Goal: Information Seeking & Learning: Check status

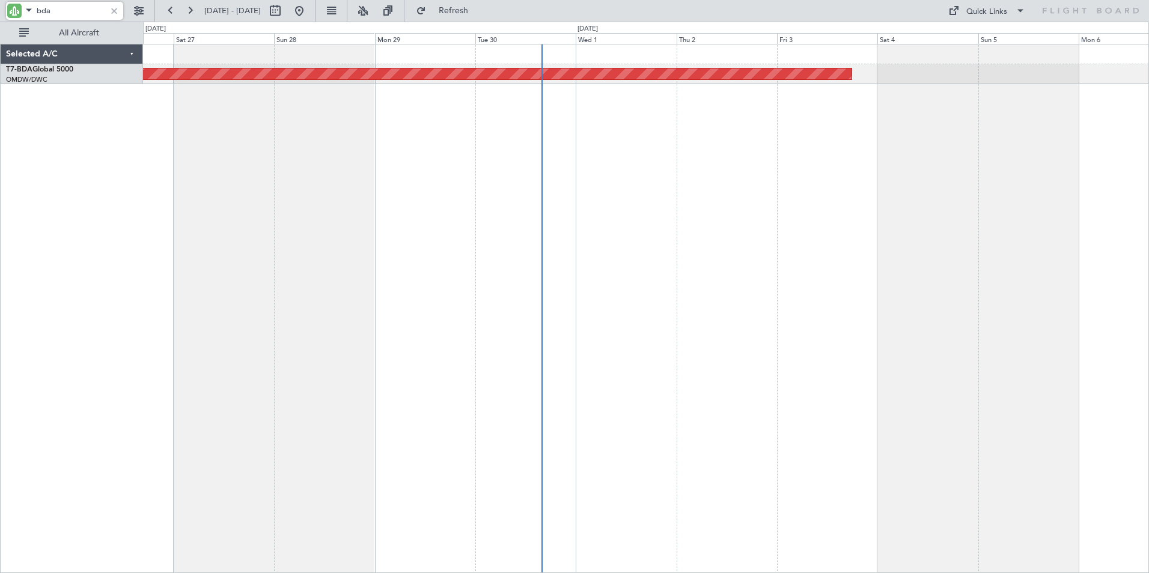
click at [114, 10] on div at bounding box center [114, 10] width 13 height 13
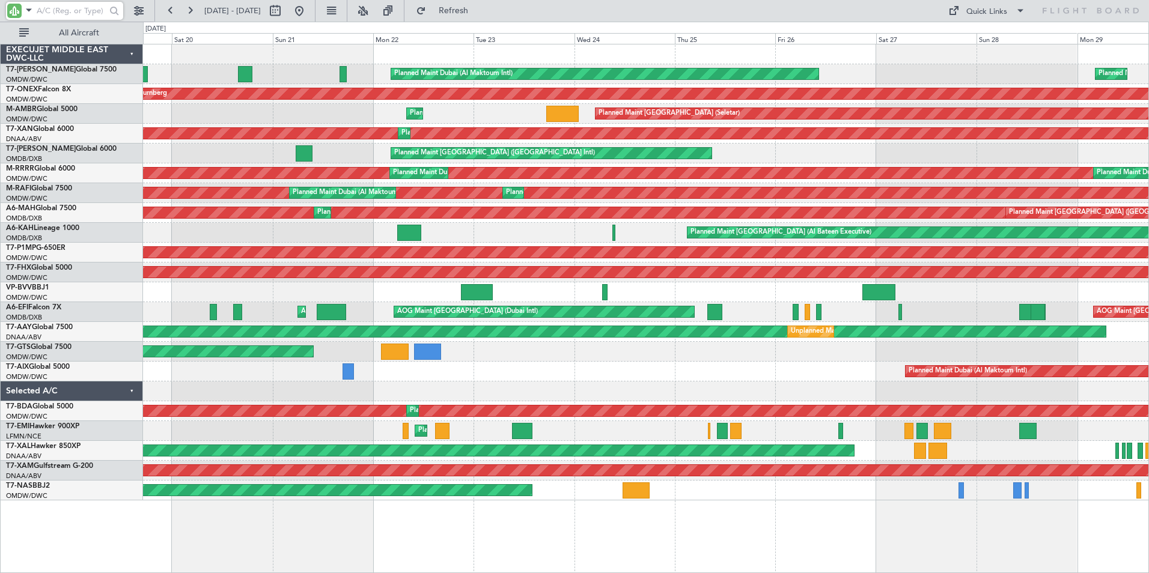
click at [937, 562] on div "Planned Maint Dubai (Al Maktoum Intl) Planned Maint [GEOGRAPHIC_DATA] (Al Makto…" at bounding box center [646, 308] width 1006 height 529
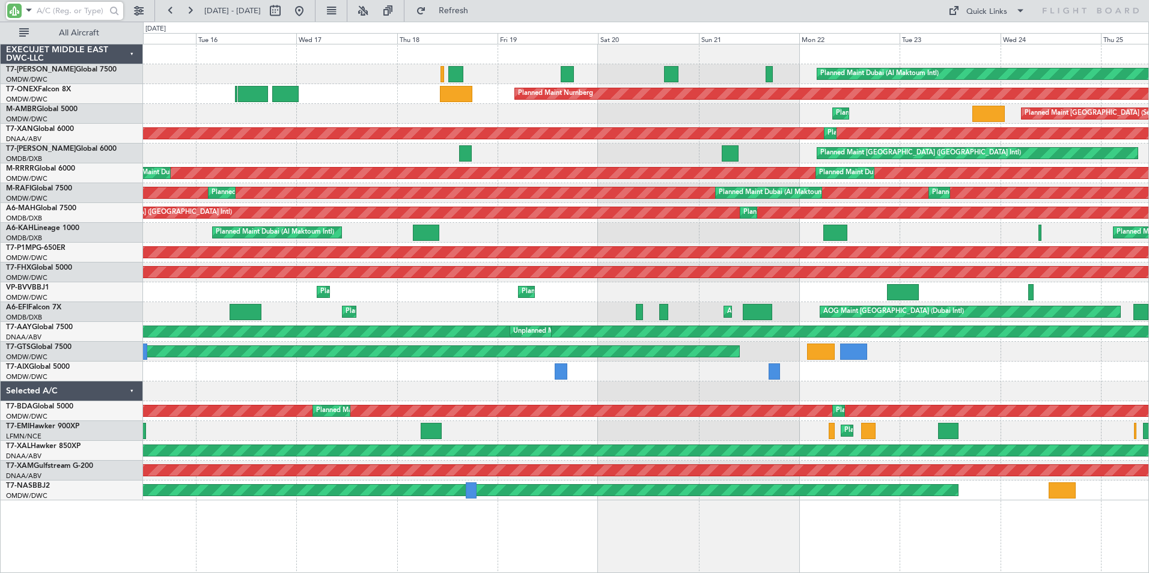
click at [706, 554] on div "Planned Maint Dubai (Al Maktoum Intl) Planned Maint Nurnberg Planned Maint [GEO…" at bounding box center [646, 308] width 1006 height 529
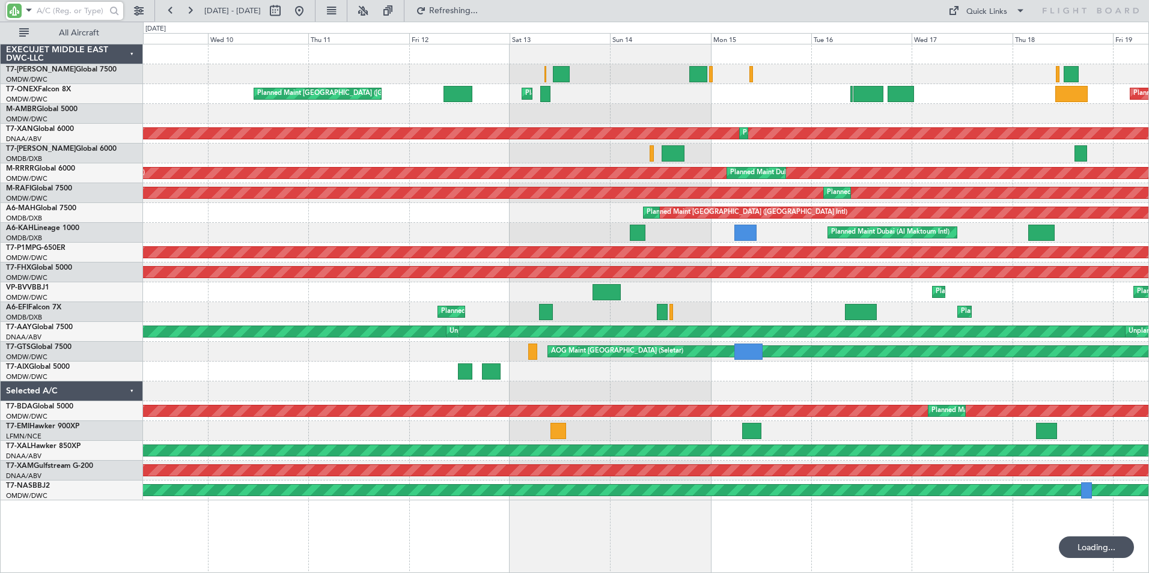
click at [851, 570] on div "Planned Maint Nurnberg Planned Maint [GEOGRAPHIC_DATA] (Al Maktoum Intl) Planne…" at bounding box center [646, 308] width 1006 height 529
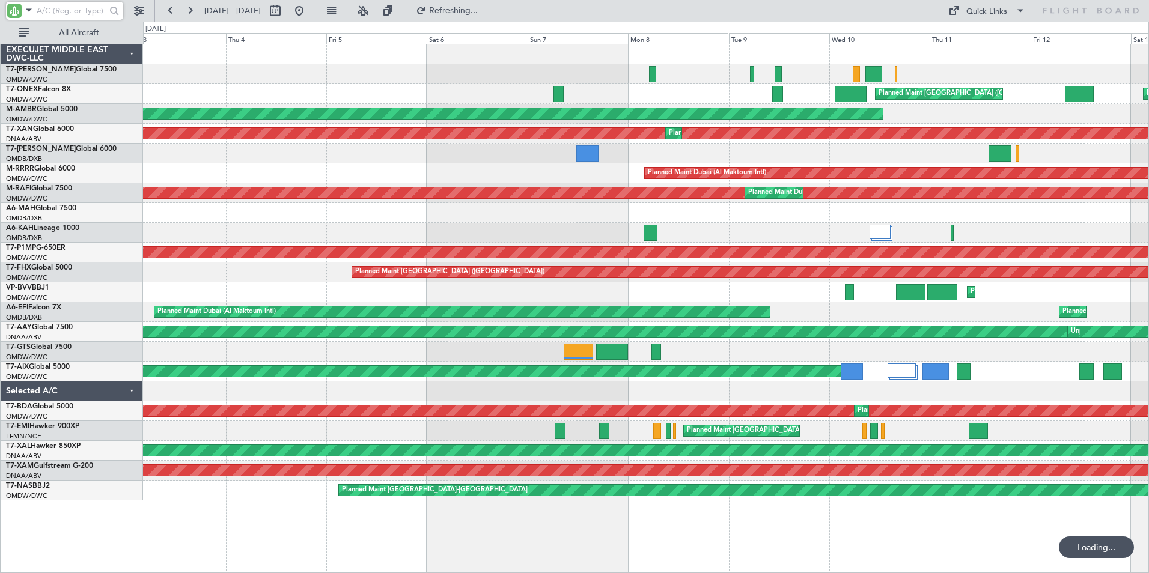
click at [930, 555] on div "Planned Maint [GEOGRAPHIC_DATA] ([GEOGRAPHIC_DATA]) Planned Maint [GEOGRAPHIC_D…" at bounding box center [646, 308] width 1006 height 529
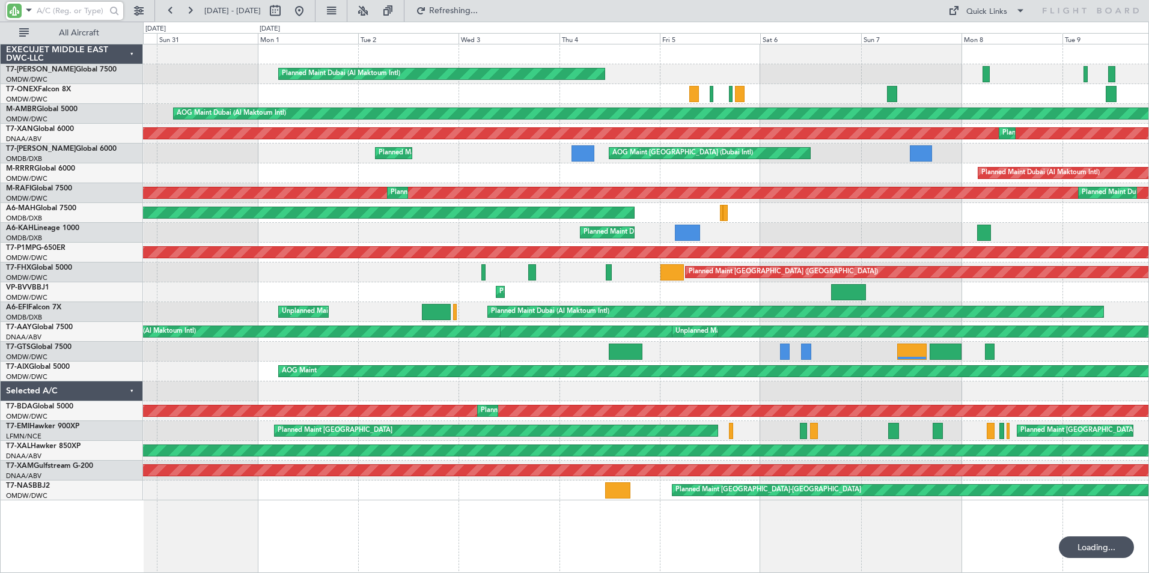
click at [625, 557] on div "Planned Maint Dubai (Al Maktoum Intl) Planned Maint [GEOGRAPHIC_DATA] ([GEOGRAP…" at bounding box center [646, 308] width 1006 height 529
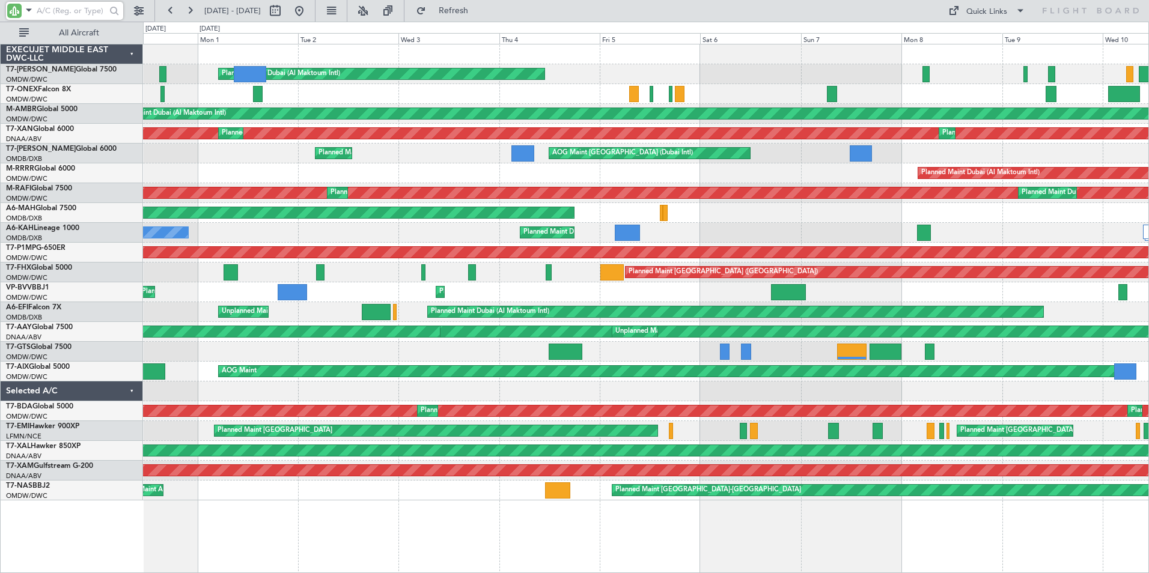
click at [0, 527] on html "[DATE] - [DATE] Refresh Quick Links All Aircraft Planned Maint [GEOGRAPHIC_DATA…" at bounding box center [574, 286] width 1149 height 573
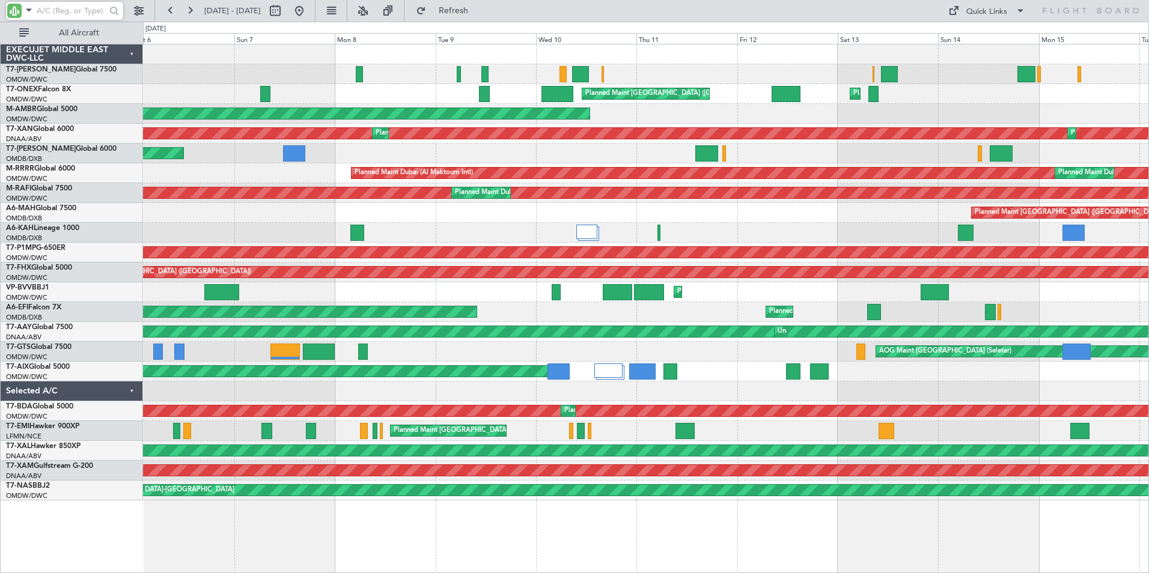
click at [549, 564] on div "Planned Maint Dubai (Al Maktoum Intl) Planned Maint [GEOGRAPHIC_DATA] ([GEOGRAP…" at bounding box center [646, 308] width 1006 height 529
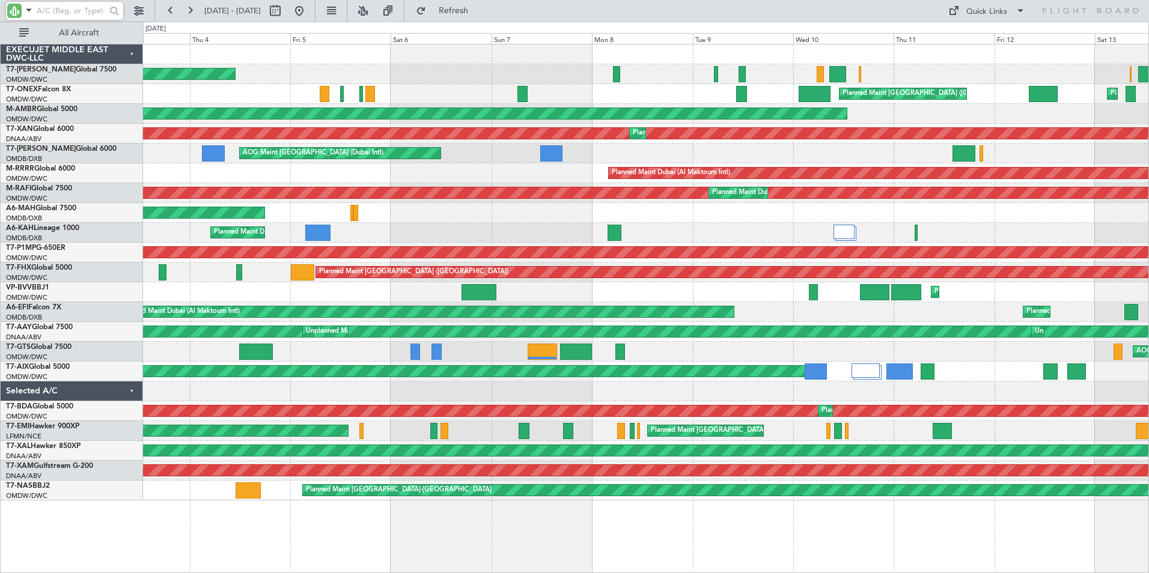
click at [595, 573] on div "Planned Maint Dubai (Al Maktoum Intl) Planned Maint [GEOGRAPHIC_DATA] ([GEOGRAP…" at bounding box center [574, 298] width 1149 height 552
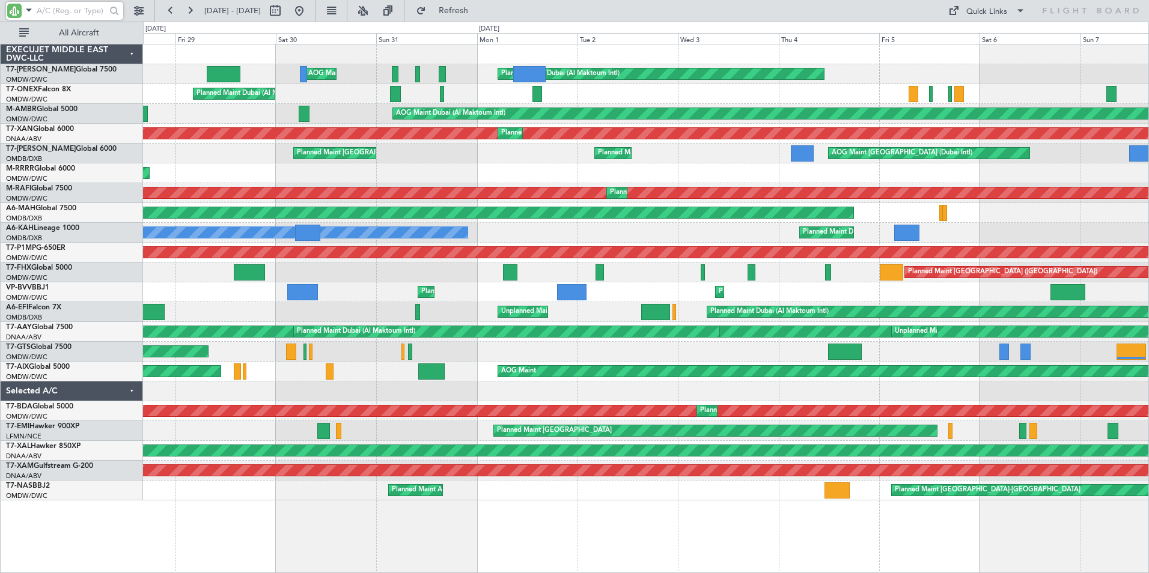
click at [793, 568] on div "Planned Maint Dubai (Al Maktoum Intl) AOG Maint [GEOGRAPHIC_DATA] (Al Maktoum I…" at bounding box center [646, 308] width 1006 height 529
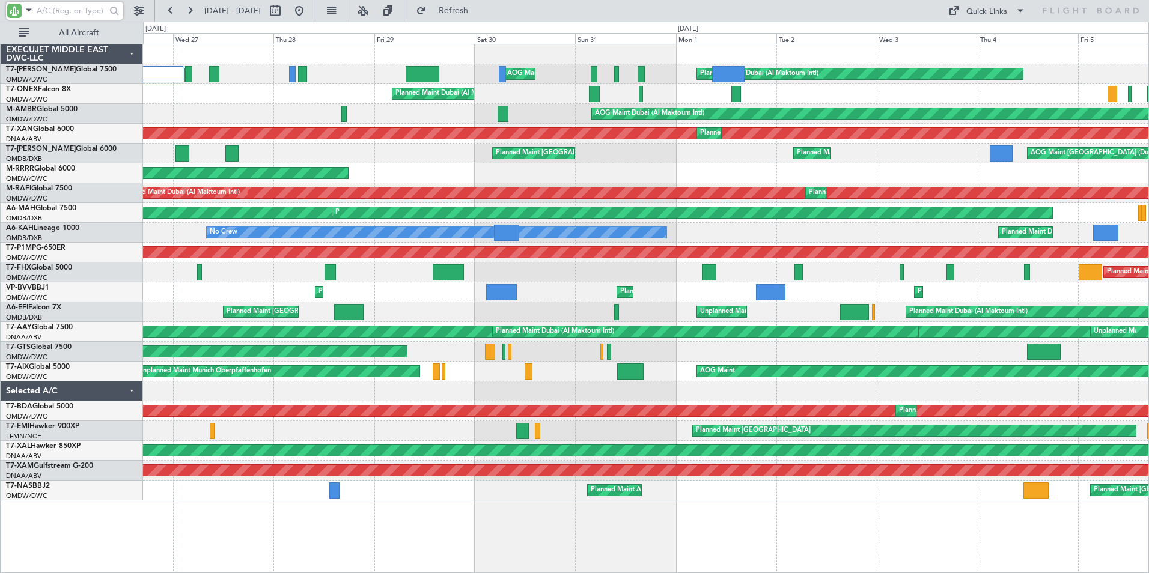
click at [943, 570] on div "Planned Maint Dubai (Al Maktoum Intl) AOG Maint [GEOGRAPHIC_DATA] (Al Maktoum I…" at bounding box center [646, 308] width 1006 height 529
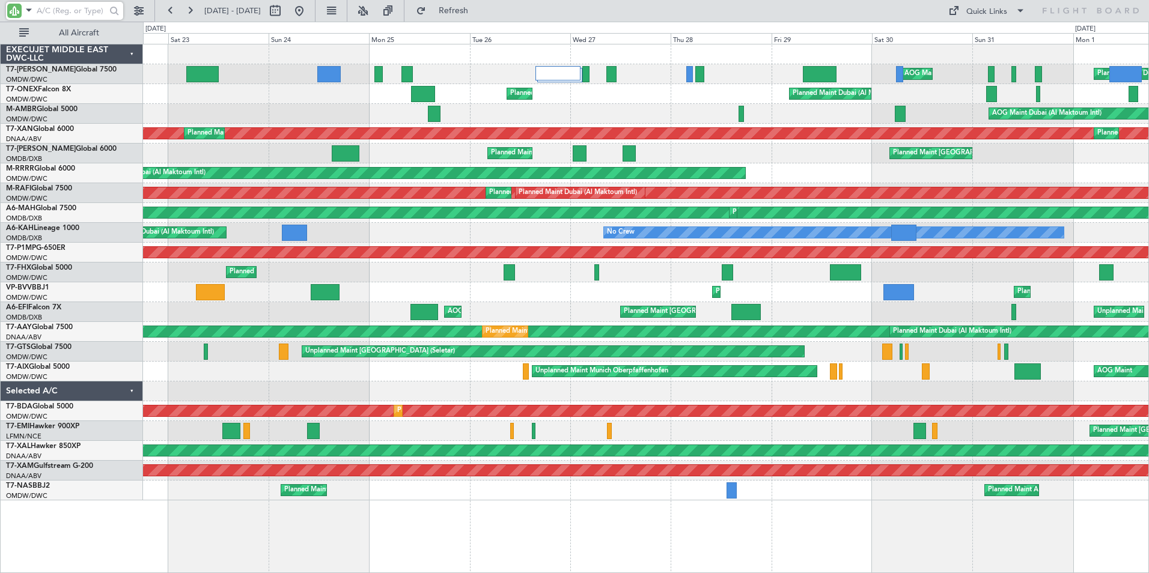
click at [912, 559] on div "Planned Maint Dubai (Al Maktoum Intl) AOG Maint [GEOGRAPHIC_DATA] (Al Maktoum I…" at bounding box center [646, 308] width 1006 height 529
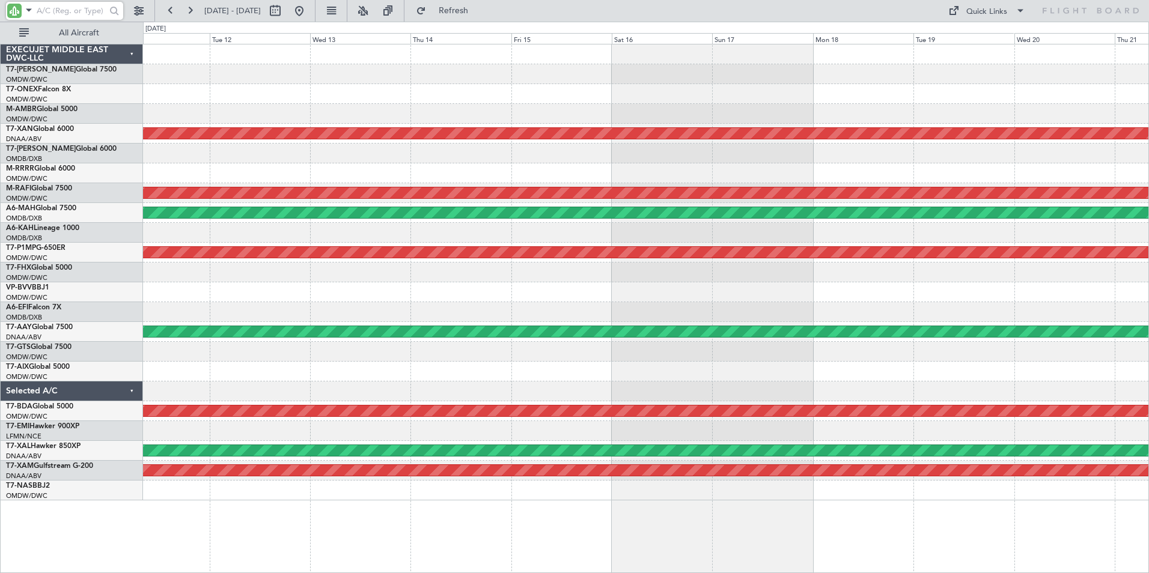
click at [880, 555] on div "AOG Maint Dubai (Al Maktoum Intl) Planned Maint [GEOGRAPHIC_DATA] (Al Maktoum I…" at bounding box center [646, 308] width 1006 height 529
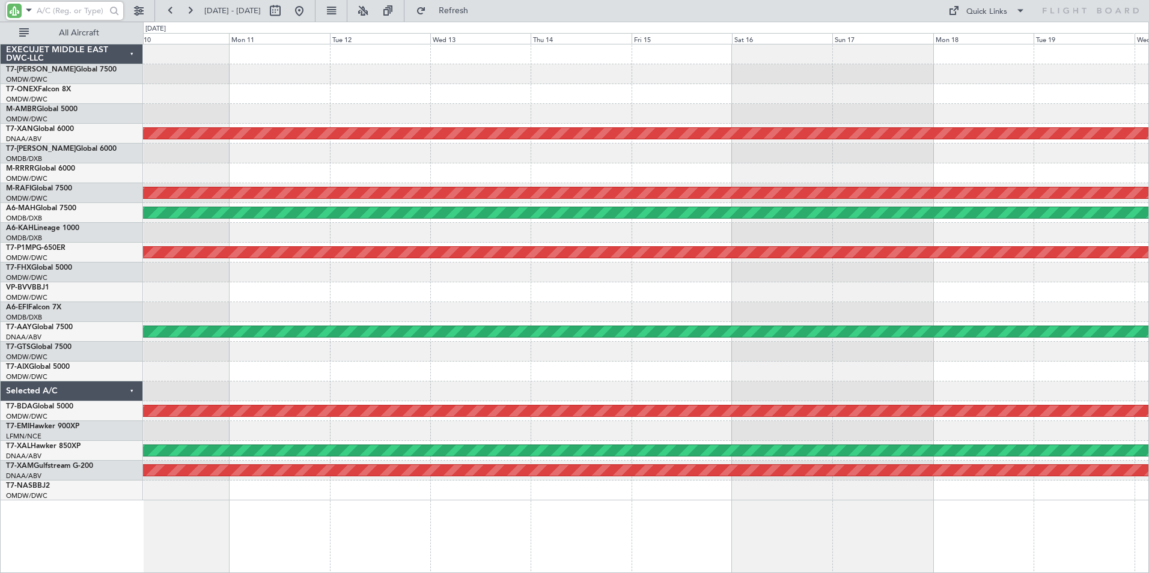
click at [808, 539] on div "AOG Maint Dubai (Al Maktoum Intl) Planned Maint [GEOGRAPHIC_DATA] (Al Maktoum I…" at bounding box center [646, 308] width 1006 height 529
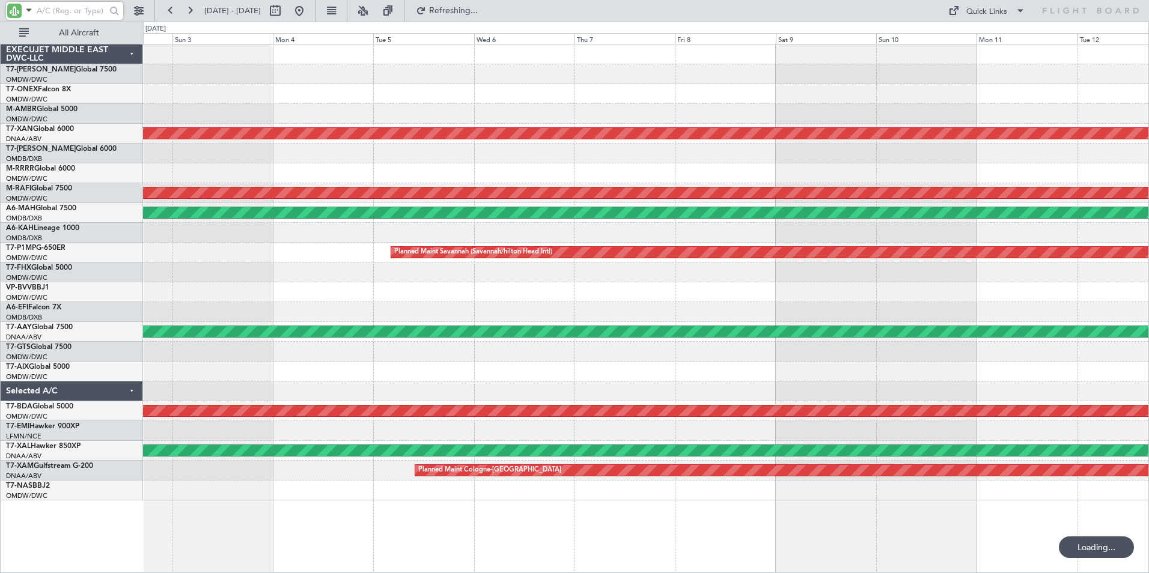
click at [475, 547] on div "AOG Maint Dubai (Al Maktoum Intl) Planned Maint [GEOGRAPHIC_DATA] (Al Maktoum I…" at bounding box center [646, 308] width 1006 height 529
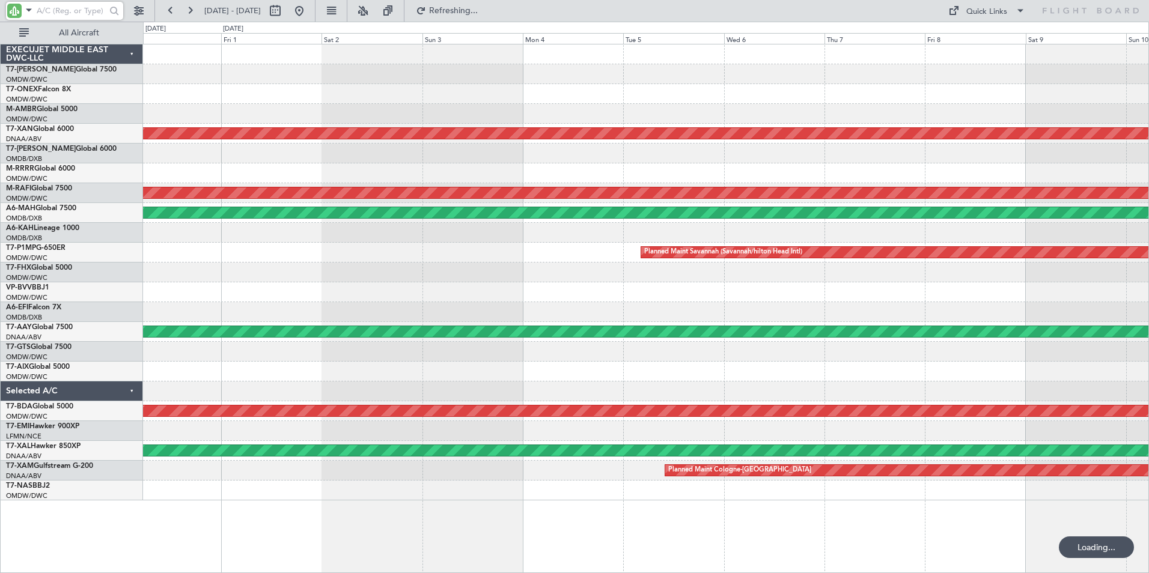
click at [550, 546] on div "AOG Maint Dubai (Al Maktoum Intl) Planned Maint [GEOGRAPHIC_DATA] (Al Maktoum I…" at bounding box center [646, 308] width 1006 height 529
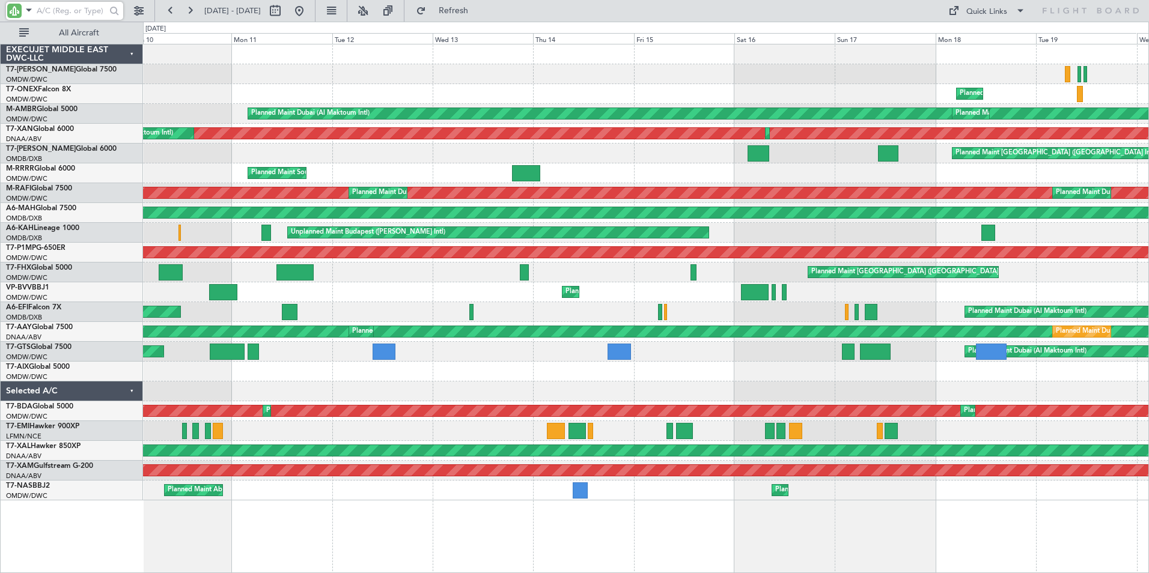
click at [0, 544] on html "[DATE] - [DATE] Refresh Quick Links All Aircraft Planned Maint [GEOGRAPHIC_DATA…" at bounding box center [574, 286] width 1149 height 573
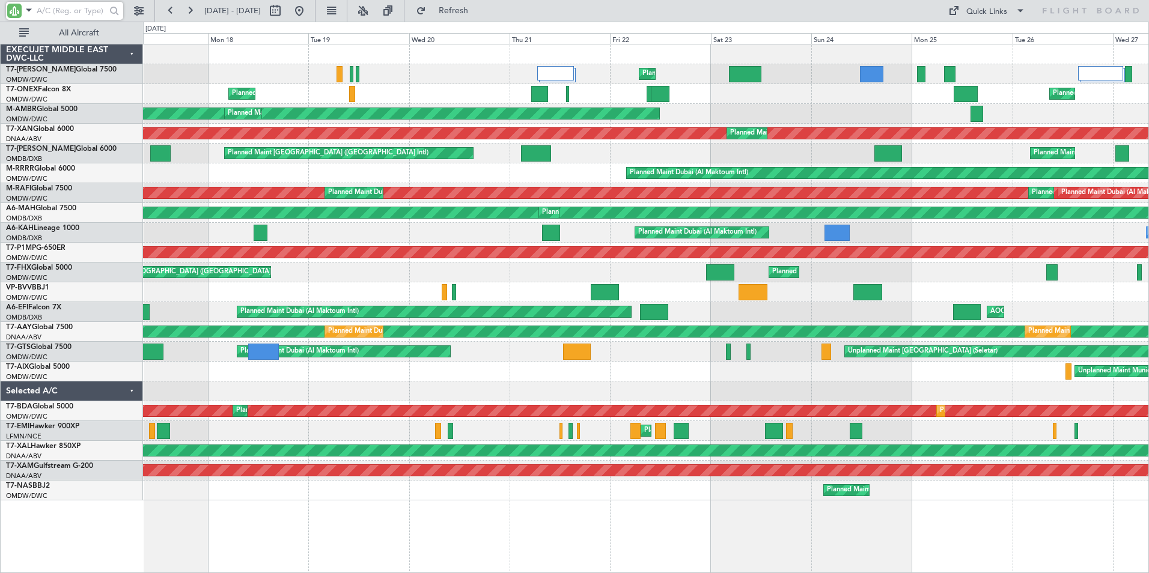
click at [213, 538] on div "Planned Maint Dubai (Al Maktoum Intl) Planned Maint Geneva ([GEOGRAPHIC_DATA]) …" at bounding box center [646, 308] width 1006 height 529
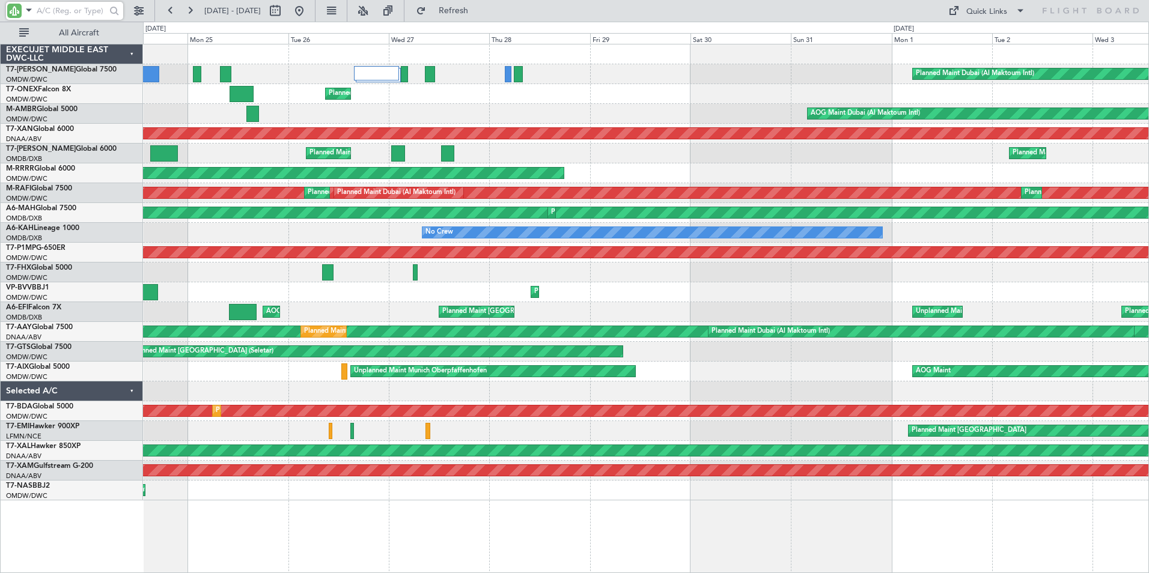
click at [206, 542] on div "Planned Maint Dubai (Al Maktoum Intl) Planned Maint [GEOGRAPHIC_DATA] (Al Makto…" at bounding box center [646, 308] width 1006 height 529
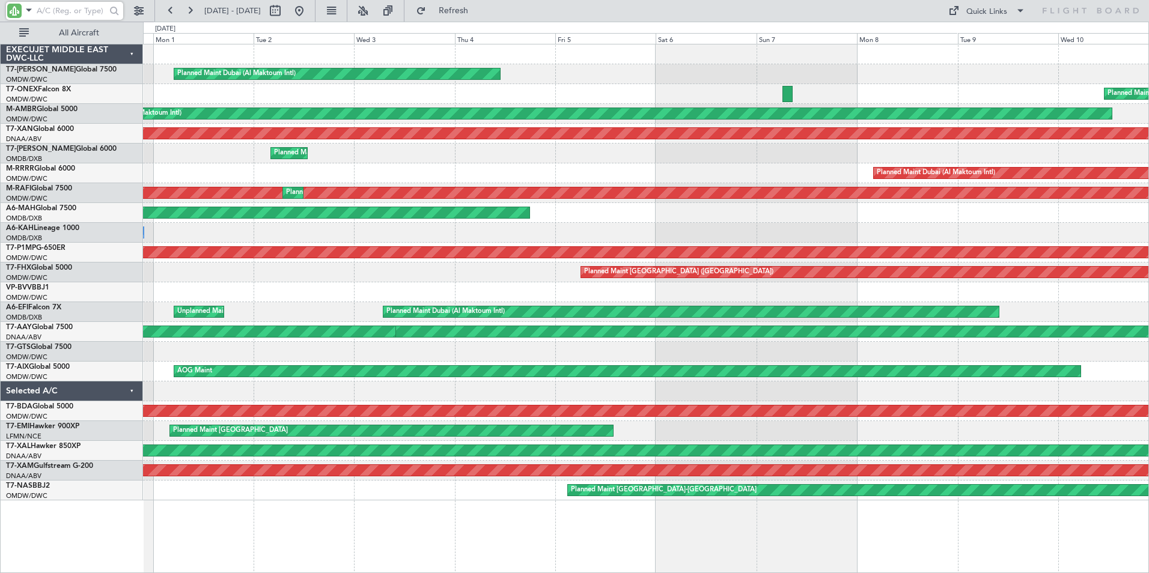
click at [142, 520] on div "Planned Maint Dubai (Al Maktoum Intl) Planned Maint [GEOGRAPHIC_DATA] ([GEOGRAP…" at bounding box center [574, 298] width 1149 height 552
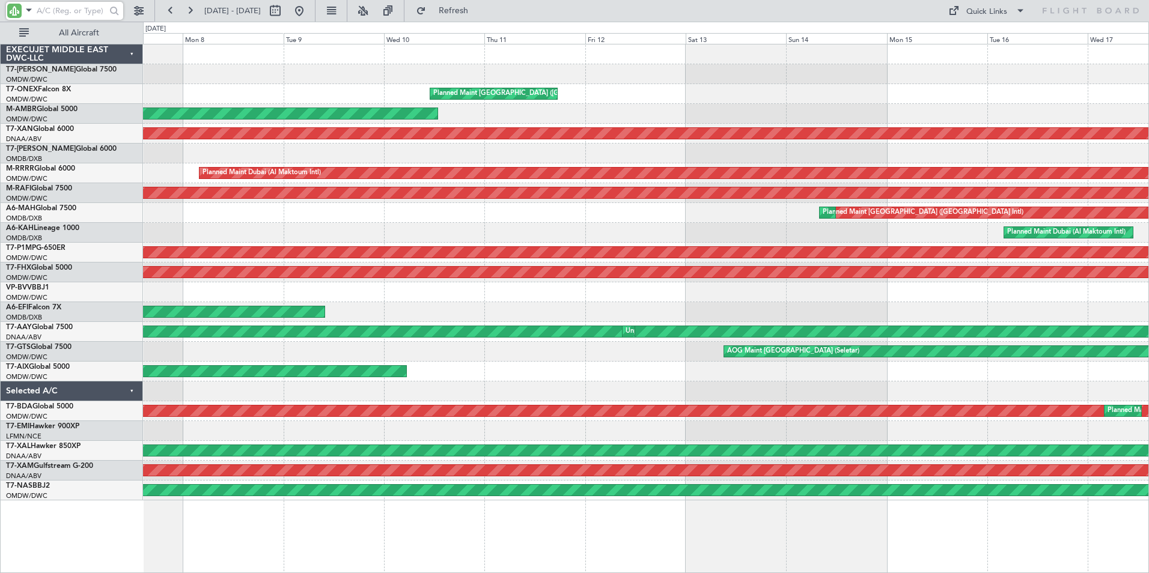
click at [245, 534] on div "Planned Maint [GEOGRAPHIC_DATA] ([GEOGRAPHIC_DATA]) Planned Maint Nurnberg AOG …" at bounding box center [646, 308] width 1006 height 529
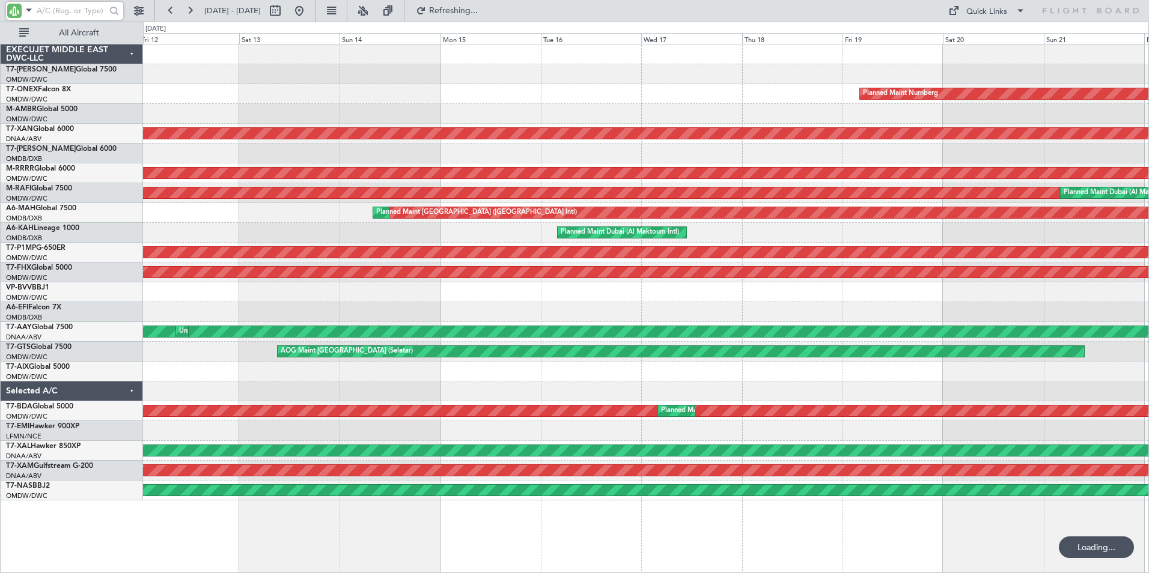
click at [295, 536] on div "Planned Maint Dubai (Al Maktoum Intl) Planned Maint Nurnberg Planned Maint [GEO…" at bounding box center [646, 308] width 1006 height 529
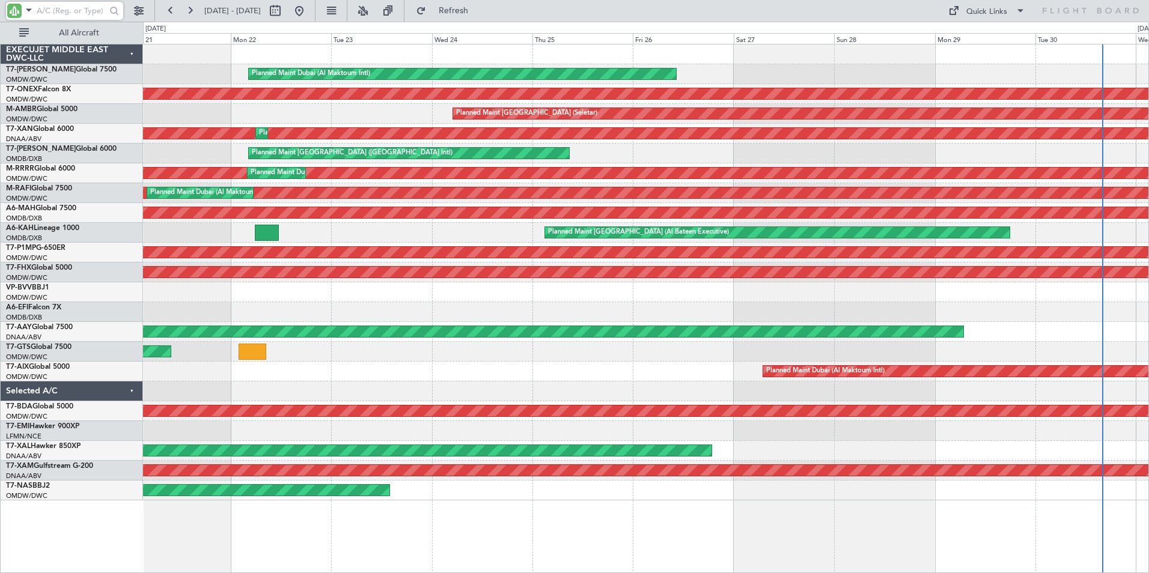
click at [125, 519] on div "Planned Maint Dubai (Al Maktoum Intl) Planned Maint Nurnberg Planned Maint [GEO…" at bounding box center [574, 298] width 1149 height 552
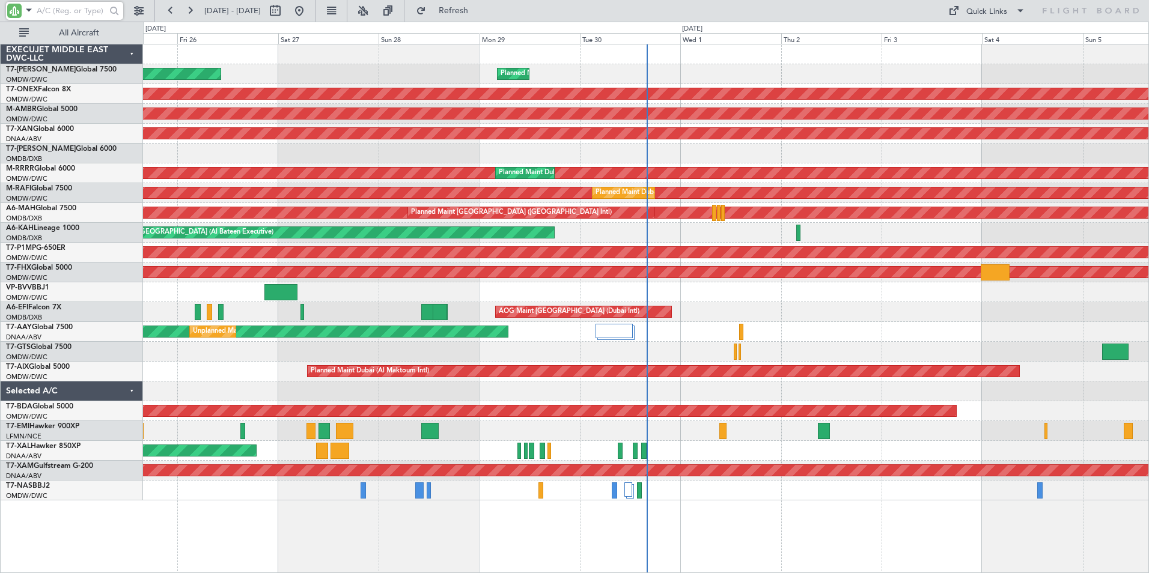
click at [281, 534] on div "Planned Maint Dubai (Al Maktoum Intl) Planned Maint [GEOGRAPHIC_DATA] (Al Makto…" at bounding box center [646, 308] width 1006 height 529
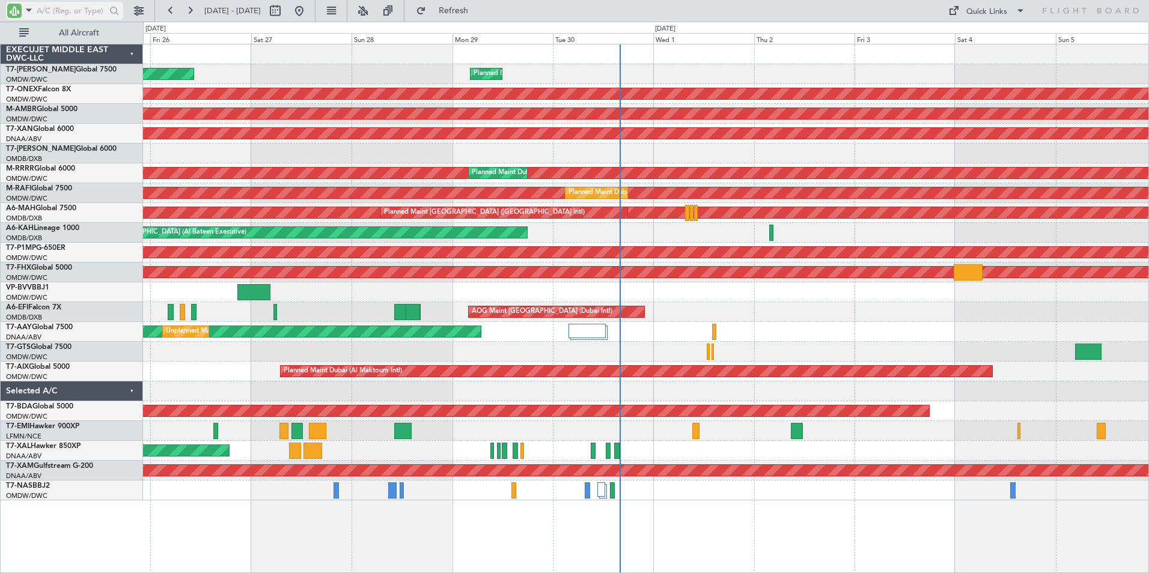
click at [66, 11] on input "text" at bounding box center [71, 11] width 69 height 18
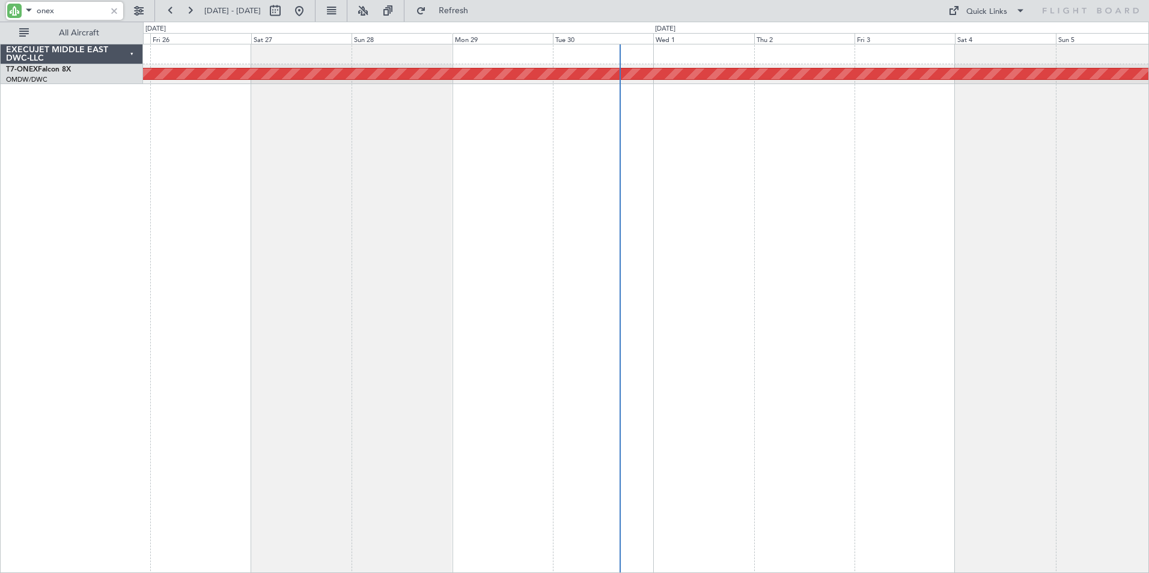
click at [309, 210] on div "Planned Maint Nurnberg" at bounding box center [646, 308] width 1006 height 529
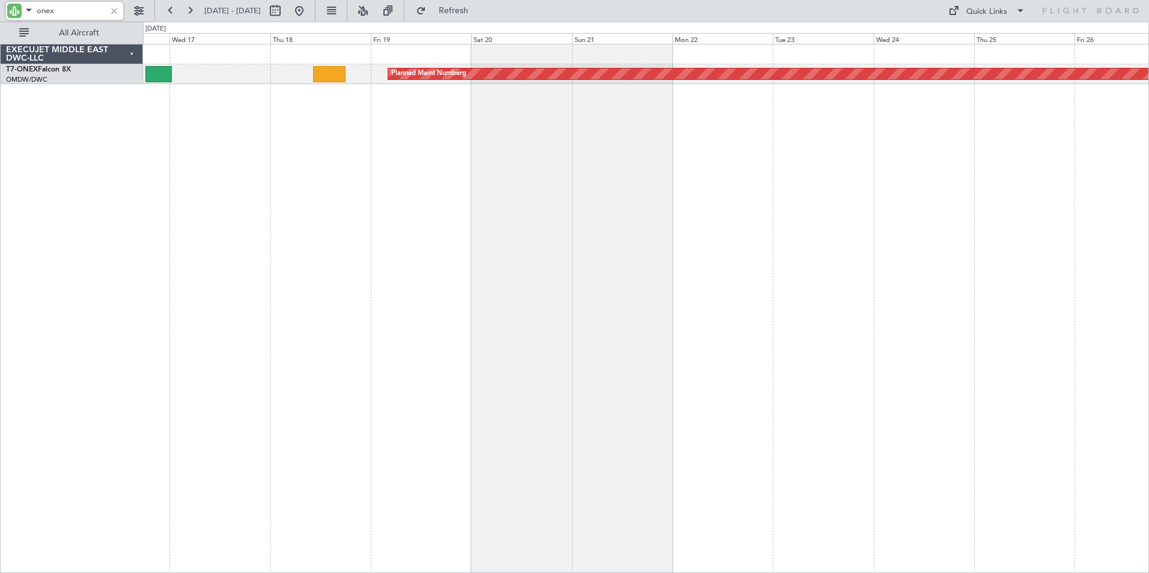
click at [1148, 213] on html "onex [DATE] - [DATE] Refresh Quick Links All Aircraft Planned Maint Nurnberg EX…" at bounding box center [574, 286] width 1149 height 573
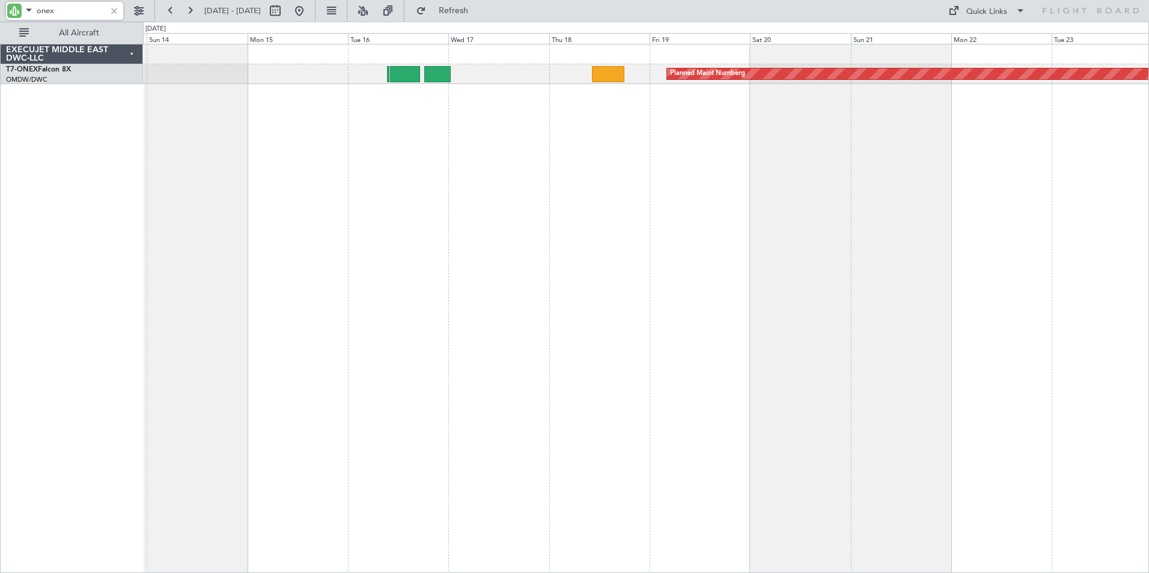
click at [627, 200] on div "Planned Maint Nurnberg Planned Maint [GEOGRAPHIC_DATA] (Al Maktoum Intl) Planne…" at bounding box center [646, 308] width 1006 height 529
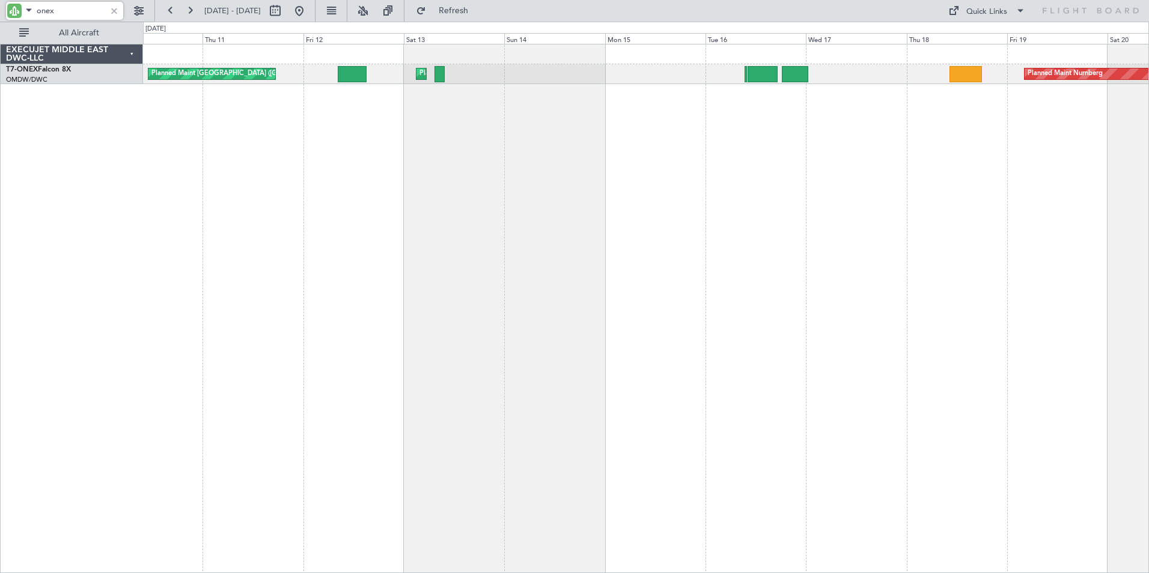
click at [675, 221] on div "Planned Maint Nurnberg Planned Maint [GEOGRAPHIC_DATA] (Al Maktoum Intl) Planne…" at bounding box center [646, 308] width 1006 height 529
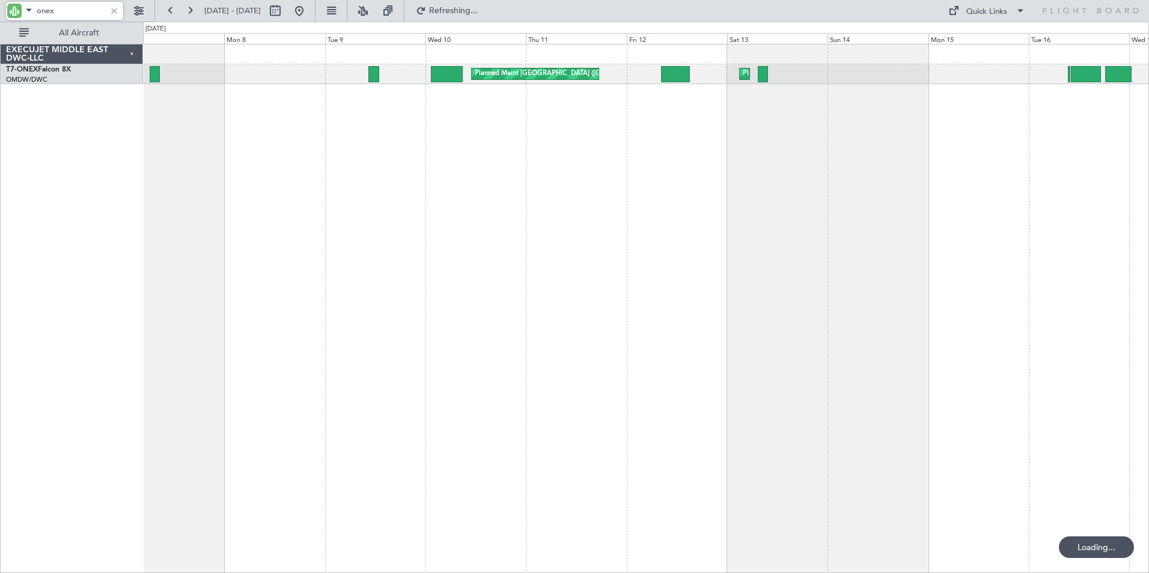
click at [611, 215] on div "Planned Maint Dubai (Al Maktoum Intl) Planned Maint [GEOGRAPHIC_DATA] ([GEOGRAP…" at bounding box center [646, 308] width 1006 height 529
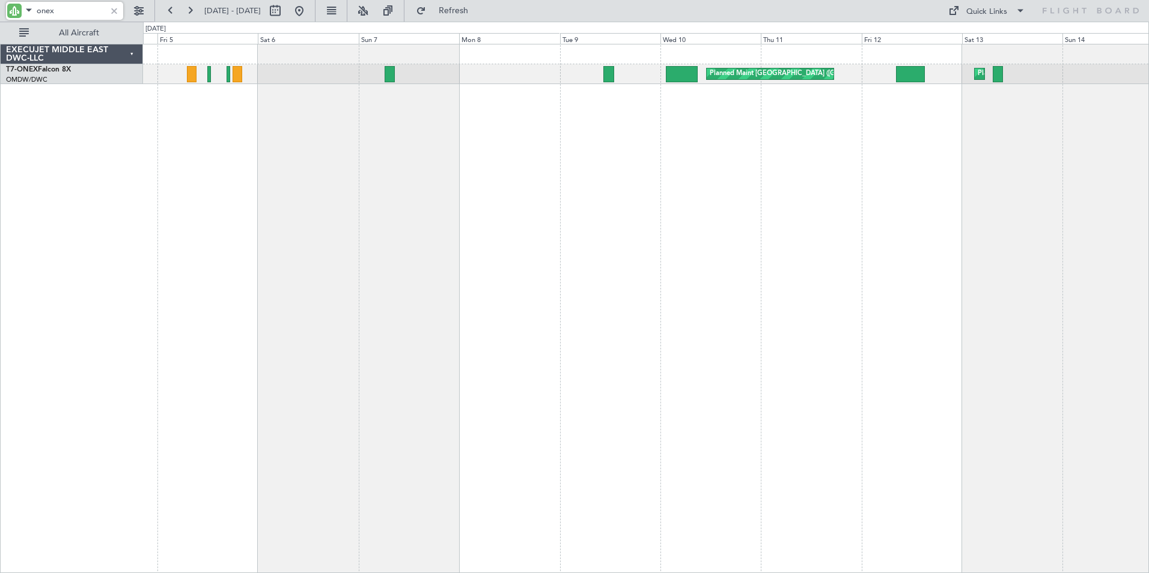
click at [695, 199] on div "Planned Maint [GEOGRAPHIC_DATA] ([GEOGRAPHIC_DATA]) Planned Maint [GEOGRAPHIC_D…" at bounding box center [646, 308] width 1006 height 529
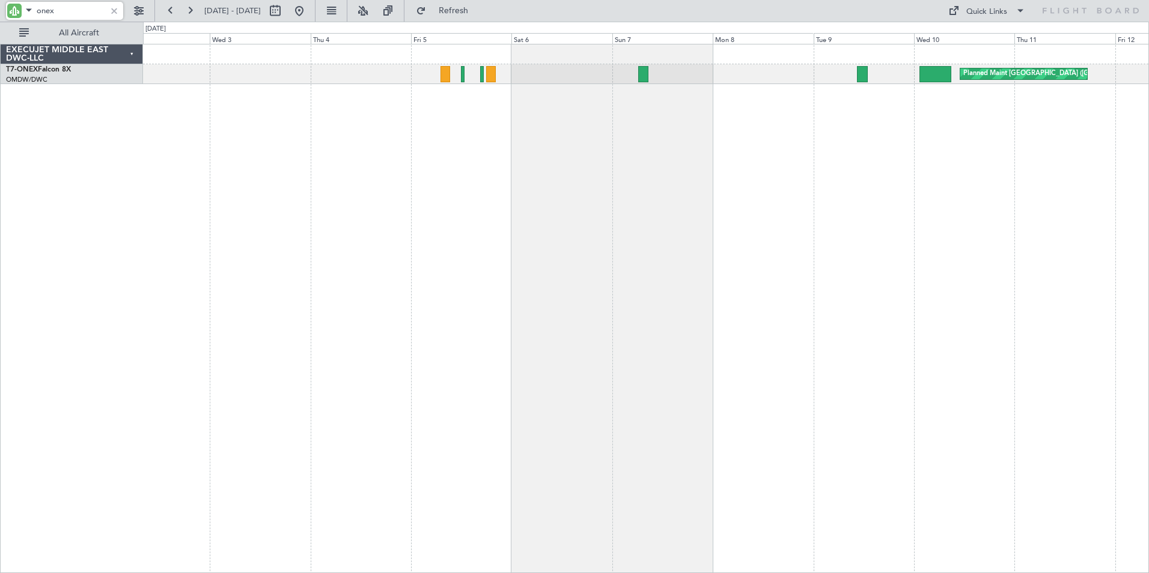
click at [638, 236] on div "Planned Maint [GEOGRAPHIC_DATA] ([GEOGRAPHIC_DATA]) Planned Maint [GEOGRAPHIC_D…" at bounding box center [646, 308] width 1006 height 529
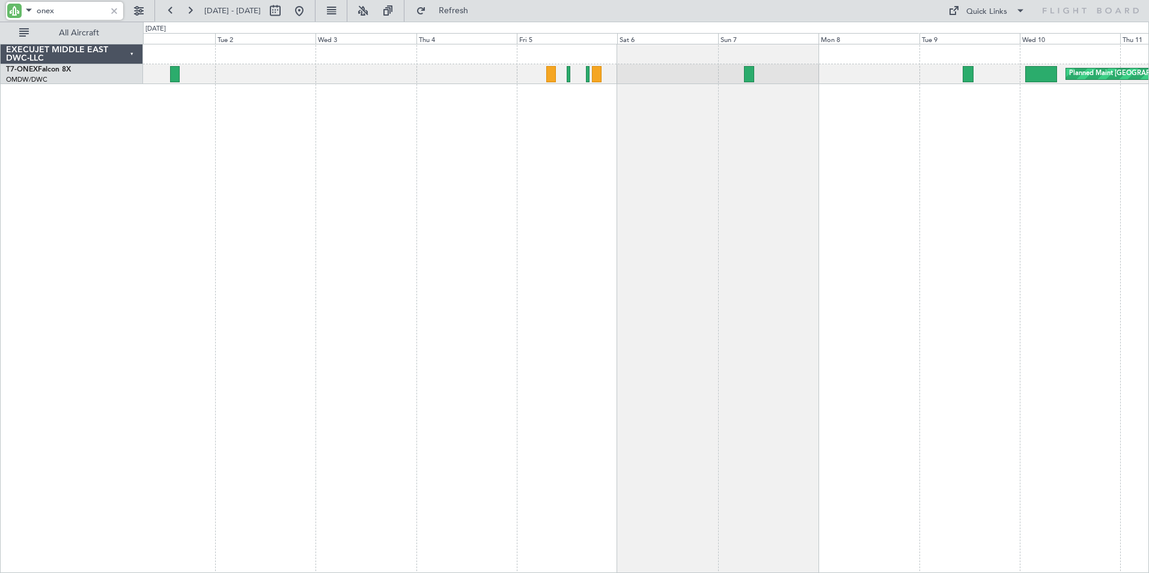
click at [466, 234] on div "Planned Maint [GEOGRAPHIC_DATA] ([GEOGRAPHIC_DATA]) Planned Maint [GEOGRAPHIC_D…" at bounding box center [646, 308] width 1006 height 529
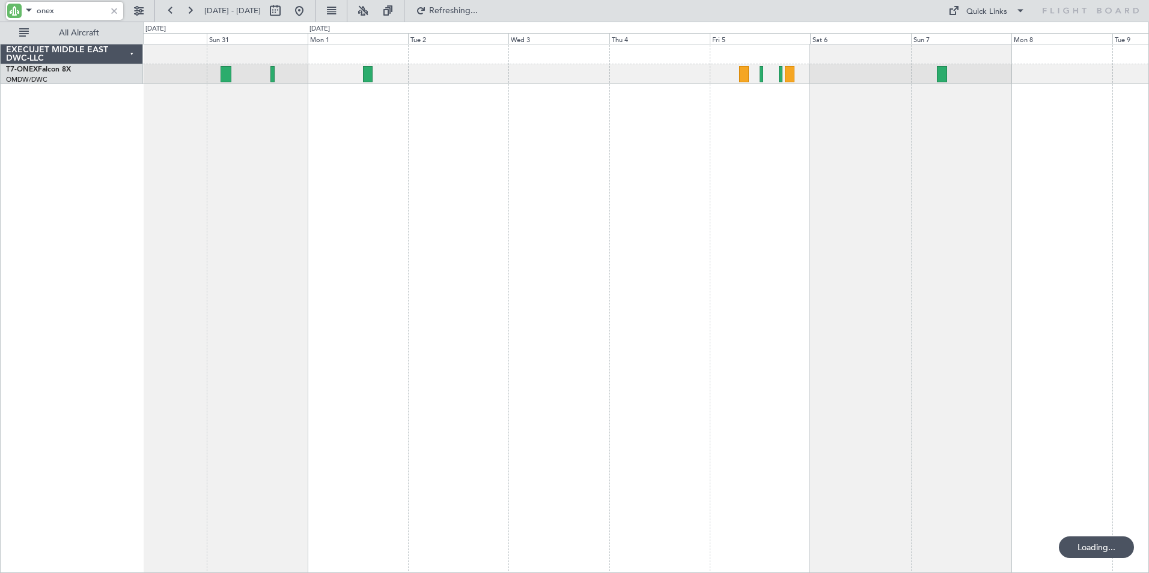
click at [516, 243] on div "Planned Maint Dubai (Al Maktoum Intl) Planned Maint [GEOGRAPHIC_DATA] ([GEOGRAP…" at bounding box center [646, 308] width 1006 height 529
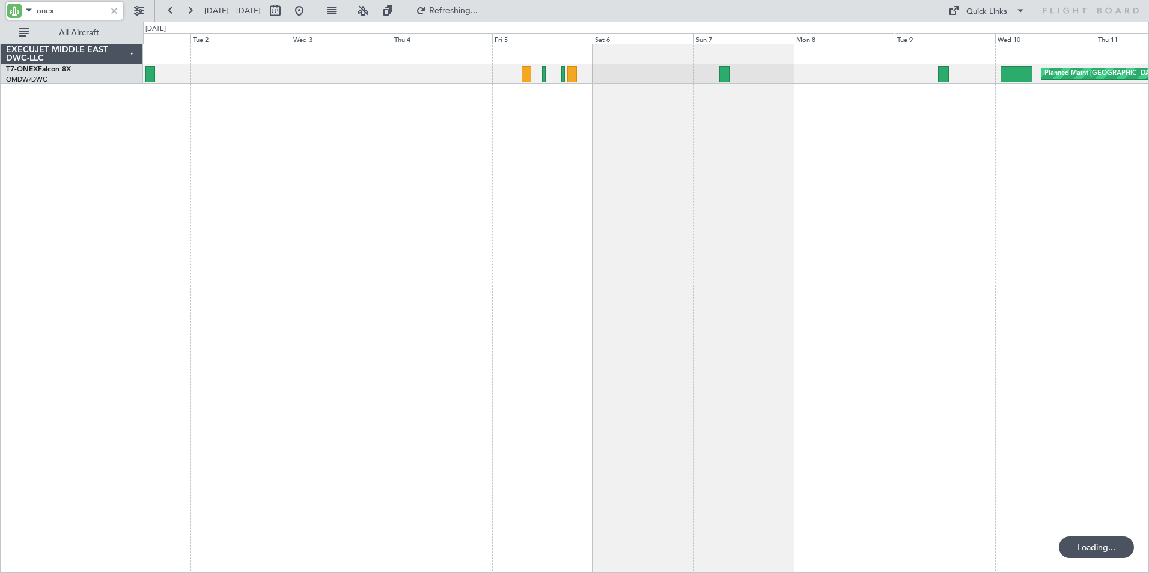
click at [276, 240] on div "Planned Maint [GEOGRAPHIC_DATA] ([GEOGRAPHIC_DATA]) Planned Maint [GEOGRAPHIC_D…" at bounding box center [646, 308] width 1006 height 529
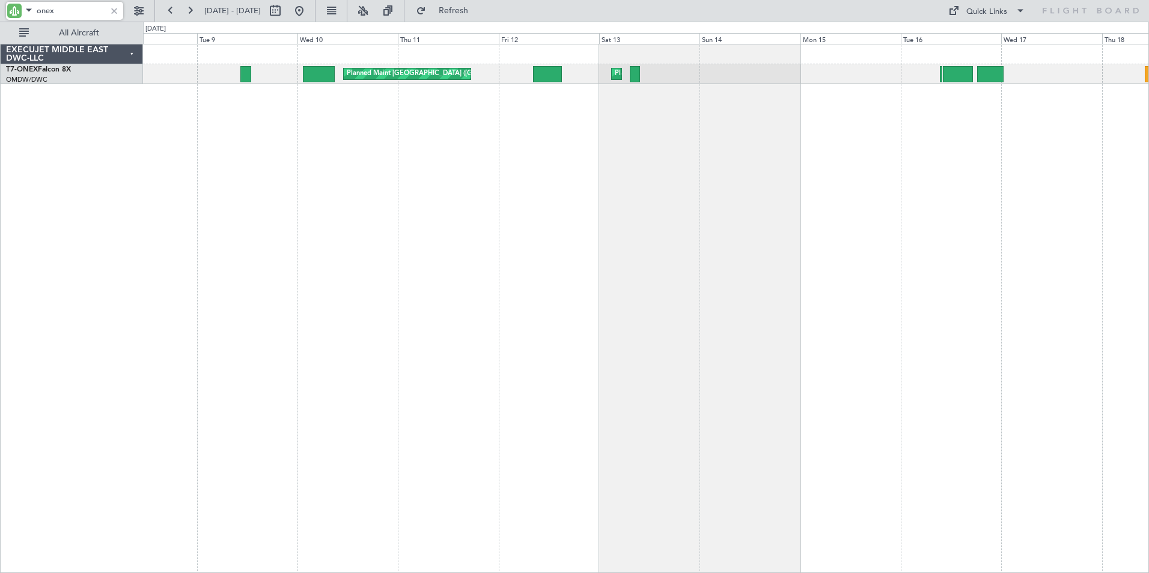
click at [334, 241] on div "Planned Maint [GEOGRAPHIC_DATA] ([GEOGRAPHIC_DATA]) Planned Maint [GEOGRAPHIC_D…" at bounding box center [646, 308] width 1006 height 529
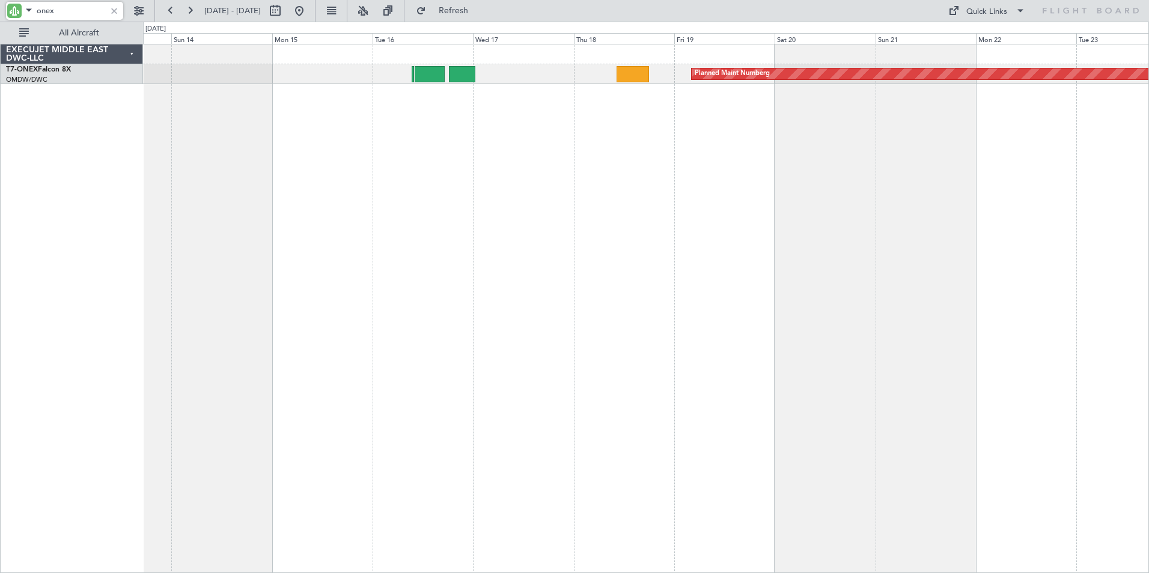
click at [346, 229] on div "Planned Maint Nurnberg Planned Maint [GEOGRAPHIC_DATA] (Al Maktoum Intl) Planne…" at bounding box center [646, 308] width 1006 height 529
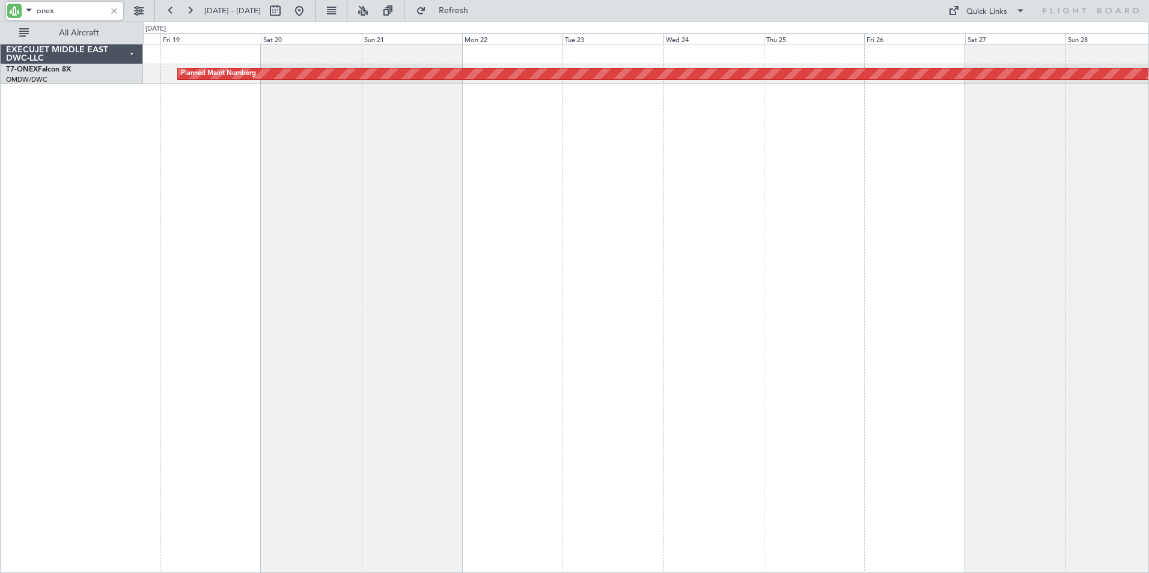
click at [413, 236] on div "Planned Maint Nurnberg" at bounding box center [646, 308] width 1006 height 529
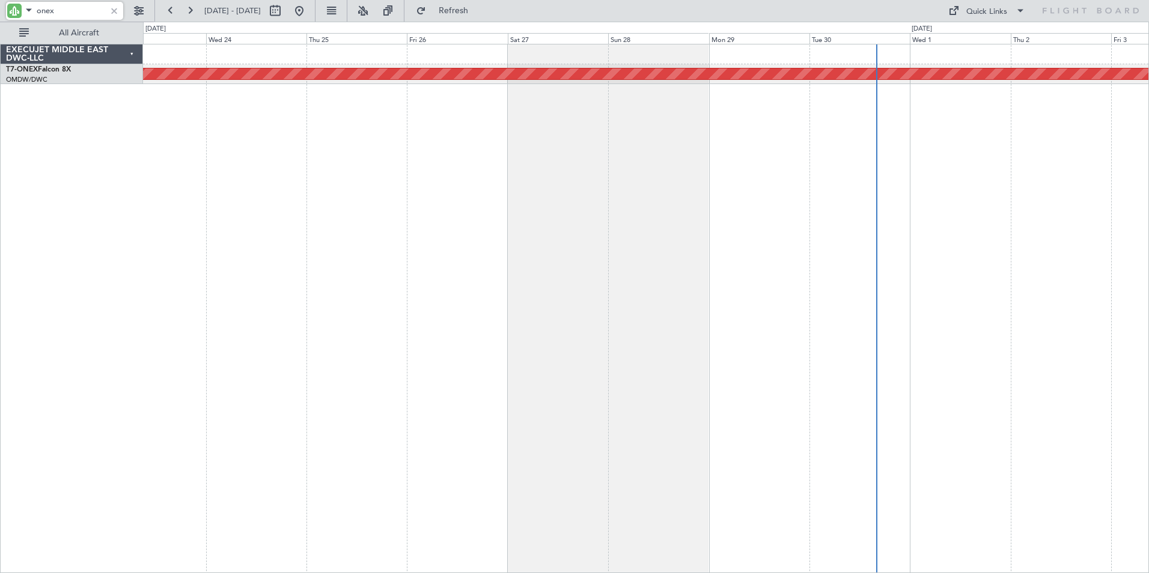
click at [635, 237] on div "Planned Maint Nurnberg" at bounding box center [646, 308] width 1006 height 529
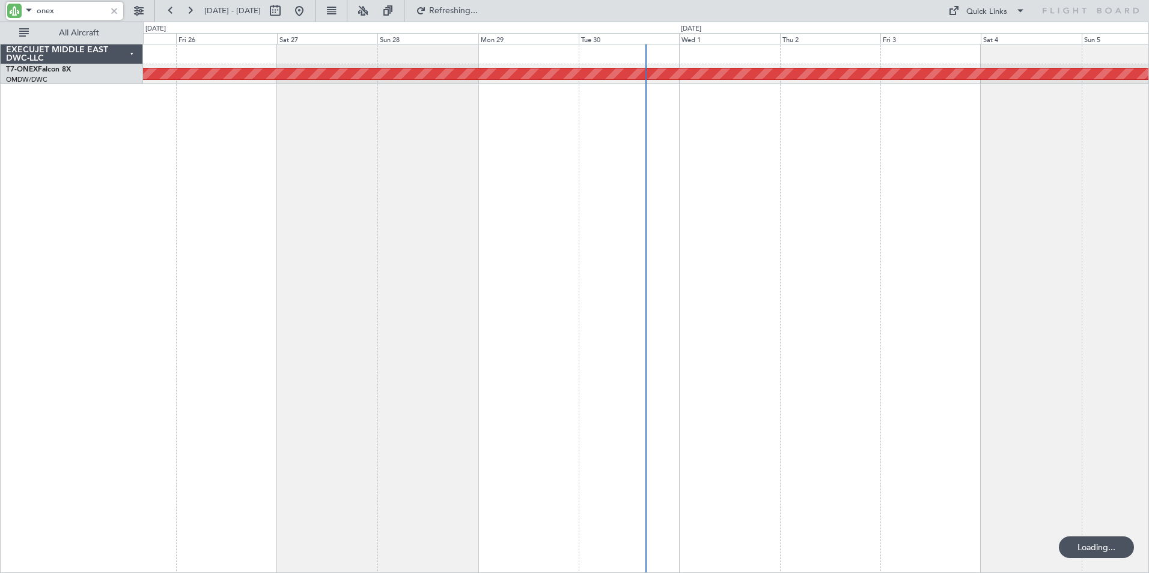
click at [622, 234] on div "Planned Maint Nurnberg" at bounding box center [646, 308] width 1006 height 529
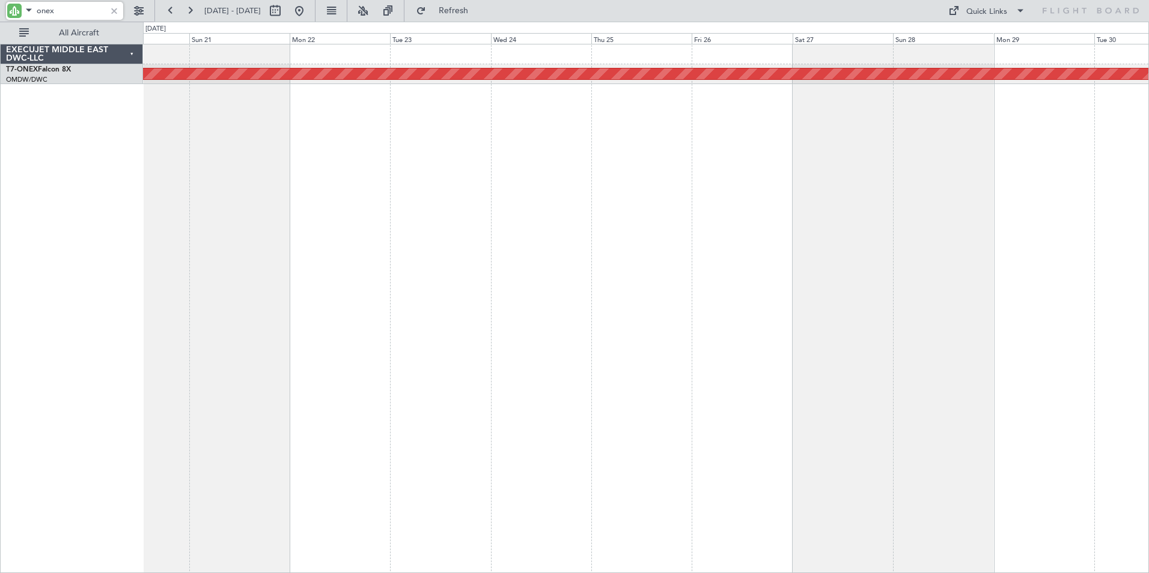
click at [880, 227] on div "Planned Maint Nurnberg" at bounding box center [646, 308] width 1006 height 529
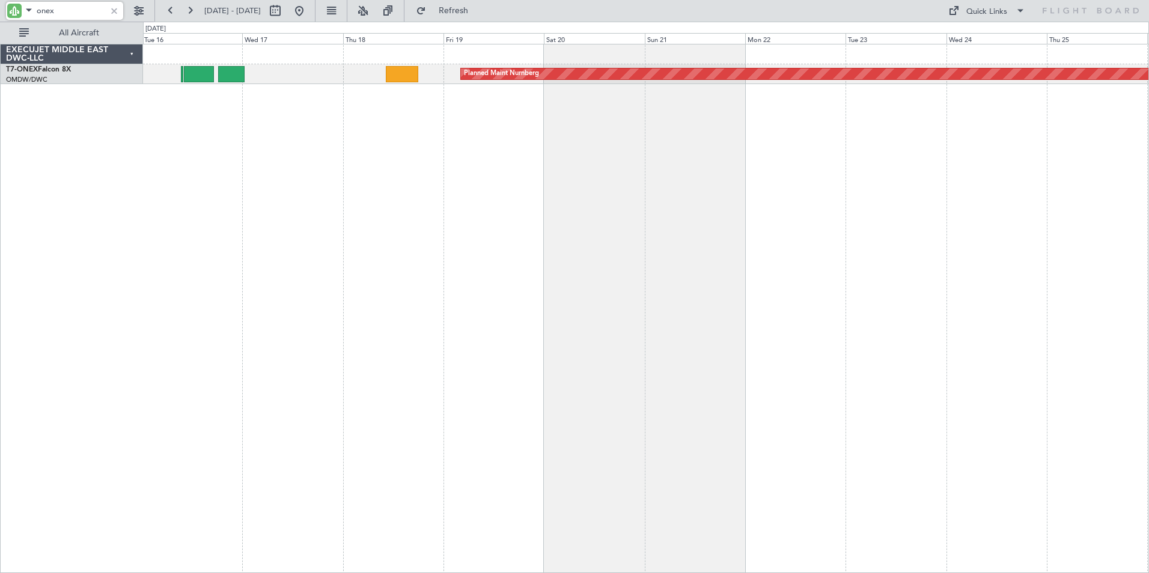
click at [875, 247] on div "Planned Maint Nurnberg" at bounding box center [646, 308] width 1006 height 529
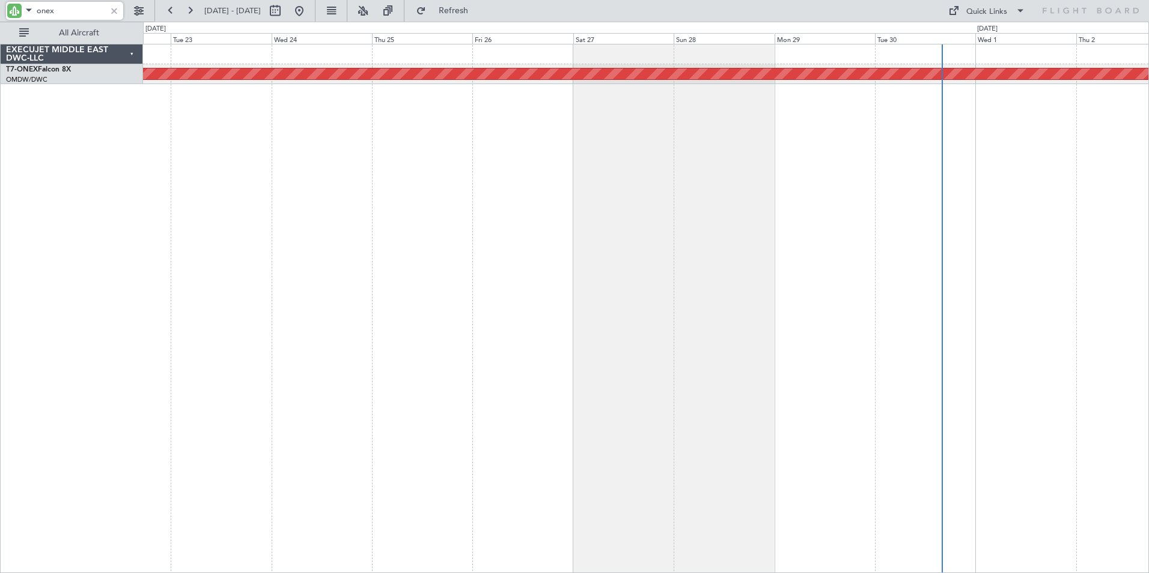
click at [133, 279] on div "Planned Maint Nurnberg EXECUJET MIDDLE EAST DWC-LLC T7-ONEX Falcon 8X OMDW/DWC …" at bounding box center [574, 298] width 1149 height 552
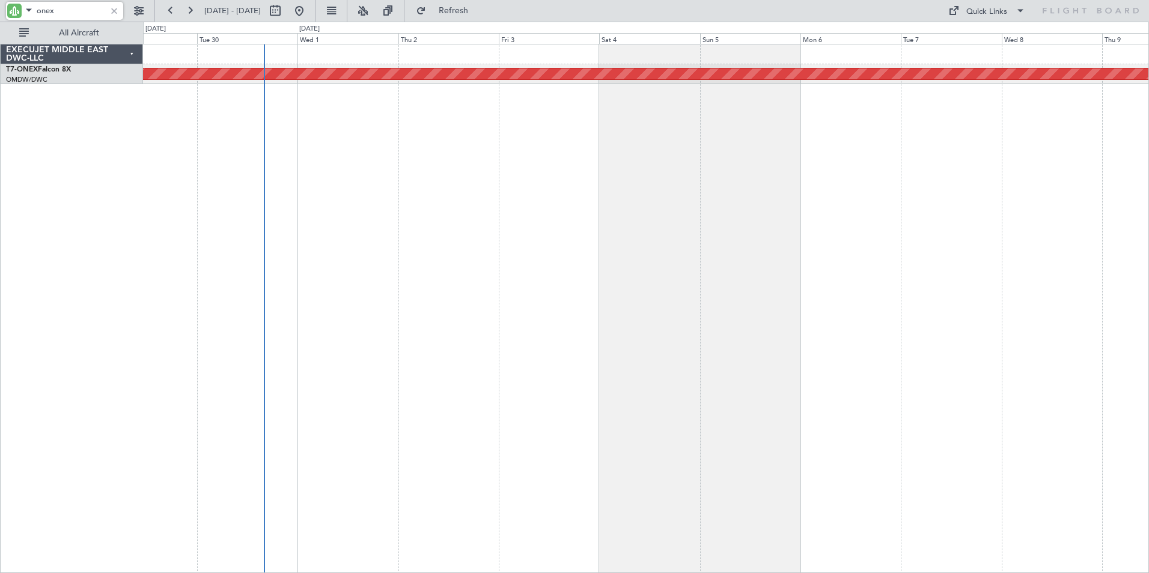
click at [136, 267] on div "Planned Maint Nurnberg EXECUJET MIDDLE EAST DWC-LLC T7-ONEX Falcon 8X OMDW/DWC …" at bounding box center [574, 298] width 1149 height 552
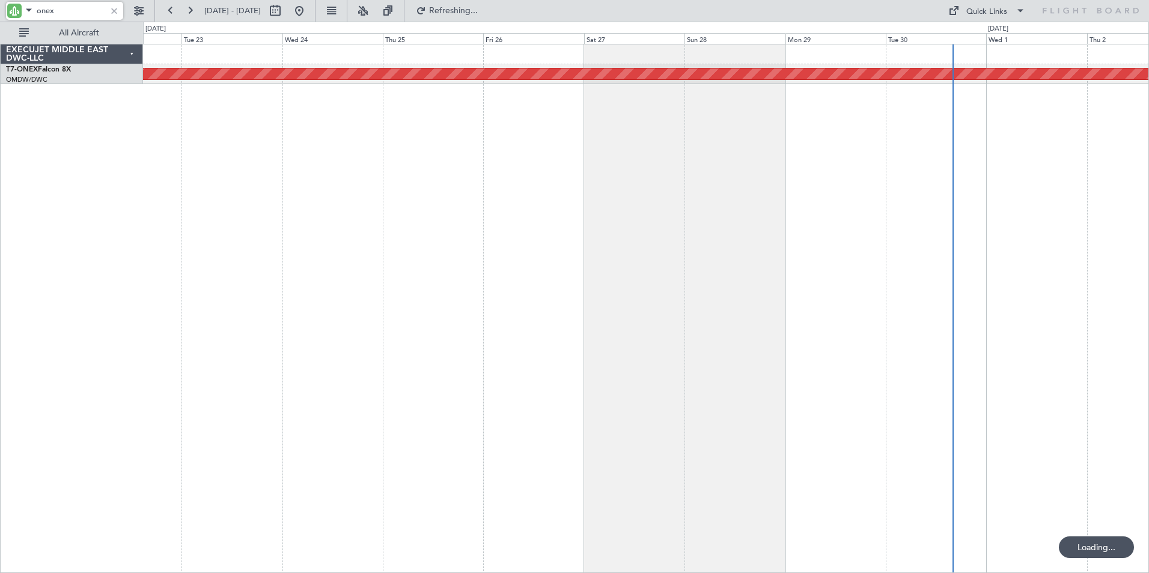
click at [661, 269] on div "Planned Maint Nurnberg EXECUJET MIDDLE EAST DWC-LLC T7-ONEX Falcon 8X OMDW/DWC …" at bounding box center [574, 298] width 1149 height 552
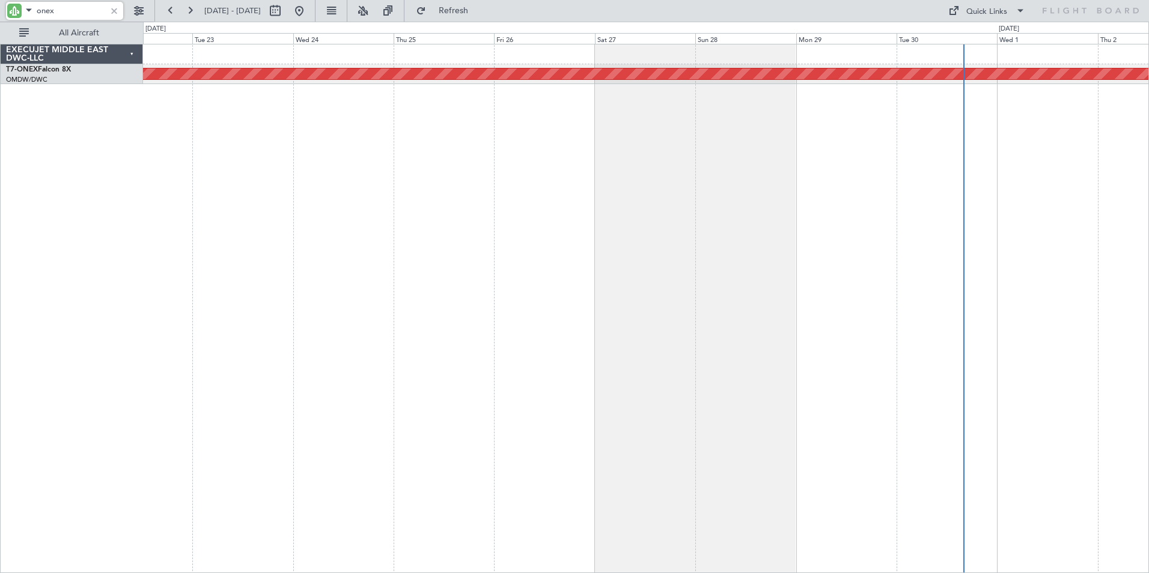
type input "onex"
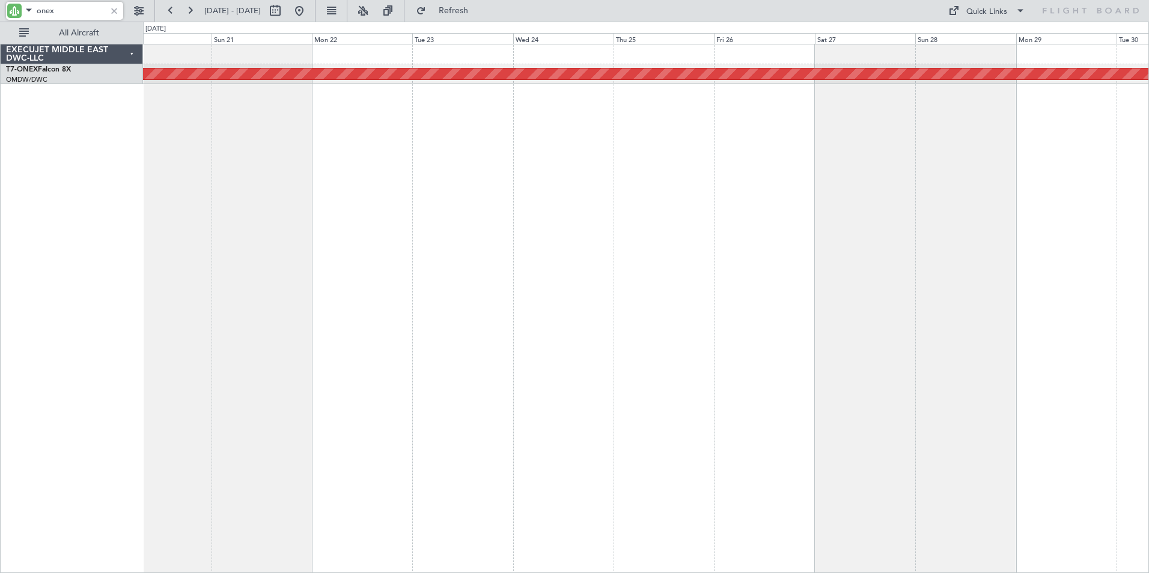
click at [417, 226] on div "Planned Maint Nurnberg" at bounding box center [646, 308] width 1006 height 529
drag, startPoint x: 114, startPoint y: 12, endPoint x: 96, endPoint y: 33, distance: 28.1
click at [114, 12] on div at bounding box center [114, 10] width 13 height 13
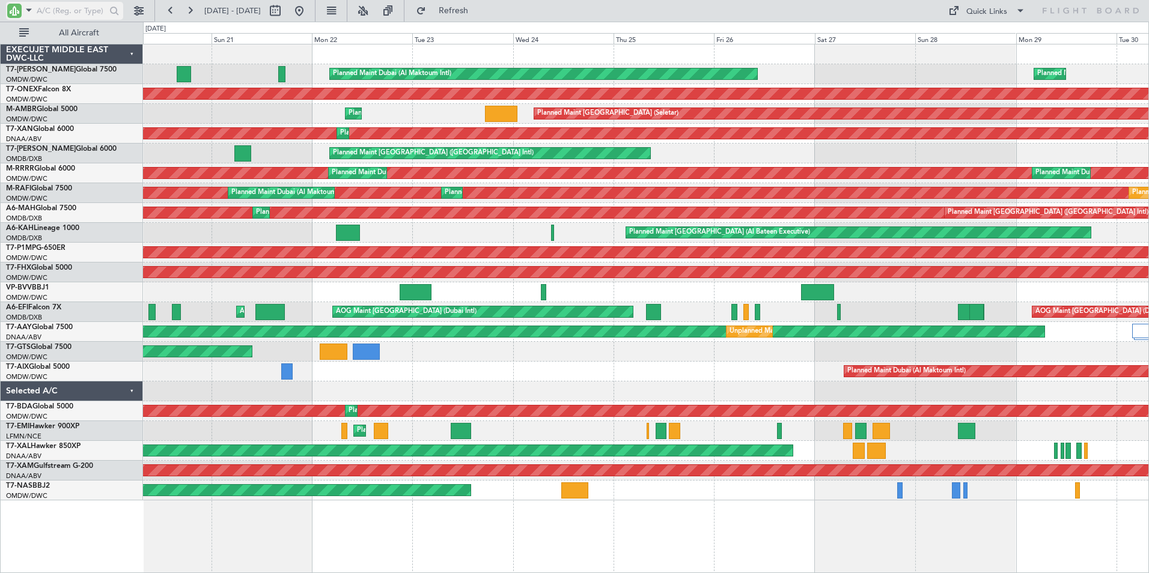
click at [49, 14] on input "text" at bounding box center [71, 11] width 69 height 18
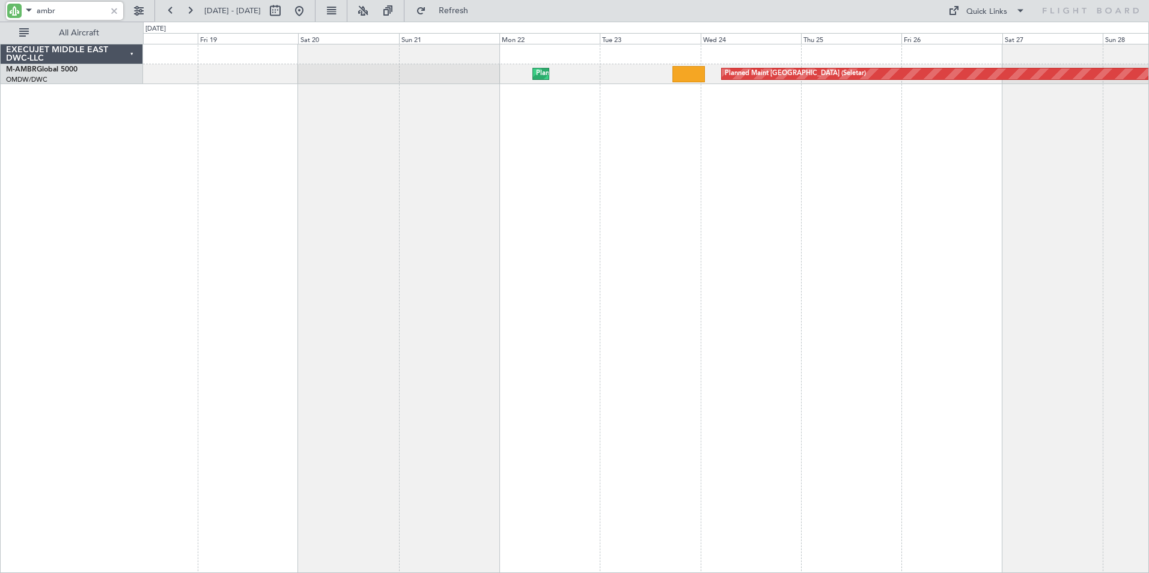
click at [548, 209] on div "Planned Maint [GEOGRAPHIC_DATA] (Seletar) Planned Maint [GEOGRAPHIC_DATA] (Al M…" at bounding box center [646, 308] width 1006 height 529
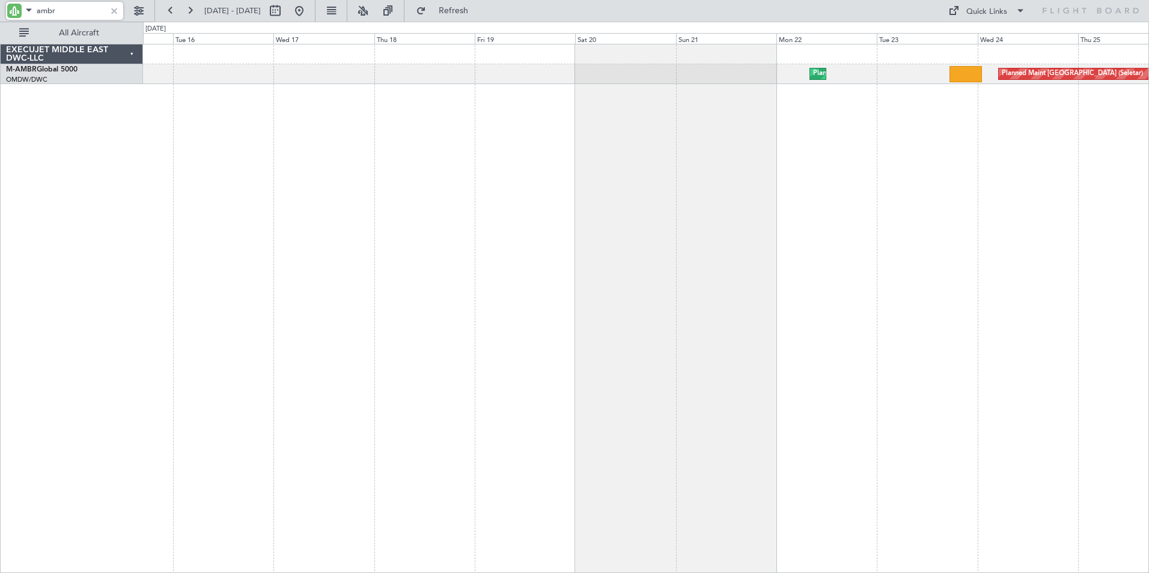
click at [666, 237] on div "Planned Maint [GEOGRAPHIC_DATA] (Seletar) Planned Maint [GEOGRAPHIC_DATA] (Al M…" at bounding box center [646, 308] width 1006 height 529
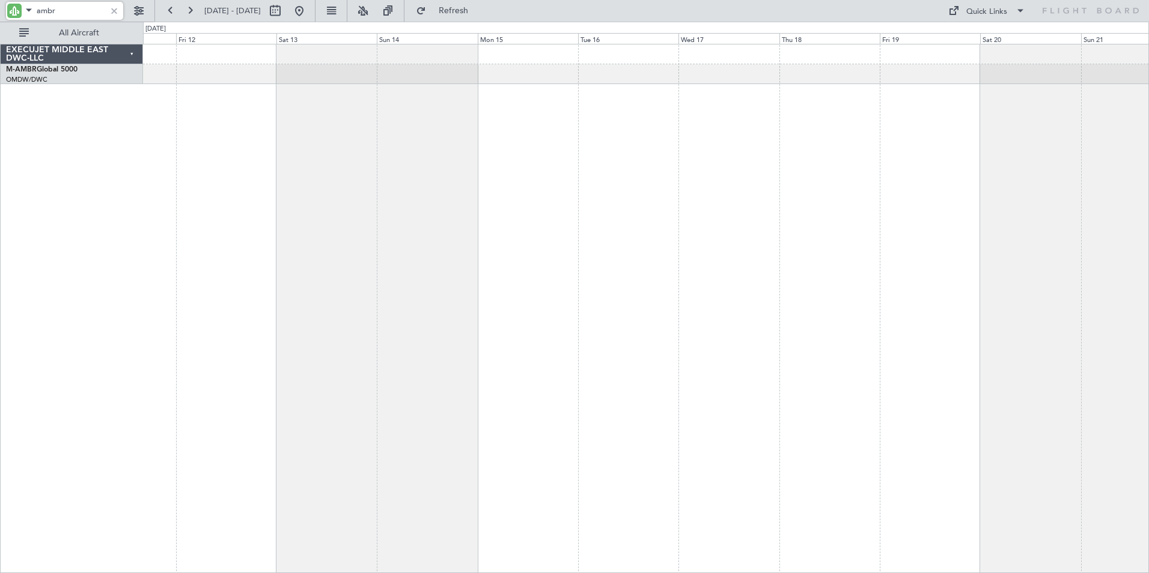
click at [848, 241] on div "Planned Maint Dubai (Al Maktoum Intl) AOG Maint [GEOGRAPHIC_DATA] (Al Maktoum I…" at bounding box center [646, 308] width 1006 height 529
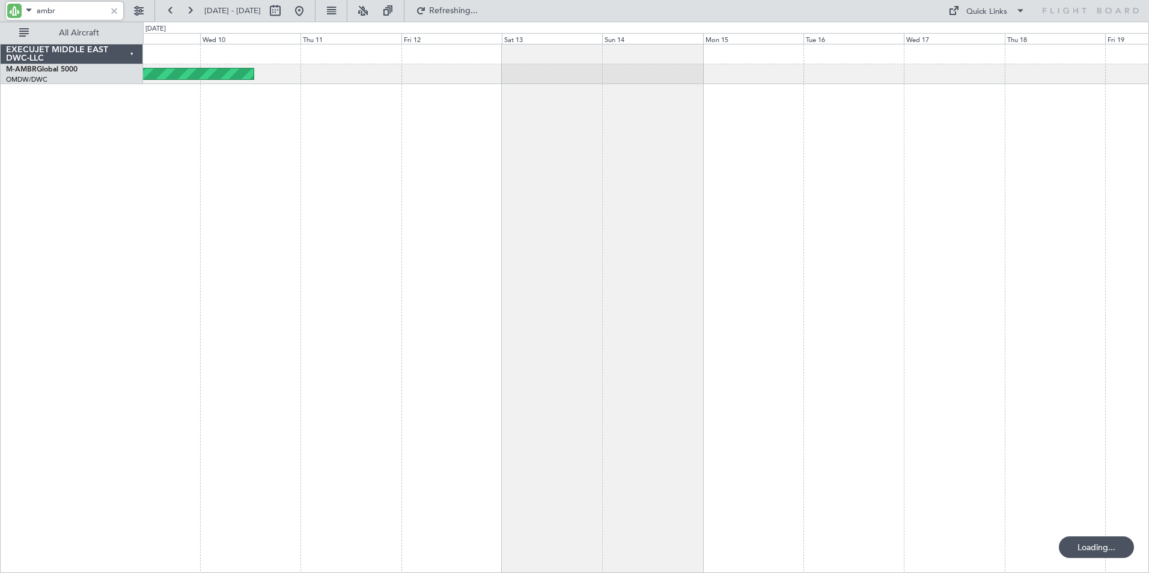
click at [587, 223] on div "AOG Maint Dubai (Al Maktoum Intl)" at bounding box center [646, 308] width 1006 height 529
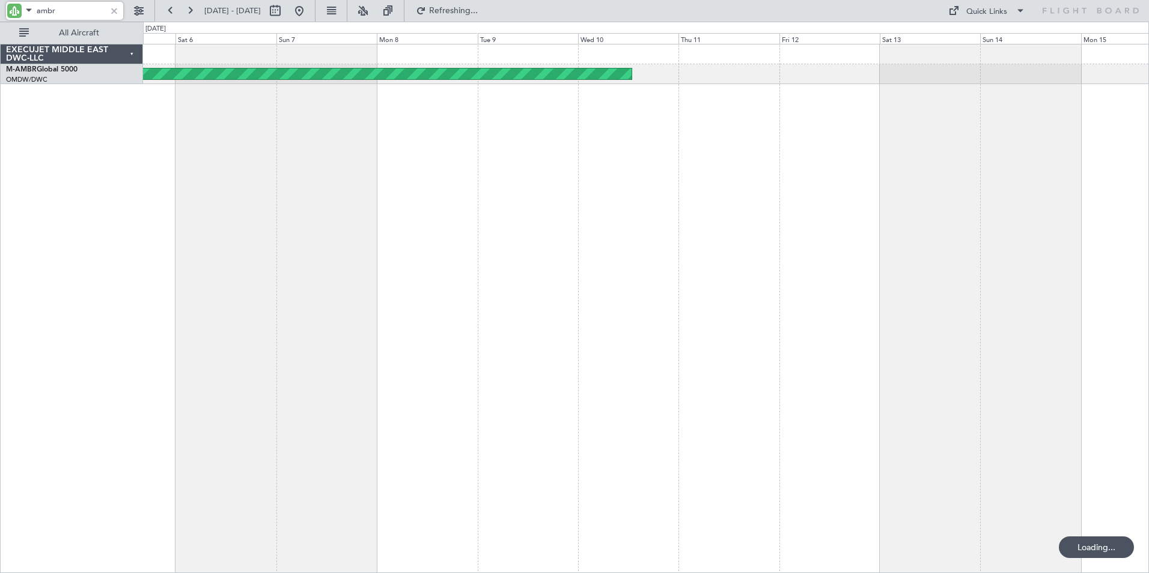
click at [690, 237] on div "AOG Maint Dubai (Al Maktoum Intl)" at bounding box center [646, 308] width 1006 height 529
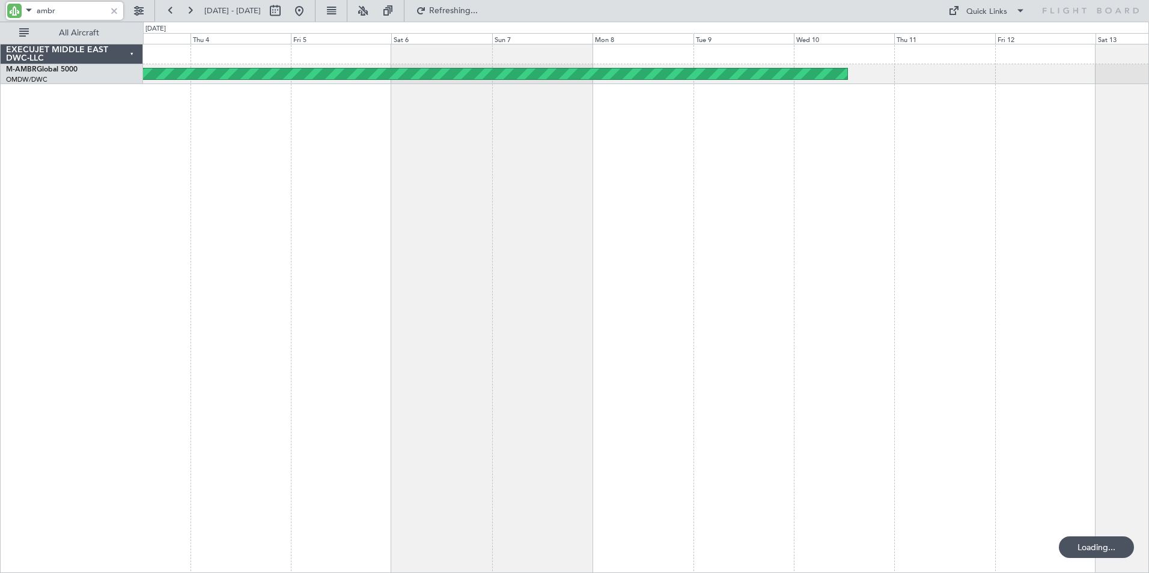
click at [498, 225] on div "AOG Maint Dubai (Al Maktoum Intl)" at bounding box center [646, 308] width 1006 height 529
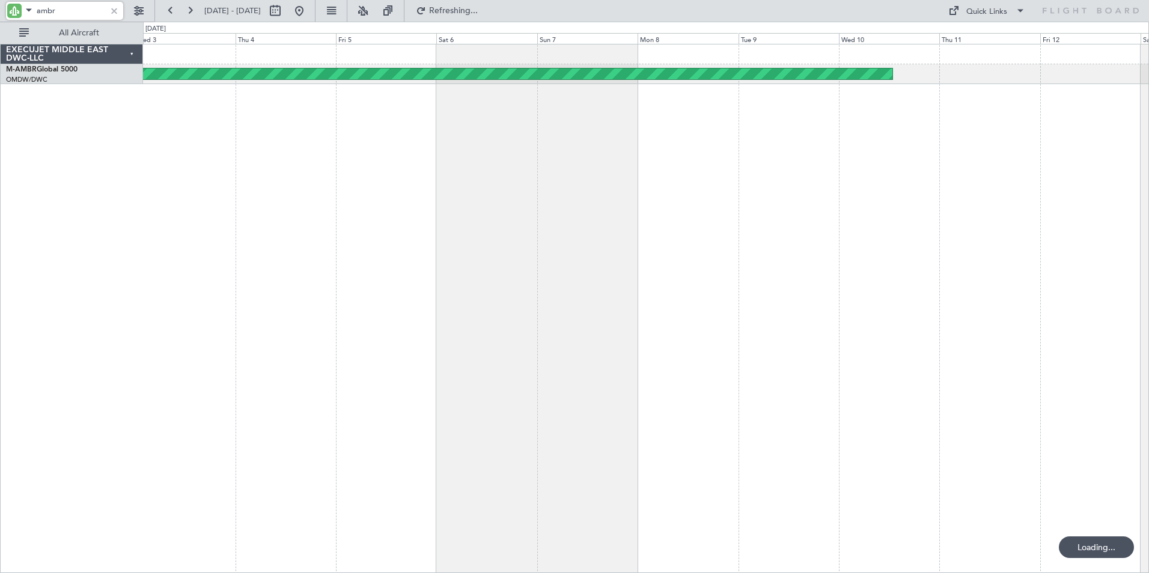
click at [468, 215] on div "AOG Maint Dubai (Al Maktoum Intl)" at bounding box center [646, 308] width 1006 height 529
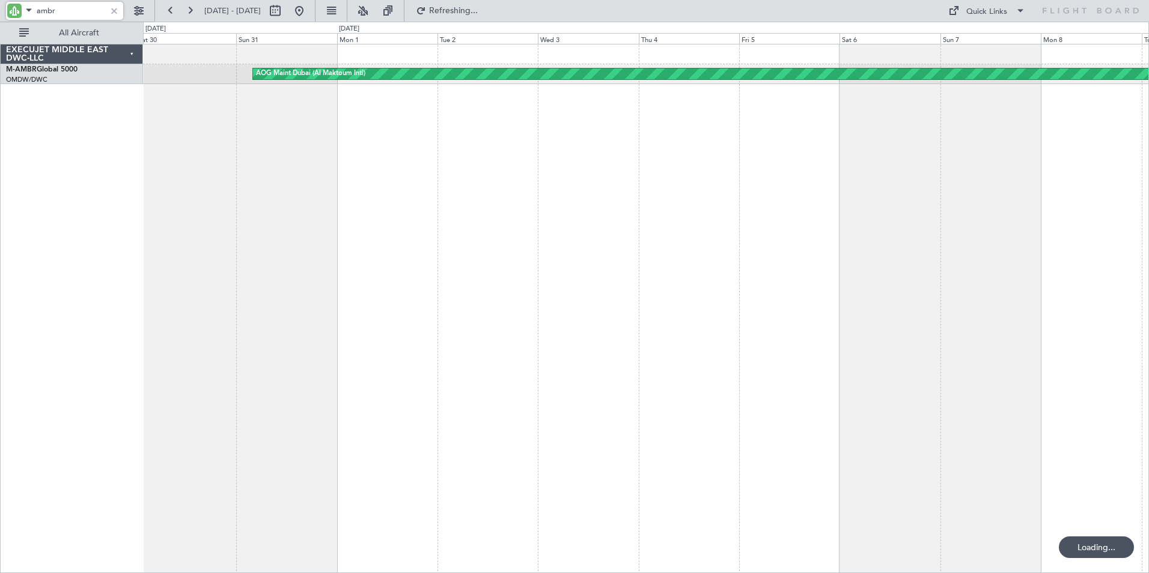
click at [486, 205] on div "AOG Maint Dubai (Al Maktoum Intl)" at bounding box center [646, 308] width 1006 height 529
type input "ambr"
click at [115, 11] on div at bounding box center [114, 10] width 13 height 13
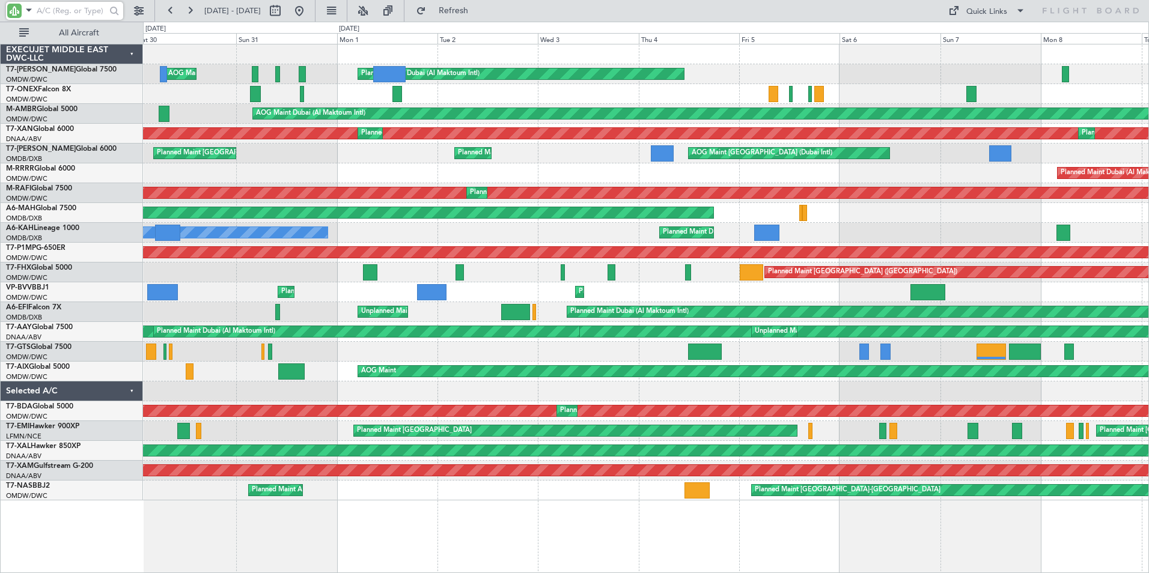
click at [62, 12] on input "text" at bounding box center [71, 11] width 69 height 18
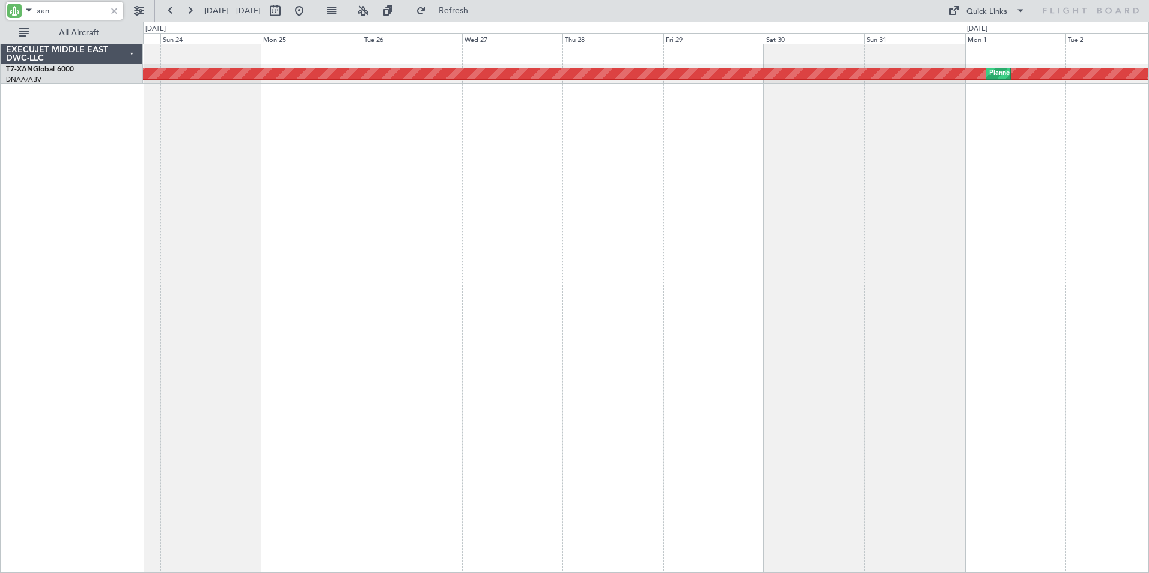
click at [898, 219] on div "AOG Maint Dubai (Al Maktoum Intl) Planned Maint [GEOGRAPHIC_DATA] (Al Maktoum I…" at bounding box center [646, 308] width 1006 height 529
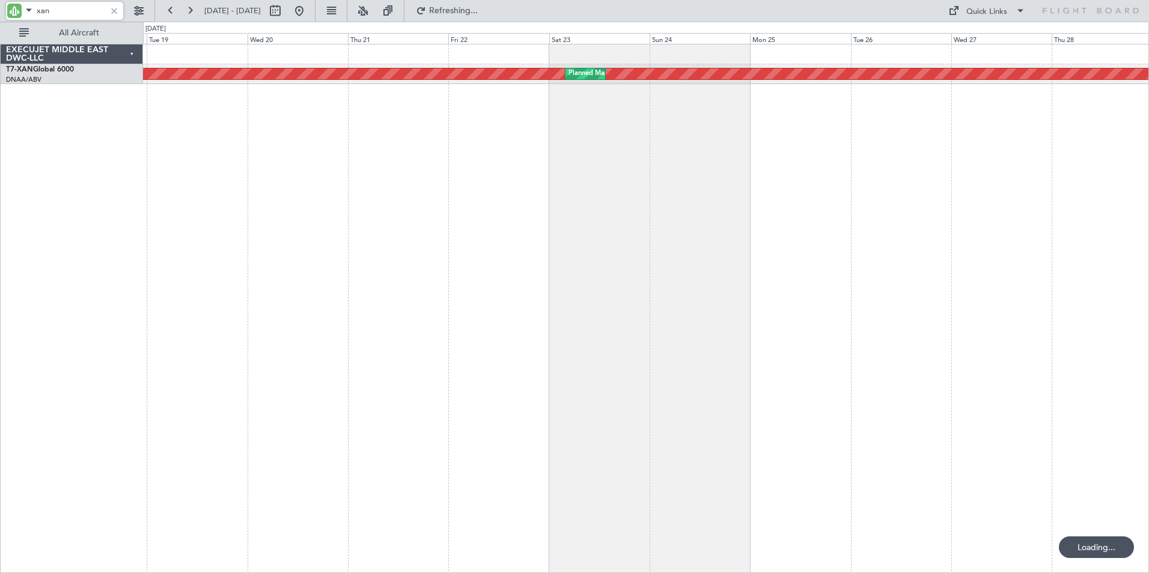
click at [762, 261] on div "AOG Maint Dubai (Al Maktoum Intl) Planned Maint [GEOGRAPHIC_DATA] (Al Maktoum I…" at bounding box center [646, 308] width 1006 height 529
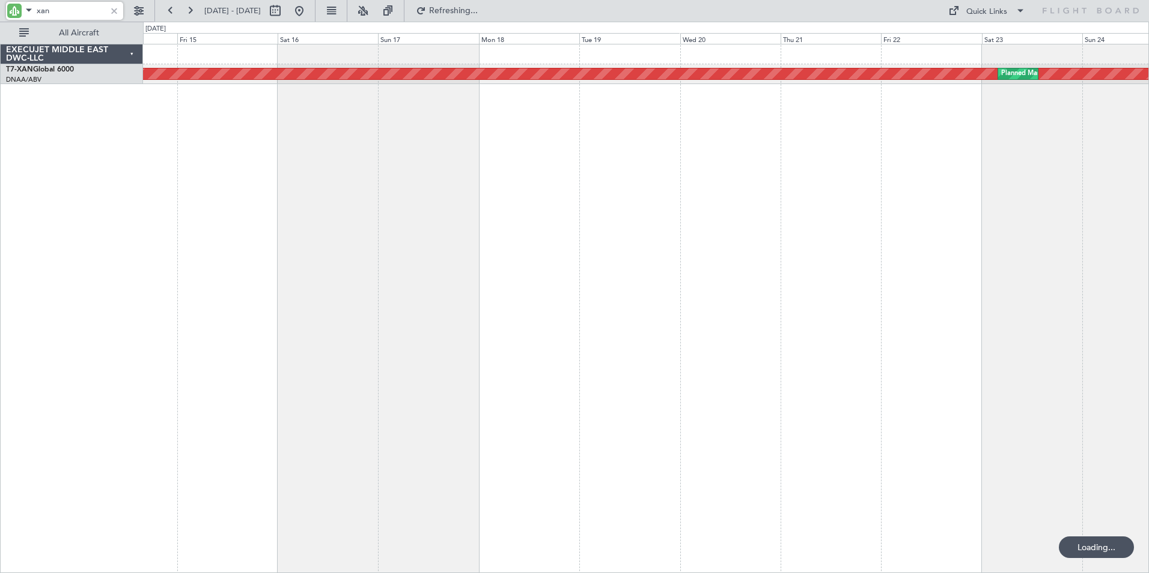
click at [662, 267] on div "AOG Maint Dubai (Al Maktoum Intl) Planned Maint [GEOGRAPHIC_DATA] (Al Maktoum I…" at bounding box center [646, 308] width 1006 height 529
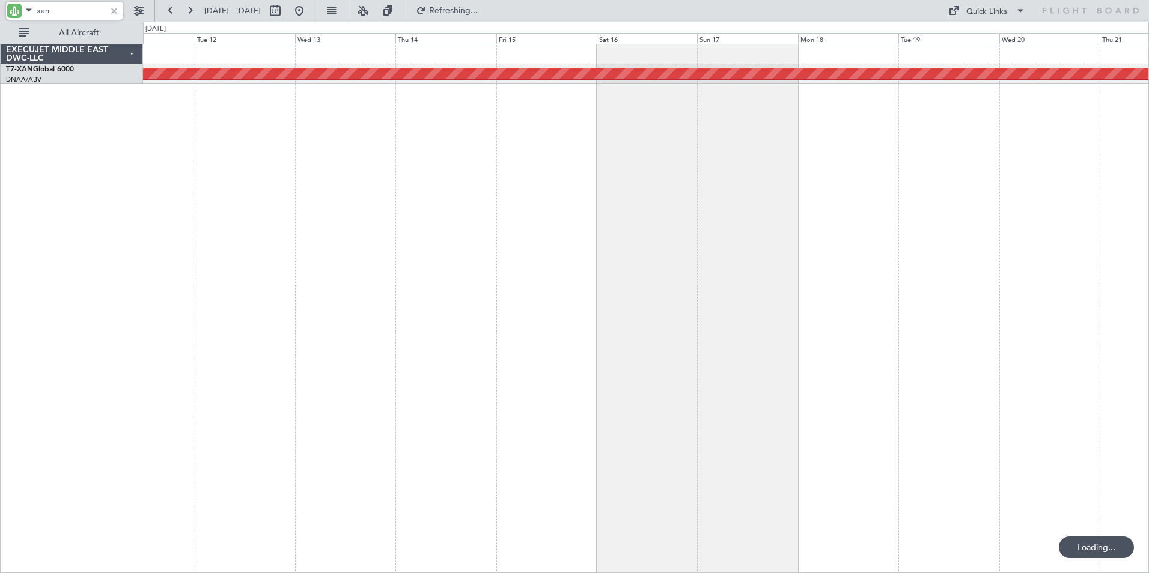
click at [630, 248] on div "AOG Maint Dubai (Al Maktoum Intl) Planned Maint [GEOGRAPHIC_DATA] (Al Maktoum I…" at bounding box center [646, 308] width 1006 height 529
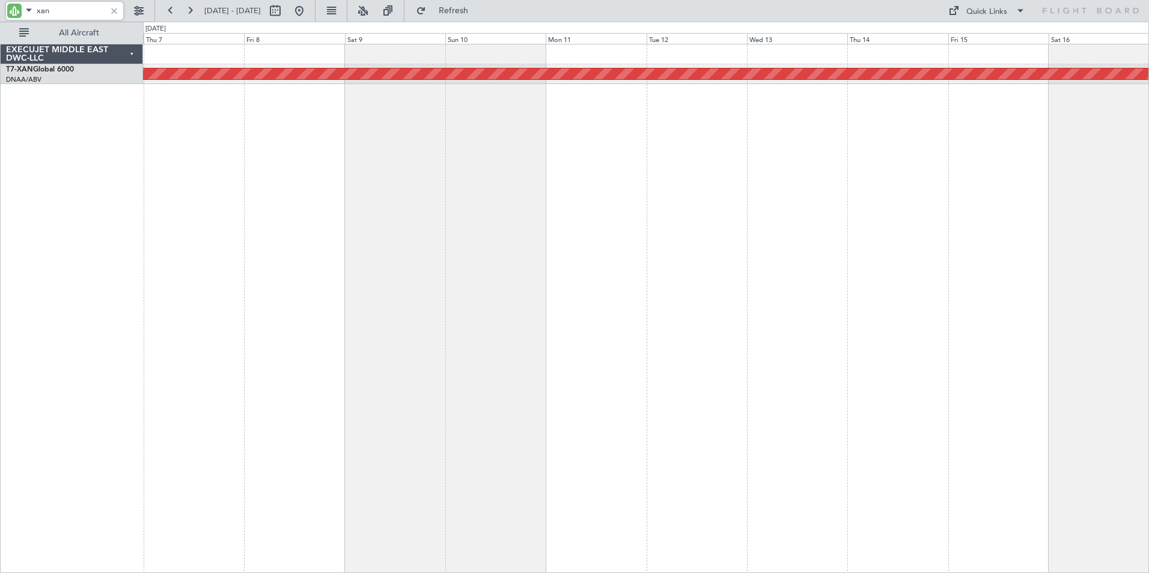
click at [600, 260] on div "AOG Maint Dubai (Al Maktoum Intl)" at bounding box center [646, 308] width 1006 height 529
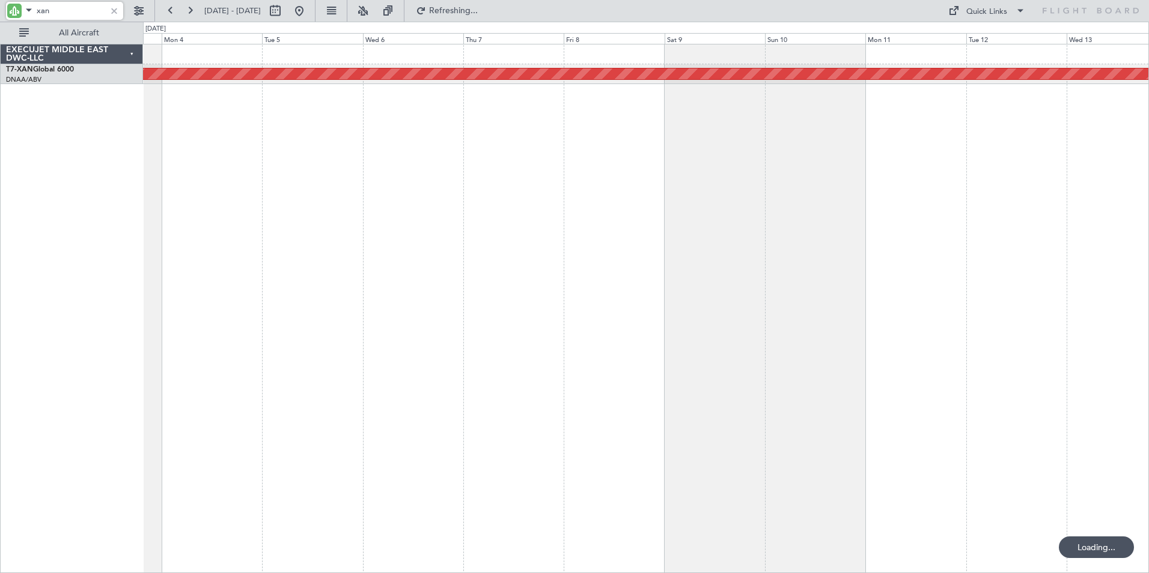
click at [568, 253] on div "AOG Maint Dubai (Al Maktoum Intl) Planned Maint [GEOGRAPHIC_DATA] (Al Maktoum I…" at bounding box center [646, 308] width 1006 height 529
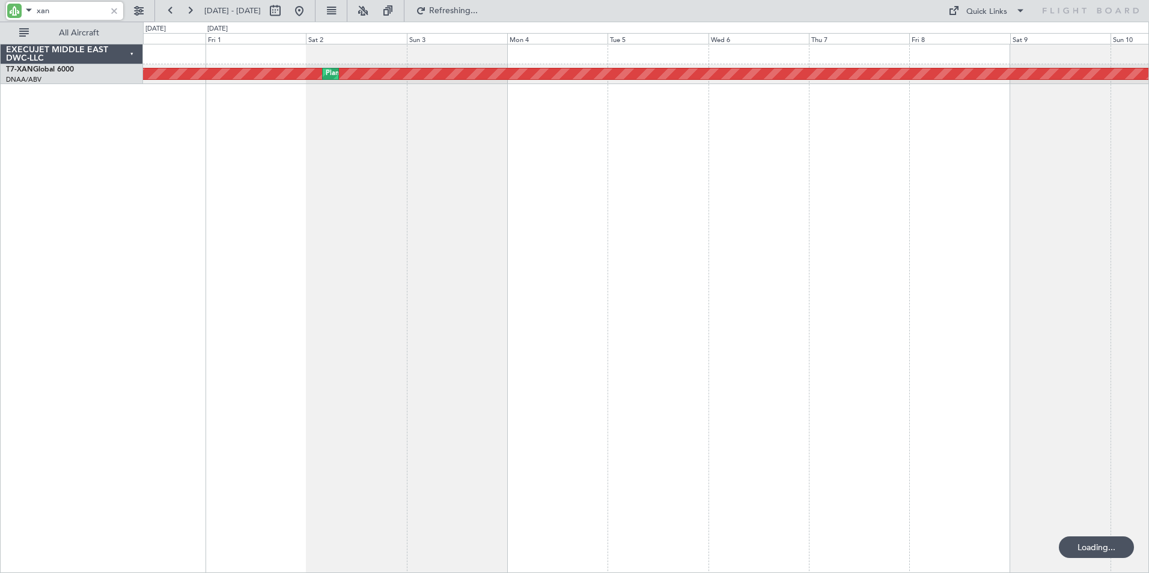
click at [553, 265] on div "AOG Maint Dubai (Al Maktoum Intl) Planned Maint [GEOGRAPHIC_DATA] (Al Maktoum I…" at bounding box center [646, 308] width 1006 height 529
click at [306, 273] on div "AOG Maint Dubai (Al Maktoum Intl) Planned Maint [GEOGRAPHIC_DATA] (Al Maktoum I…" at bounding box center [646, 308] width 1006 height 529
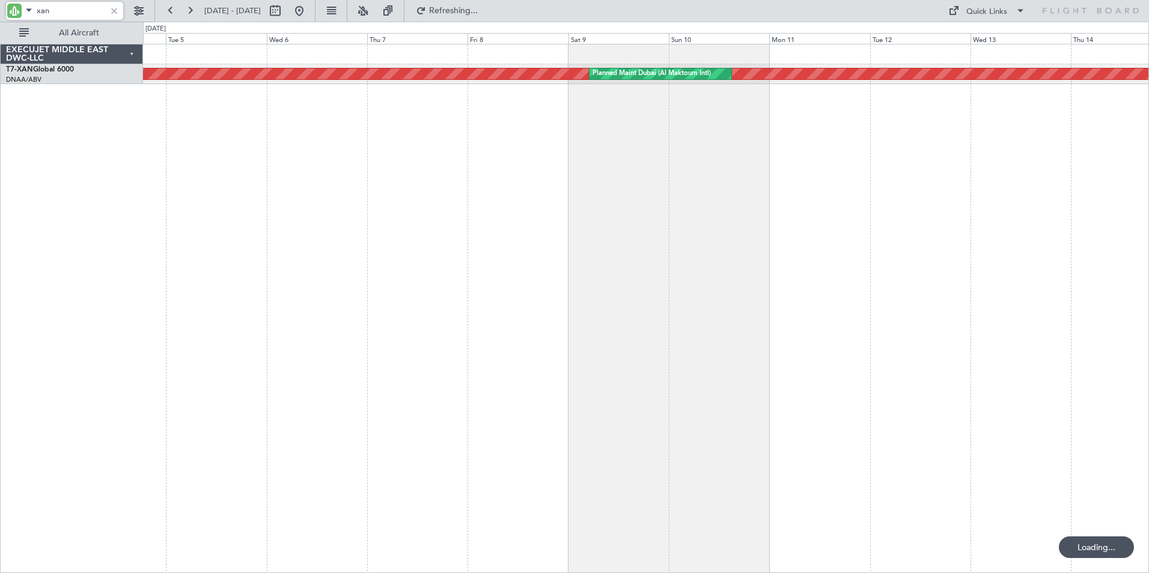
click at [165, 316] on div "AOG Maint Dubai (Al Maktoum Intl) Planned Maint [GEOGRAPHIC_DATA] (Al Maktoum I…" at bounding box center [646, 308] width 1006 height 529
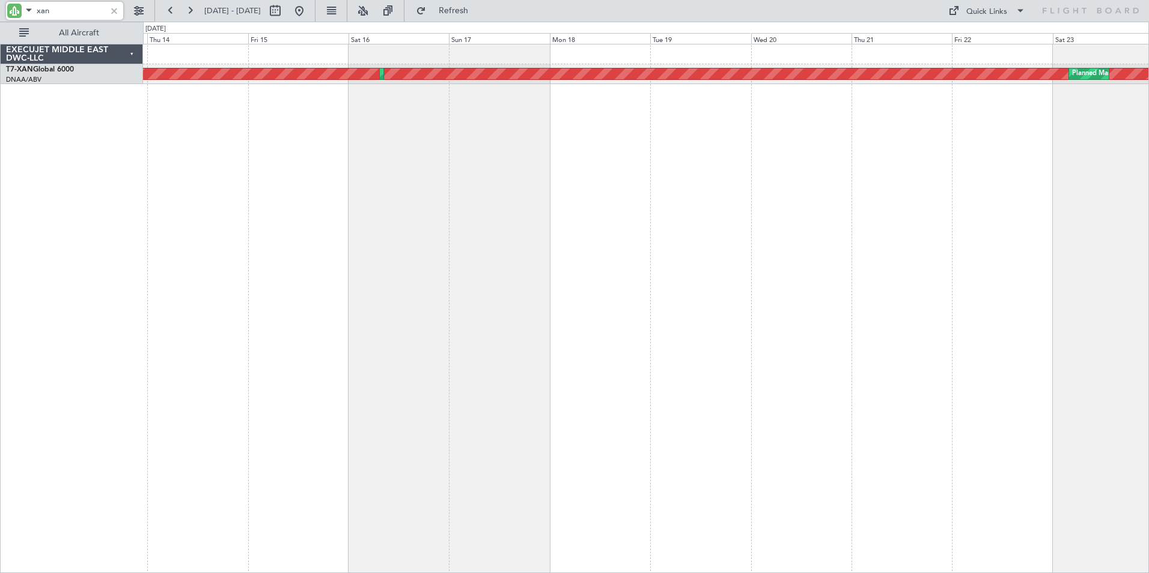
click at [263, 320] on div "AOG Maint Dubai (Al Maktoum Intl) Planned Maint [GEOGRAPHIC_DATA] (Al Maktoum I…" at bounding box center [646, 308] width 1006 height 529
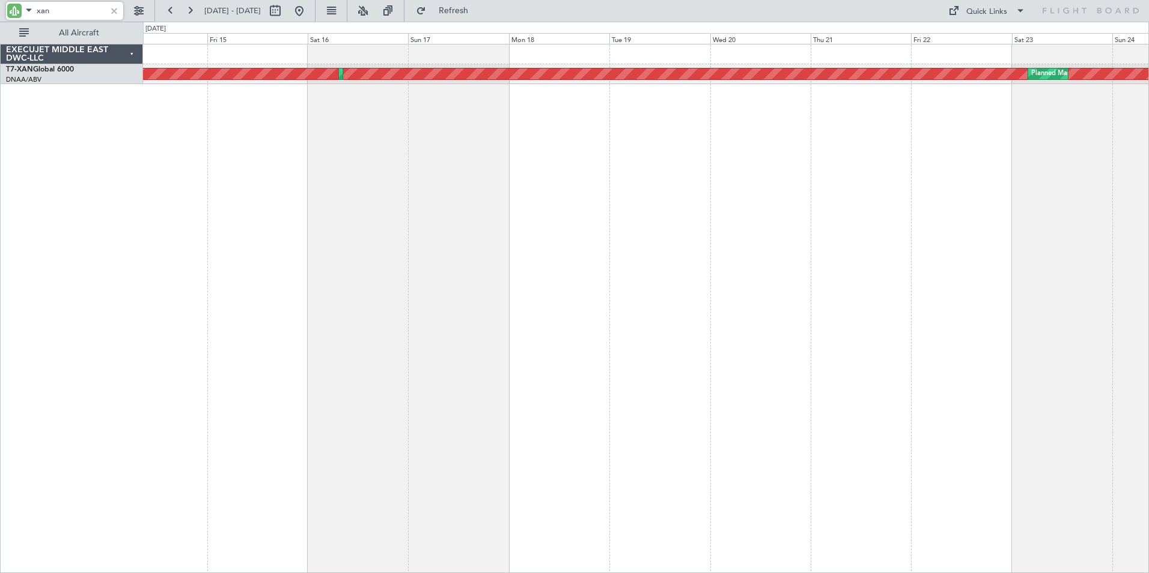
click at [323, 338] on div "AOG Maint Dubai (Al Maktoum Intl) Planned Maint [GEOGRAPHIC_DATA] (Al Maktoum I…" at bounding box center [646, 308] width 1006 height 529
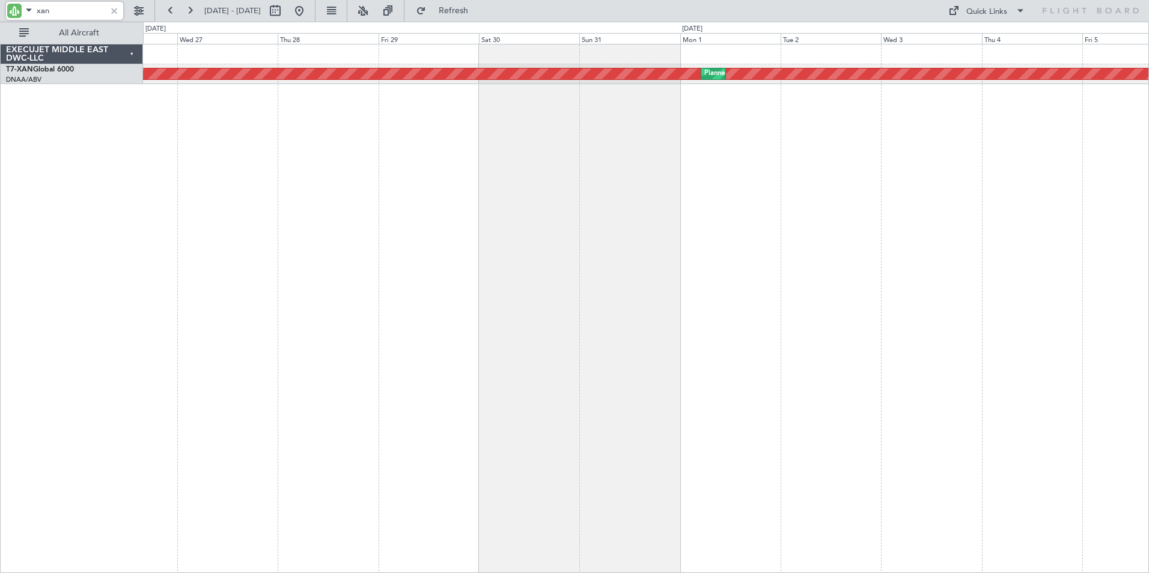
click at [242, 333] on div "AOG Maint Dubai (Al Maktoum Intl) Planned Maint [GEOGRAPHIC_DATA] (Al Maktoum I…" at bounding box center [646, 308] width 1006 height 529
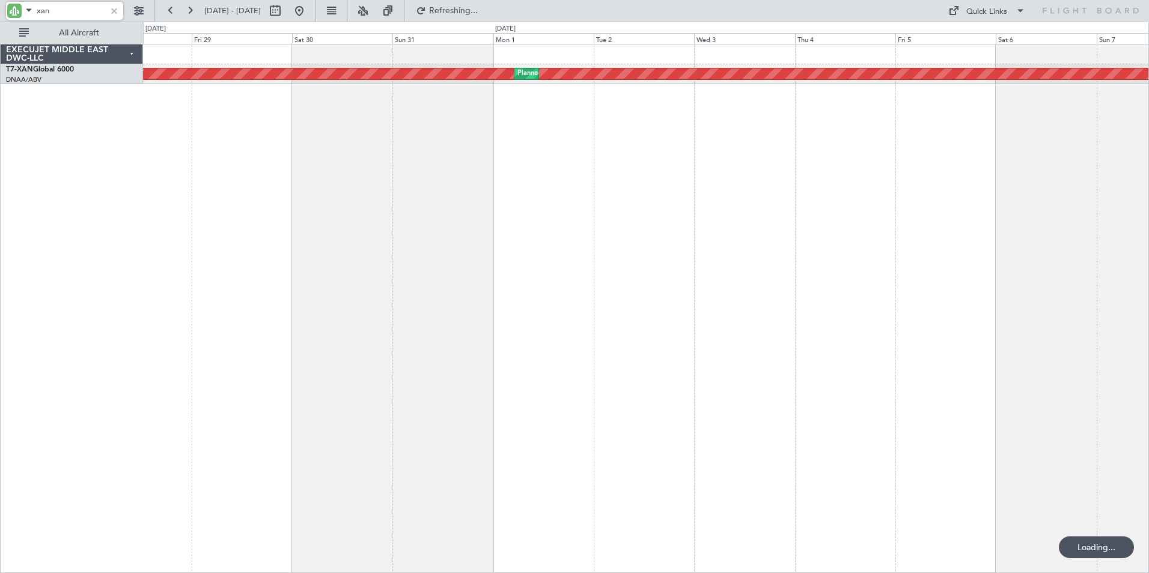
click at [459, 338] on div "AOG Maint Dubai (Al Maktoum Intl) Planned Maint [GEOGRAPHIC_DATA] (Al Maktoum I…" at bounding box center [646, 308] width 1006 height 529
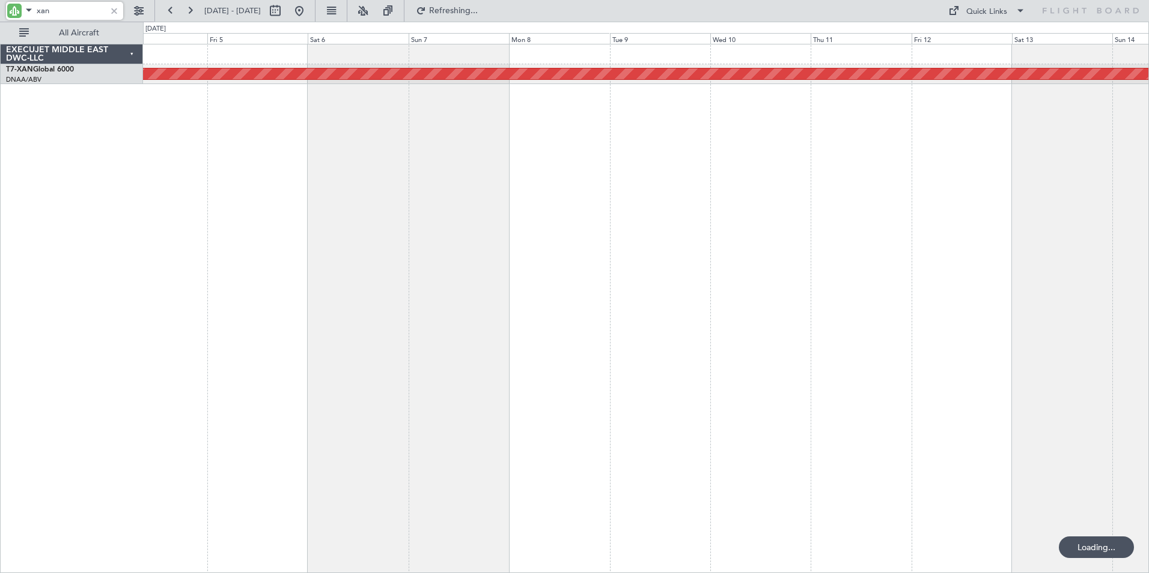
click at [514, 341] on div "AOG Maint Dubai (Al Maktoum Intl)" at bounding box center [646, 308] width 1006 height 529
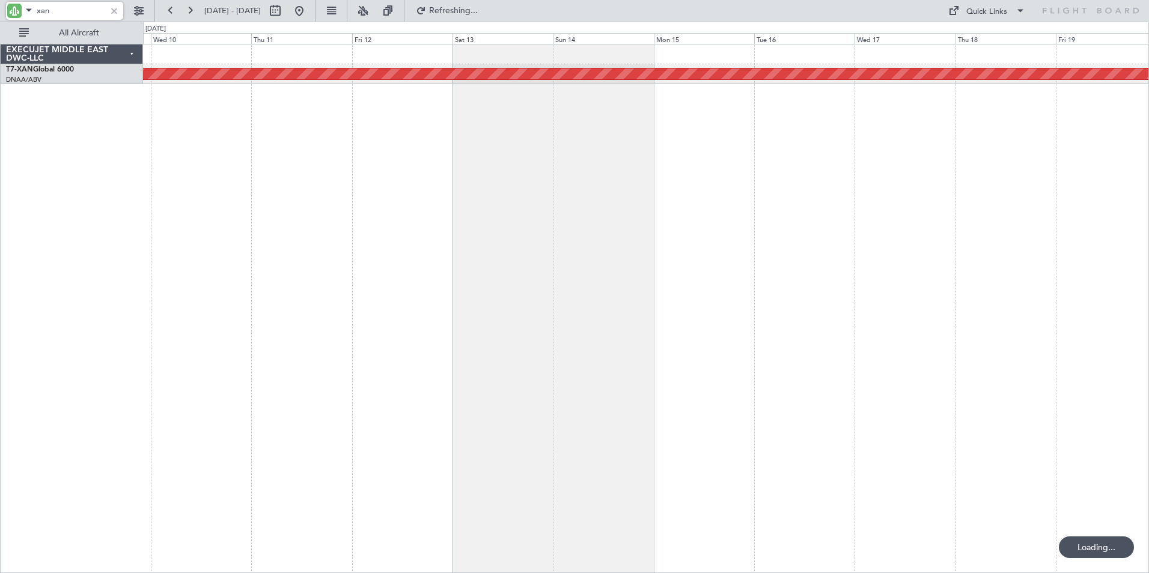
click at [401, 340] on div "AOG Maint Dubai (Al Maktoum Intl) Planned Maint [GEOGRAPHIC_DATA] (Al Maktoum I…" at bounding box center [646, 308] width 1006 height 529
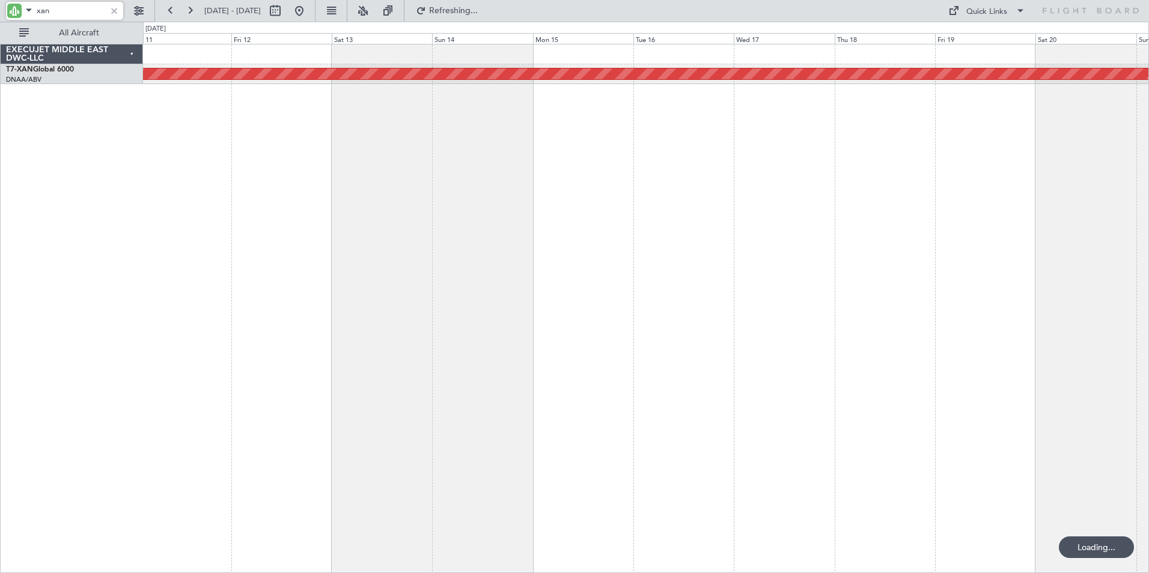
click at [355, 334] on div "AOG Maint Dubai (Al Maktoum Intl) Planned Maint [GEOGRAPHIC_DATA] (Al Maktoum I…" at bounding box center [646, 308] width 1006 height 529
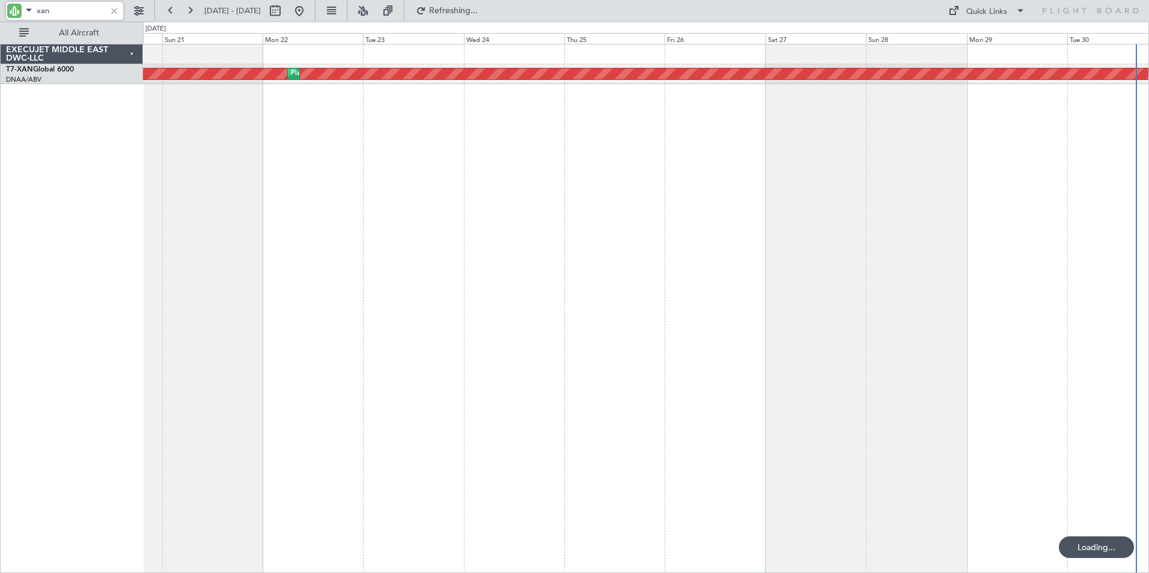
click at [383, 319] on div "AOG Maint Dubai (Al Maktoum Intl) Planned Maint [GEOGRAPHIC_DATA] (Al Maktoum I…" at bounding box center [646, 308] width 1006 height 529
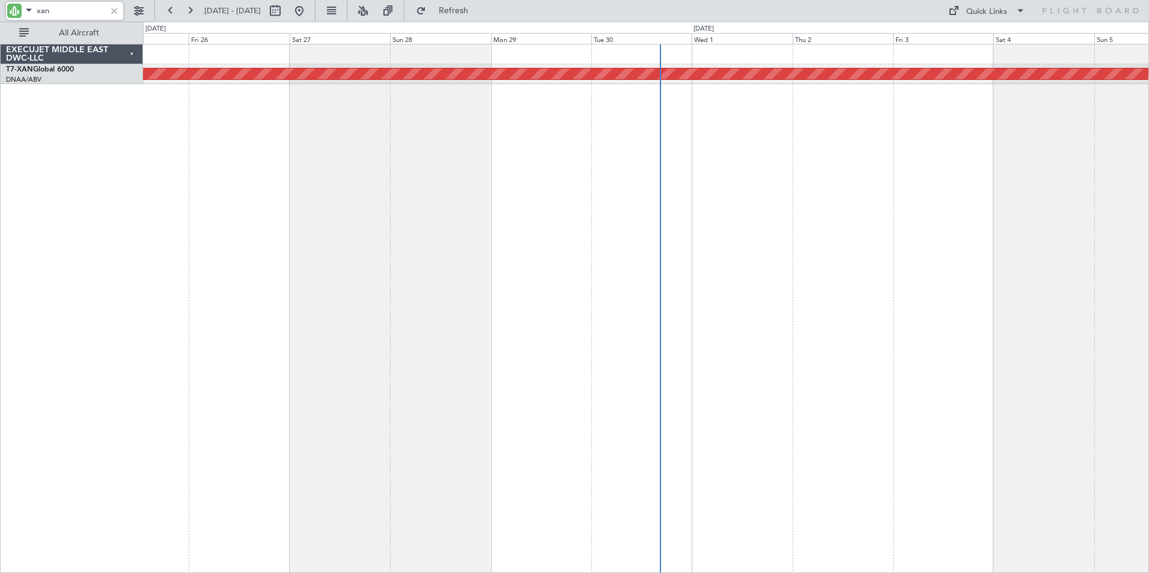
click at [251, 312] on div "AOG Maint Dubai (Al Maktoum Intl)" at bounding box center [646, 308] width 1006 height 529
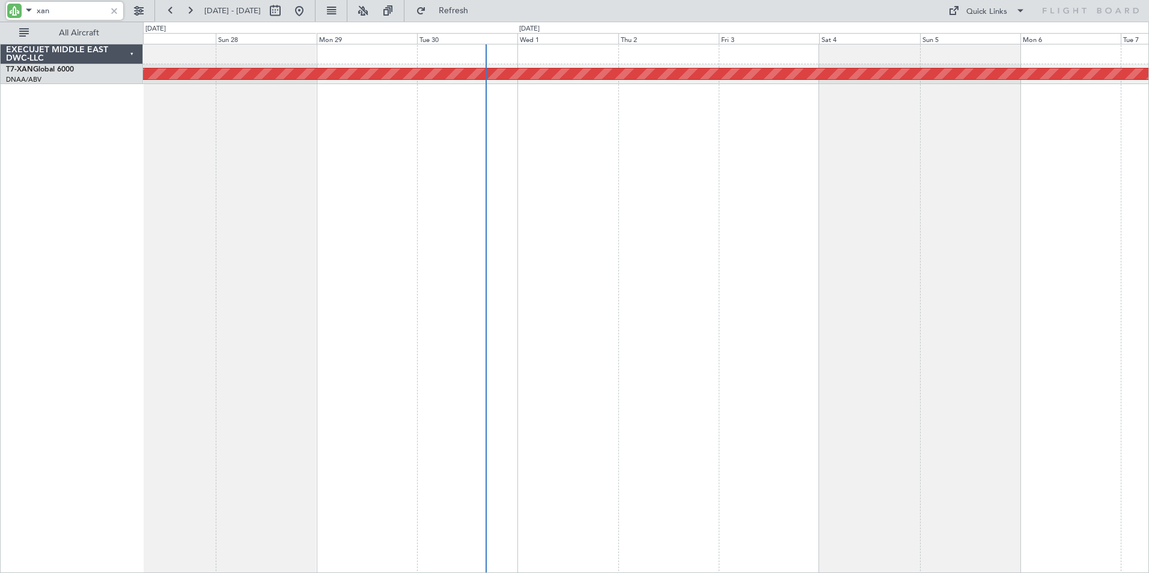
click at [1012, 293] on div "AOG Maint Dubai (Al Maktoum Intl)" at bounding box center [646, 308] width 1006 height 529
type input "xan"
click at [115, 11] on div at bounding box center [114, 10] width 13 height 13
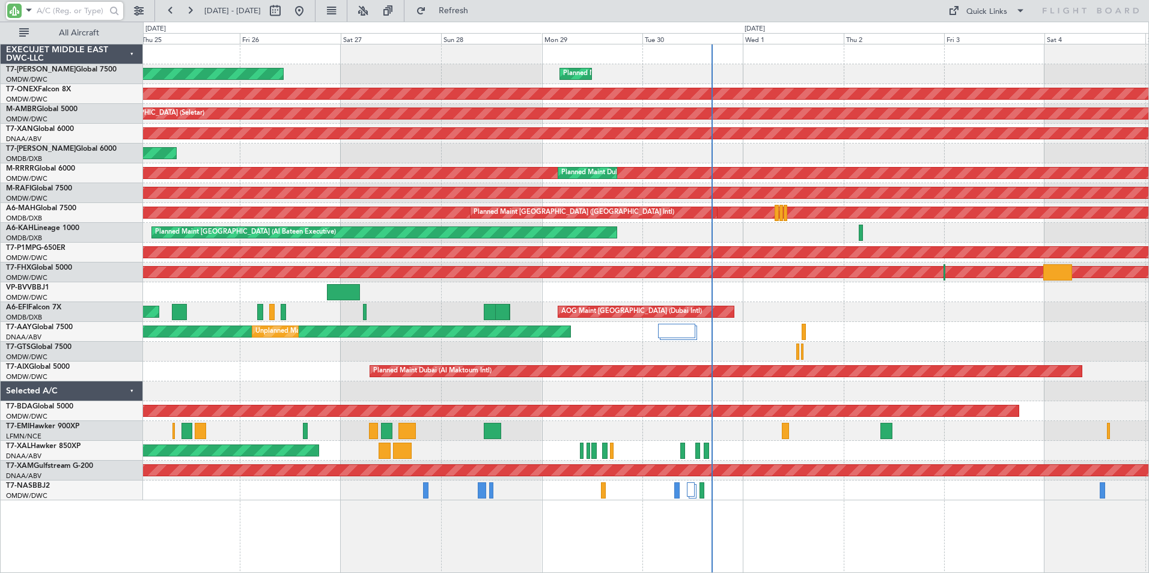
click at [534, 553] on div "Planned Maint Dubai (Al Maktoum Intl) Planned Maint [GEOGRAPHIC_DATA] (Al Makto…" at bounding box center [646, 308] width 1006 height 529
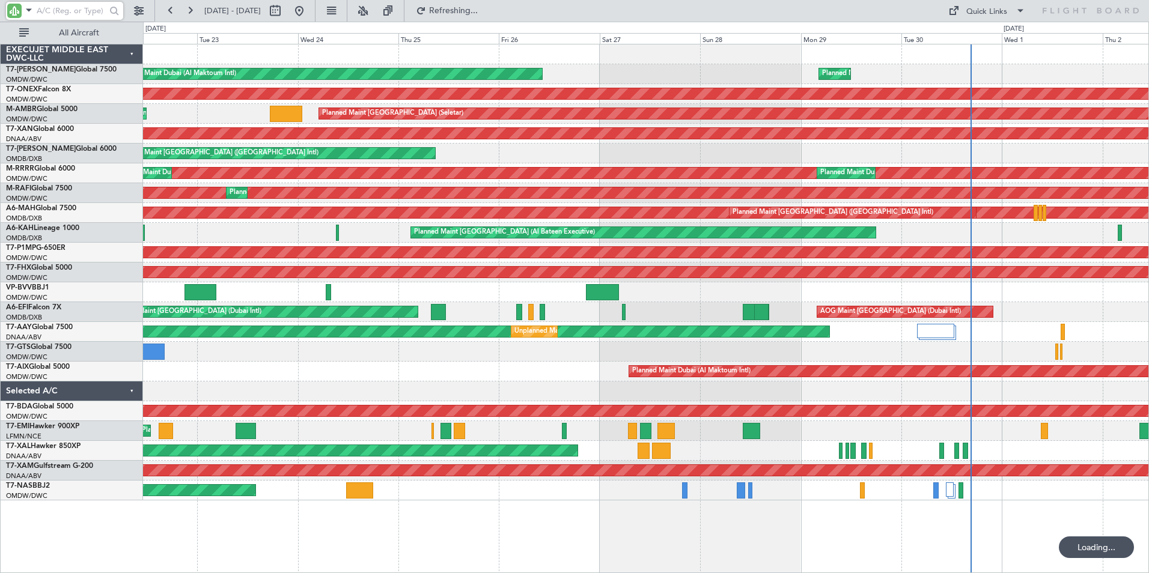
click at [506, 541] on div "Planned Maint Dubai (Al Maktoum Intl) Planned Maint [GEOGRAPHIC_DATA] (Al Makto…" at bounding box center [646, 308] width 1006 height 529
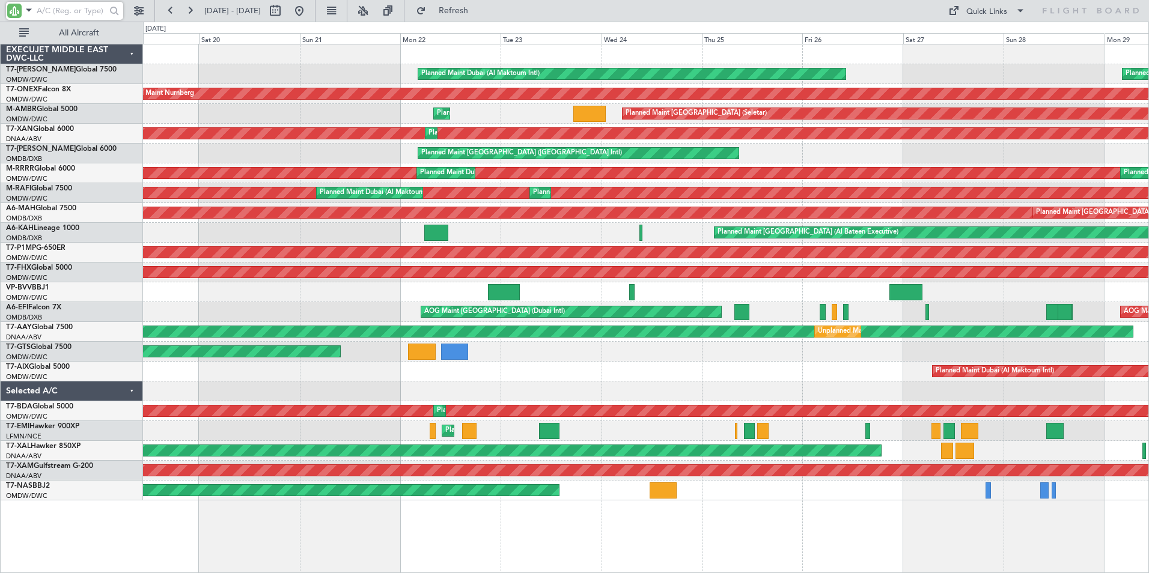
click at [503, 532] on div "Planned Maint Dubai (Al Maktoum Intl) Planned Maint [GEOGRAPHIC_DATA] (Al Makto…" at bounding box center [646, 308] width 1006 height 529
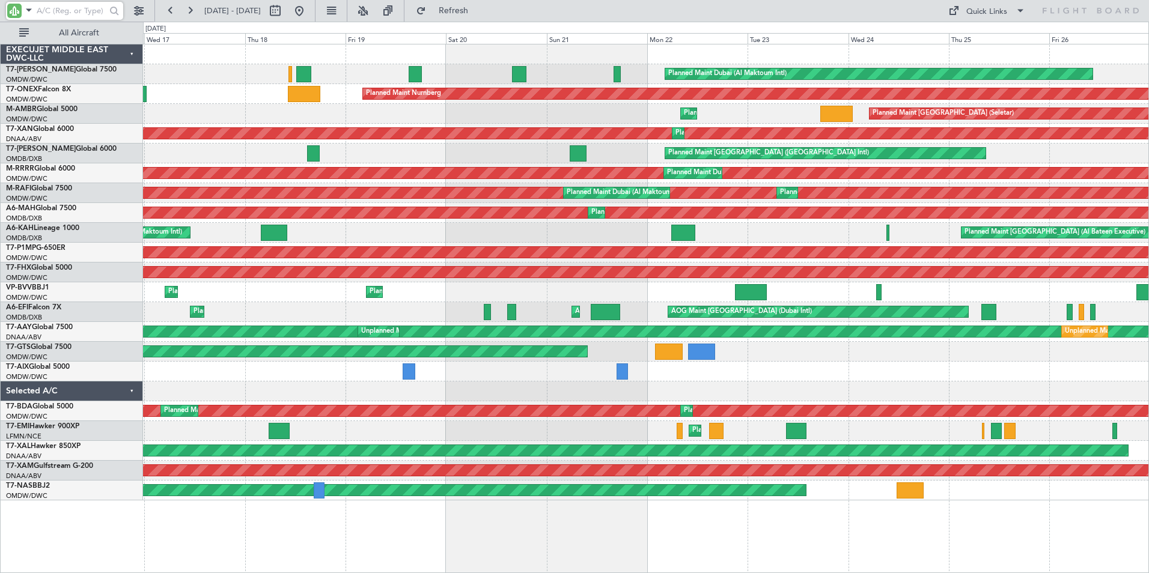
click at [666, 537] on div "Planned Maint Dubai (Al Maktoum Intl) Planned Maint [GEOGRAPHIC_DATA] (Al Makto…" at bounding box center [646, 308] width 1006 height 529
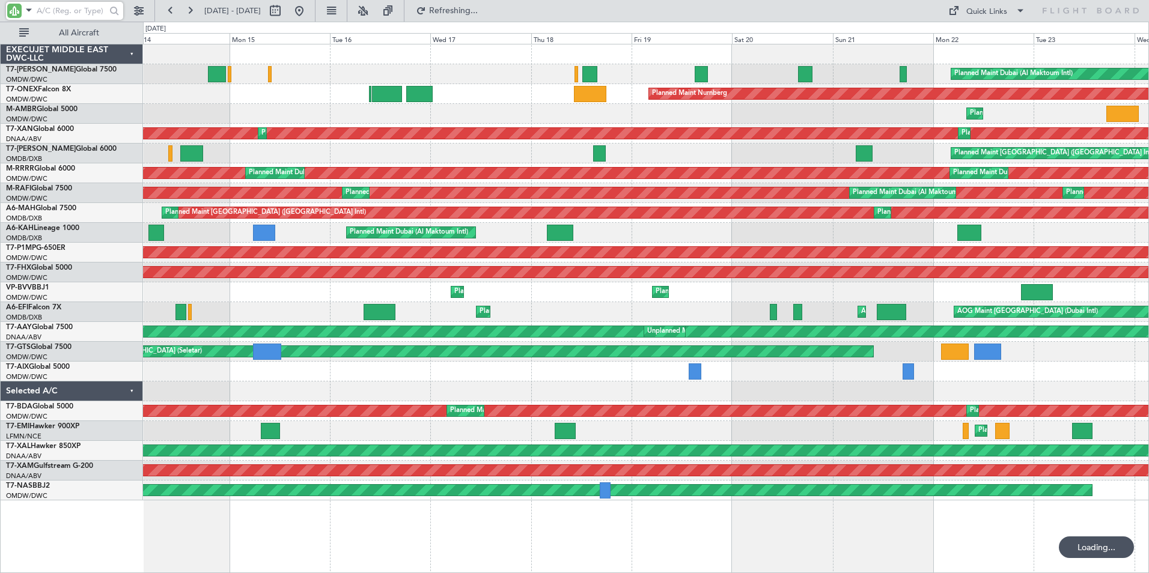
click at [589, 535] on div "Planned Maint Dubai (Al Maktoum Intl) Planned Maint Nurnberg Planned Maint [GEO…" at bounding box center [646, 308] width 1006 height 529
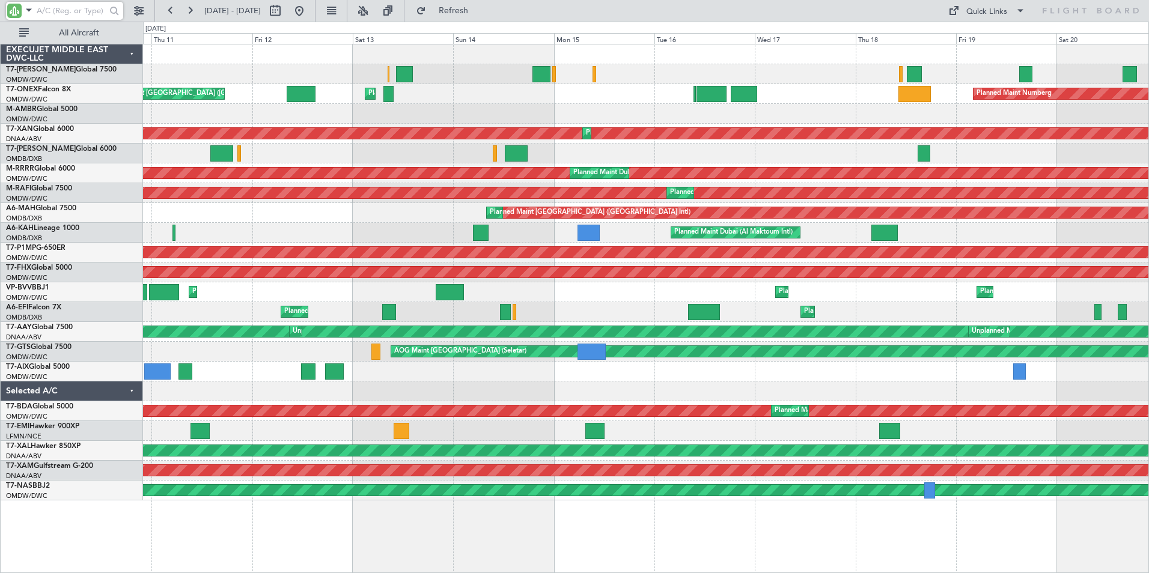
click at [614, 546] on div "Planned Maint Dubai (Al Maktoum Intl) Planned Maint Nurnberg Planned Maint [GEO…" at bounding box center [646, 308] width 1006 height 529
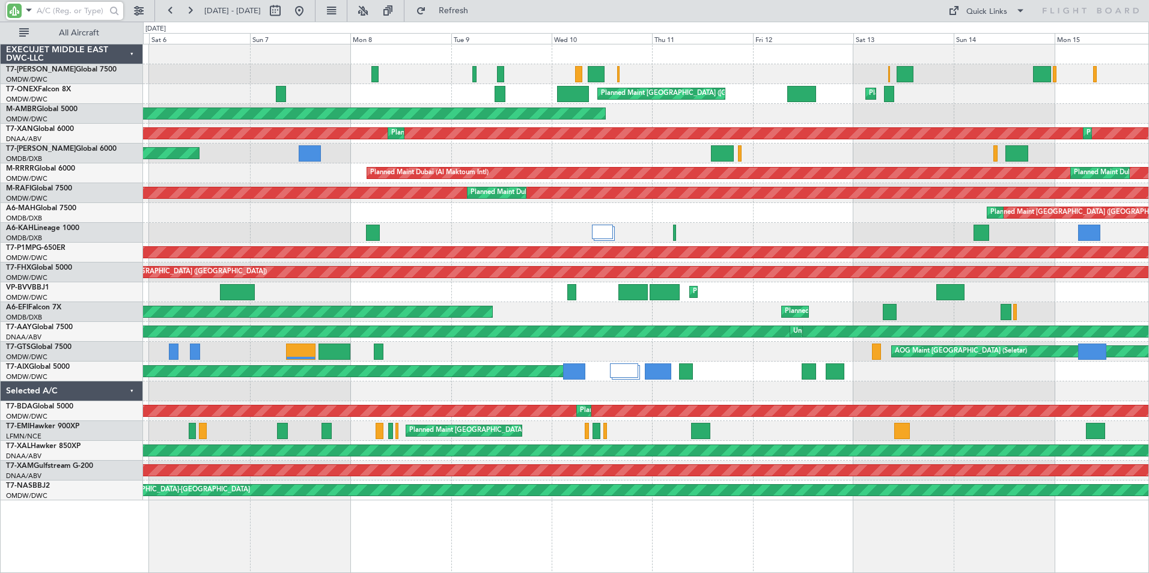
click at [781, 543] on div "Planned Maint Dubai (Al Maktoum Intl) Planned Maint [GEOGRAPHIC_DATA] ([GEOGRAP…" at bounding box center [646, 308] width 1006 height 529
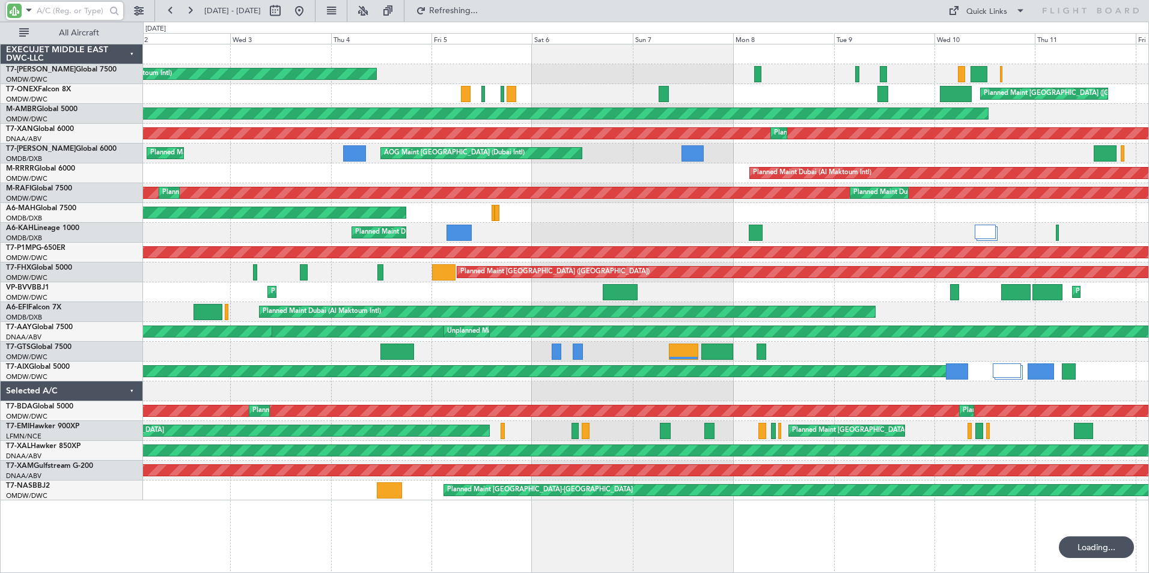
click at [689, 539] on div "Planned Maint Dubai (Al Maktoum Intl) Planned Maint [GEOGRAPHIC_DATA] ([GEOGRAP…" at bounding box center [646, 308] width 1006 height 529
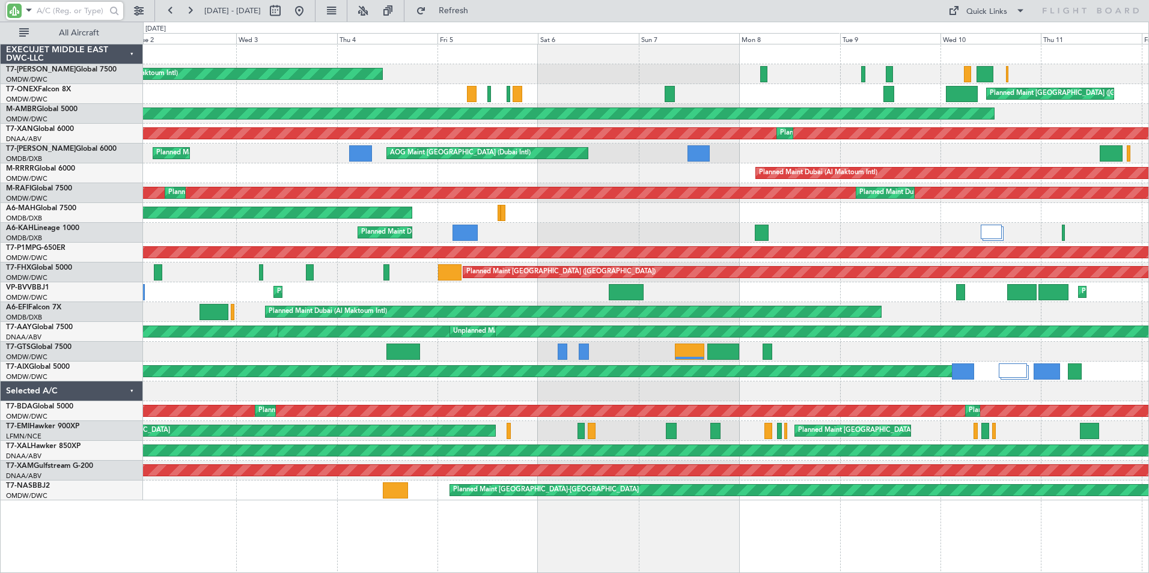
click at [554, 534] on div "Planned Maint Dubai (Al Maktoum Intl) AOG Maint [GEOGRAPHIC_DATA] (Al Maktoum I…" at bounding box center [646, 308] width 1006 height 529
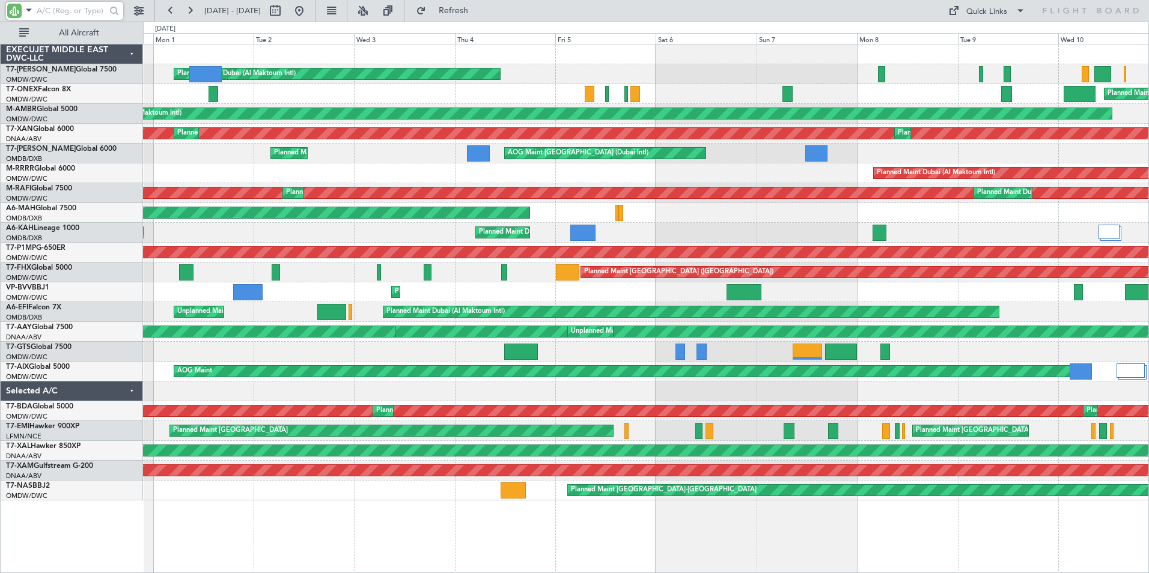
click at [295, 544] on div "Planned Maint Dubai (Al Maktoum Intl) AOG Maint [GEOGRAPHIC_DATA] (Al Maktoum I…" at bounding box center [646, 308] width 1006 height 529
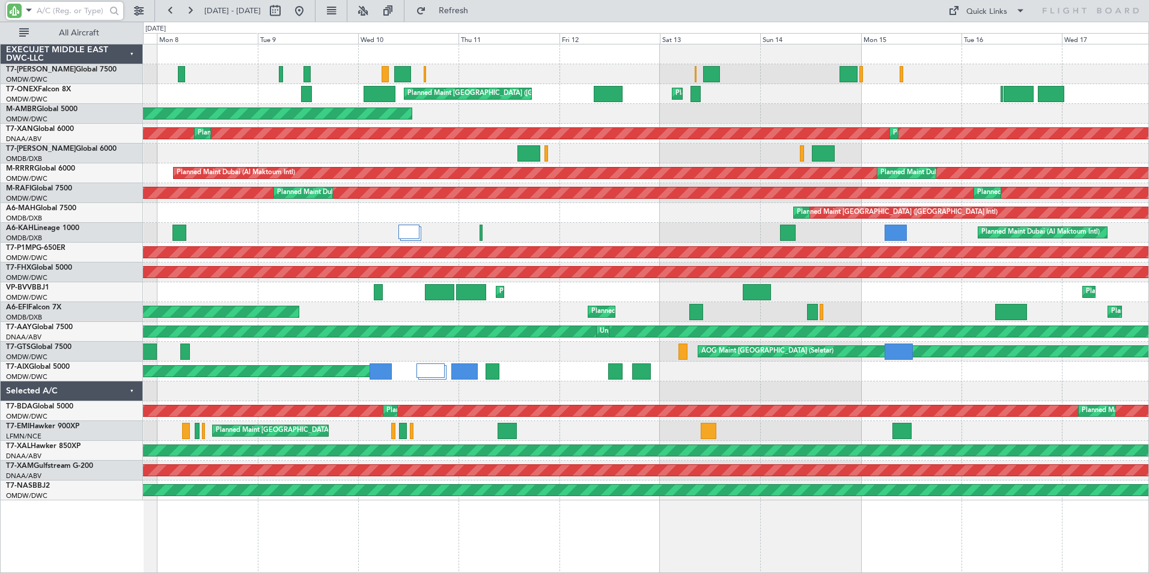
click at [318, 506] on div "Planned Maint [GEOGRAPHIC_DATA] ([GEOGRAPHIC_DATA]) Planned Maint [GEOGRAPHIC_D…" at bounding box center [646, 308] width 1006 height 529
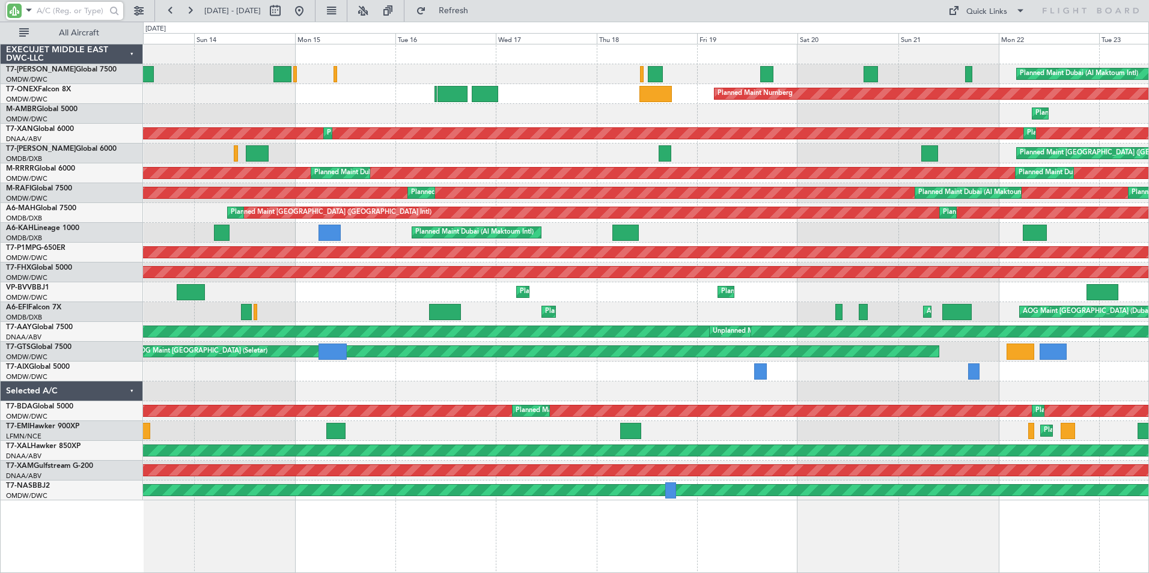
click at [353, 536] on div "Planned Maint Dubai (Al Maktoum Intl) Planned Maint Nurnberg Planned Maint [GEO…" at bounding box center [646, 308] width 1006 height 529
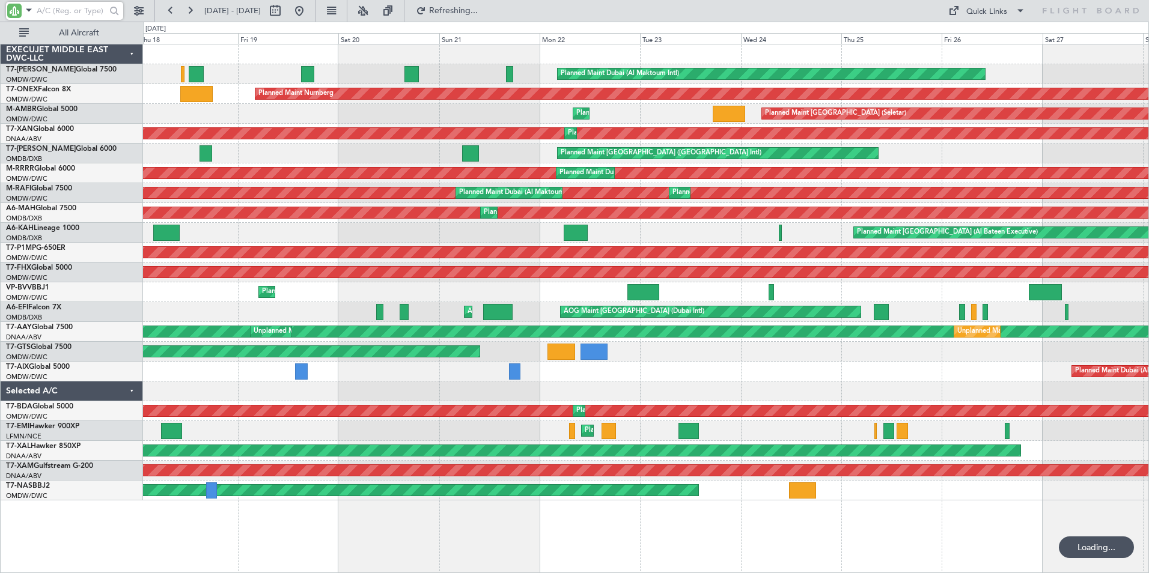
click at [395, 540] on div "Planned Maint Dubai (Al Maktoum Intl) Planned Maint Nurnberg Planned Maint [GEO…" at bounding box center [646, 308] width 1006 height 529
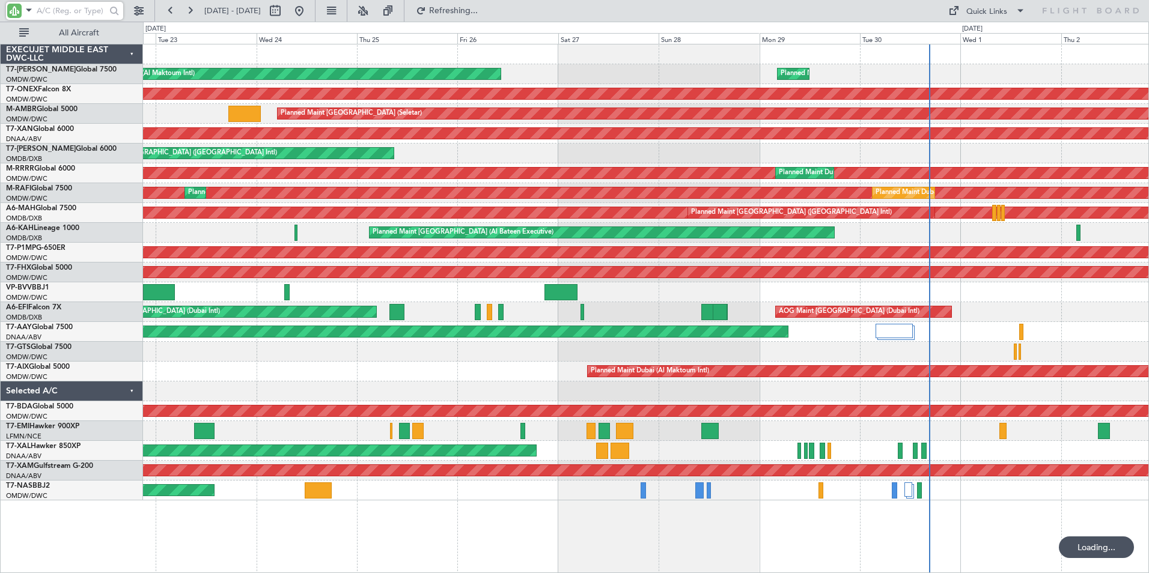
click at [451, 531] on div "Planned Maint Dubai (Al Maktoum Intl) Planned Maint [GEOGRAPHIC_DATA] (Al Makto…" at bounding box center [646, 308] width 1006 height 529
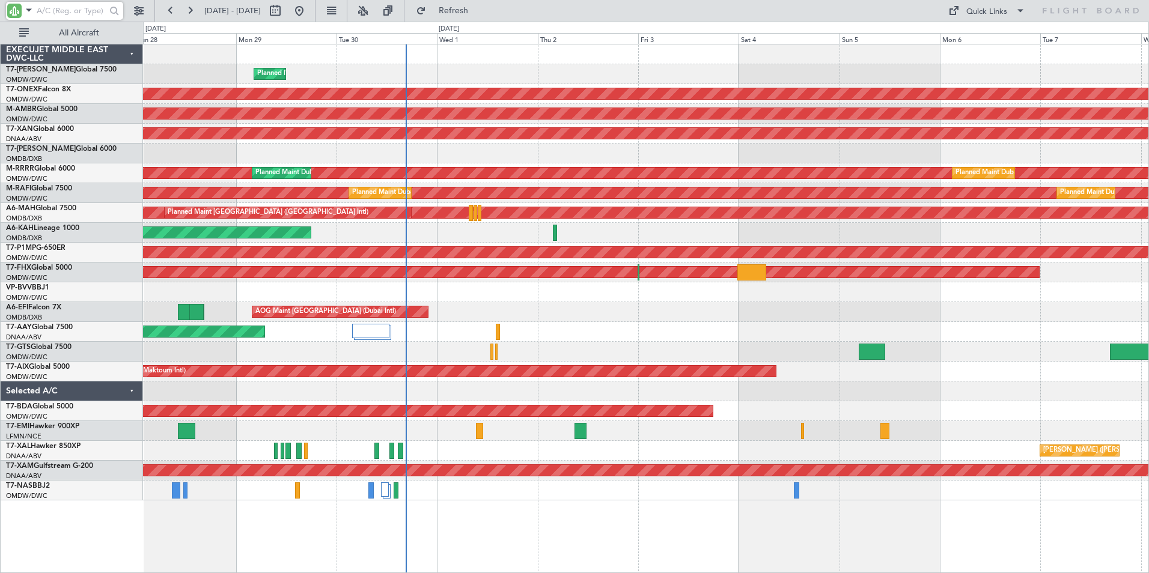
click at [280, 528] on div "Planned Maint Dubai (Al Maktoum Intl) Planned Maint [GEOGRAPHIC_DATA] (Al Makto…" at bounding box center [646, 308] width 1006 height 529
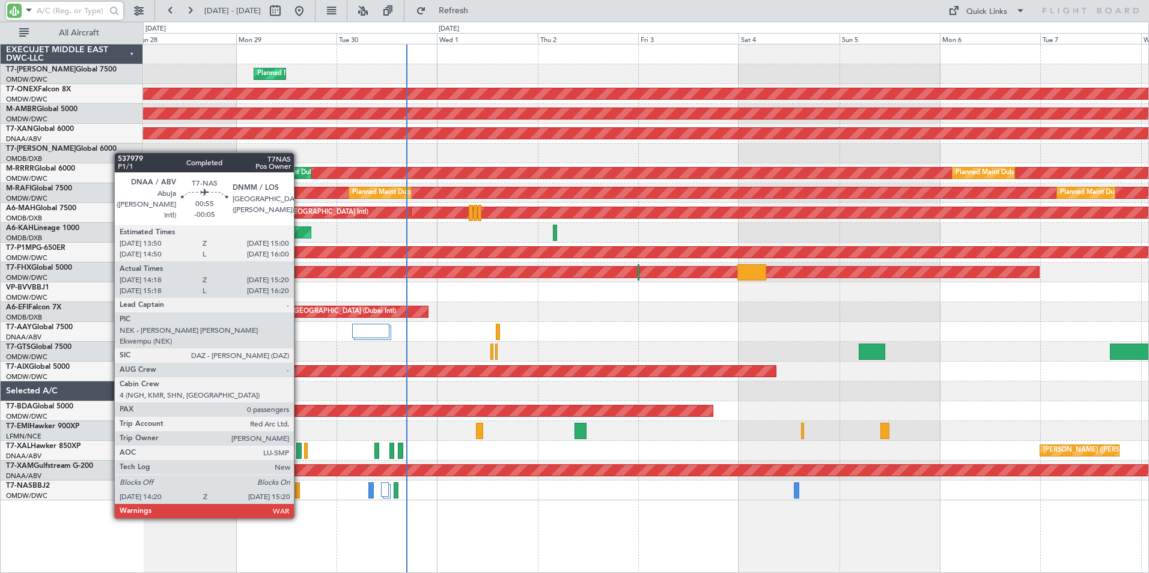
click at [299, 495] on div at bounding box center [297, 491] width 4 height 16
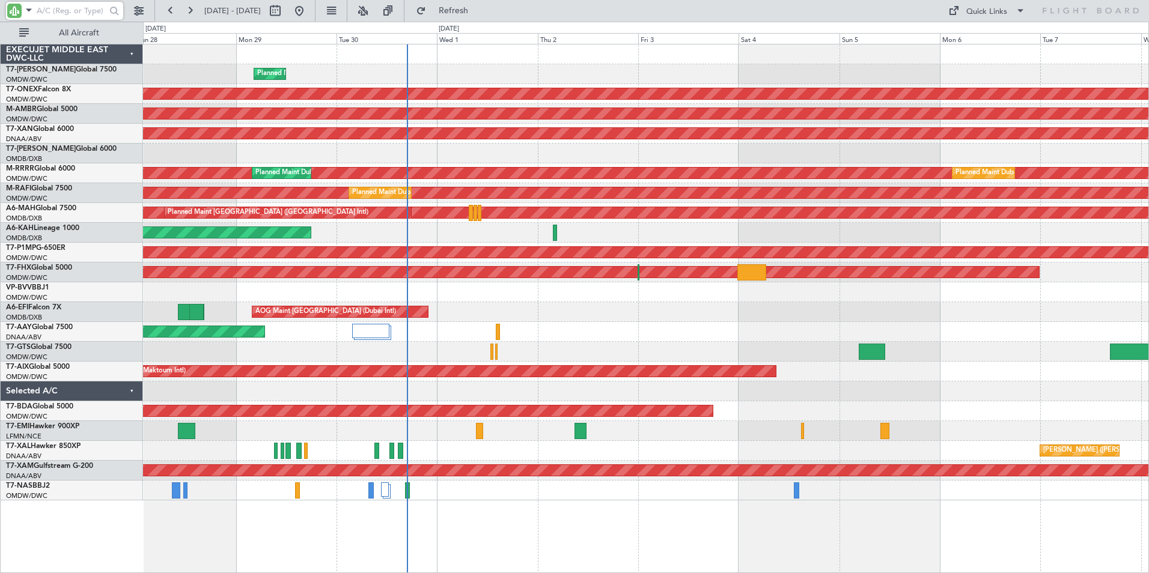
click at [53, 14] on input "text" at bounding box center [71, 11] width 69 height 18
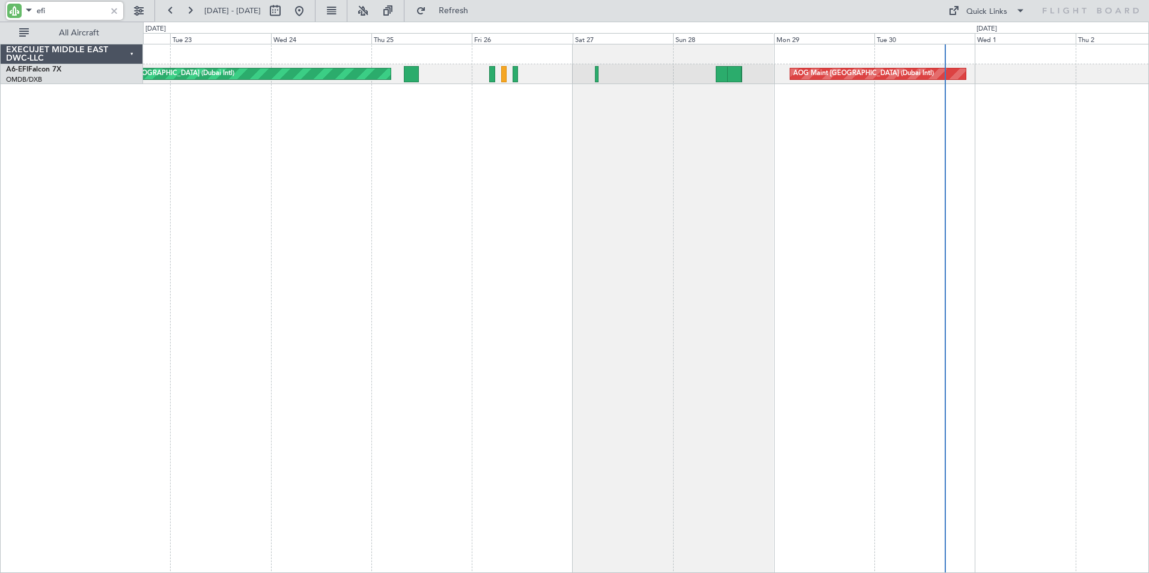
click at [806, 331] on div "AOG Maint [GEOGRAPHIC_DATA] (Dubai Intl) AOG Maint [GEOGRAPHIC_DATA] (Dubai Int…" at bounding box center [646, 308] width 1006 height 529
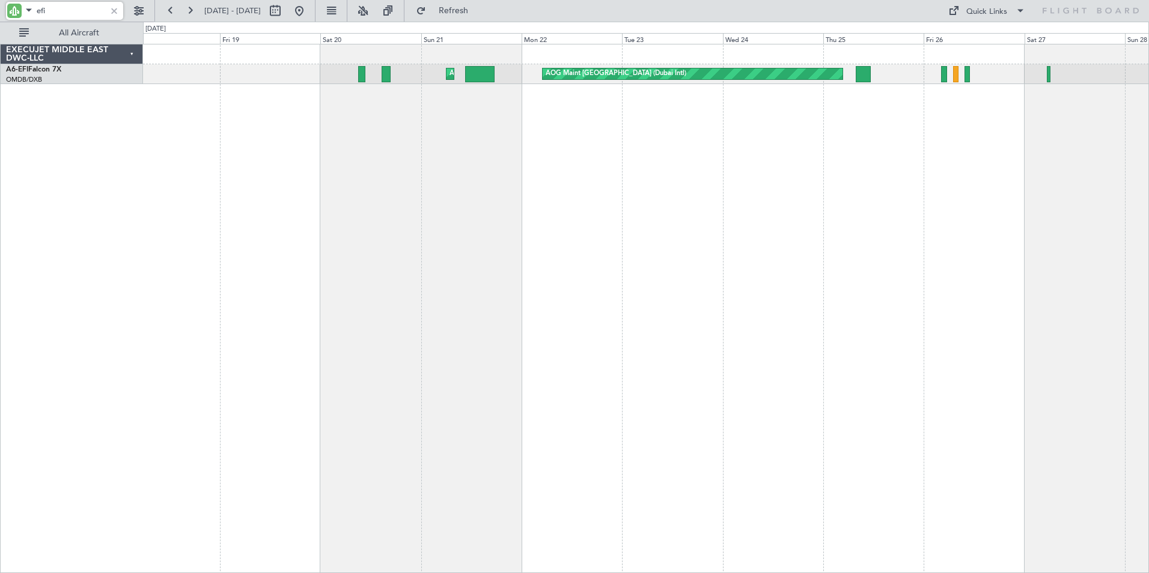
click at [764, 279] on div "AOG Maint [GEOGRAPHIC_DATA] (Dubai Intl) AOG Maint Planned Maint [GEOGRAPHIC_DA…" at bounding box center [646, 308] width 1006 height 529
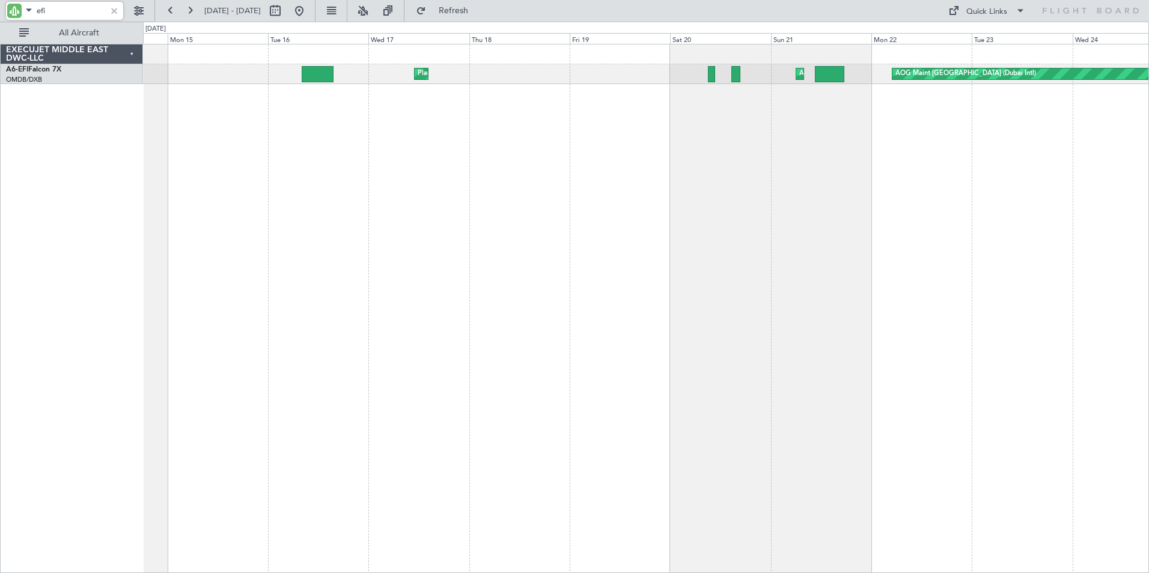
click at [750, 285] on div "AOG Maint [GEOGRAPHIC_DATA] (Dubai Intl) AOG Maint Planned Maint [GEOGRAPHIC_DA…" at bounding box center [646, 308] width 1006 height 529
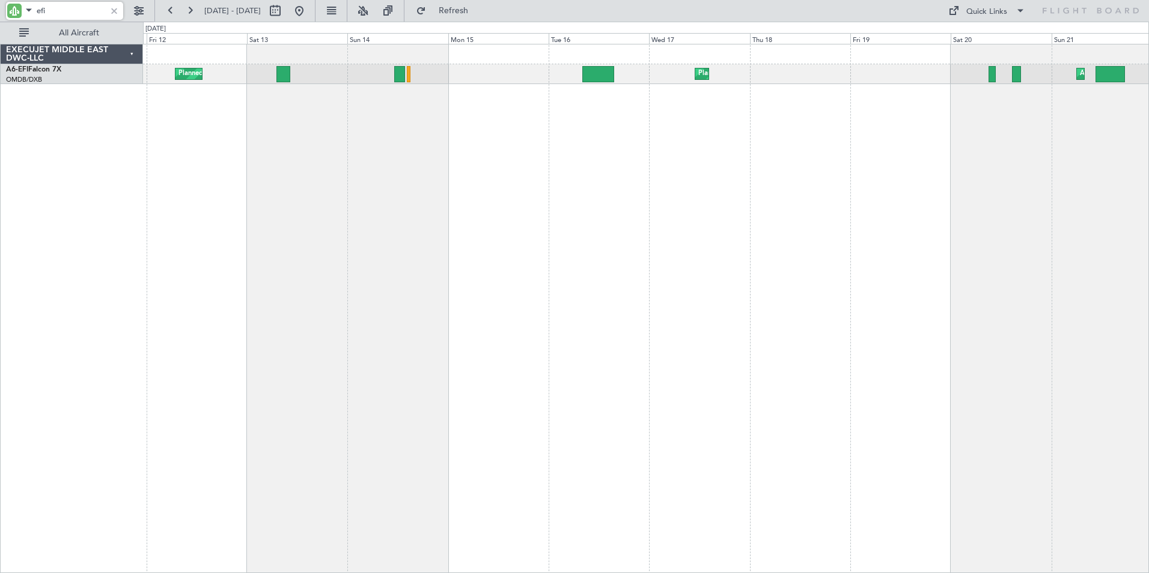
click at [703, 269] on div "AOG Maint Planned Maint [GEOGRAPHIC_DATA] ([GEOGRAPHIC_DATA]) Planned Maint [GE…" at bounding box center [646, 308] width 1006 height 529
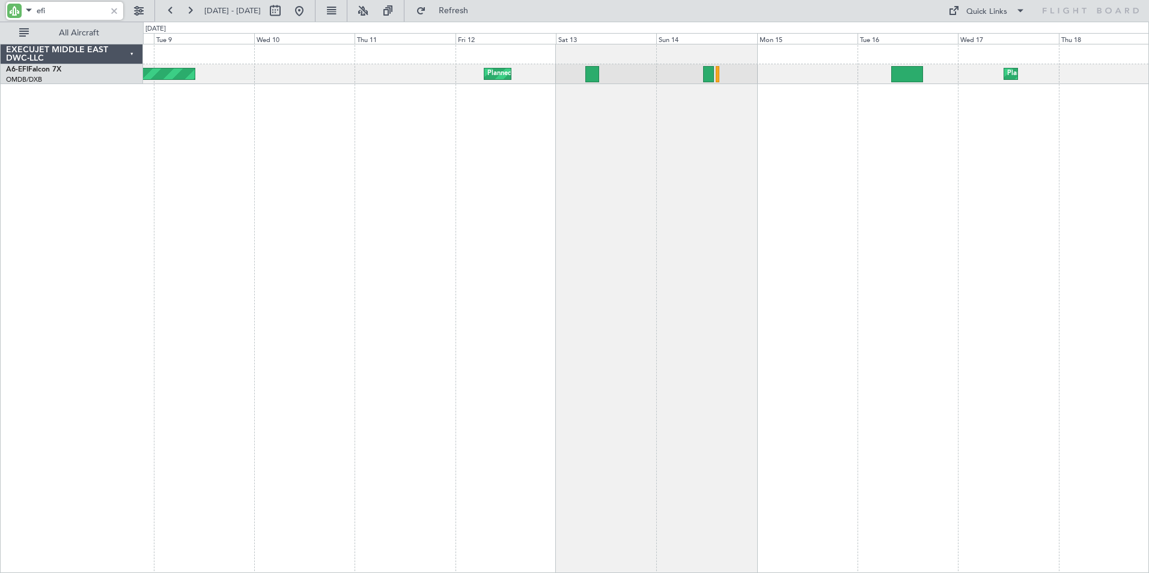
click at [594, 278] on div "Planned Maint [GEOGRAPHIC_DATA] ([GEOGRAPHIC_DATA]) Planned Maint [GEOGRAPHIC_D…" at bounding box center [646, 308] width 1006 height 529
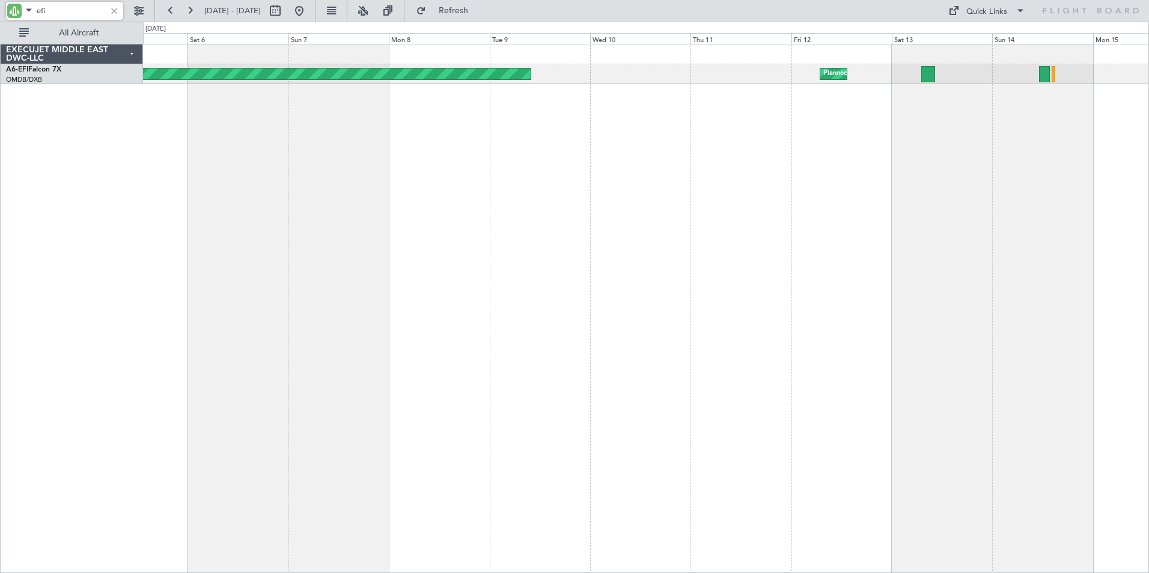
click at [554, 282] on div "Planned Maint Dubai (Al Maktoum Intl) Planned Maint [GEOGRAPHIC_DATA] (Al Makto…" at bounding box center [646, 308] width 1006 height 529
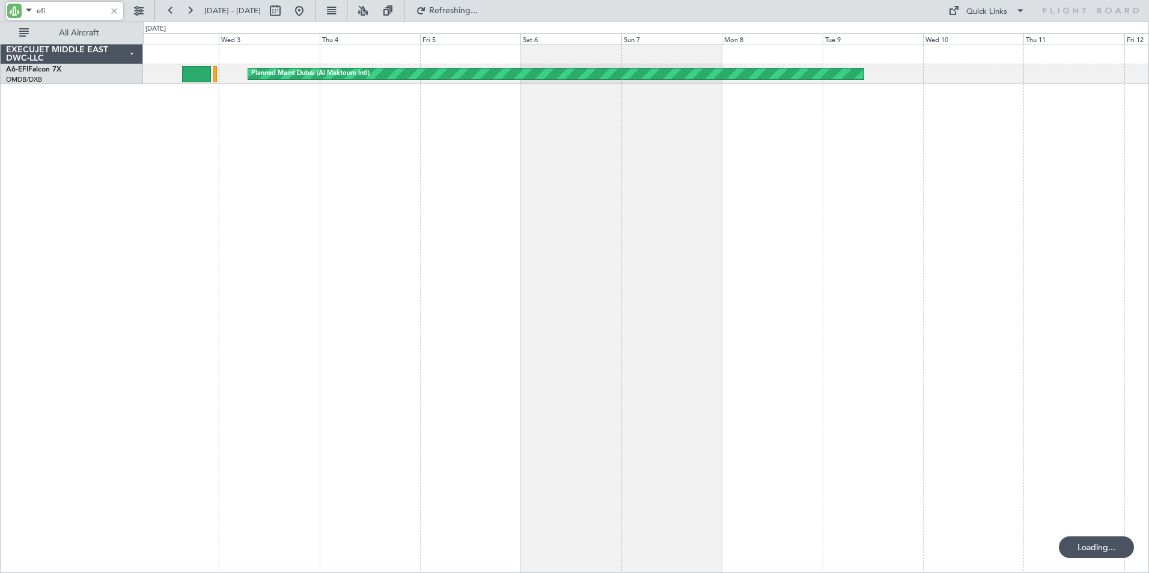
click at [621, 263] on div "Planned Maint Dubai (Al Maktoum Intl) Unplanned Maint [GEOGRAPHIC_DATA] ([GEOGR…" at bounding box center [646, 308] width 1006 height 529
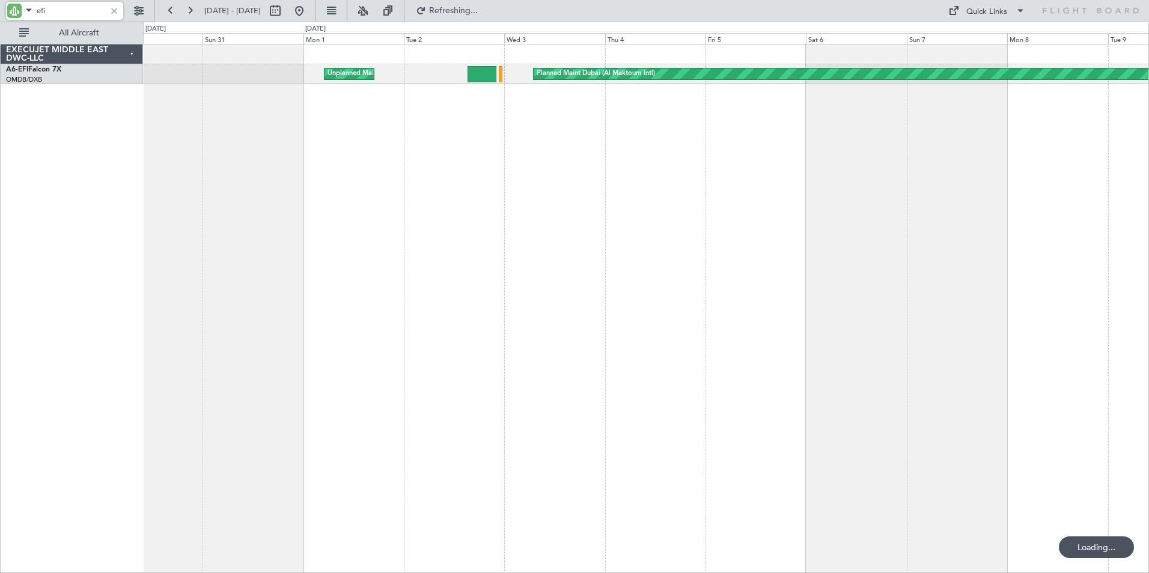
click at [555, 261] on div "Planned Maint Dubai (Al Maktoum Intl) Unplanned Maint [GEOGRAPHIC_DATA] ([GEOGR…" at bounding box center [646, 308] width 1006 height 529
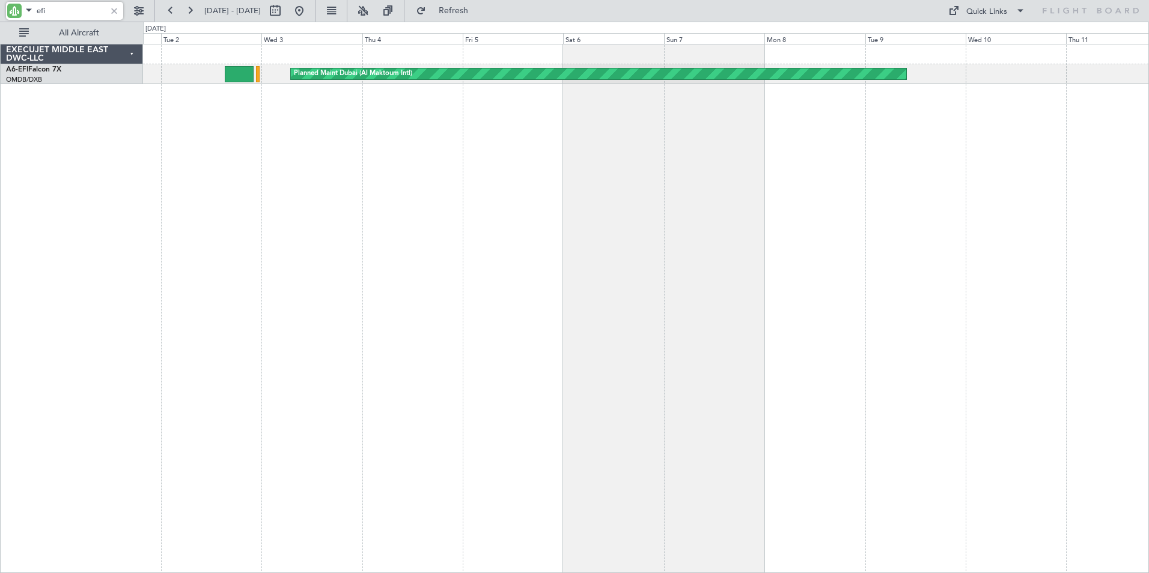
click at [156, 331] on div "Planned Maint Dubai (Al Maktoum Intl) Unplanned Maint [GEOGRAPHIC_DATA] ([GEOGR…" at bounding box center [646, 308] width 1006 height 529
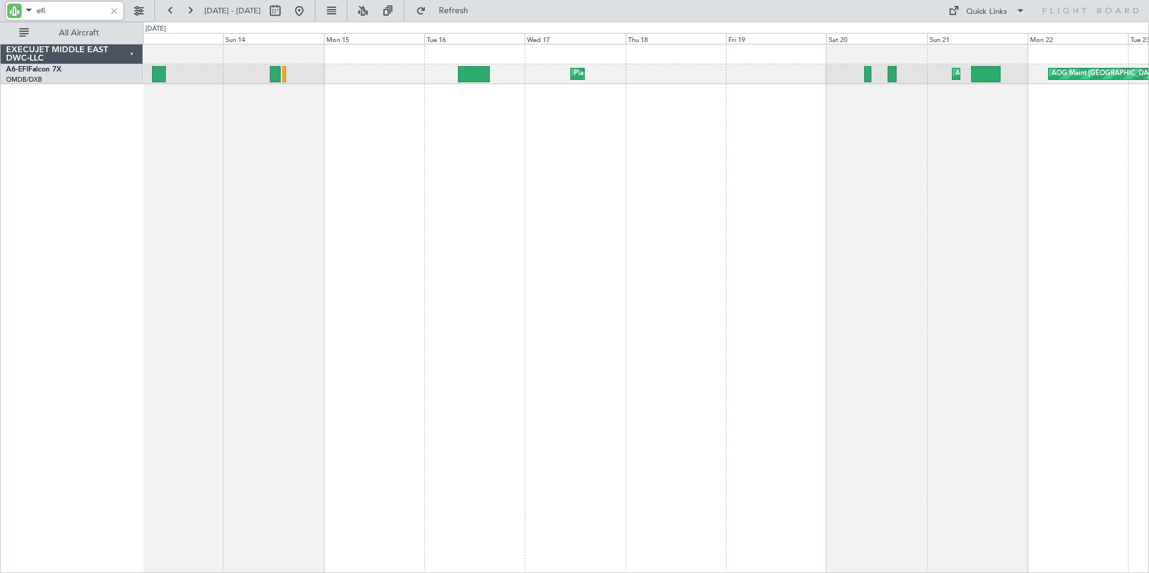
click at [126, 282] on div "Planned Maint [GEOGRAPHIC_DATA] ([GEOGRAPHIC_DATA]) AOG Maint AOG Maint [GEOGRA…" at bounding box center [574, 298] width 1149 height 552
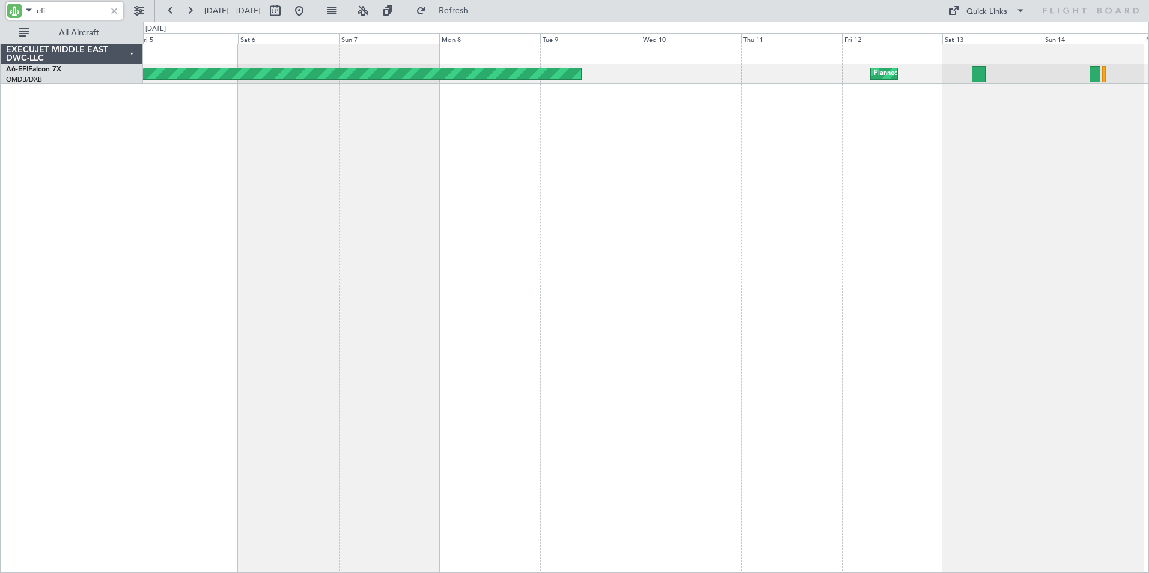
click at [1082, 272] on div "Planned Maint Dubai (Al Maktoum Intl) Planned Maint [GEOGRAPHIC_DATA] (Al Makto…" at bounding box center [646, 308] width 1006 height 529
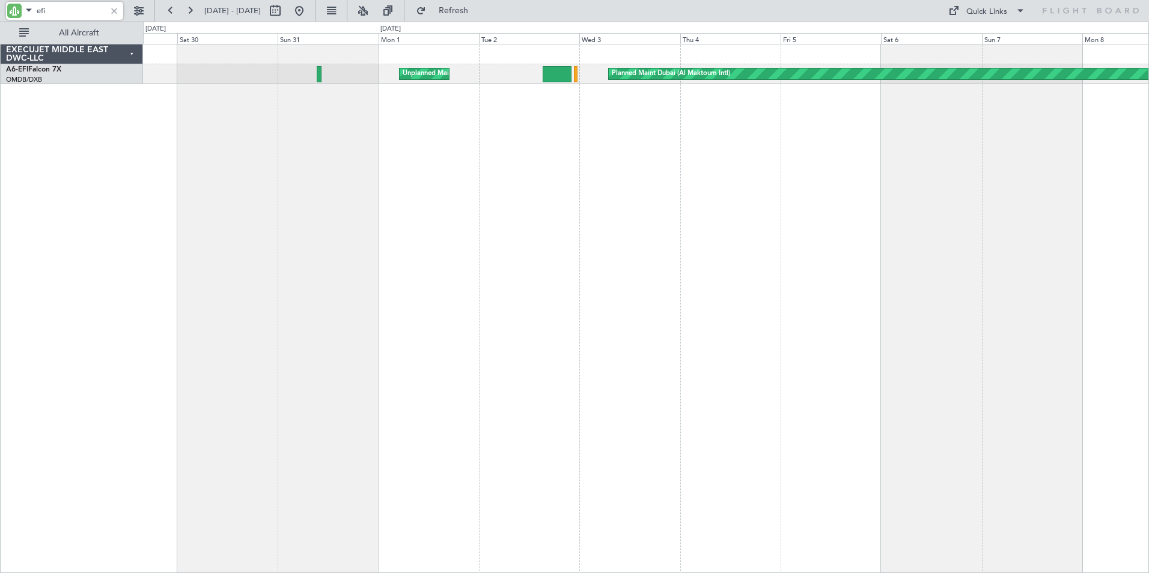
click at [964, 228] on div "Planned Maint Dubai (Al Maktoum Intl) Unplanned Maint [GEOGRAPHIC_DATA] ([GEOGR…" at bounding box center [646, 308] width 1006 height 529
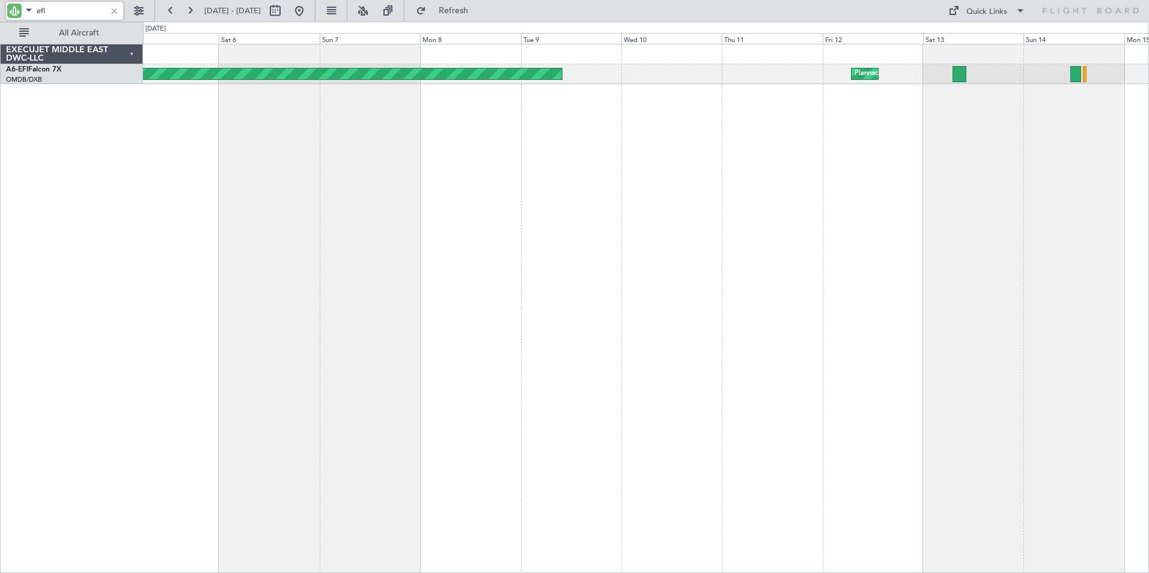
click at [344, 314] on div "Planned Maint Dubai (Al Maktoum Intl) Planned Maint [GEOGRAPHIC_DATA] (Al Makto…" at bounding box center [646, 308] width 1006 height 529
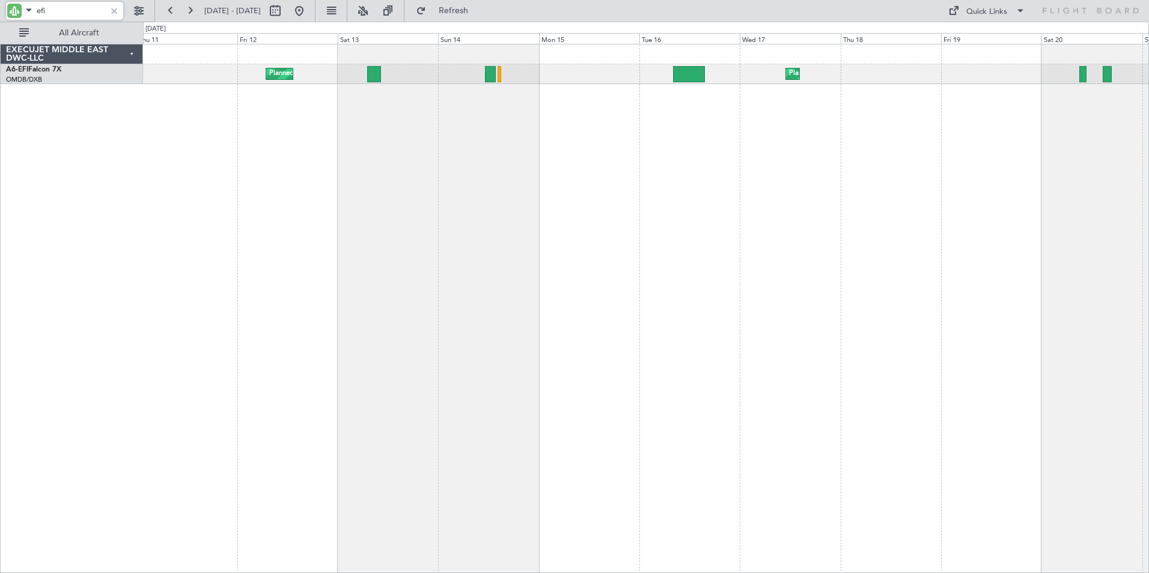
click at [286, 310] on div "Planned Maint Dubai (Al Maktoum Intl) Planned Maint [GEOGRAPHIC_DATA] ([GEOGRAP…" at bounding box center [646, 308] width 1006 height 529
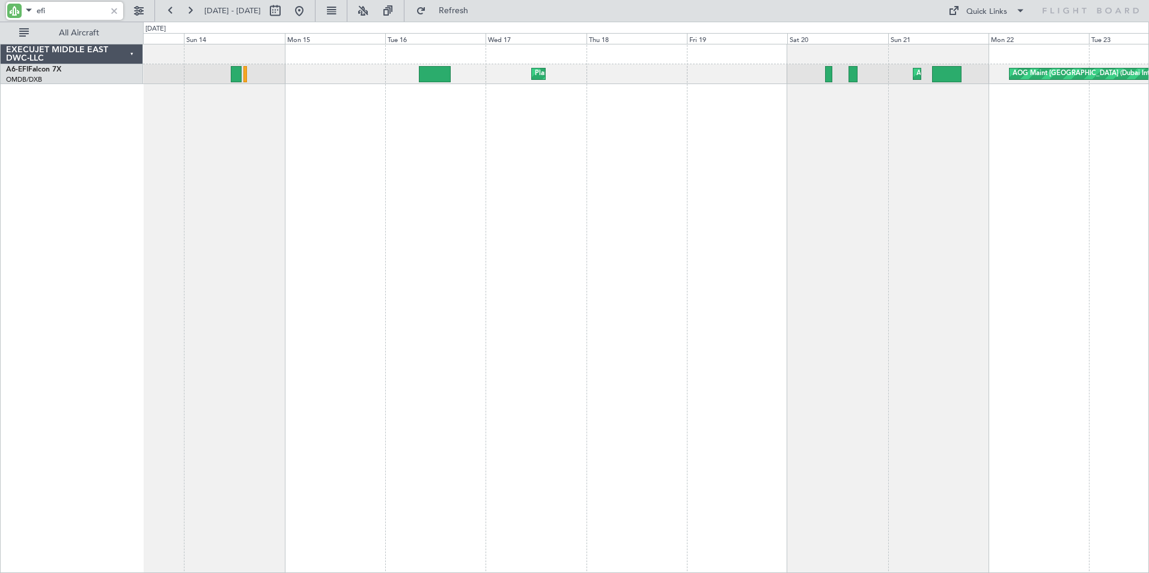
click at [454, 216] on div "Planned Maint [GEOGRAPHIC_DATA] ([GEOGRAPHIC_DATA]) AOG Maint AOG Maint [GEOGRA…" at bounding box center [646, 308] width 1006 height 529
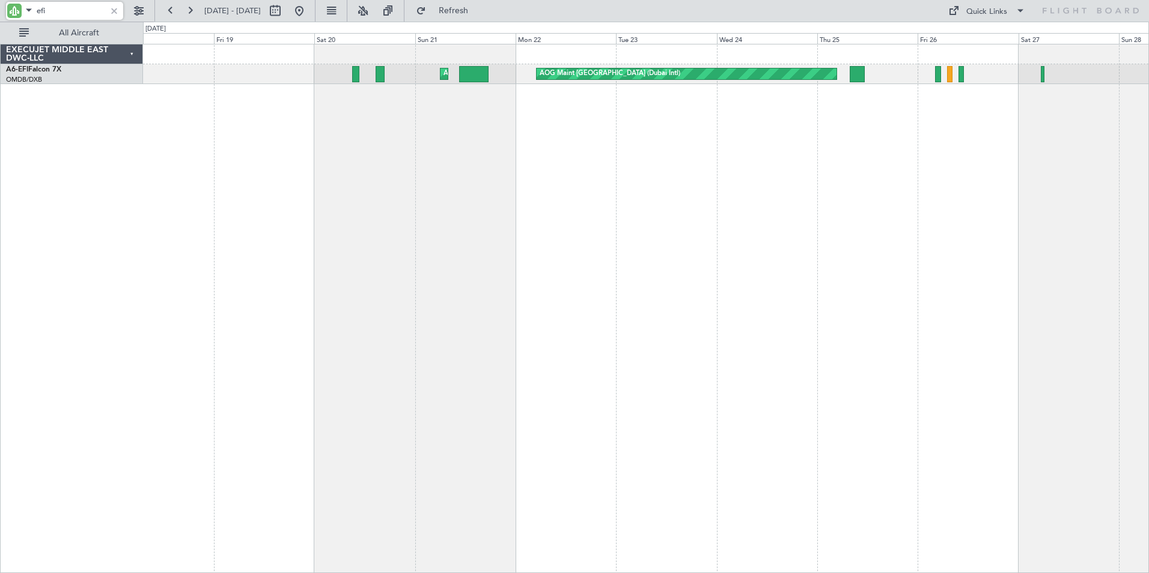
click at [301, 231] on div "AOG Maint AOG Maint [GEOGRAPHIC_DATA] (Dubai Intl) Planned Maint [GEOGRAPHIC_DA…" at bounding box center [646, 308] width 1006 height 529
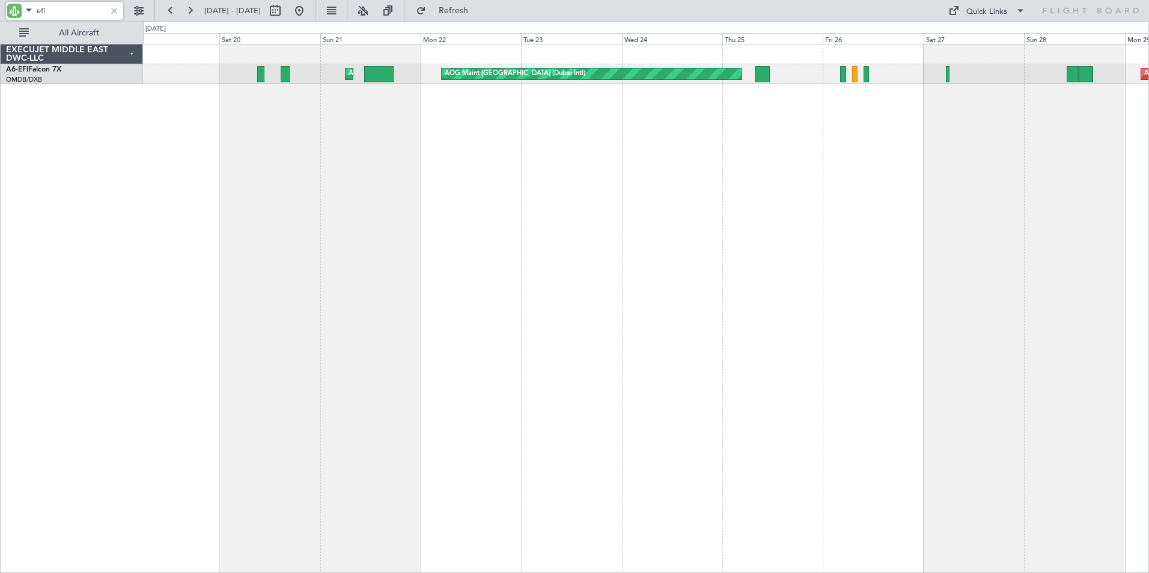
click at [526, 197] on div "AOG Maint AOG Maint [GEOGRAPHIC_DATA] (Dubai Intl) AOG Maint [GEOGRAPHIC_DATA] …" at bounding box center [646, 308] width 1006 height 529
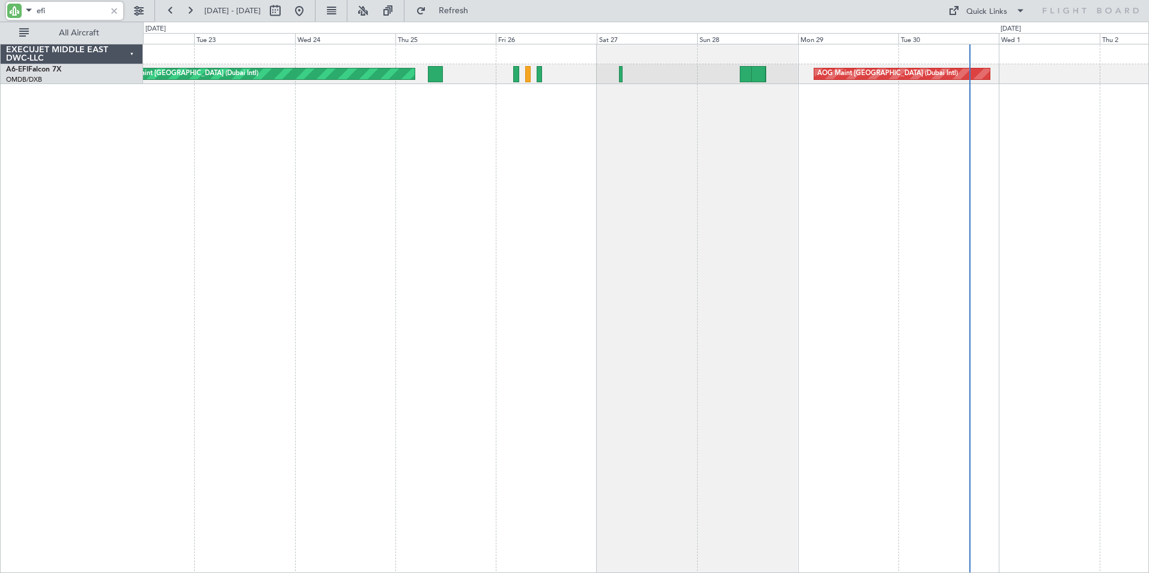
click at [403, 223] on div "AOG Maint [GEOGRAPHIC_DATA] (Dubai Intl) AOG Maint [GEOGRAPHIC_DATA] (Dubai Int…" at bounding box center [646, 308] width 1006 height 529
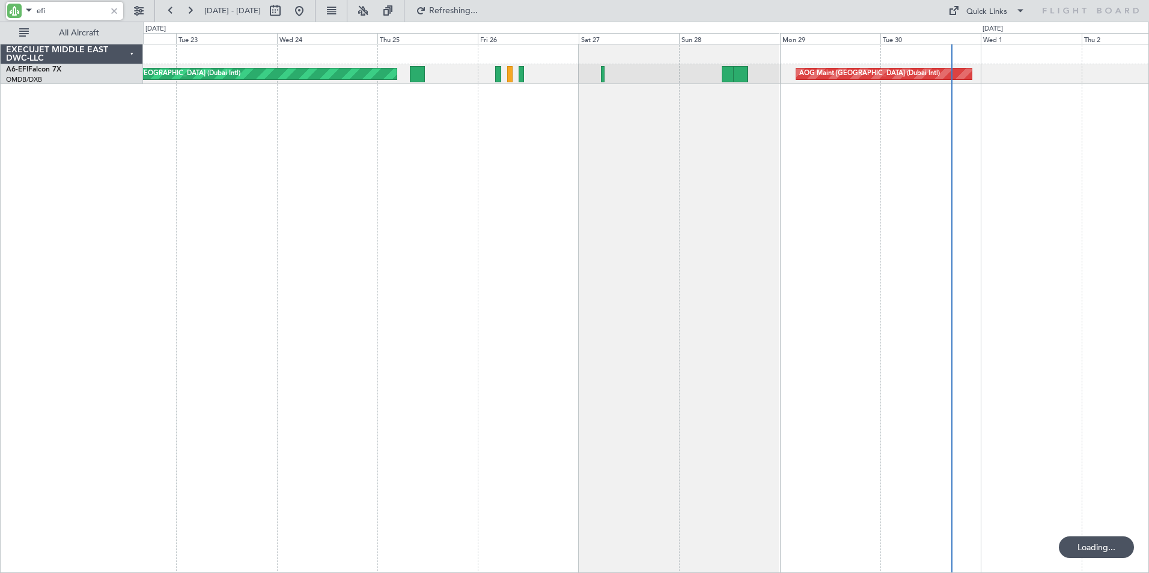
click at [723, 224] on div "AOG Maint [GEOGRAPHIC_DATA] (Dubai Intl) AOG Maint [GEOGRAPHIC_DATA] (Dubai Int…" at bounding box center [646, 308] width 1006 height 529
drag, startPoint x: 53, startPoint y: 13, endPoint x: 3, endPoint y: 10, distance: 50.0
click at [8, 10] on div "efi" at bounding box center [64, 11] width 117 height 18
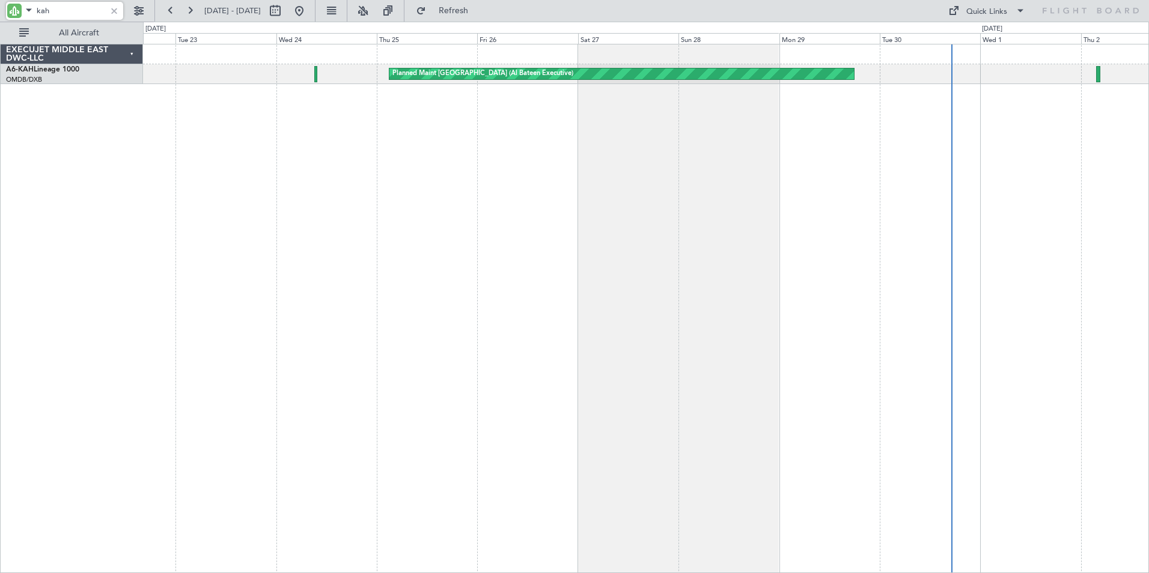
click at [366, 205] on div "Planned Maint [GEOGRAPHIC_DATA] (Al Bateen Executive)" at bounding box center [646, 308] width 1006 height 529
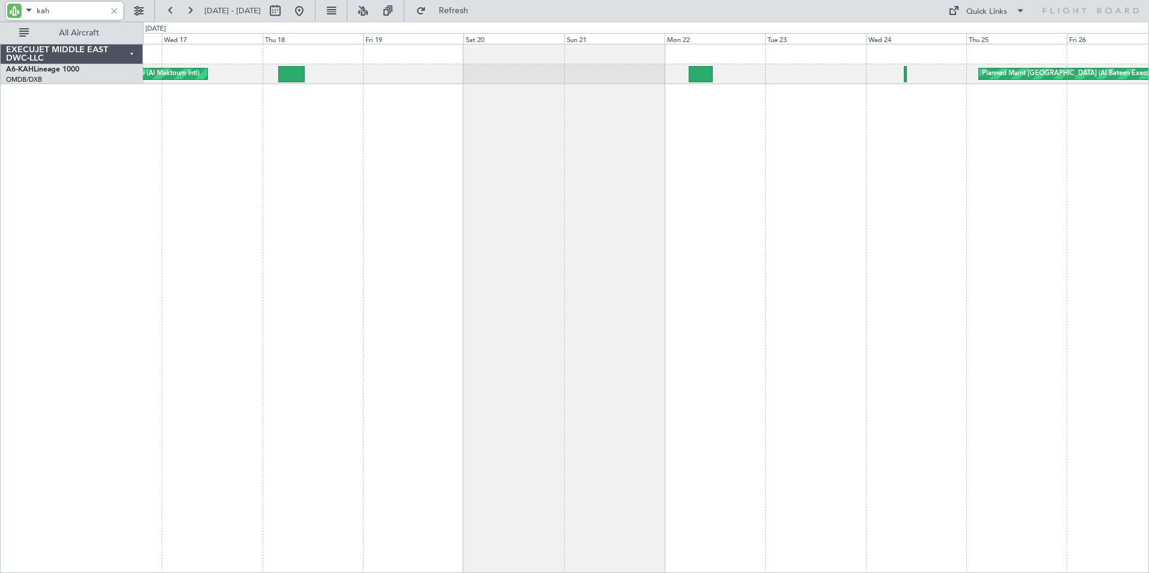
click at [966, 278] on div "Planned Maint [GEOGRAPHIC_DATA] (Al Bateen Executive) Planned Maint [GEOGRAPHIC…" at bounding box center [646, 308] width 1006 height 529
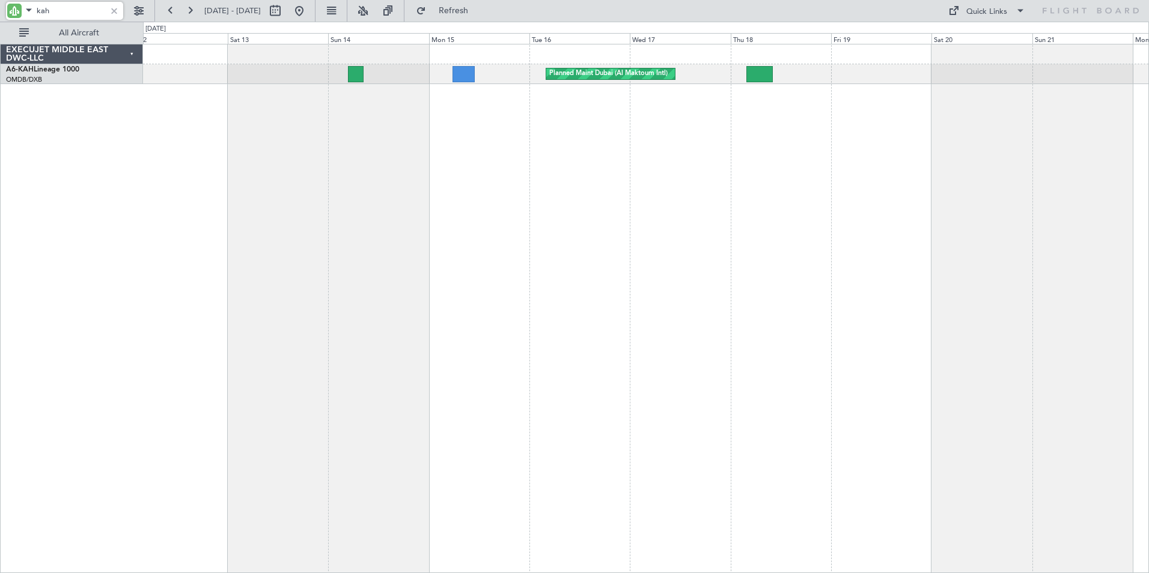
click at [772, 240] on div "Planned Maint Dubai (Al Maktoum Intl)" at bounding box center [646, 308] width 1006 height 529
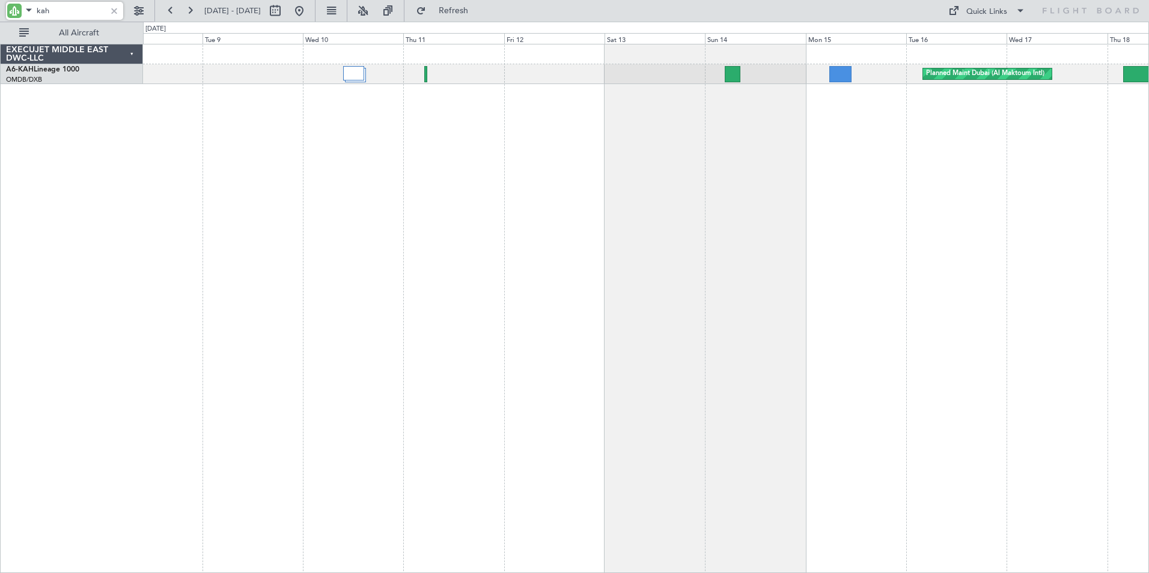
click at [748, 243] on div "Planned Maint Dubai (Al Maktoum Intl)" at bounding box center [646, 308] width 1006 height 529
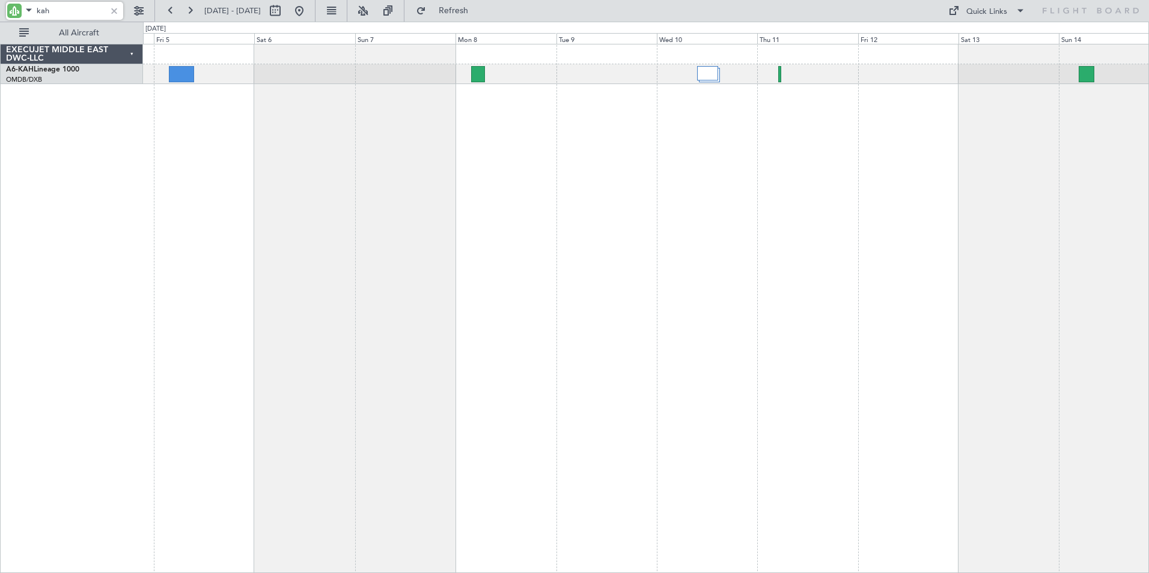
click at [511, 231] on div "Planned Maint Dubai (Al Maktoum Intl) Planned Maint [GEOGRAPHIC_DATA] (Al Makto…" at bounding box center [646, 308] width 1006 height 529
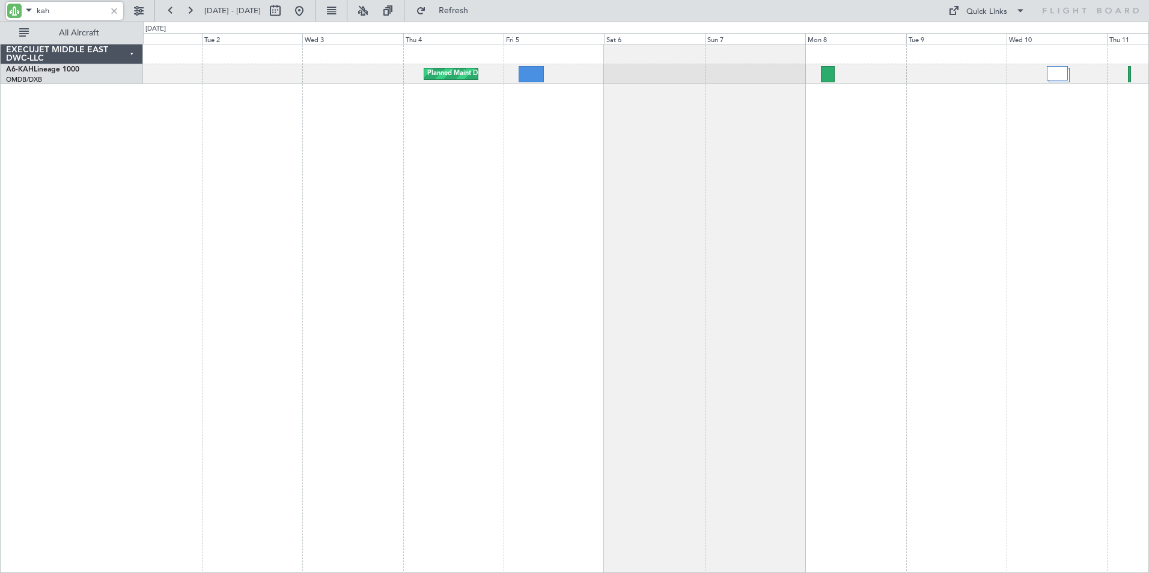
click at [534, 216] on div "Planned Maint Dubai (Al Maktoum Intl) No Crew" at bounding box center [646, 308] width 1006 height 529
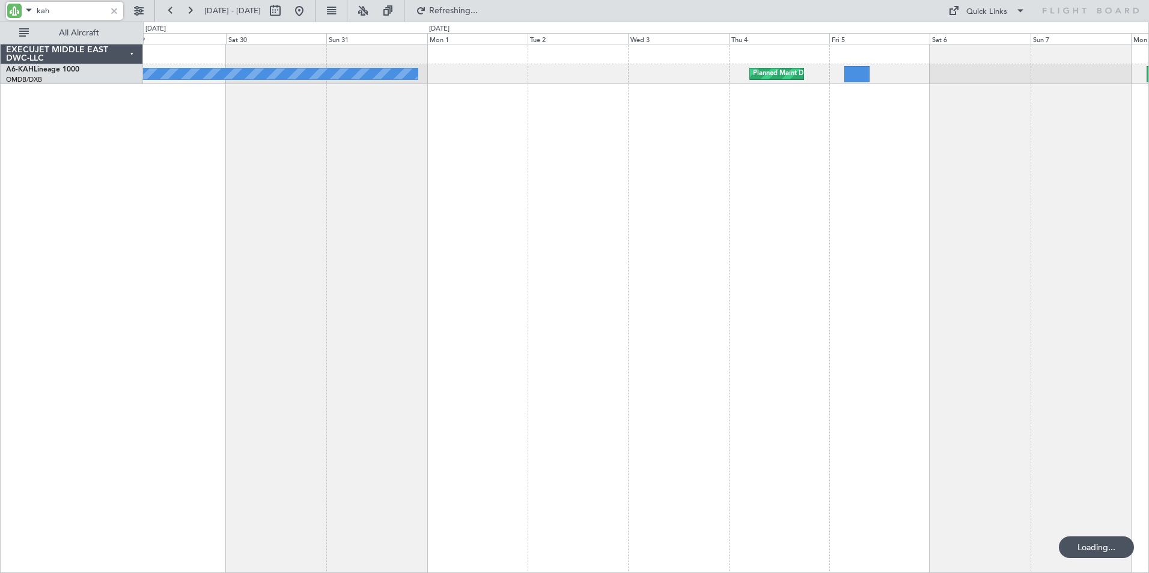
click at [571, 225] on div "Planned Maint Dubai (Al Maktoum Intl) No Crew" at bounding box center [646, 308] width 1006 height 529
click at [349, 220] on div "Planned Maint Dubai (Al Maktoum Intl) No Crew" at bounding box center [646, 308] width 1006 height 529
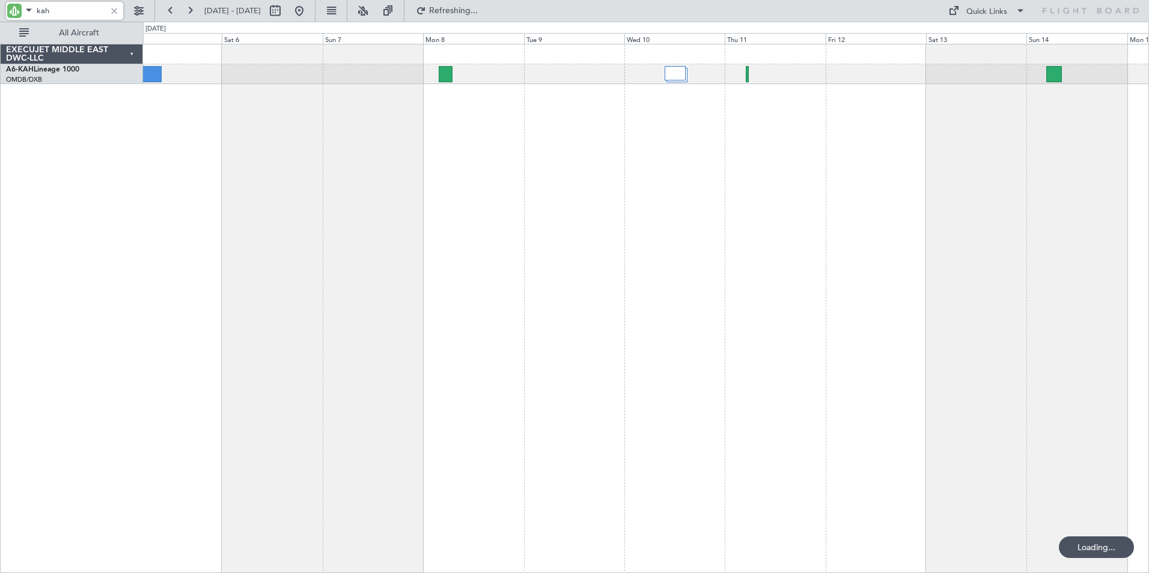
click at [123, 222] on div "Planned Maint Dubai (Al Maktoum Intl) Planned Maint [GEOGRAPHIC_DATA] (Al Makto…" at bounding box center [574, 298] width 1149 height 552
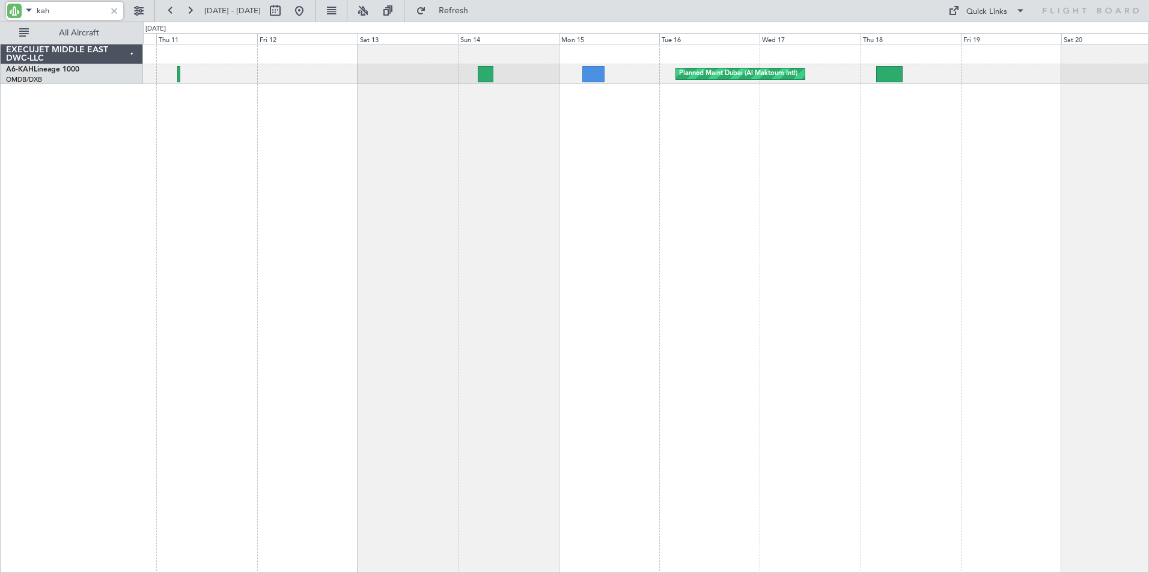
click at [276, 227] on div "Planned Maint Dubai (Al Maktoum Intl)" at bounding box center [646, 308] width 1006 height 529
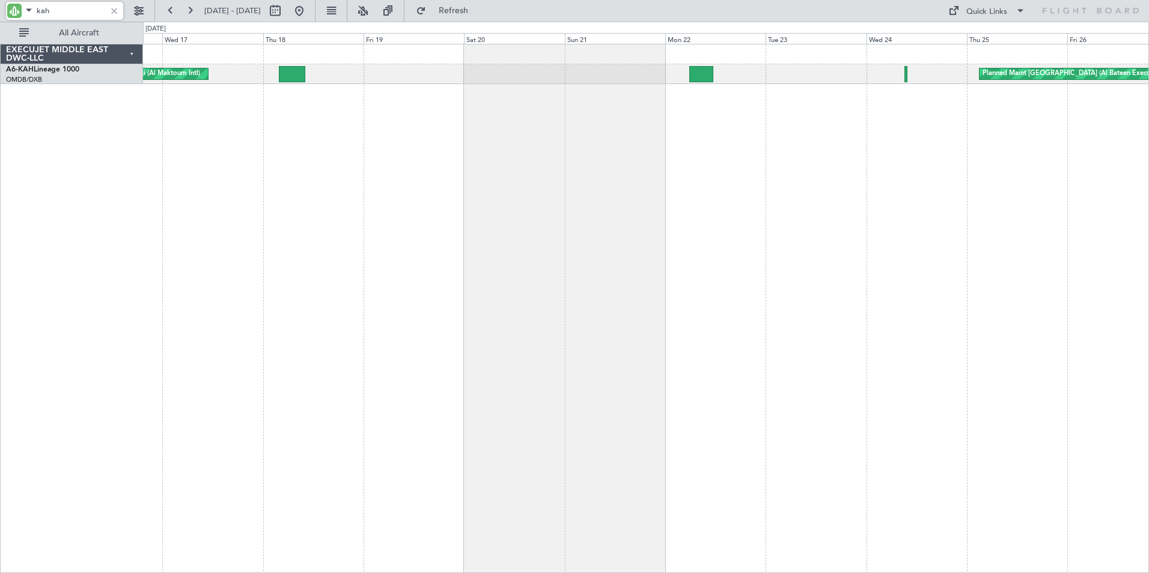
click at [323, 227] on div "Planned Maint Dubai (Al Maktoum Intl) Planned Maint [GEOGRAPHIC_DATA] (Al Batee…" at bounding box center [646, 308] width 1006 height 529
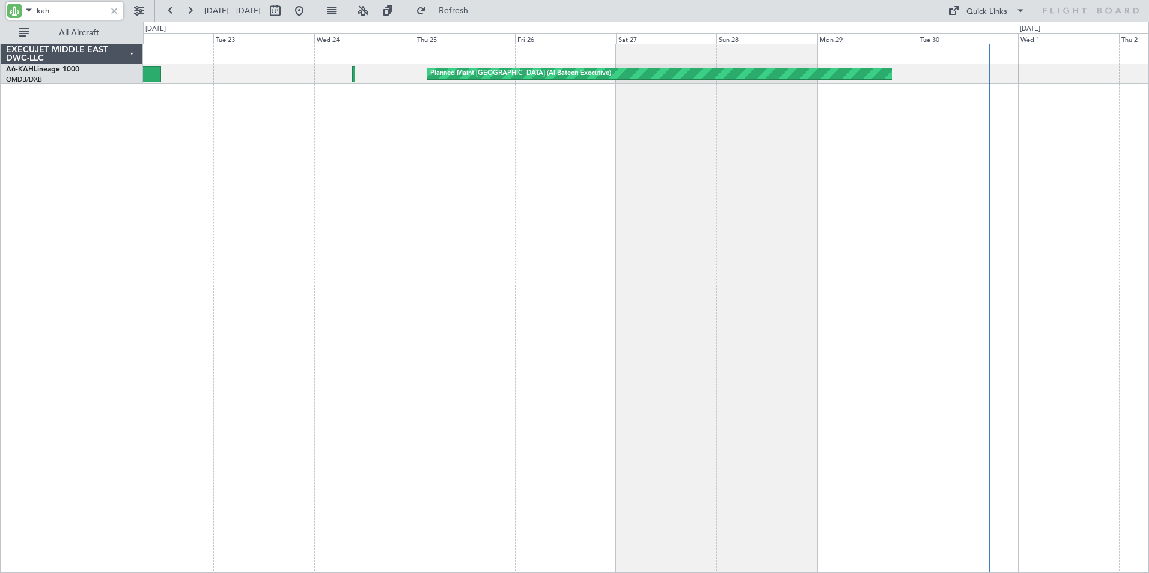
click at [451, 223] on div "Planned Maint [GEOGRAPHIC_DATA] (Al Bateen Executive)" at bounding box center [646, 308] width 1006 height 529
drag, startPoint x: 67, startPoint y: 8, endPoint x: 8, endPoint y: 15, distance: 59.3
click at [8, 15] on div "kah" at bounding box center [64, 11] width 117 height 18
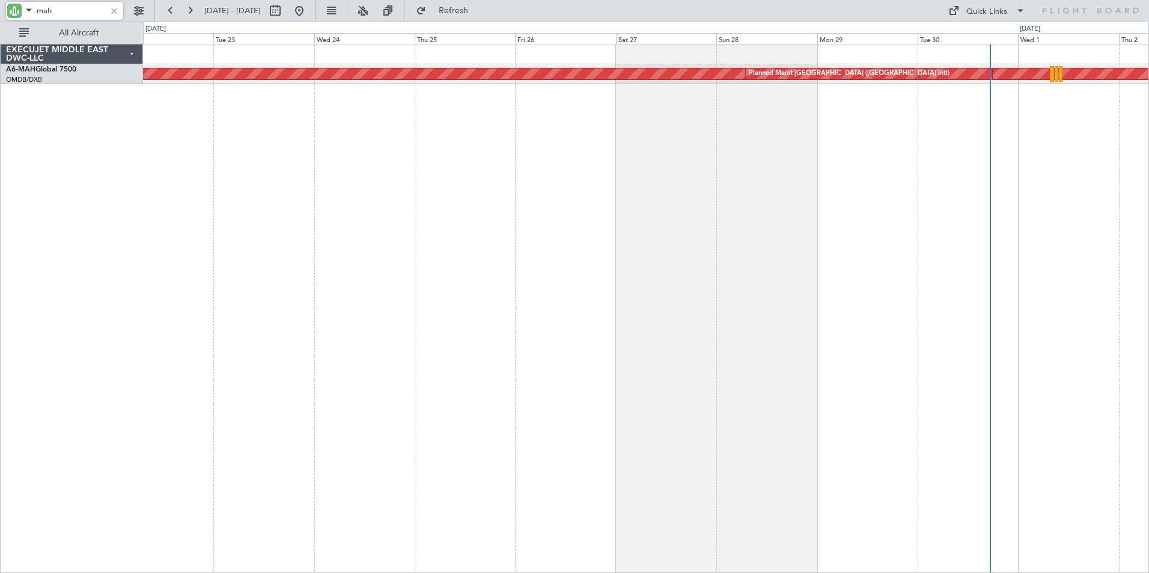
click at [290, 156] on div "Planned Maint [GEOGRAPHIC_DATA] ([GEOGRAPHIC_DATA] Intl) Planned Maint [GEOGRAP…" at bounding box center [646, 308] width 1006 height 529
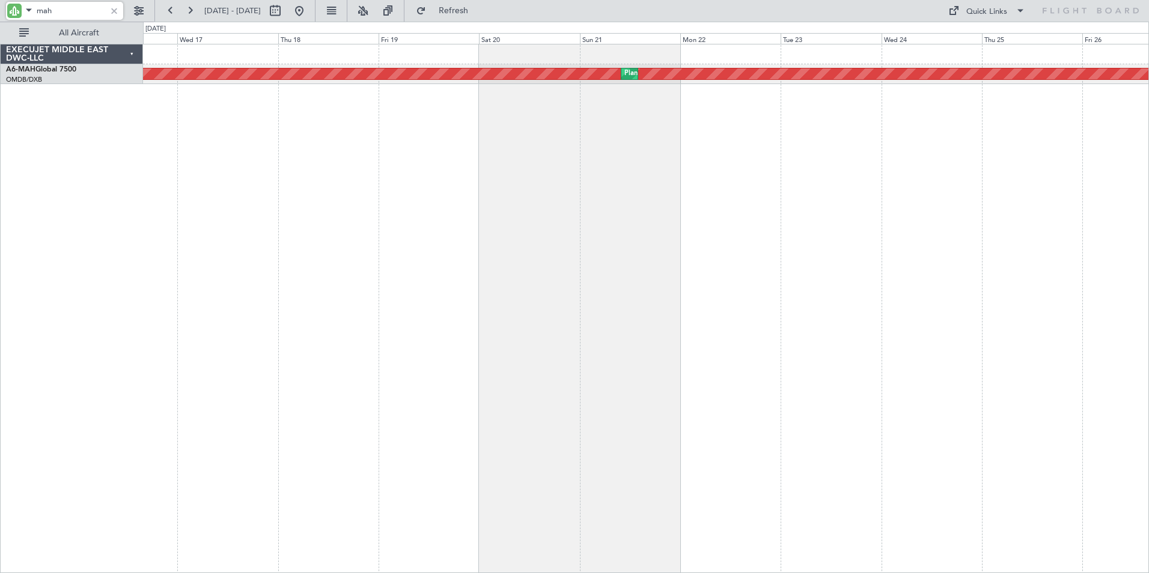
click at [924, 258] on div "Planned Maint [GEOGRAPHIC_DATA] ([GEOGRAPHIC_DATA] Intl) Planned Maint [GEOGRAP…" at bounding box center [646, 308] width 1006 height 529
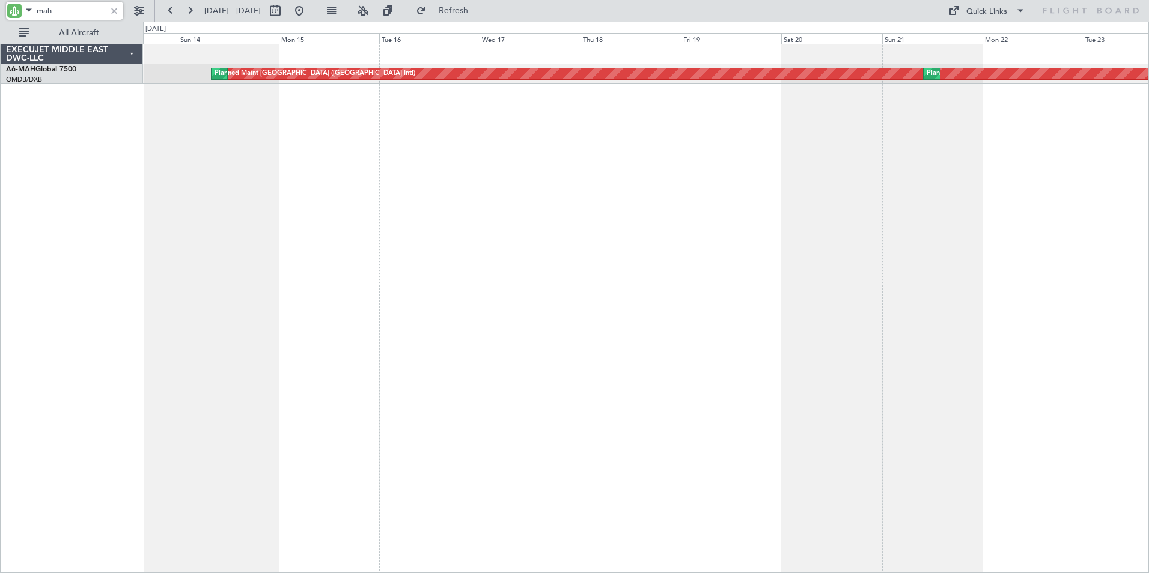
click at [708, 242] on div "Planned Maint [GEOGRAPHIC_DATA] ([GEOGRAPHIC_DATA] Intl) Planned Maint [GEOGRAP…" at bounding box center [646, 308] width 1006 height 529
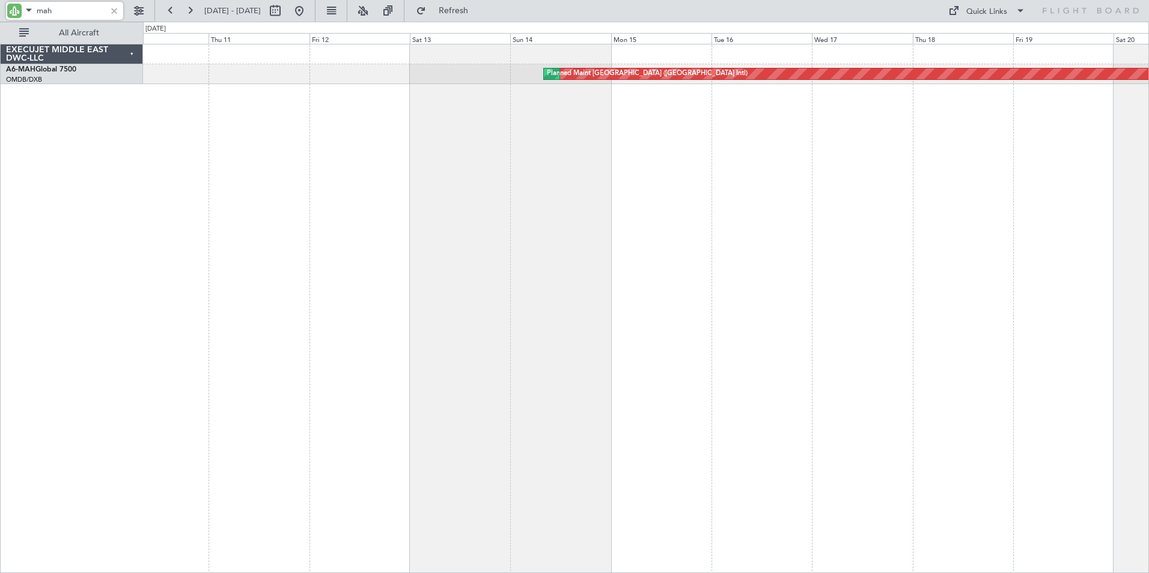
click at [652, 241] on div "Planned Maint [GEOGRAPHIC_DATA] ([GEOGRAPHIC_DATA] Intl) Planned Maint [GEOGRAP…" at bounding box center [646, 308] width 1006 height 529
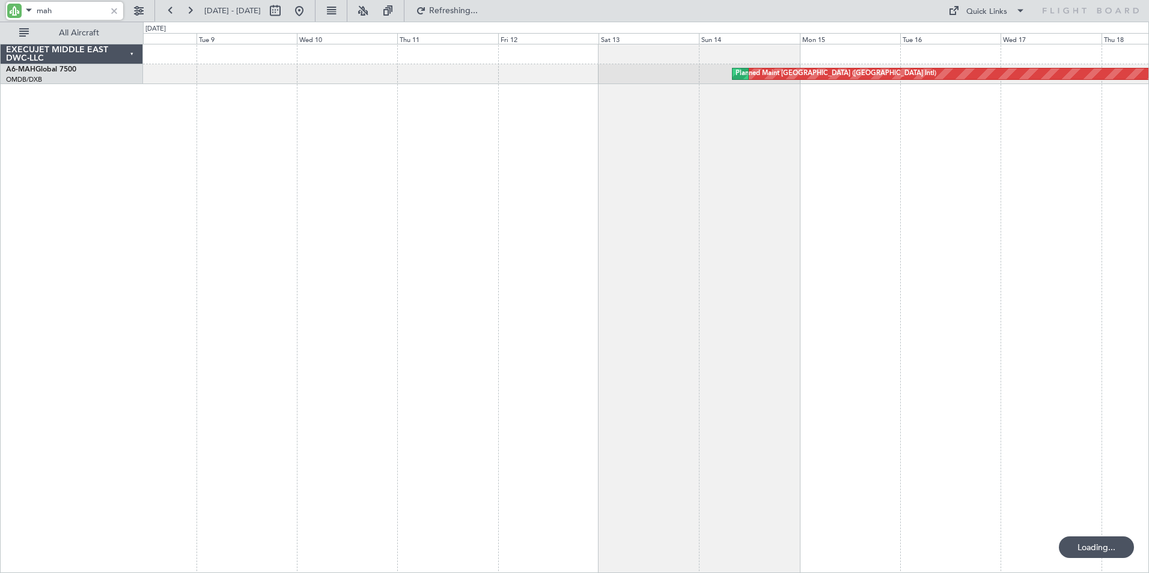
click at [523, 247] on div "Planned Maint [GEOGRAPHIC_DATA] ([GEOGRAPHIC_DATA] Intl) Planned Maint [GEOGRAP…" at bounding box center [646, 308] width 1006 height 529
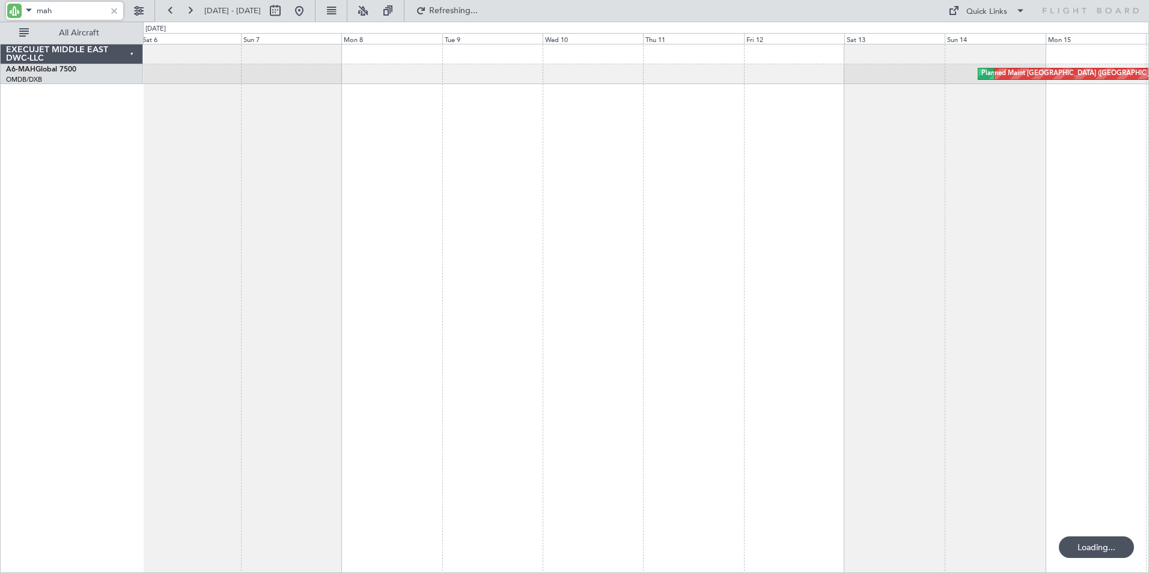
click at [562, 252] on div "Planned Maint [GEOGRAPHIC_DATA] ([GEOGRAPHIC_DATA] Intl) Planned Maint [GEOGRAP…" at bounding box center [646, 308] width 1006 height 529
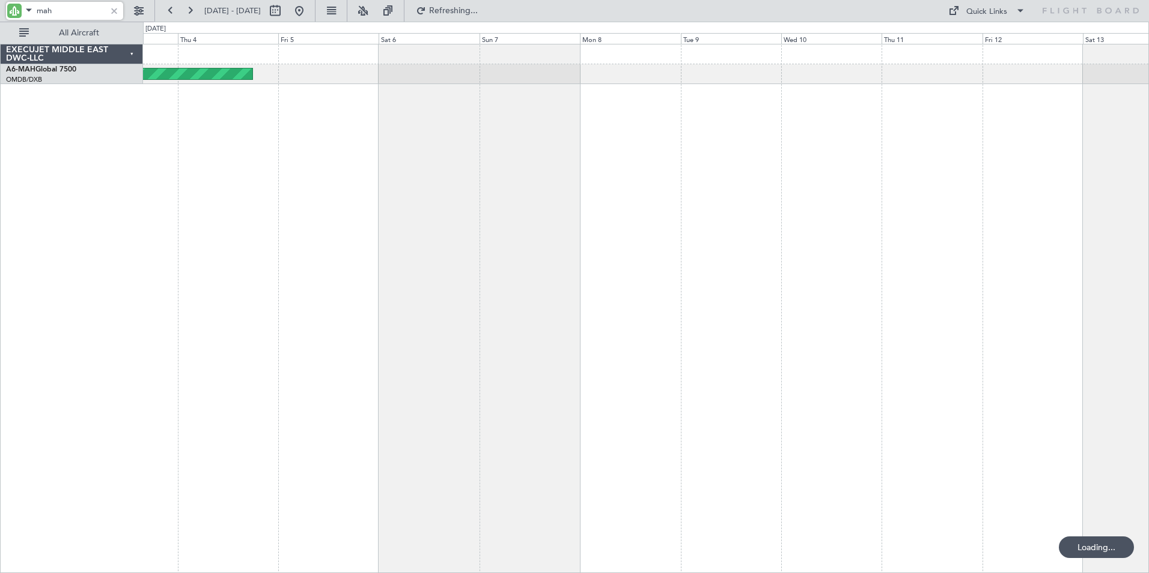
click at [513, 264] on div "Planned Maint [GEOGRAPHIC_DATA] ([GEOGRAPHIC_DATA] Intl) Planned Maint [GEOGRAP…" at bounding box center [646, 308] width 1006 height 529
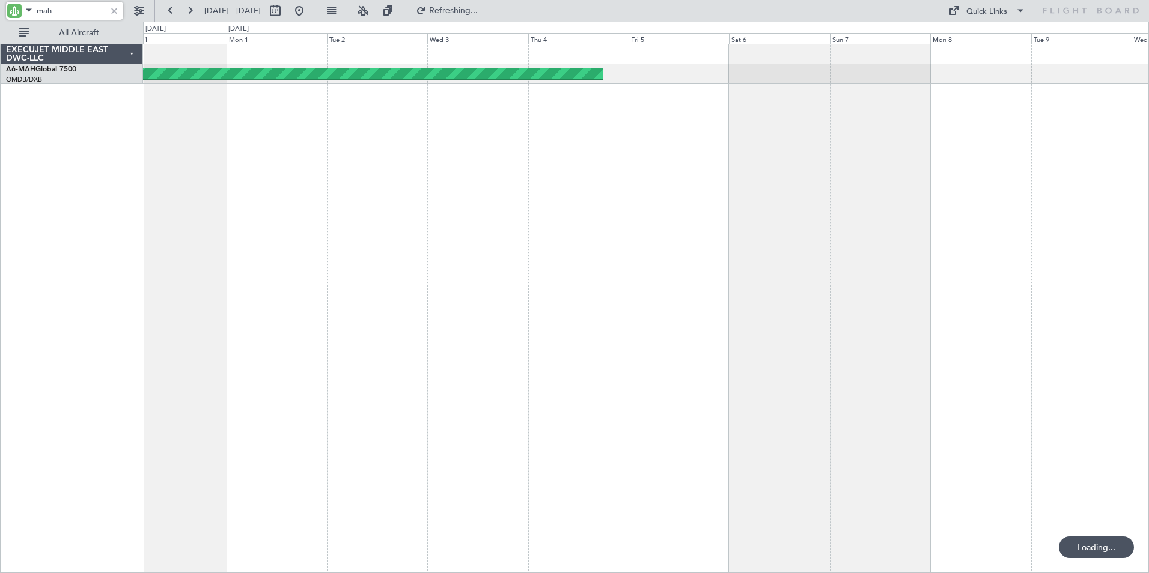
click at [581, 269] on div "Planned Maint [GEOGRAPHIC_DATA] ([GEOGRAPHIC_DATA] Intl)" at bounding box center [646, 308] width 1006 height 529
click at [318, 264] on div "Planned Maint [GEOGRAPHIC_DATA] ([GEOGRAPHIC_DATA] Intl)" at bounding box center [646, 308] width 1006 height 529
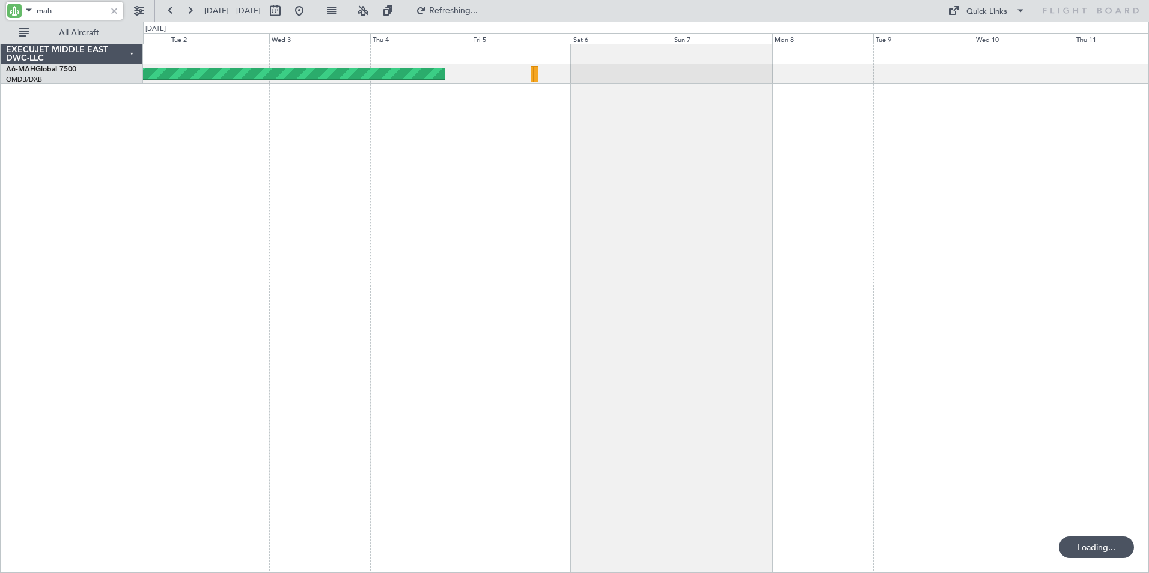
click at [595, 233] on div "Planned Maint [GEOGRAPHIC_DATA] ([GEOGRAPHIC_DATA] Intl)" at bounding box center [646, 308] width 1006 height 529
click at [413, 205] on div "Planned Maint [GEOGRAPHIC_DATA] ([GEOGRAPHIC_DATA] Intl)" at bounding box center [646, 308] width 1006 height 529
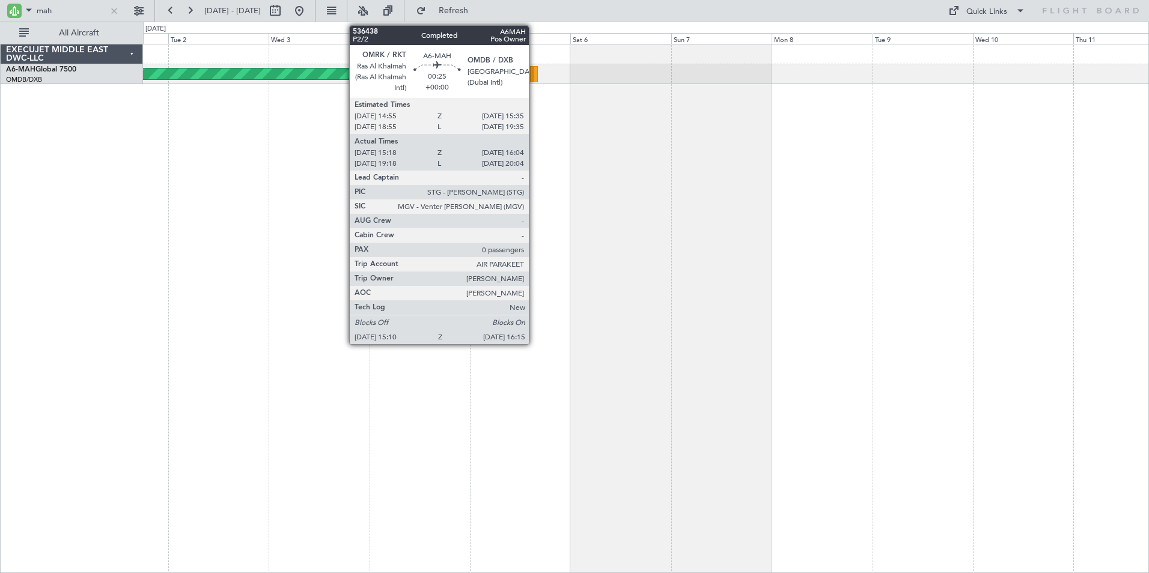
click at [534, 71] on div at bounding box center [535, 74] width 5 height 16
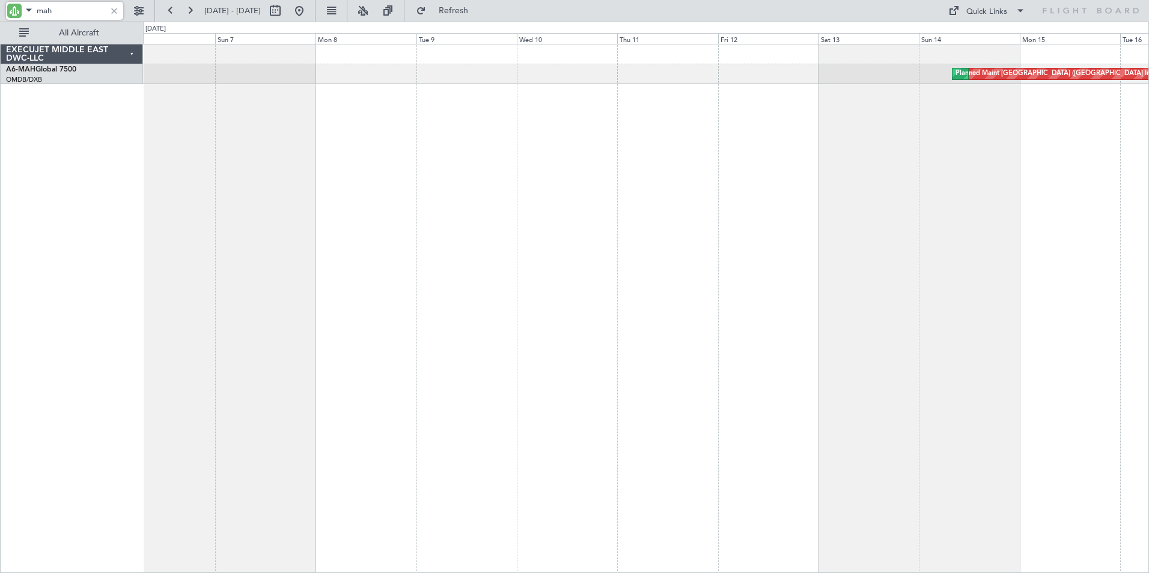
click at [615, 331] on div "Planned Maint [GEOGRAPHIC_DATA] ([GEOGRAPHIC_DATA] Intl) Planned Maint [GEOGRAP…" at bounding box center [646, 308] width 1006 height 529
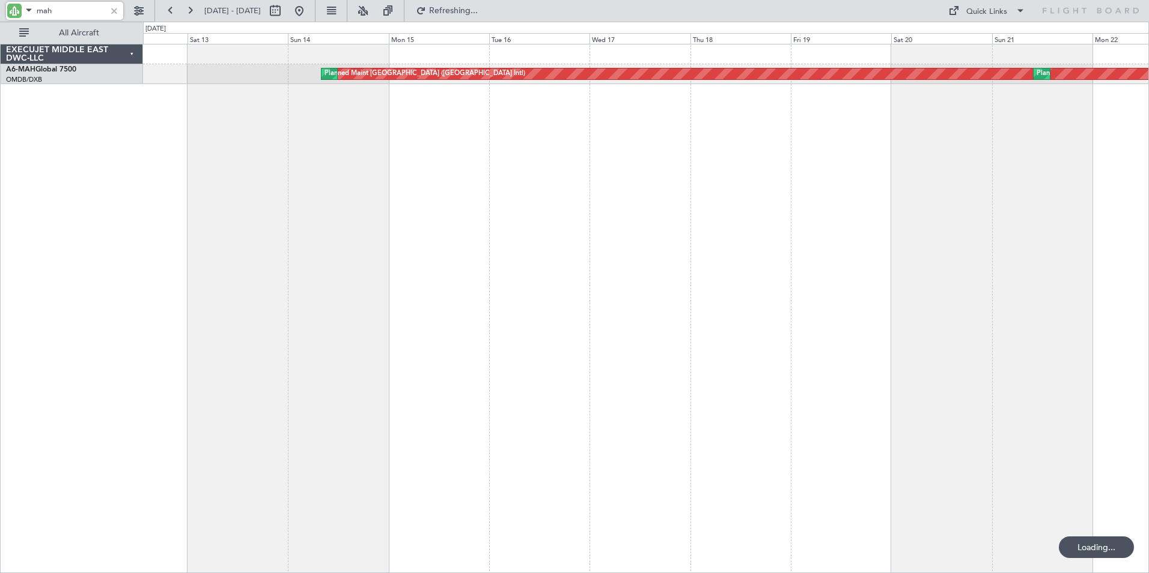
click at [333, 296] on div "Planned Maint [GEOGRAPHIC_DATA] ([GEOGRAPHIC_DATA] Intl) Planned Maint [GEOGRAP…" at bounding box center [646, 308] width 1006 height 529
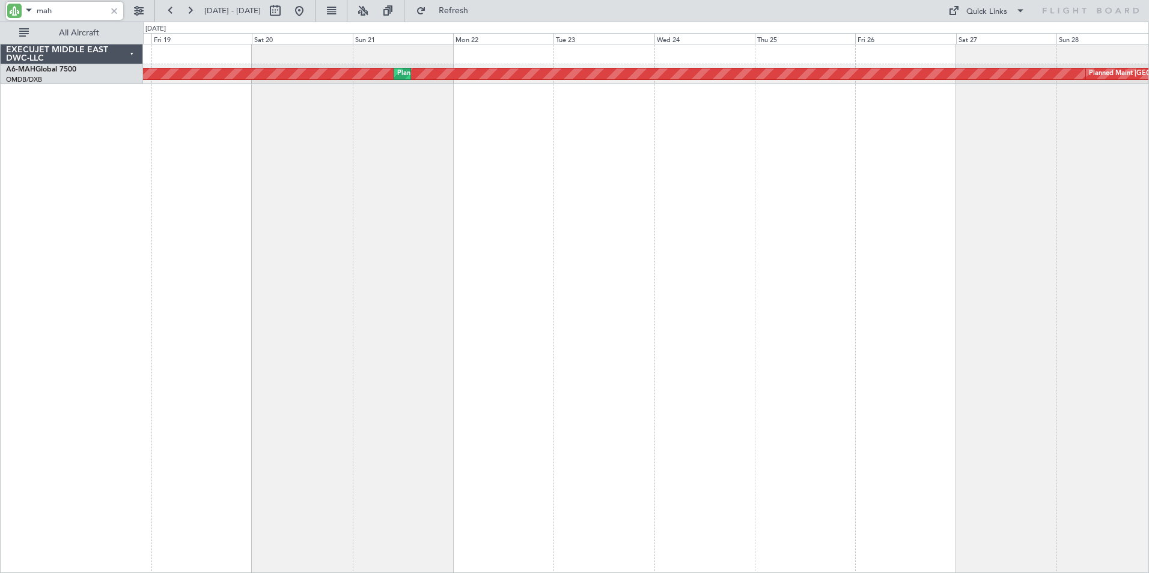
click at [265, 275] on div "Planned Maint [GEOGRAPHIC_DATA] ([GEOGRAPHIC_DATA] Intl) Planned Maint [GEOGRAP…" at bounding box center [646, 308] width 1006 height 529
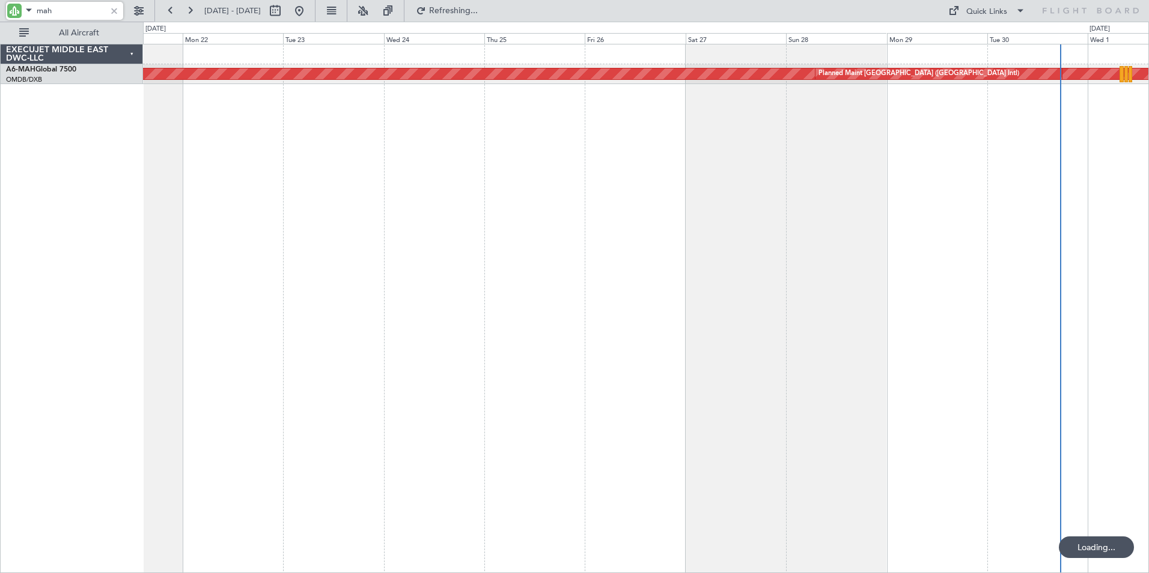
click at [334, 287] on div "Planned Maint [GEOGRAPHIC_DATA] ([GEOGRAPHIC_DATA] Intl) Planned Maint [GEOGRAP…" at bounding box center [646, 308] width 1006 height 529
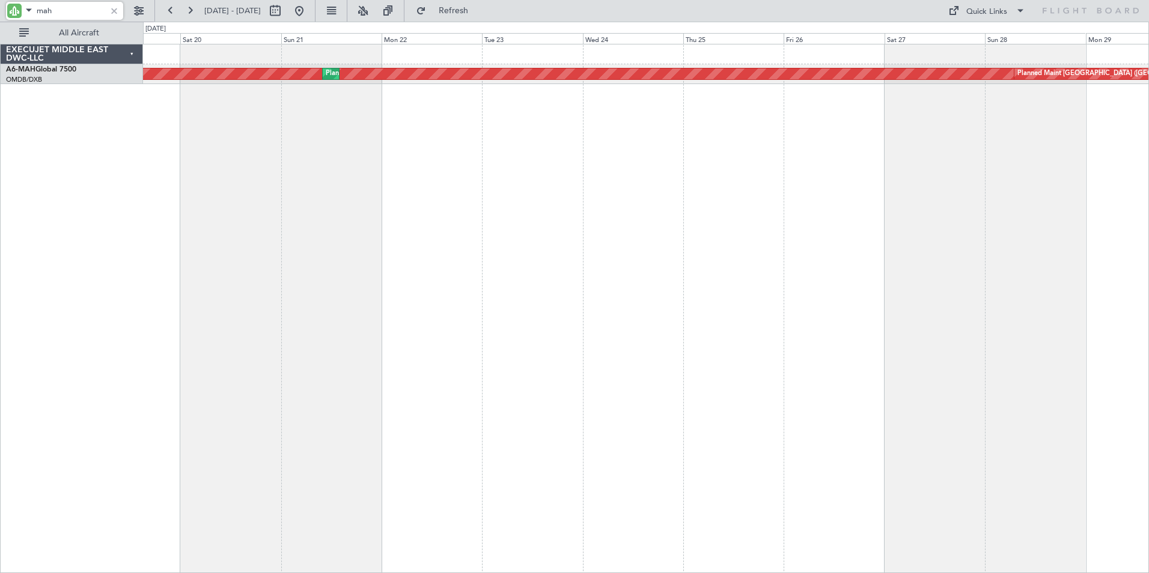
click at [612, 215] on div "Planned Maint [GEOGRAPHIC_DATA] ([GEOGRAPHIC_DATA] Intl) Planned Maint [GEOGRAP…" at bounding box center [646, 308] width 1006 height 529
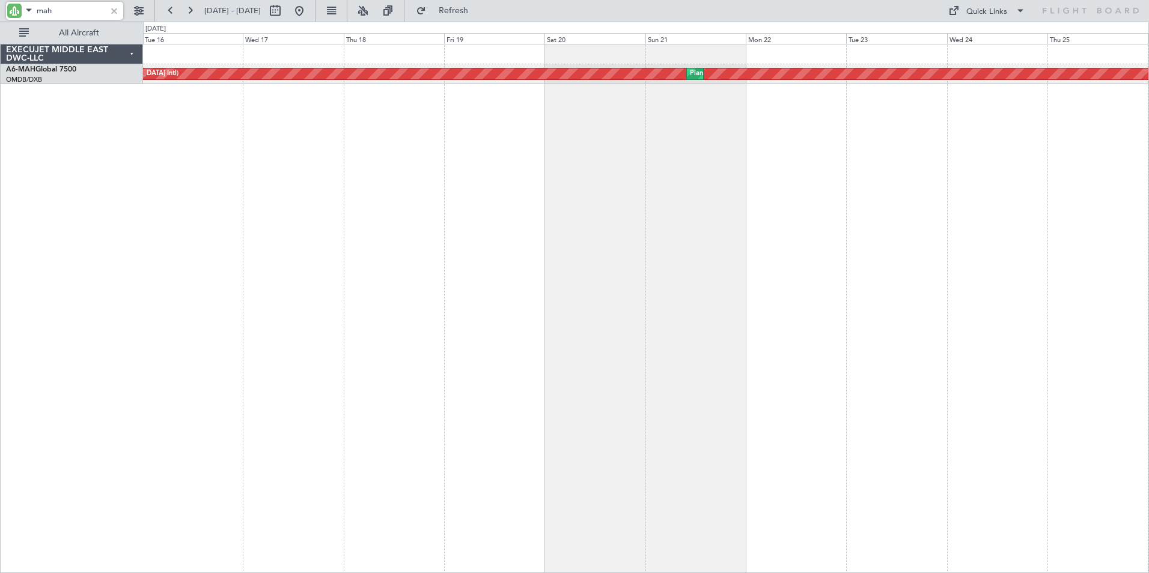
click at [615, 230] on div "Planned Maint [GEOGRAPHIC_DATA] ([GEOGRAPHIC_DATA] Intl) Planned Maint [GEOGRAP…" at bounding box center [646, 308] width 1006 height 529
click at [149, 216] on div "Planned Maint [GEOGRAPHIC_DATA] ([GEOGRAPHIC_DATA] Intl) Planned Maint [GEOGRAP…" at bounding box center [646, 308] width 1006 height 529
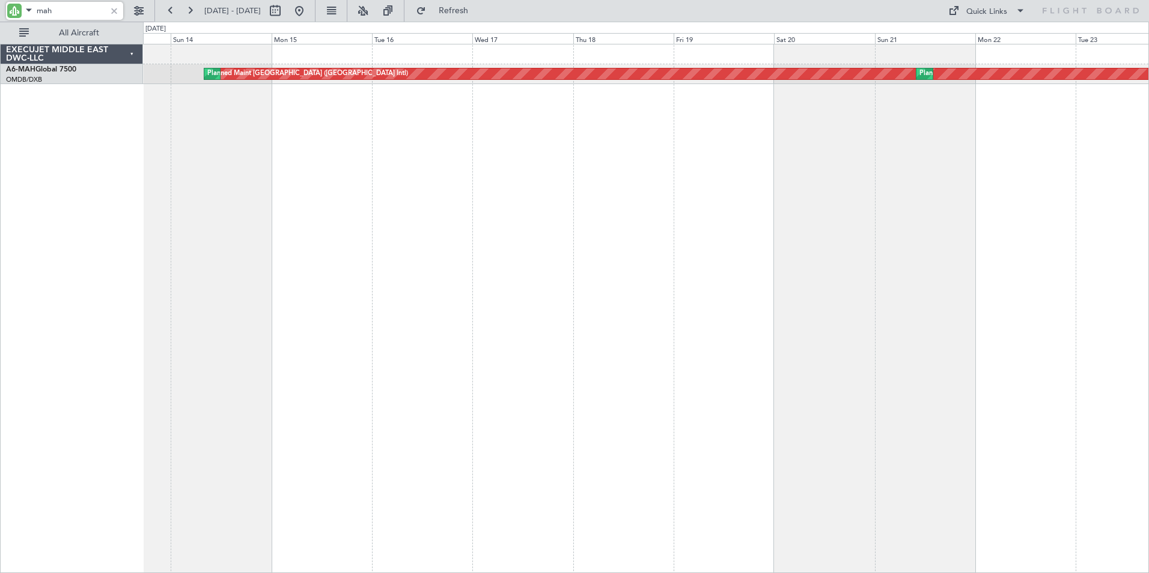
click at [507, 218] on div "Planned Maint [GEOGRAPHIC_DATA] ([GEOGRAPHIC_DATA] Intl) Planned Maint [GEOGRAP…" at bounding box center [646, 308] width 1006 height 529
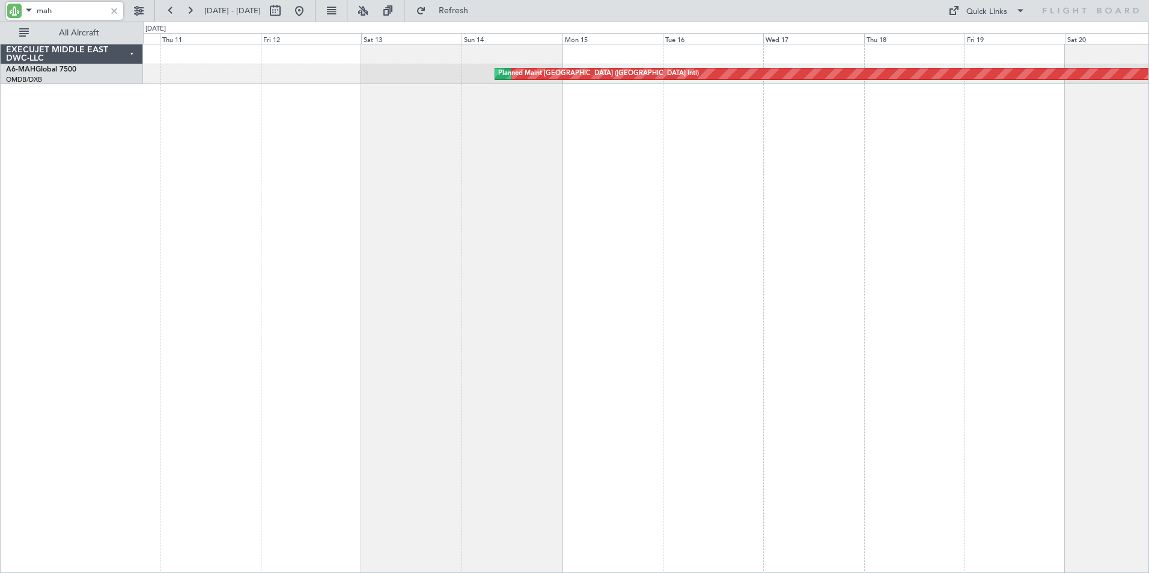
click at [550, 228] on div "Planned Maint [GEOGRAPHIC_DATA] ([GEOGRAPHIC_DATA] Intl) Planned Maint [GEOGRAP…" at bounding box center [646, 308] width 1006 height 529
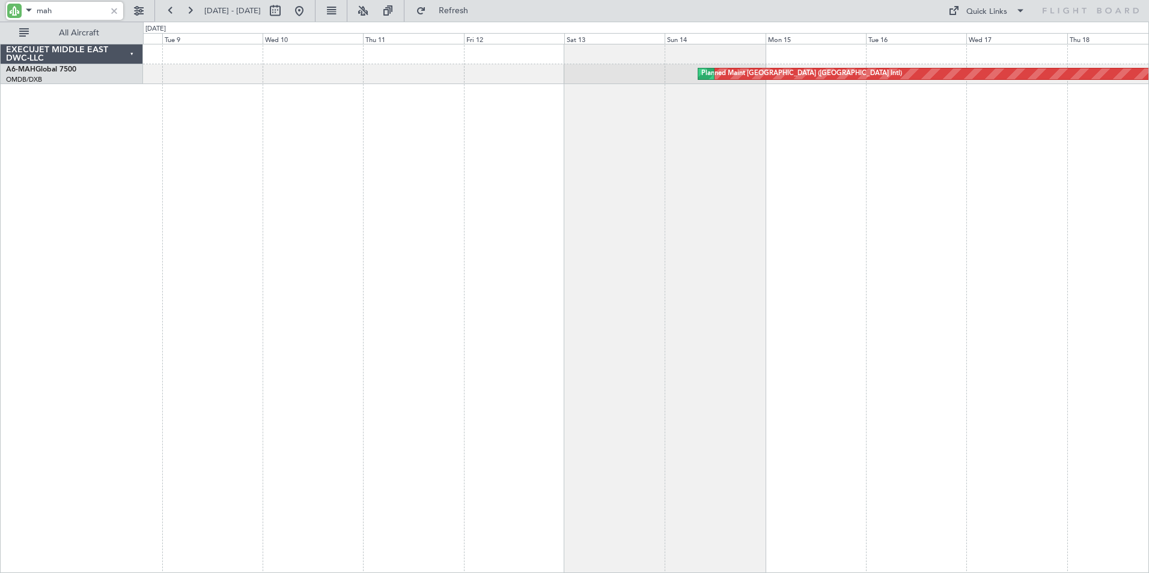
click at [623, 232] on div "Planned Maint [GEOGRAPHIC_DATA] ([GEOGRAPHIC_DATA] Intl) Planned Maint [GEOGRAP…" at bounding box center [646, 308] width 1006 height 529
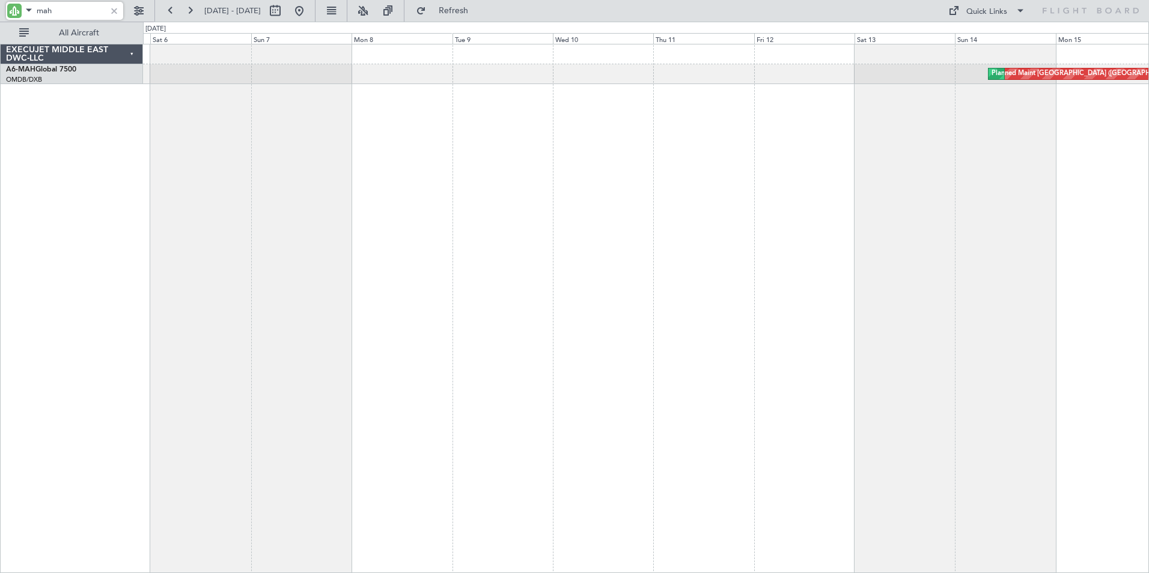
click at [605, 226] on div "Planned Maint [GEOGRAPHIC_DATA] ([GEOGRAPHIC_DATA] Intl) Planned Maint [GEOGRAP…" at bounding box center [646, 308] width 1006 height 529
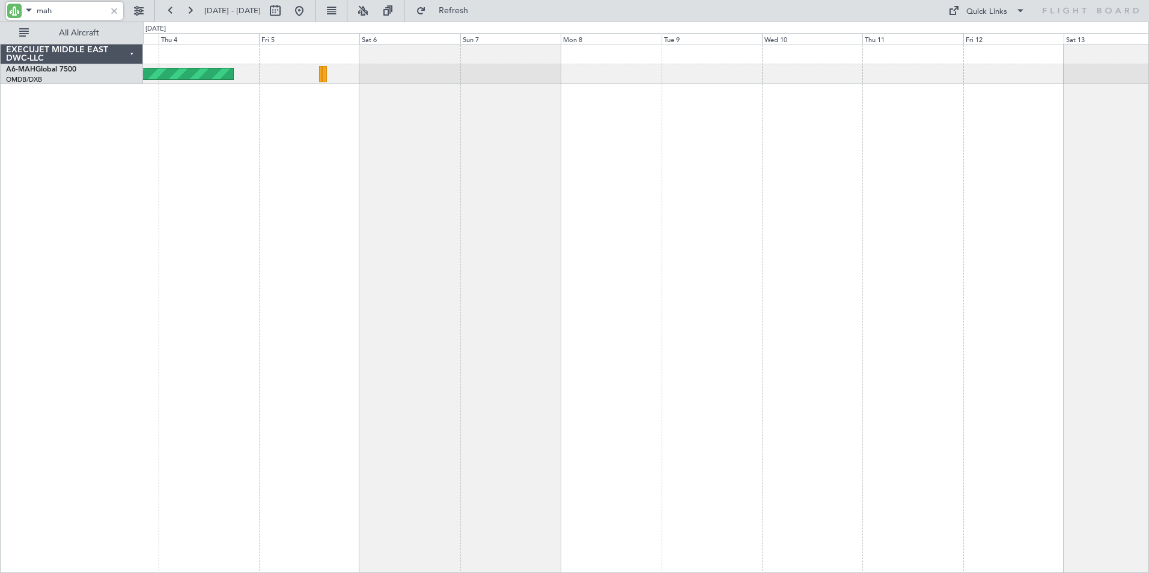
click at [502, 223] on div "Planned Maint [GEOGRAPHIC_DATA] ([GEOGRAPHIC_DATA] Intl) Planned Maint [GEOGRAP…" at bounding box center [646, 308] width 1006 height 529
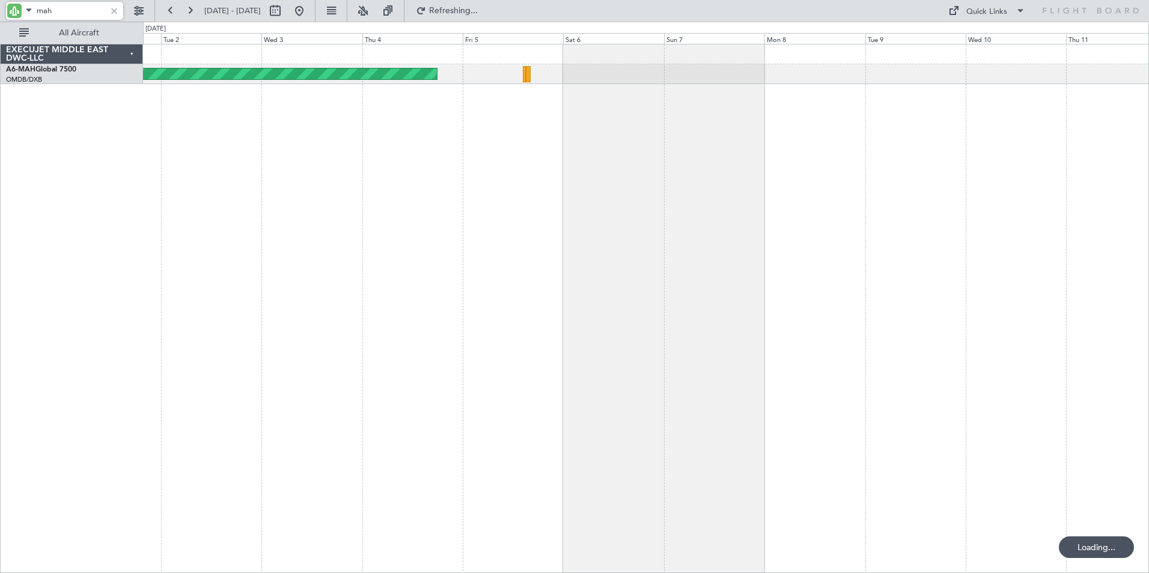
click at [540, 218] on div "Planned Maint [GEOGRAPHIC_DATA] ([GEOGRAPHIC_DATA] Intl)" at bounding box center [646, 308] width 1006 height 529
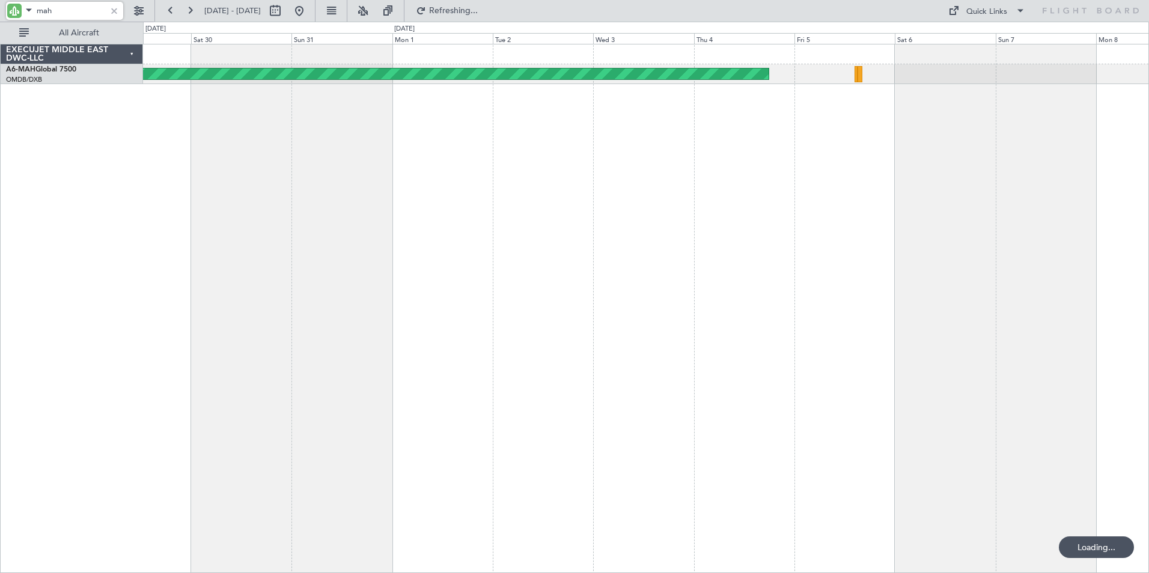
click at [606, 206] on div "Planned Maint [GEOGRAPHIC_DATA] ([GEOGRAPHIC_DATA] Intl)" at bounding box center [646, 308] width 1006 height 529
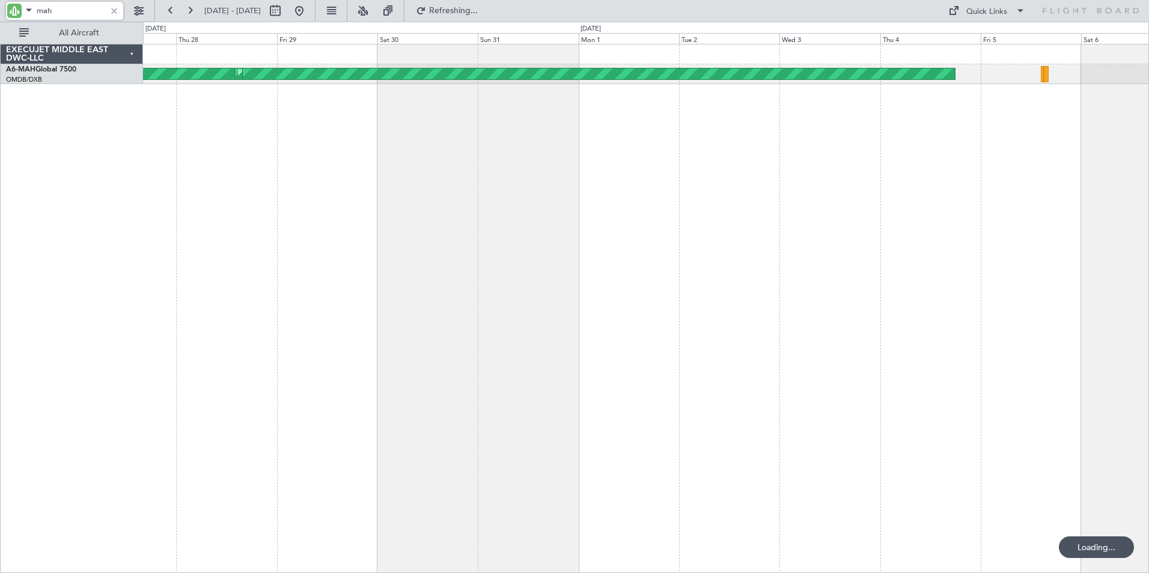
click at [612, 201] on div "Planned Maint [GEOGRAPHIC_DATA] ([GEOGRAPHIC_DATA] Intl) Planned Maint [GEOGRAP…" at bounding box center [646, 308] width 1006 height 529
drag, startPoint x: 58, startPoint y: 13, endPoint x: -5, endPoint y: 14, distance: 62.5
click at [0, 14] on html "mah [DATE] - [DATE] Refresh Quick Links All Aircraft Planned Maint [GEOGRAPHIC_…" at bounding box center [574, 286] width 1149 height 573
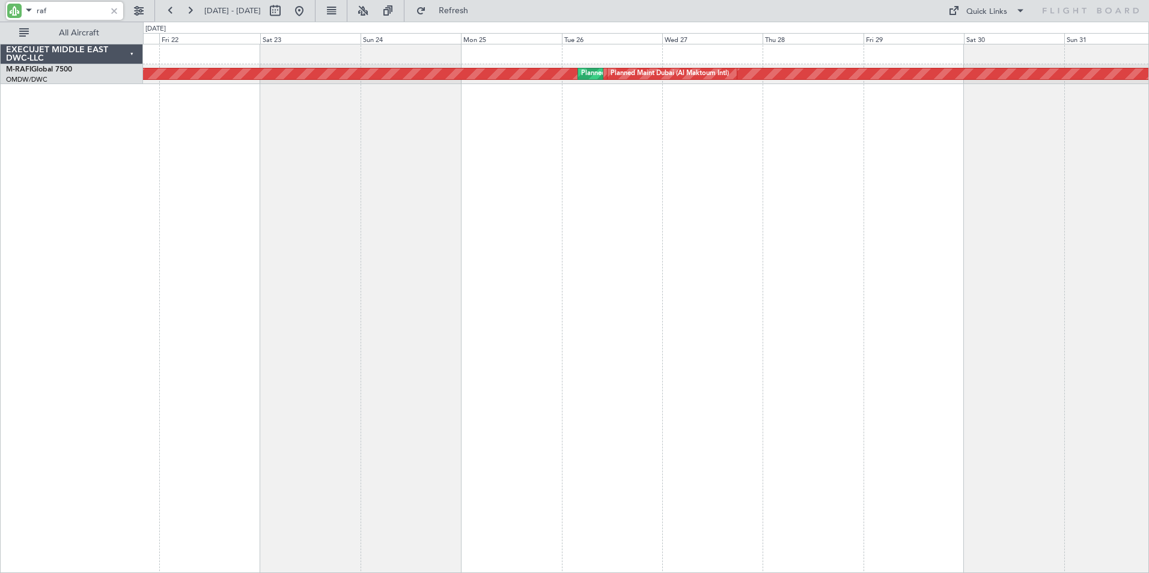
click at [843, 254] on div "Planned Maint Dubai (Al Maktoum Intl) Planned Maint [GEOGRAPHIC_DATA] (Al Makto…" at bounding box center [646, 308] width 1006 height 529
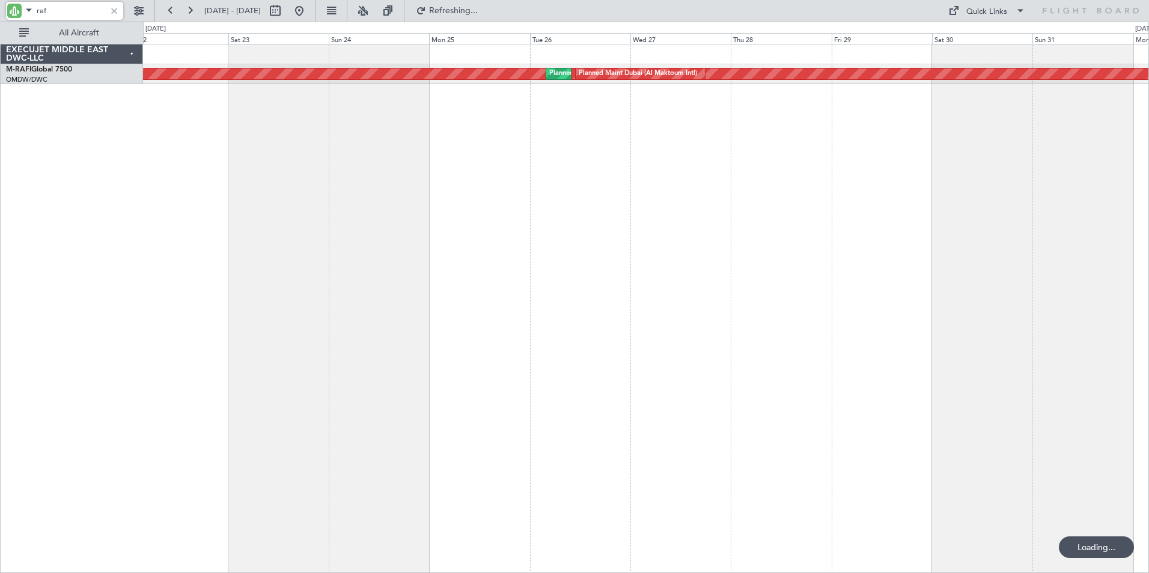
click at [229, 269] on div "Planned Maint Dubai (Al Maktoum Intl) Planned Maint [GEOGRAPHIC_DATA] (Al Makto…" at bounding box center [646, 308] width 1006 height 529
click at [241, 294] on div "Planned Maint Dubai (Al Maktoum Intl) Planned Maint [GEOGRAPHIC_DATA] (Al Makto…" at bounding box center [646, 308] width 1006 height 529
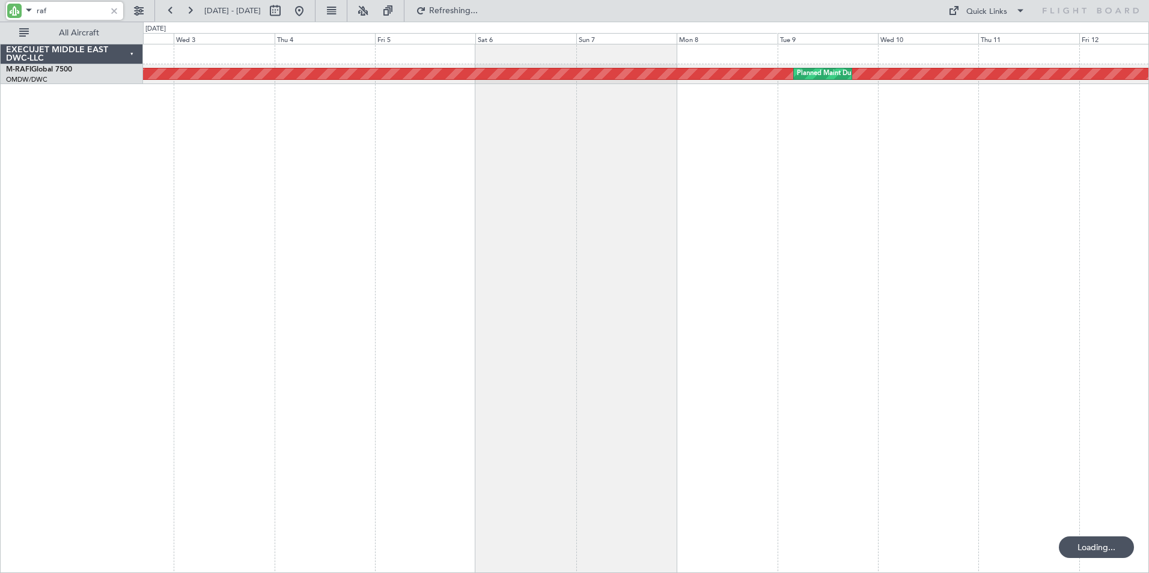
click at [391, 291] on div "Planned Maint Dubai (Al Maktoum Intl) Planned Maint [GEOGRAPHIC_DATA] (Al Makto…" at bounding box center [646, 308] width 1006 height 529
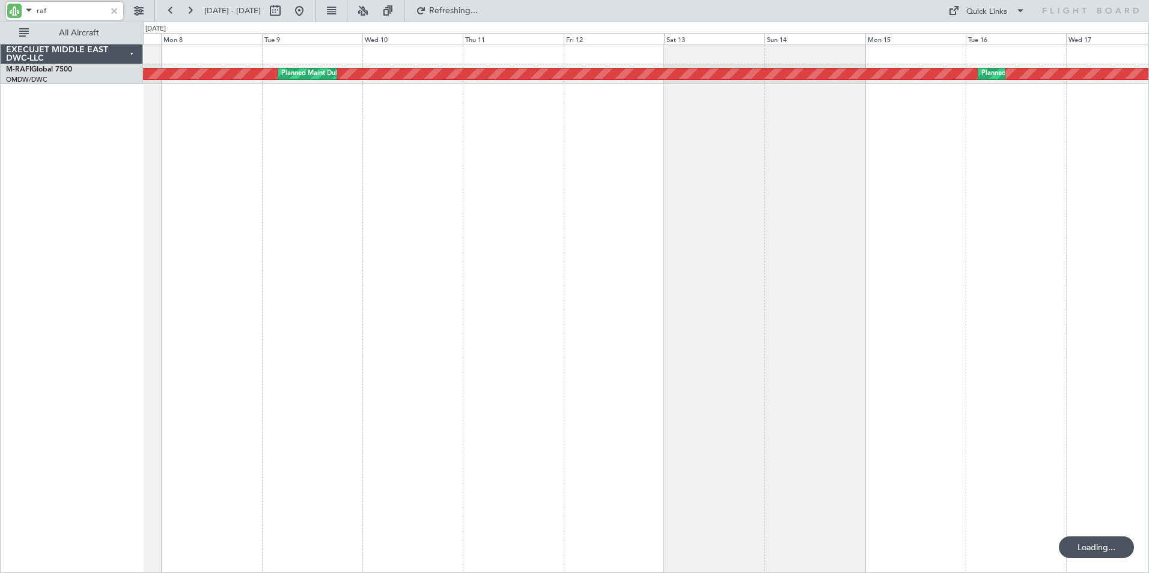
click at [410, 309] on div "Planned Maint Dubai (Al Maktoum Intl) Planned Maint [GEOGRAPHIC_DATA] (Al Makto…" at bounding box center [646, 308] width 1006 height 529
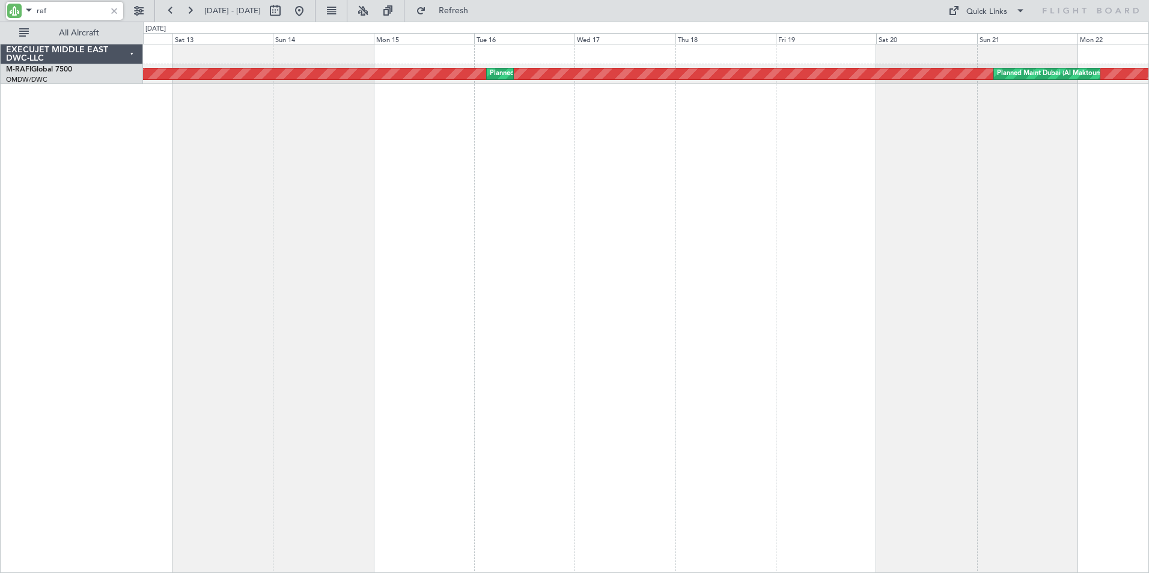
click at [431, 322] on div "Planned Maint Dubai (Al Maktoum Intl) Planned Maint [GEOGRAPHIC_DATA] (Al Makto…" at bounding box center [646, 308] width 1006 height 529
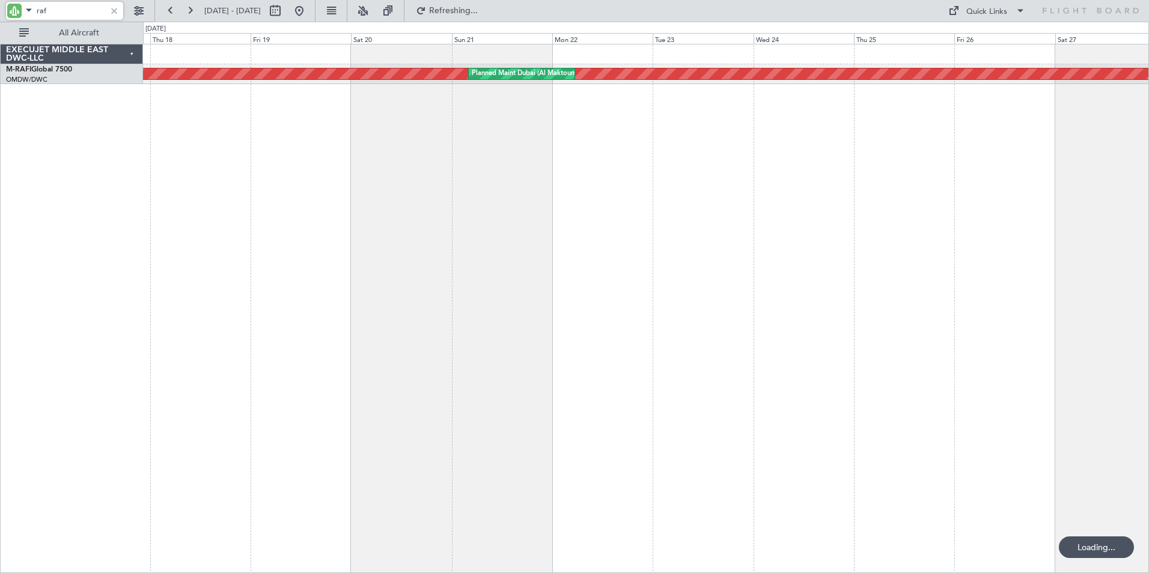
click at [322, 306] on div "Planned Maint Dubai (Al Maktoum Intl) Planned Maint [GEOGRAPHIC_DATA] (Al Makto…" at bounding box center [646, 308] width 1006 height 529
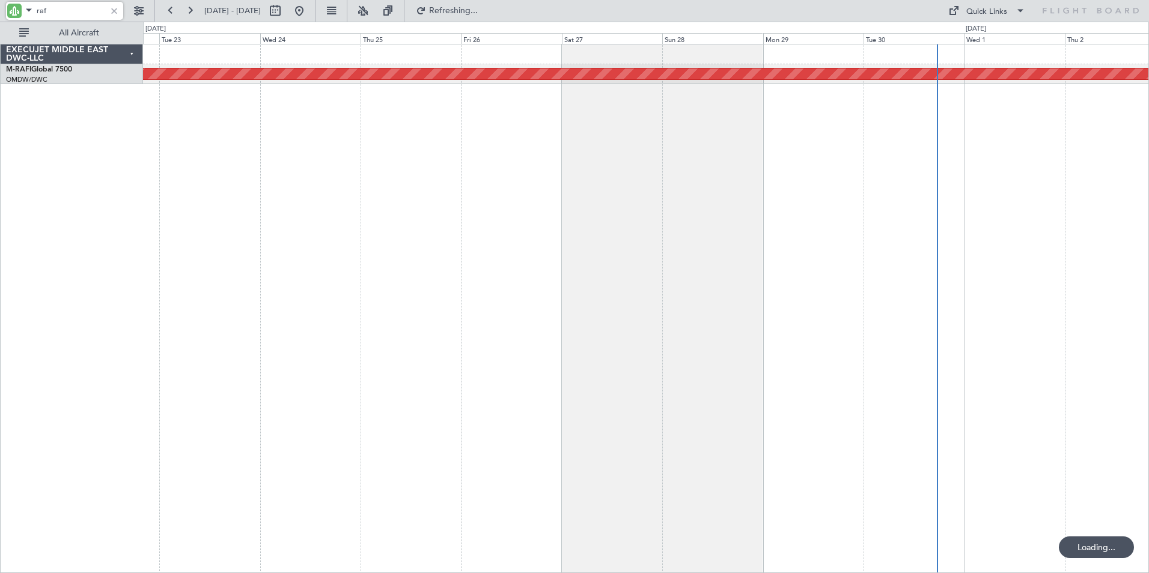
click at [346, 297] on div "Planned Maint Dubai (Al Maktoum Intl) Planned Maint [GEOGRAPHIC_DATA] (Al Makto…" at bounding box center [646, 308] width 1006 height 529
click at [839, 299] on div "Planned Maint Dubai (Al Maktoum Intl) Planned Maint [GEOGRAPHIC_DATA] (Al Makto…" at bounding box center [646, 308] width 1006 height 529
type input "raf"
click at [117, 11] on div at bounding box center [114, 10] width 13 height 13
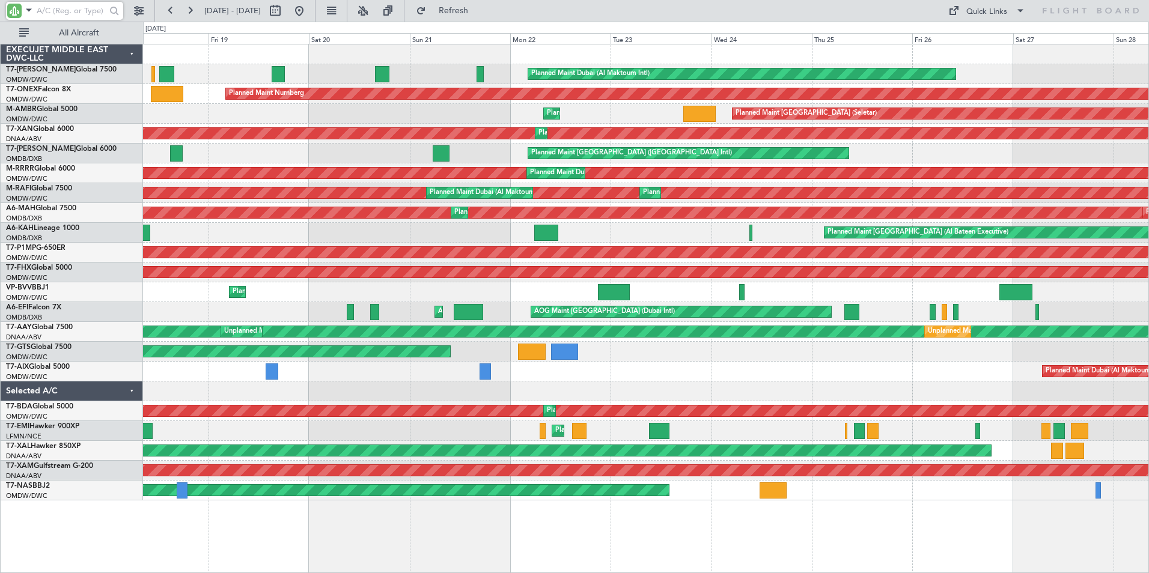
click at [737, 549] on div "Planned Maint Dubai (Al Maktoum Intl) Planned Maint [GEOGRAPHIC_DATA] (Al Makto…" at bounding box center [646, 308] width 1006 height 529
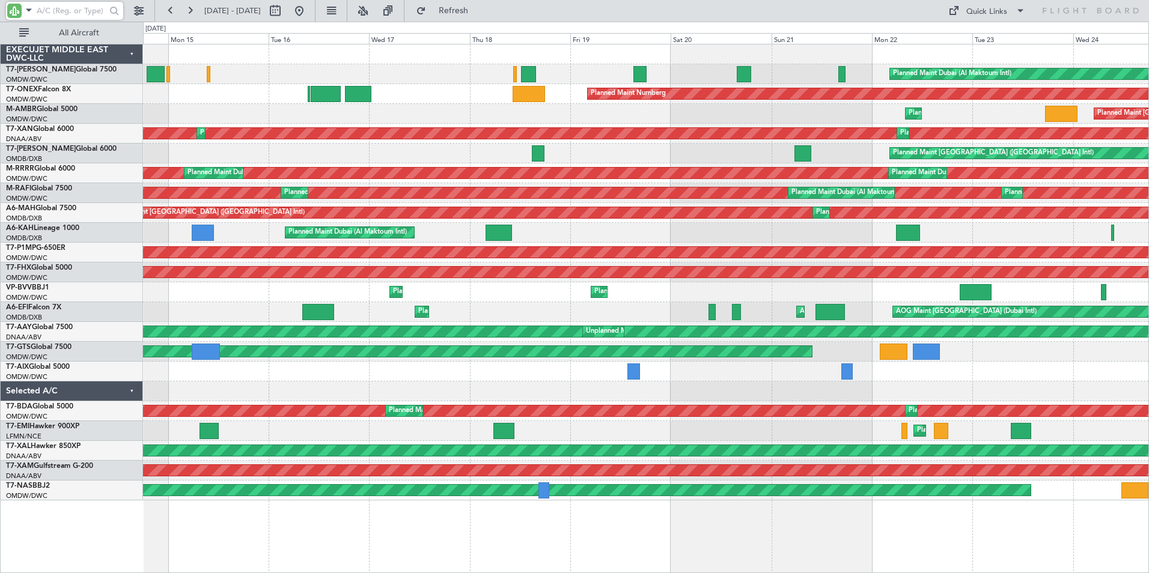
click at [666, 544] on div "Planned Maint Dubai (Al Maktoum Intl) Planned Maint Nurnberg Planned Maint [GEO…" at bounding box center [646, 308] width 1006 height 529
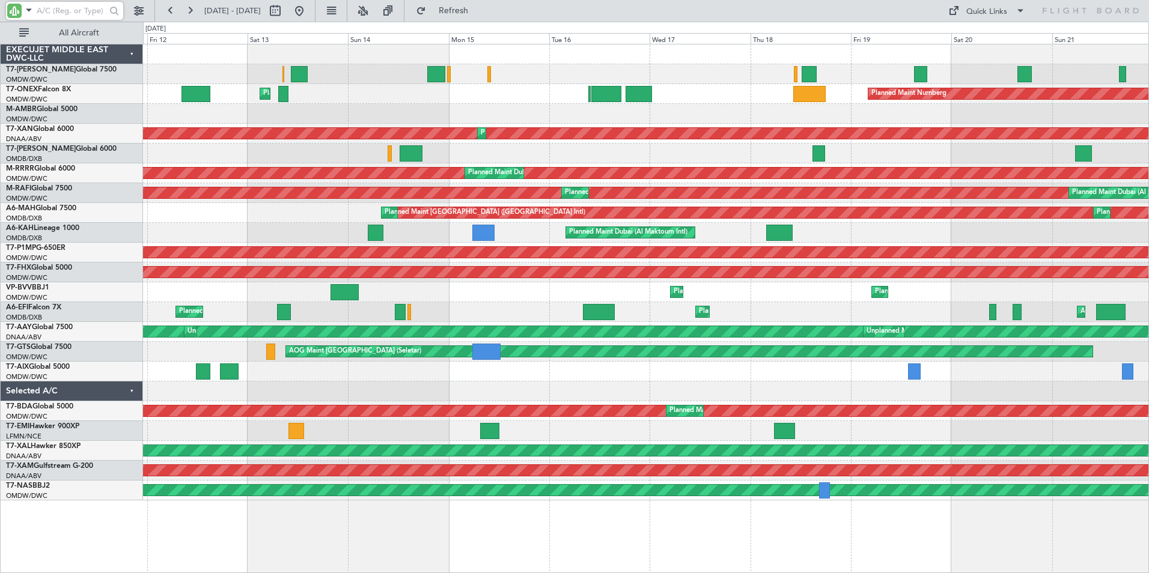
click at [568, 534] on div "Planned Maint Dubai (Al Maktoum Intl) Planned Maint Nurnberg Planned Maint [GEO…" at bounding box center [646, 308] width 1006 height 529
click at [56, 19] on input "text" at bounding box center [71, 11] width 69 height 18
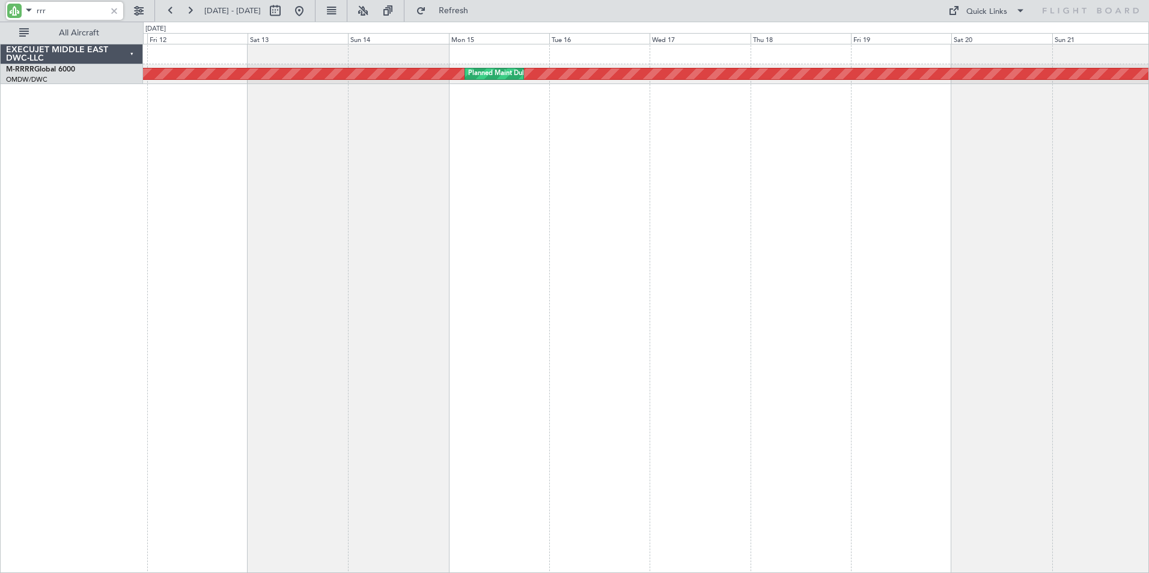
click at [274, 248] on div "Planned Maint Dubai (Al Maktoum Intl) Planned Maint [GEOGRAPHIC_DATA] (Al Makto…" at bounding box center [646, 308] width 1006 height 529
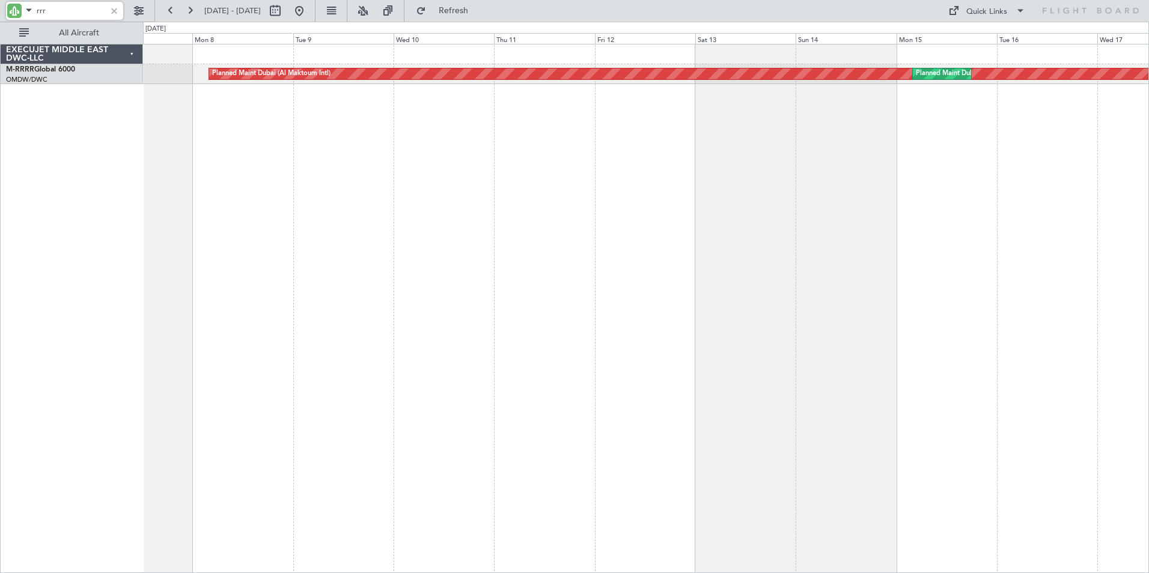
click at [689, 230] on div "Planned Maint Dubai (Al Maktoum Intl) Planned Maint [GEOGRAPHIC_DATA] (Al Makto…" at bounding box center [646, 308] width 1006 height 529
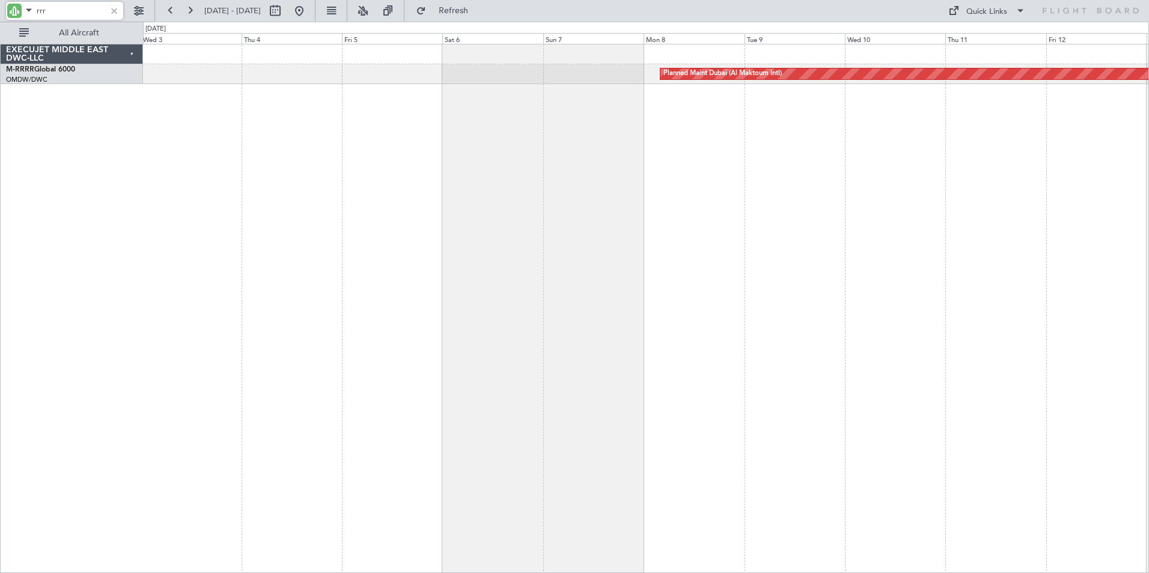
click at [699, 216] on div "Planned Maint Dubai (Al Maktoum Intl) Planned Maint [GEOGRAPHIC_DATA] (Al Makto…" at bounding box center [646, 308] width 1006 height 529
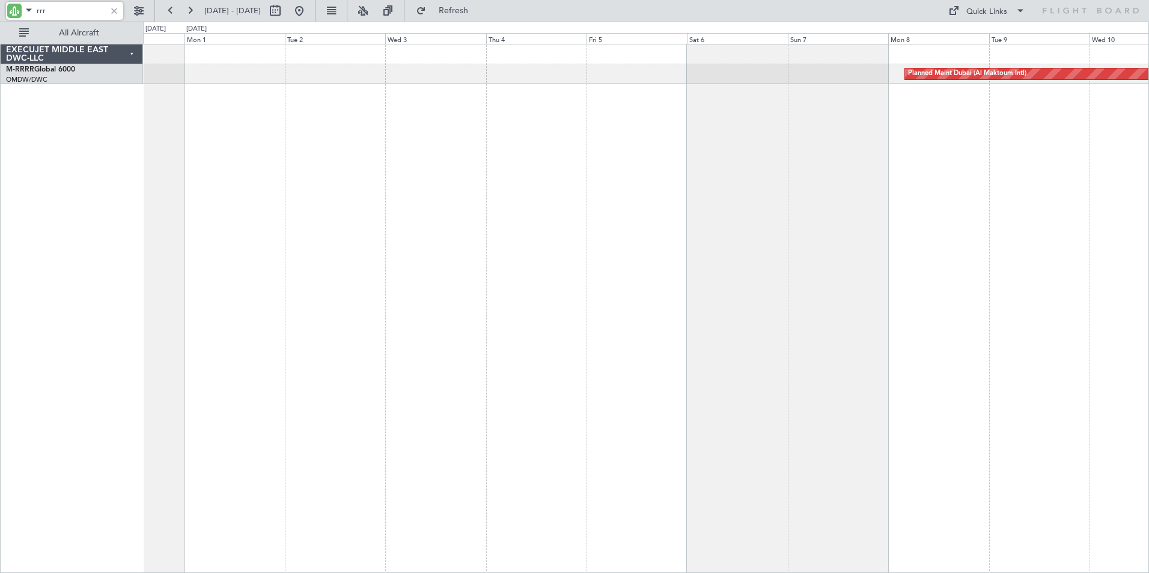
click at [606, 216] on div "Planned Maint Dubai (Al Maktoum Intl)" at bounding box center [646, 308] width 1006 height 529
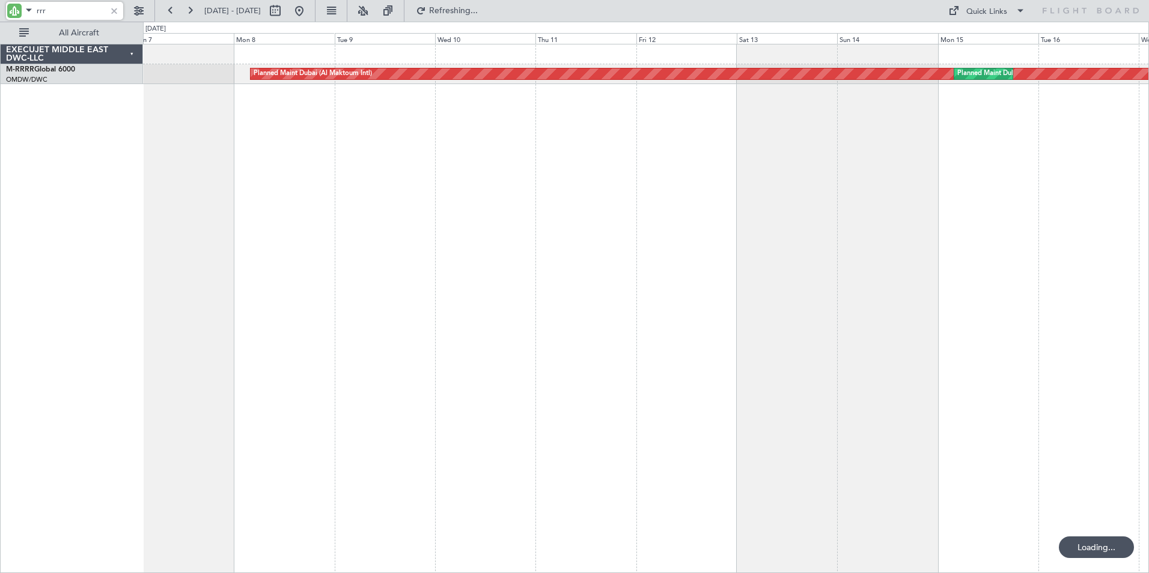
click at [258, 264] on div "Planned Maint Dubai (Al Maktoum Intl) Planned Maint [GEOGRAPHIC_DATA] (Al Makto…" at bounding box center [646, 308] width 1006 height 529
click at [269, 275] on div "Planned Maint Dubai (Al Maktoum Intl) Planned Maint [GEOGRAPHIC_DATA] (Al Makto…" at bounding box center [646, 308] width 1006 height 529
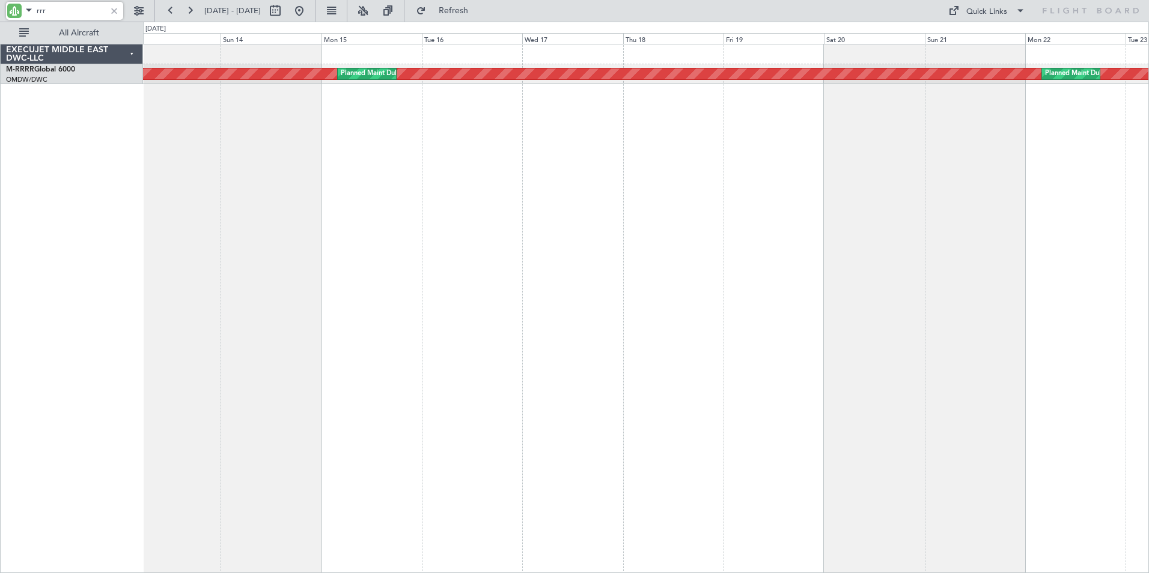
click at [289, 270] on div "Planned Maint Dubai (Al Maktoum Intl) Planned Maint [GEOGRAPHIC_DATA] (Al Makto…" at bounding box center [646, 308] width 1006 height 529
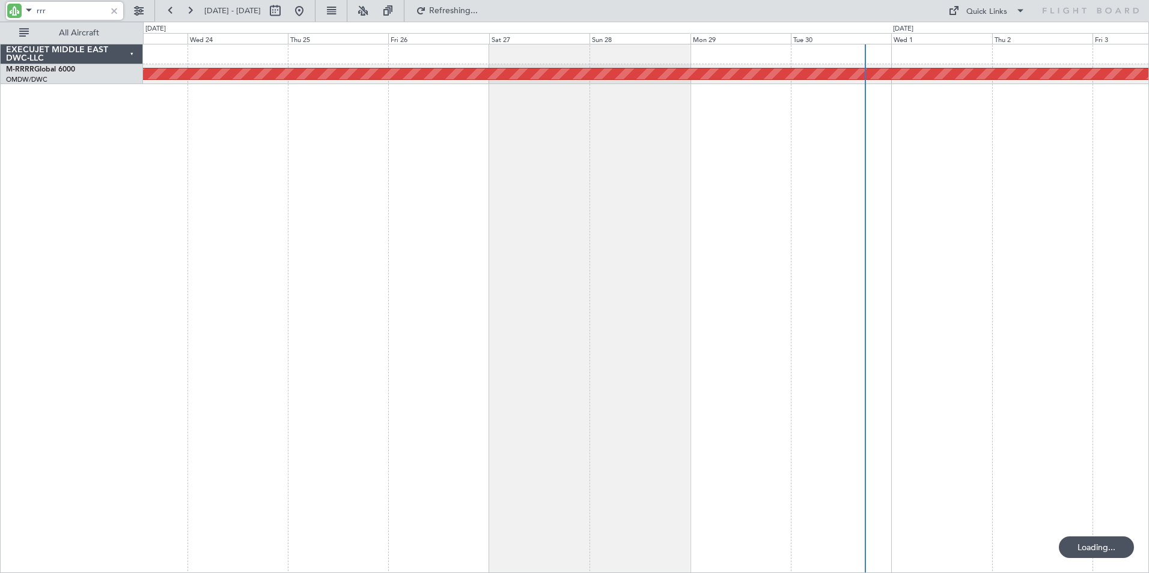
click at [181, 275] on div "Planned Maint Dubai (Al Maktoum Intl) Planned Maint [GEOGRAPHIC_DATA] (Al Makto…" at bounding box center [646, 308] width 1006 height 529
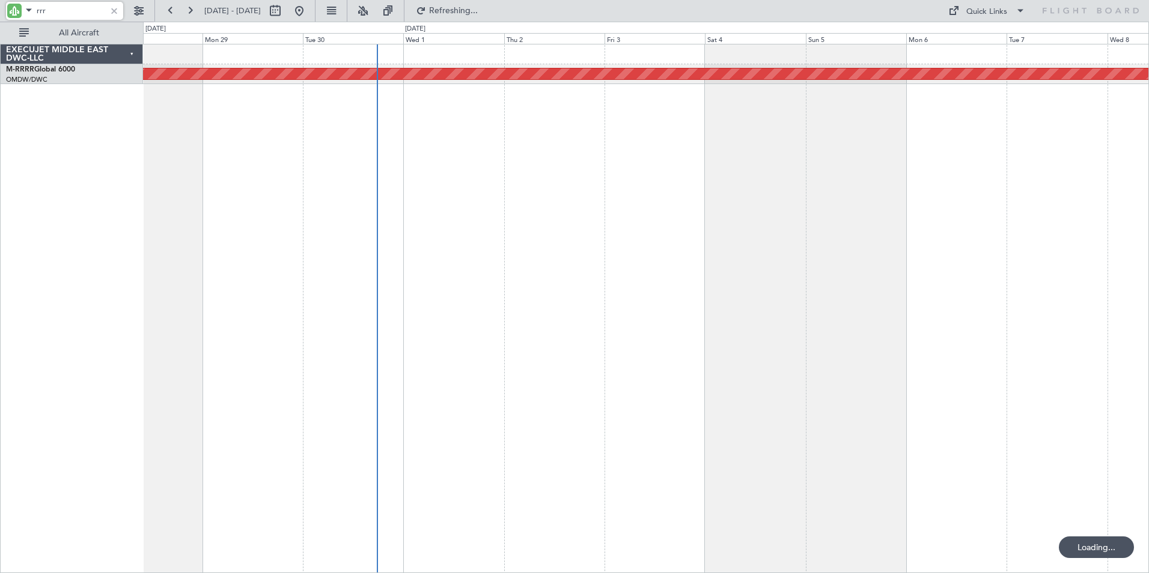
click at [252, 237] on div "Planned Maint Dubai (Al Maktoum Intl)" at bounding box center [646, 308] width 1006 height 529
type input "rrr"
click at [553, 225] on div "Planned Maint Dubai (Al Maktoum Intl) Planned Maint [GEOGRAPHIC_DATA] (Al Makto…" at bounding box center [646, 308] width 1006 height 529
click at [114, 9] on div at bounding box center [114, 10] width 13 height 13
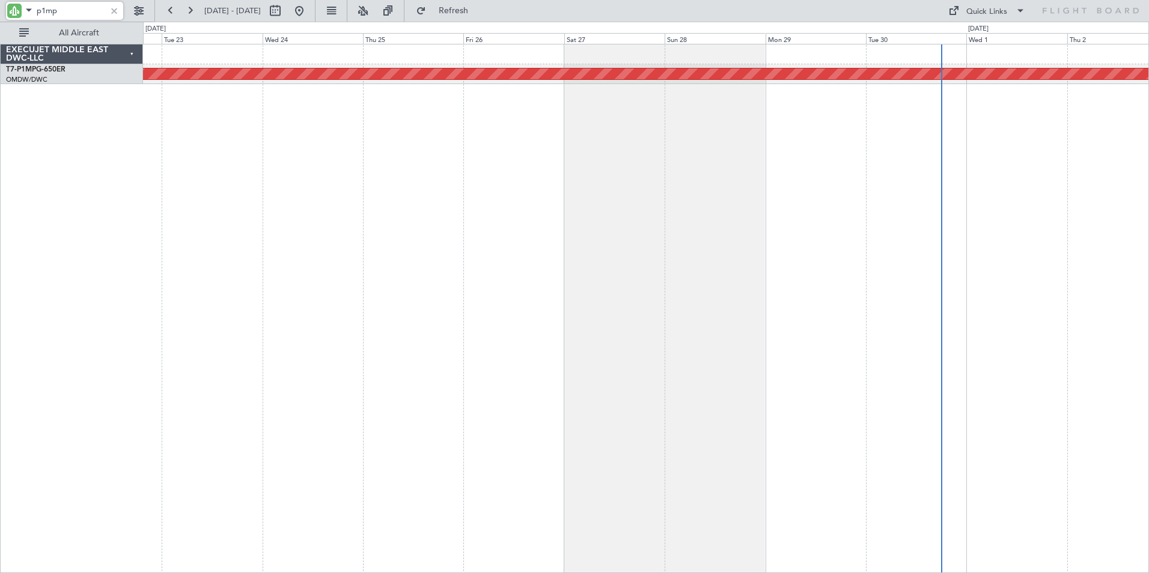
click at [873, 216] on div "Planned Maint Savannah (Savannah/hilton Head Intl)" at bounding box center [646, 308] width 1006 height 529
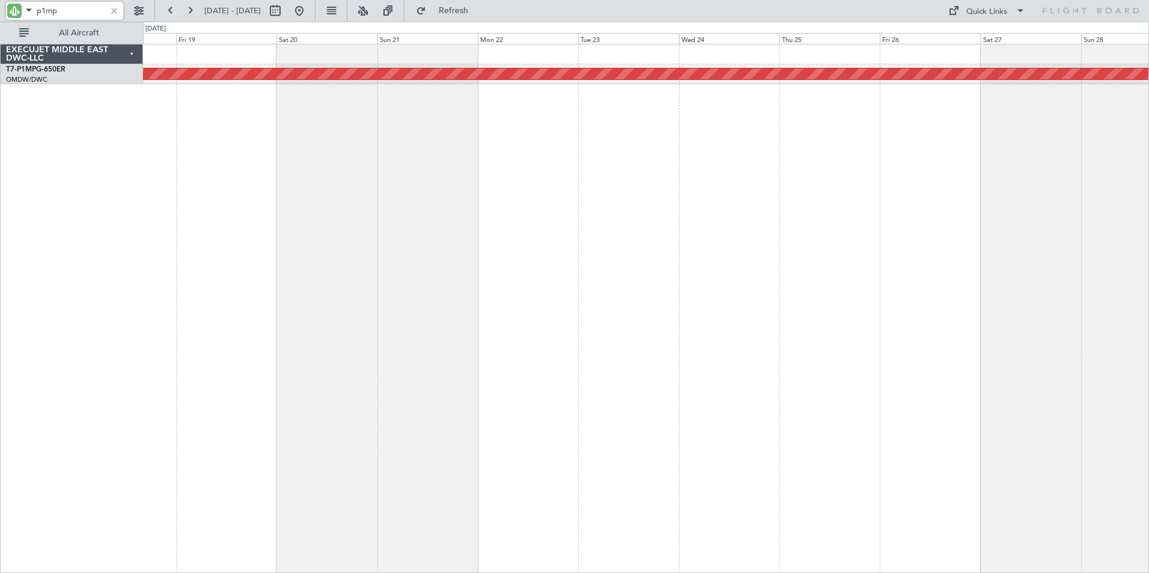
click at [775, 203] on div "Planned Maint Savannah (Savannah/hilton Head Intl)" at bounding box center [646, 308] width 1006 height 529
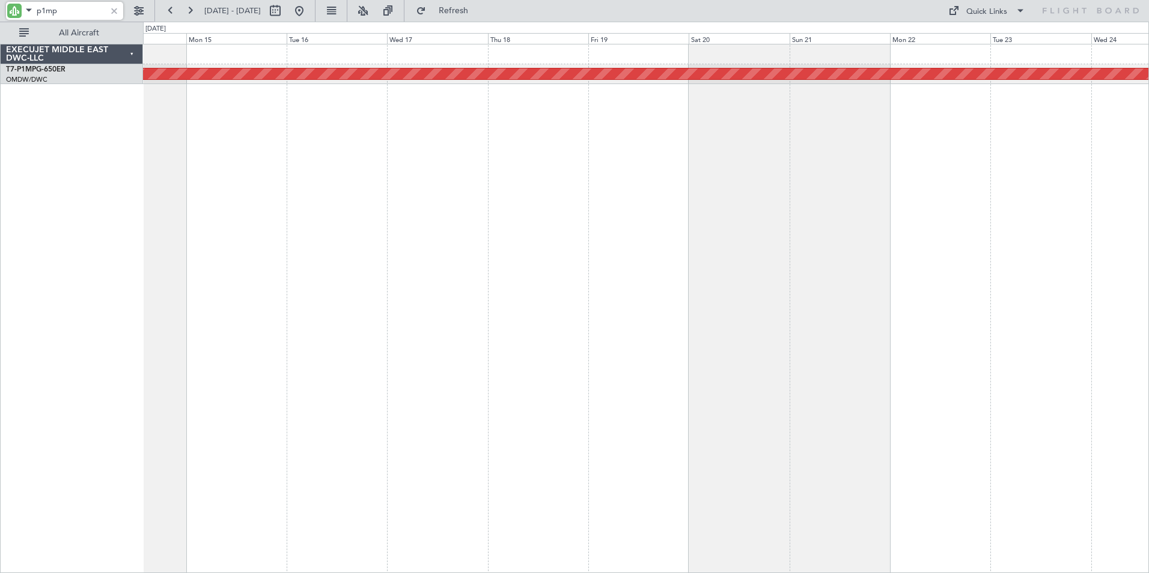
click at [672, 220] on div "Planned Maint Savannah (Savannah/hilton Head Intl)" at bounding box center [646, 308] width 1006 height 529
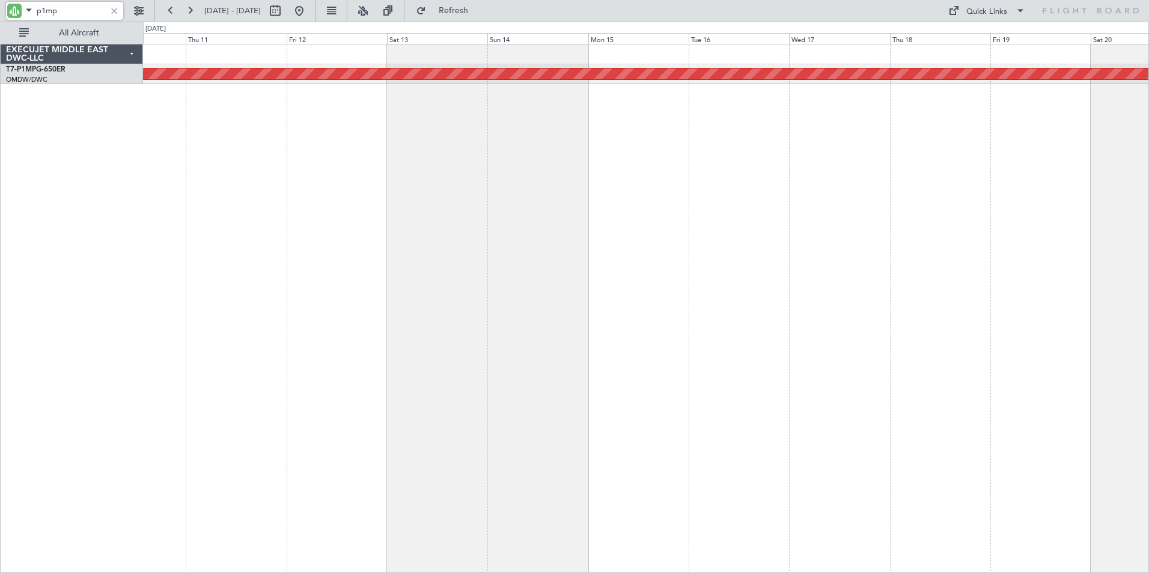
click at [705, 219] on div "Planned Maint Savannah (Savannah/hilton Head Intl)" at bounding box center [646, 308] width 1006 height 529
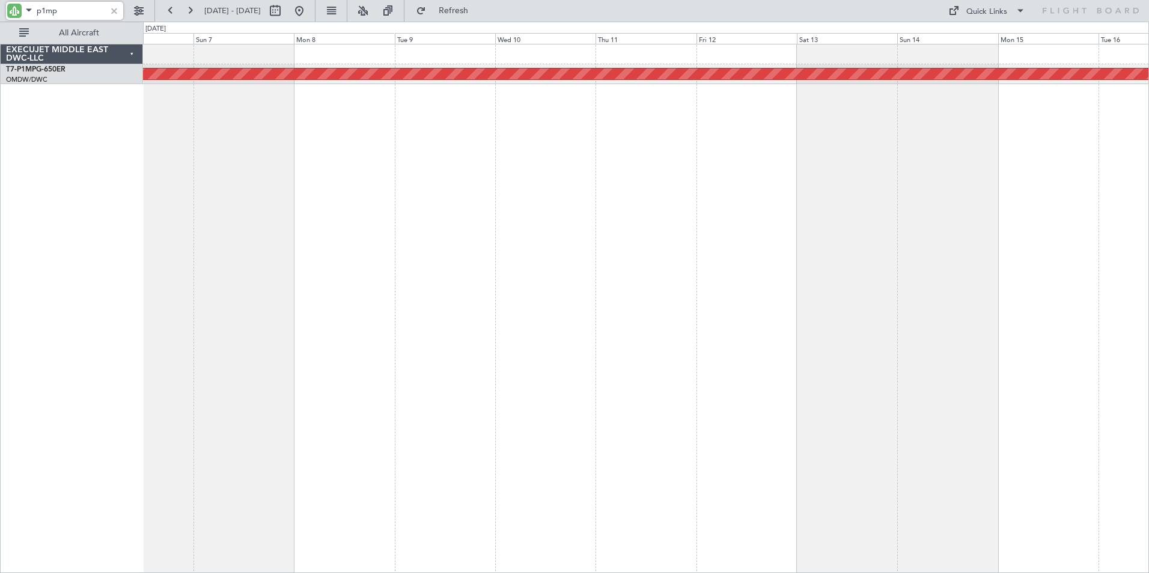
click at [706, 196] on div "Planned Maint Savannah (Savannah/hilton Head Intl)" at bounding box center [646, 308] width 1006 height 529
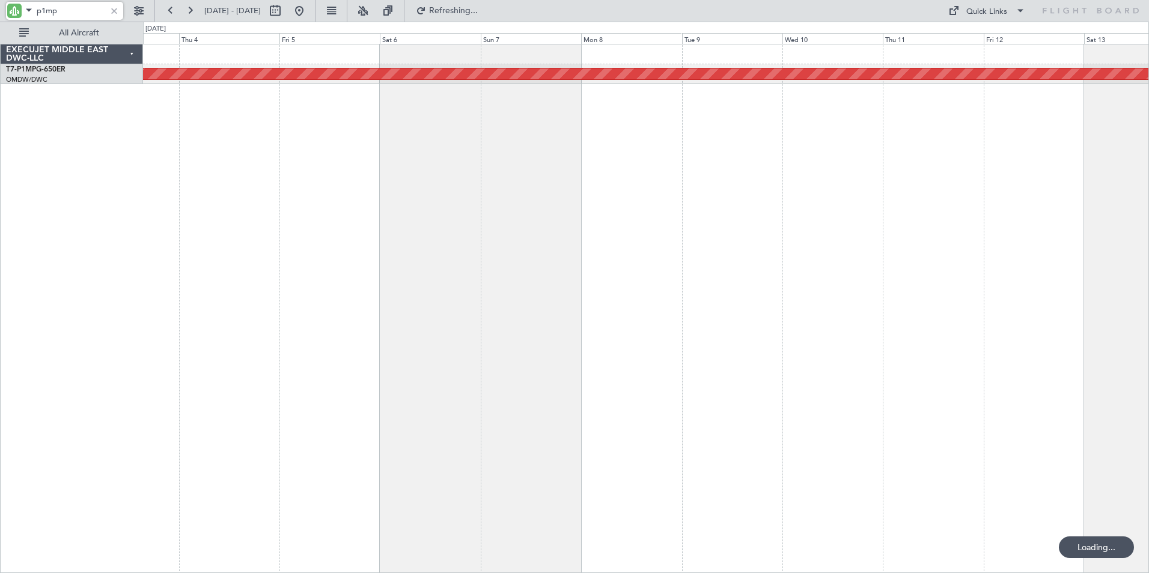
click at [632, 212] on div "Planned Maint Savannah (Savannah/hilton Head Intl)" at bounding box center [646, 308] width 1006 height 529
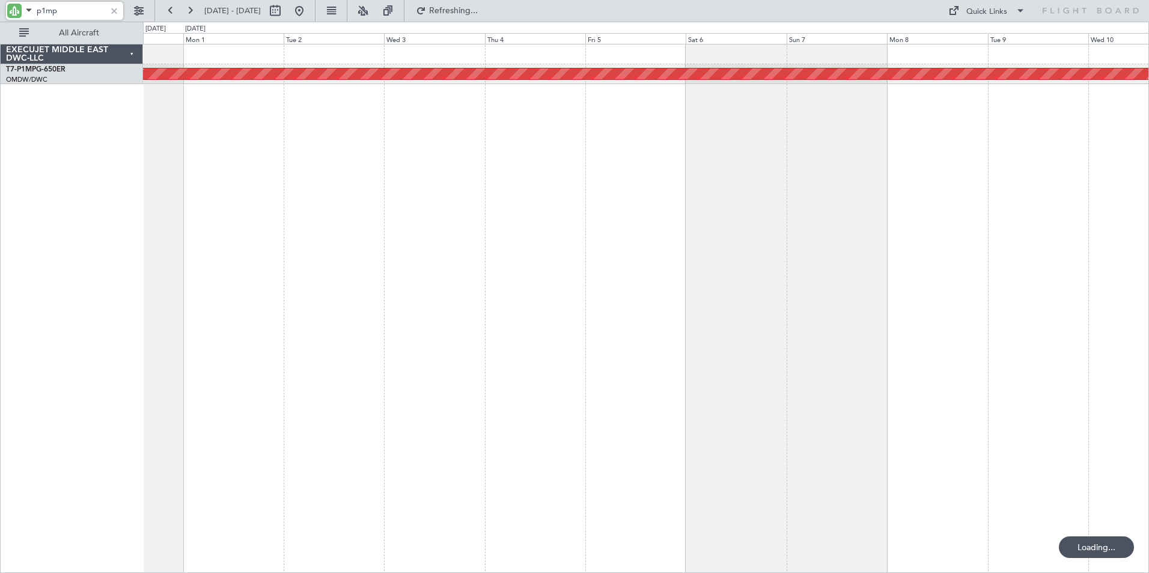
click at [627, 219] on div "Planned Maint Savannah (Savannah/hilton Head Intl)" at bounding box center [646, 308] width 1006 height 529
type input "p1mp"
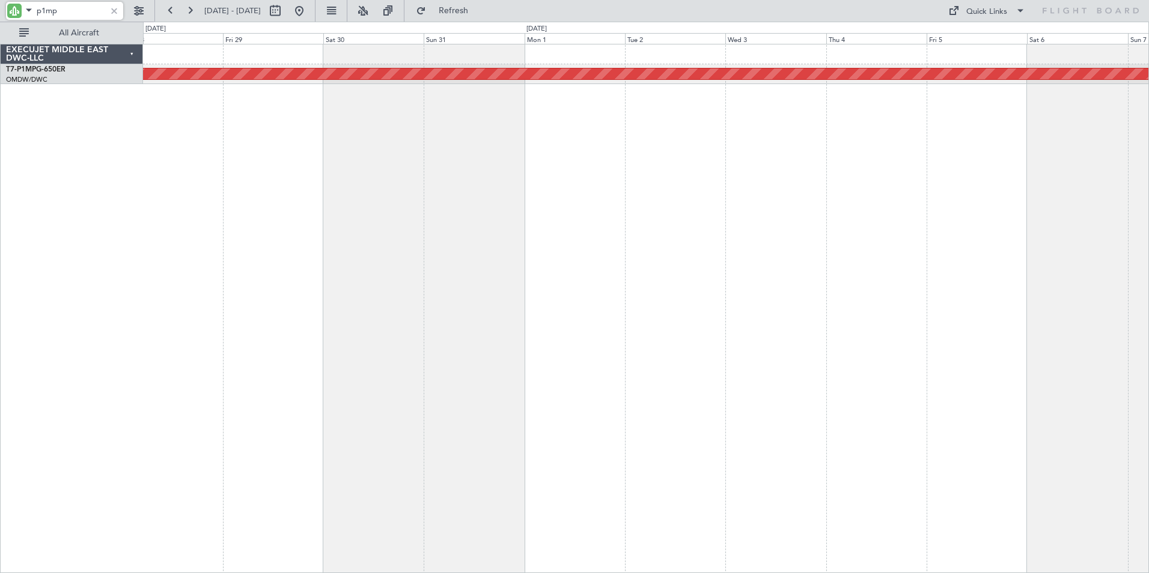
click at [669, 273] on div "Planned Maint Savannah (Savannah/hilton Head Intl)" at bounding box center [646, 308] width 1006 height 529
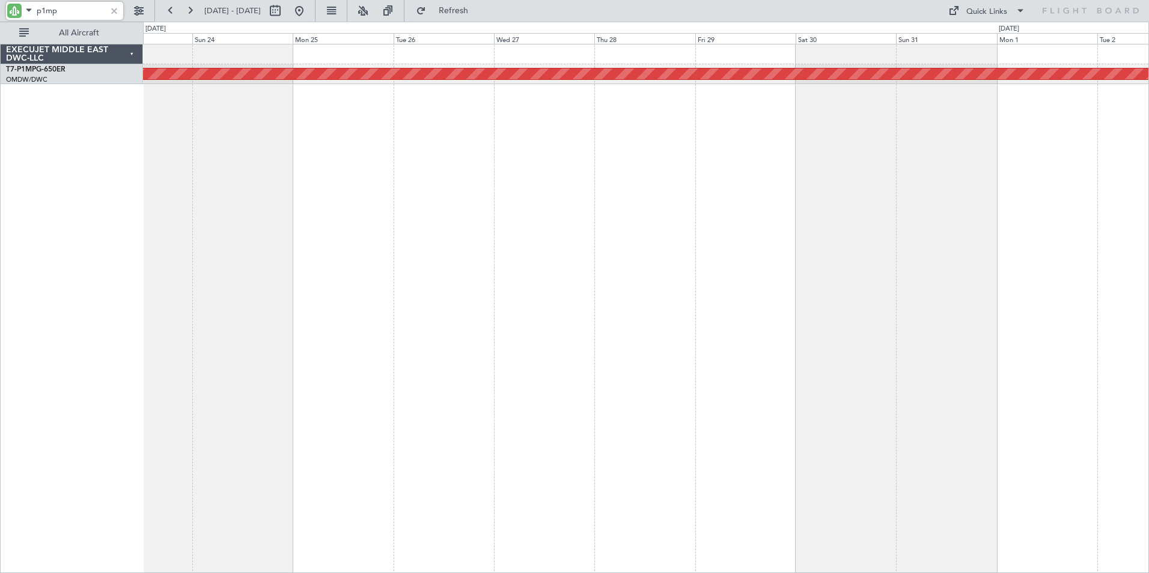
click at [834, 261] on div "Planned Maint Savannah (Savannah/hilton Head Intl)" at bounding box center [646, 308] width 1006 height 529
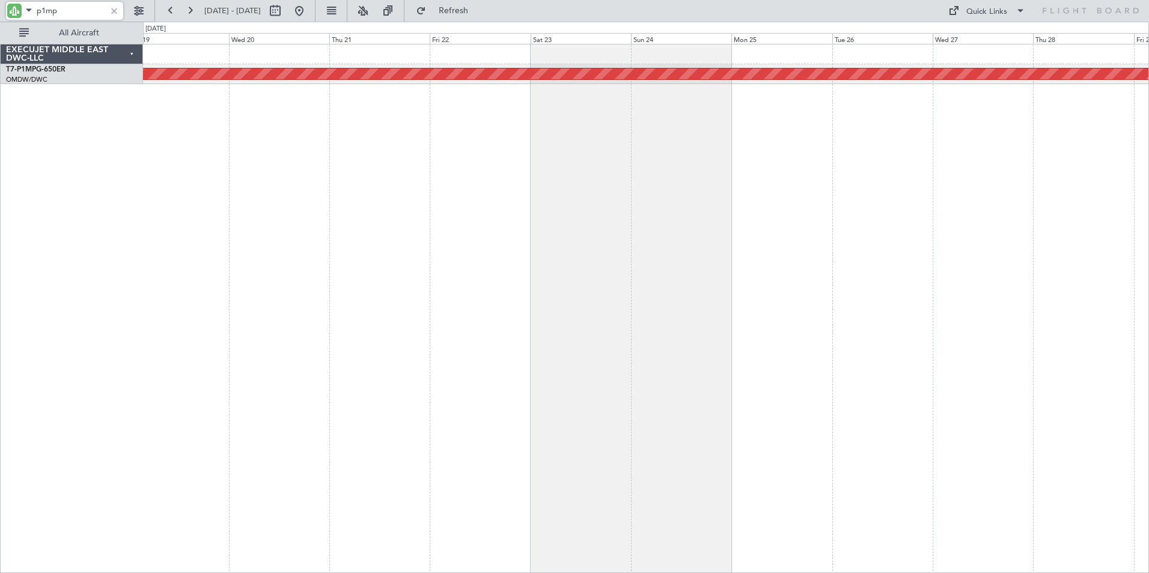
click at [804, 260] on div "Planned Maint Savannah (Savannah/hilton Head Intl)" at bounding box center [646, 308] width 1006 height 529
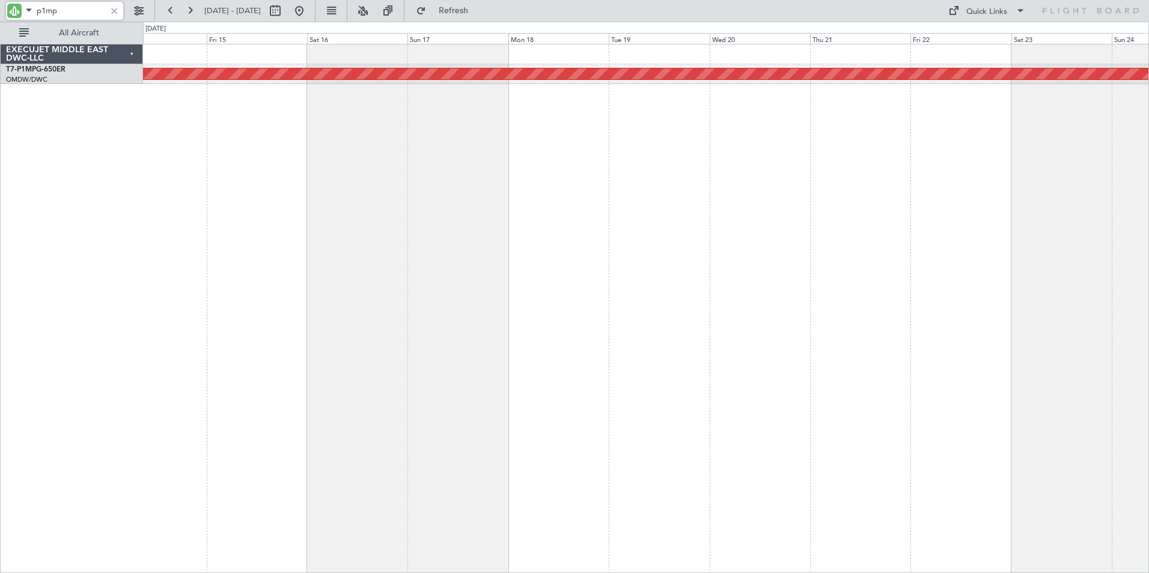
click at [813, 246] on div "Planned Maint Savannah (Savannah/hilton Head Intl)" at bounding box center [646, 308] width 1006 height 529
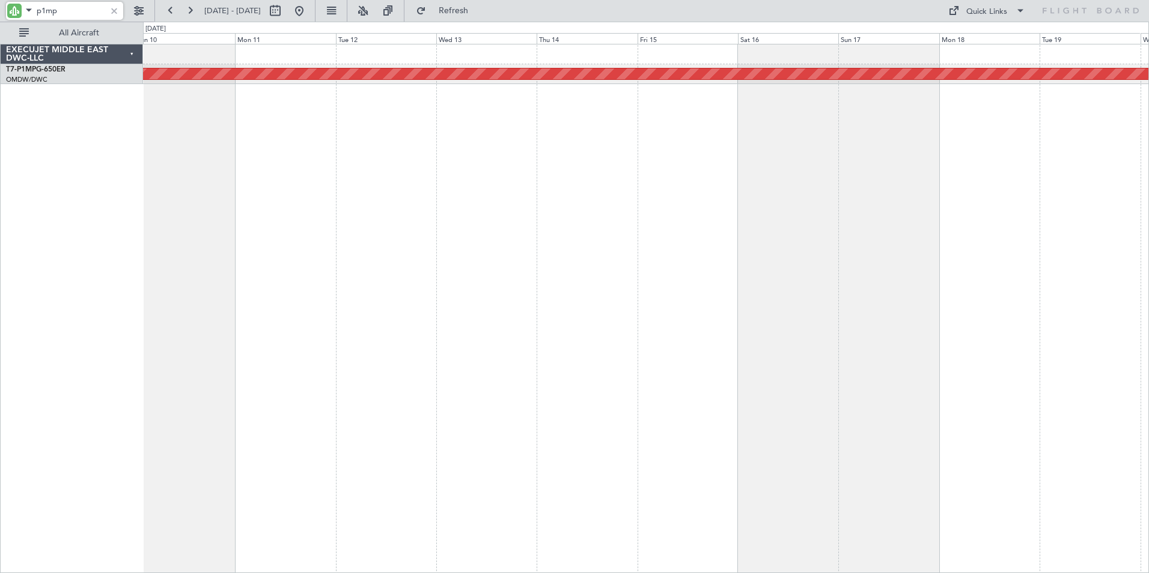
click at [773, 228] on div "Planned Maint Savannah (Savannah/hilton Head Intl)" at bounding box center [646, 308] width 1006 height 529
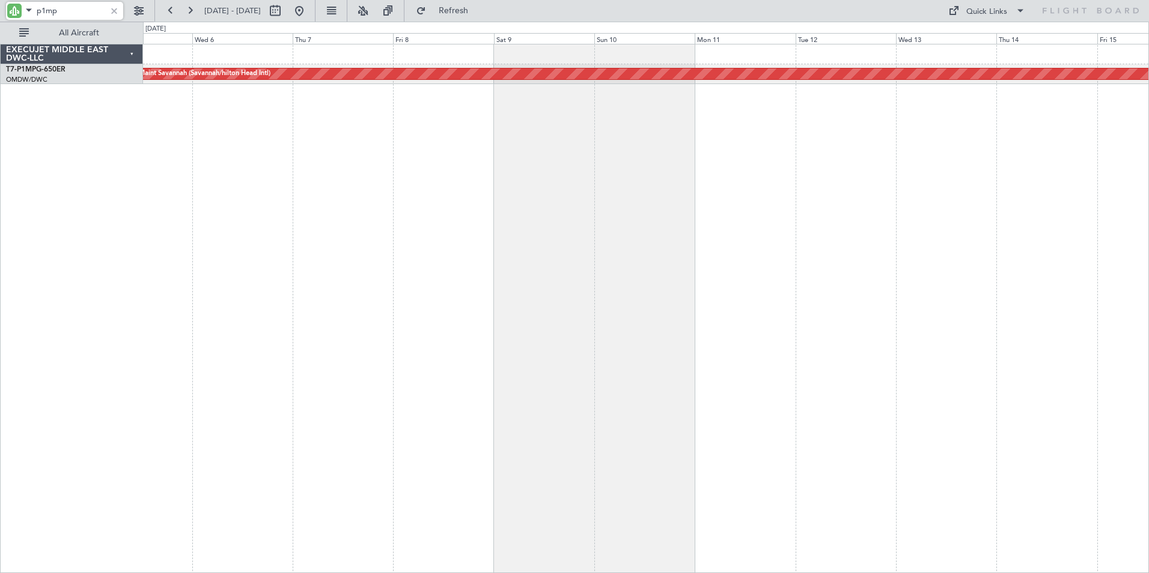
click at [808, 244] on div "Planned Maint Savannah (Savannah/hilton Head Intl)" at bounding box center [646, 308] width 1006 height 529
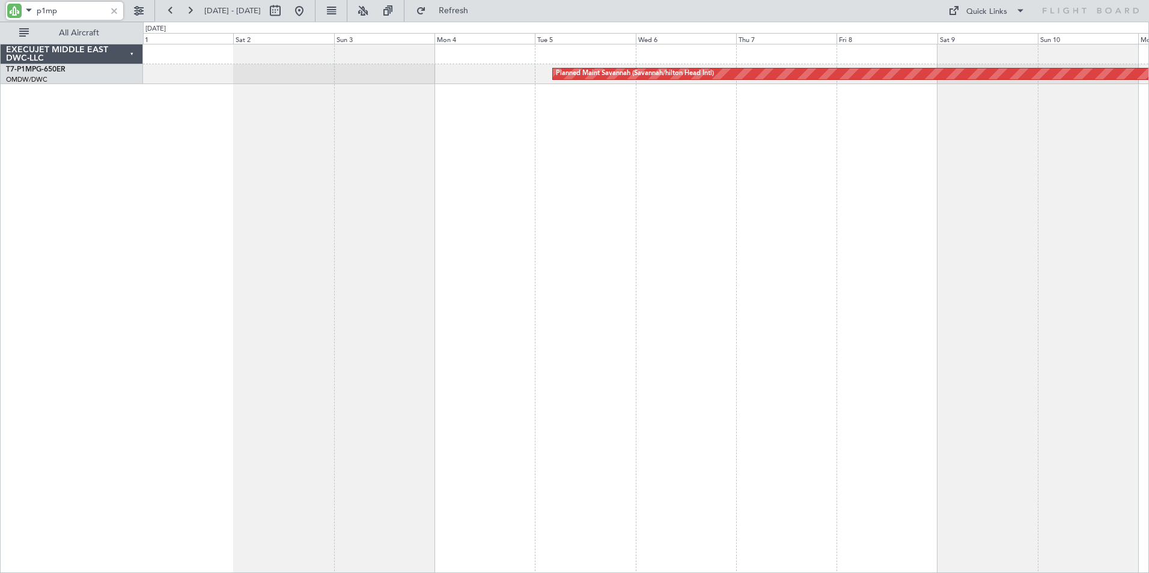
click at [774, 269] on div "Planned Maint Savannah (Savannah/hilton Head Intl)" at bounding box center [646, 308] width 1006 height 529
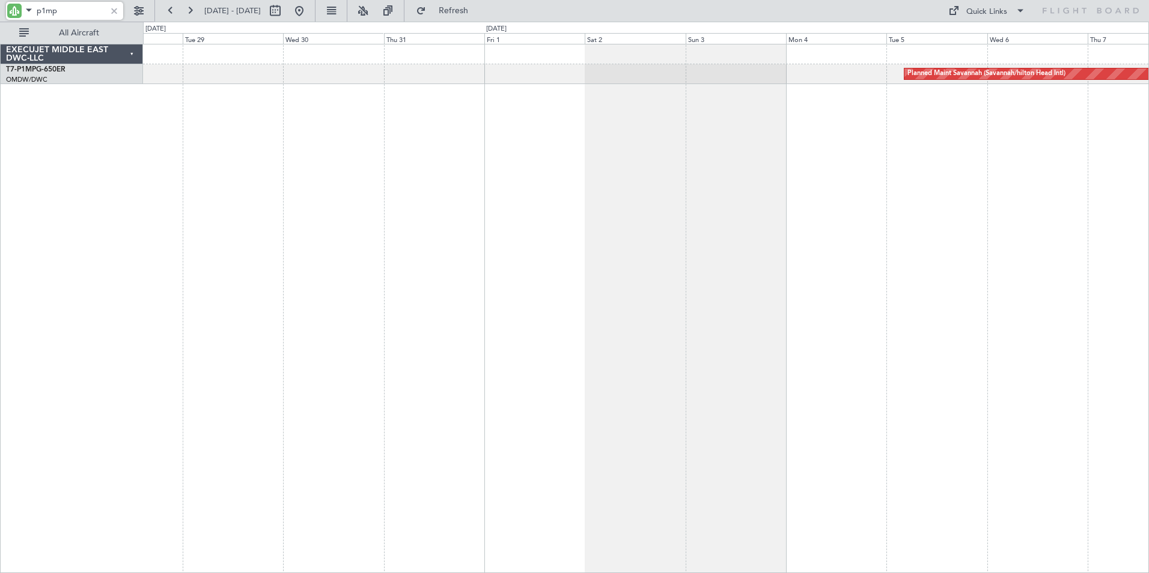
click at [750, 282] on div "Planned Maint Savannah (Savannah/hilton Head Intl)" at bounding box center [646, 308] width 1006 height 529
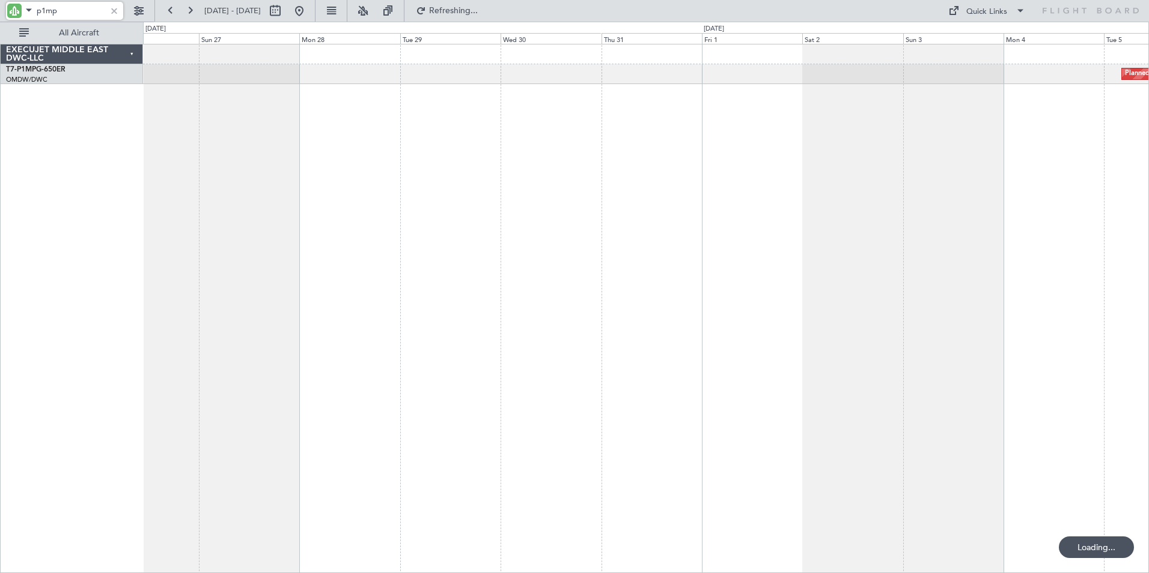
click at [739, 285] on div "Planned Maint Savannah (Savannah/hilton Head Intl)" at bounding box center [646, 308] width 1006 height 529
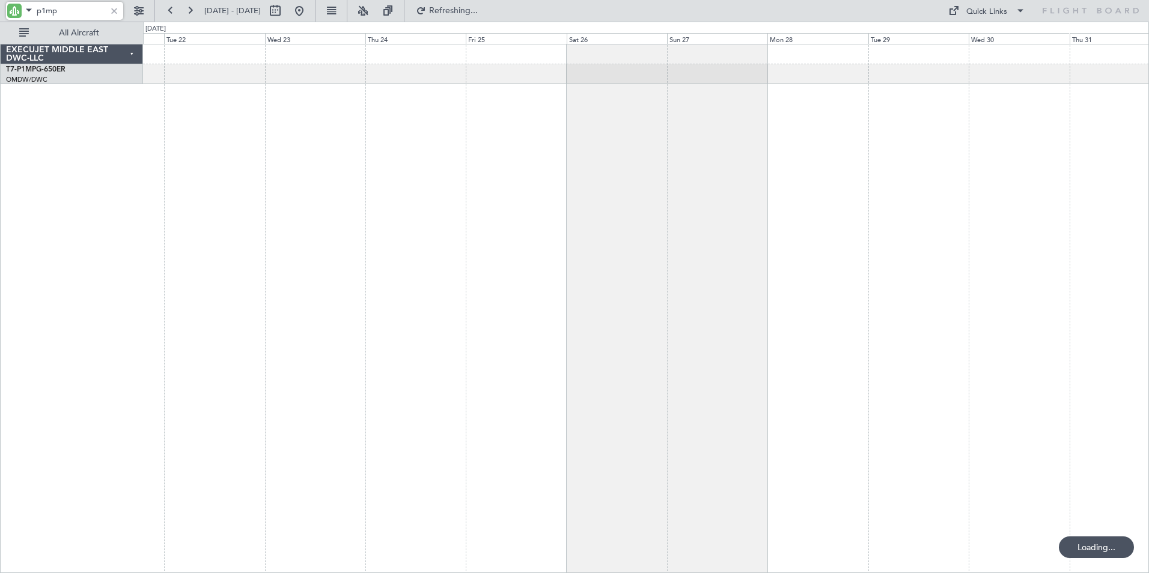
click at [708, 269] on div at bounding box center [646, 308] width 1006 height 529
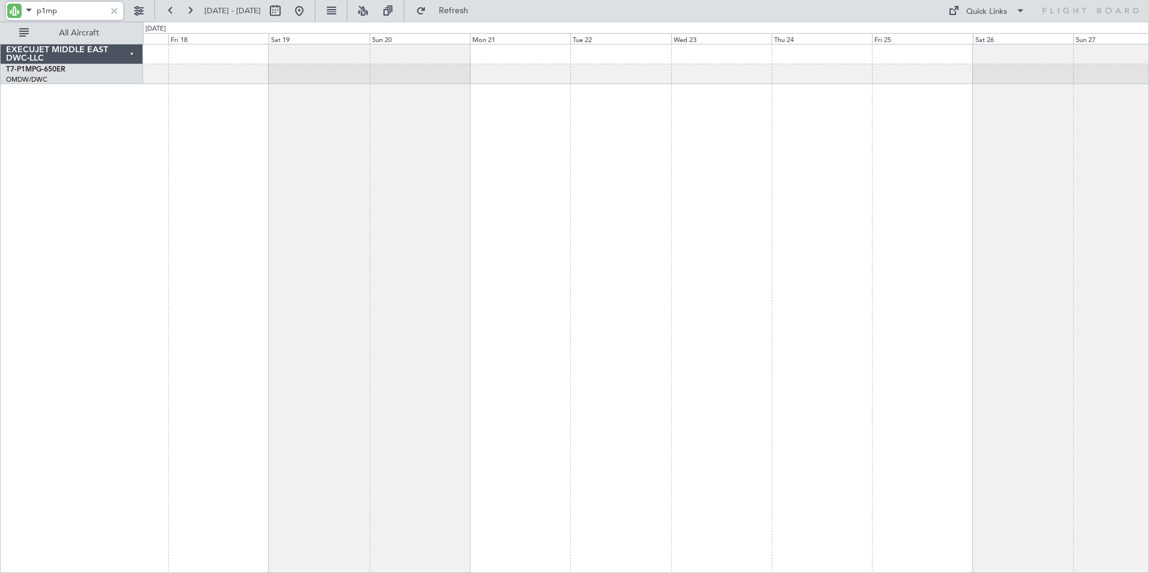
click at [780, 246] on div at bounding box center [646, 308] width 1006 height 529
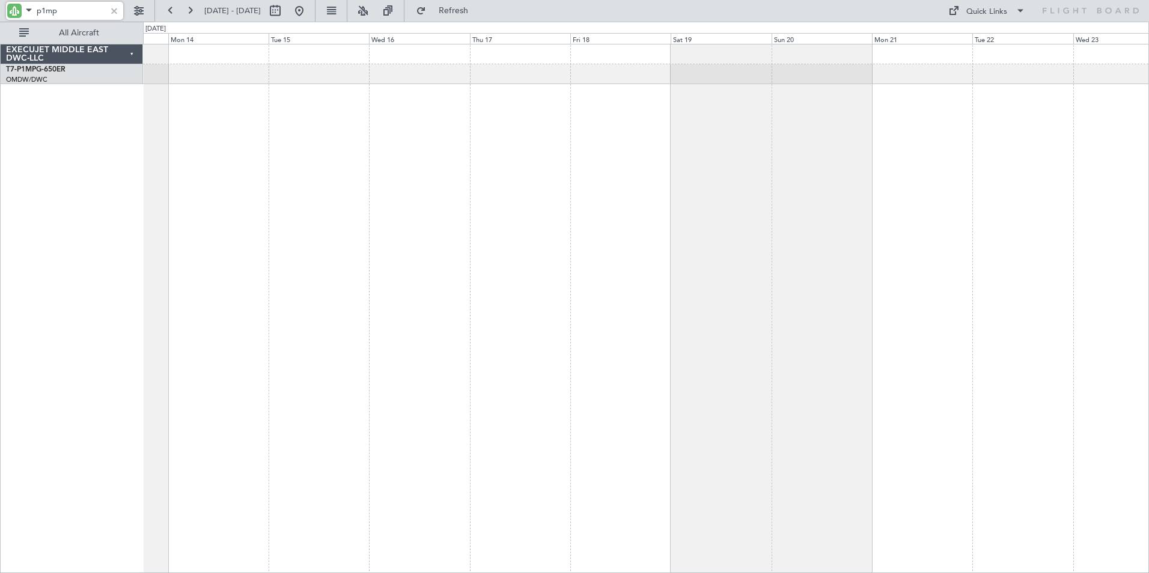
click at [701, 263] on div at bounding box center [646, 308] width 1006 height 529
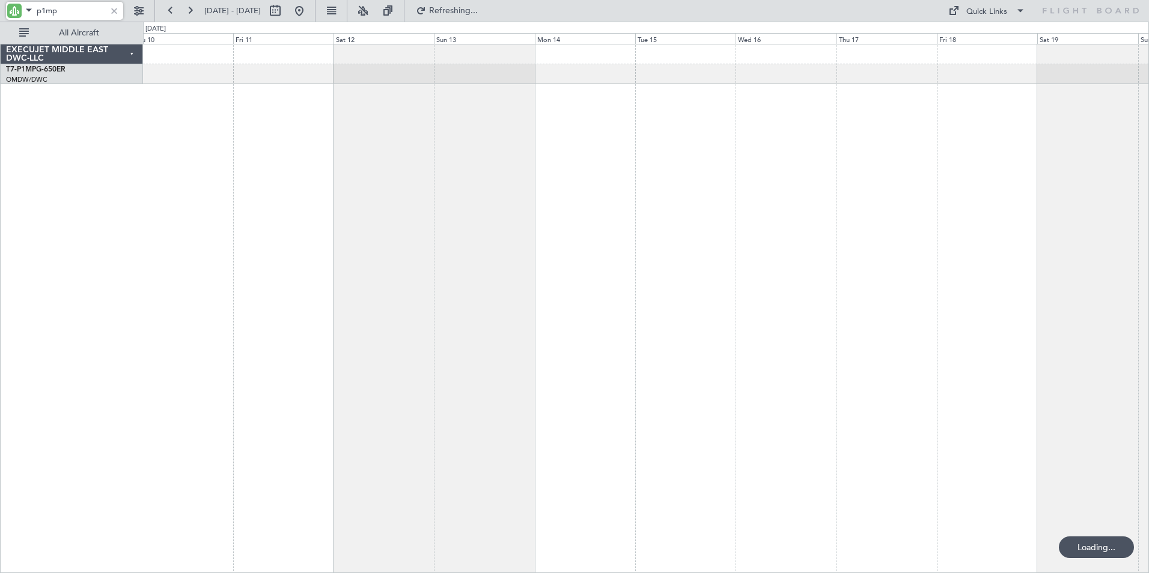
click at [698, 257] on div at bounding box center [646, 308] width 1006 height 529
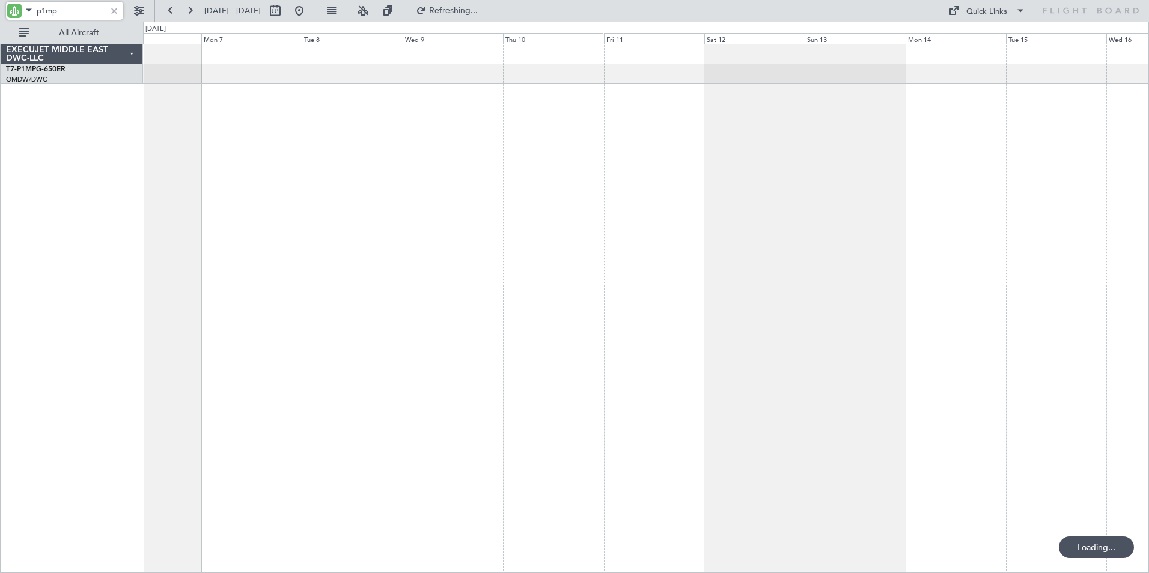
click at [639, 260] on div at bounding box center [646, 308] width 1006 height 529
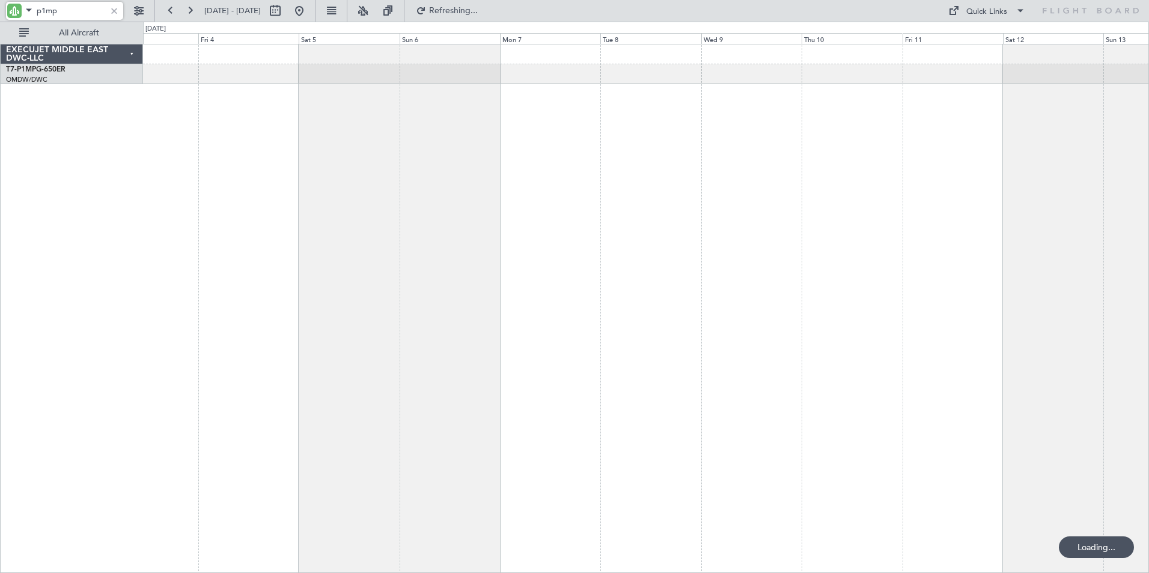
click at [703, 263] on div at bounding box center [646, 308] width 1006 height 529
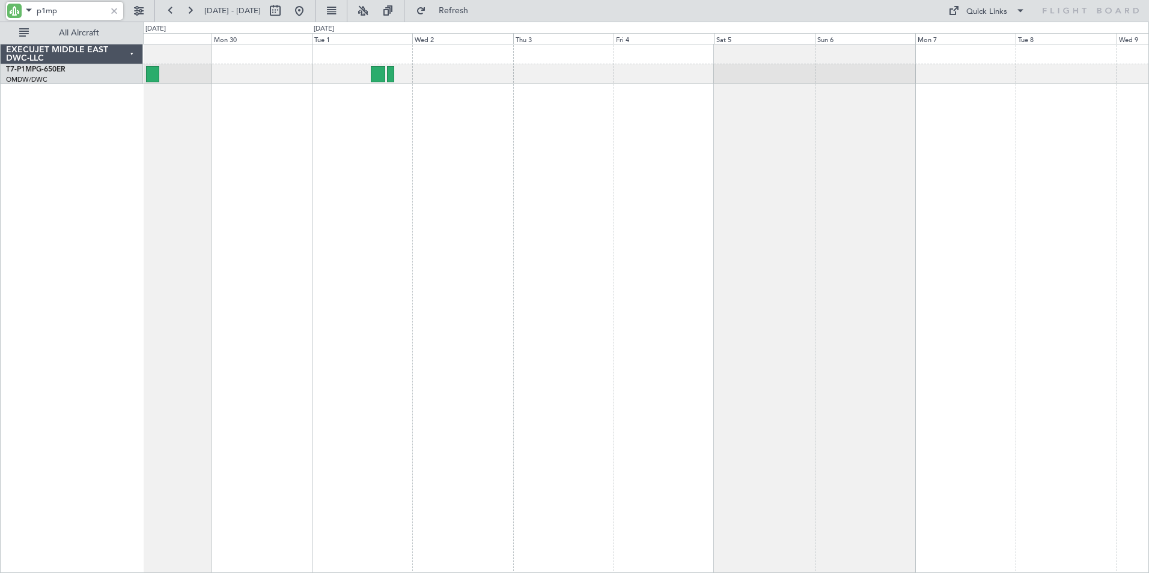
click at [555, 220] on div at bounding box center [646, 308] width 1006 height 529
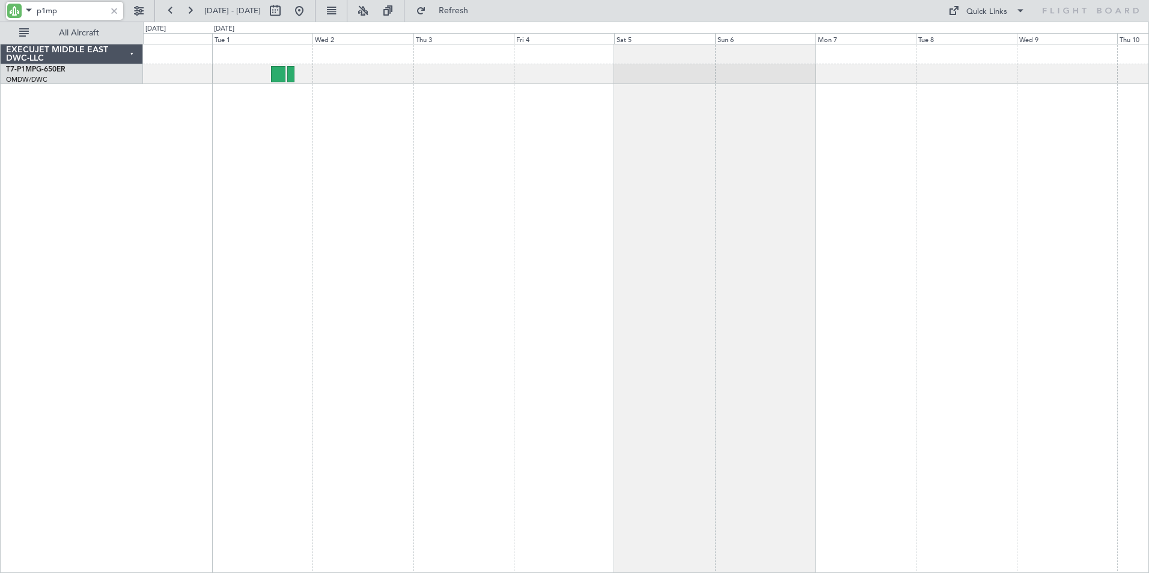
click at [593, 213] on div at bounding box center [646, 308] width 1006 height 529
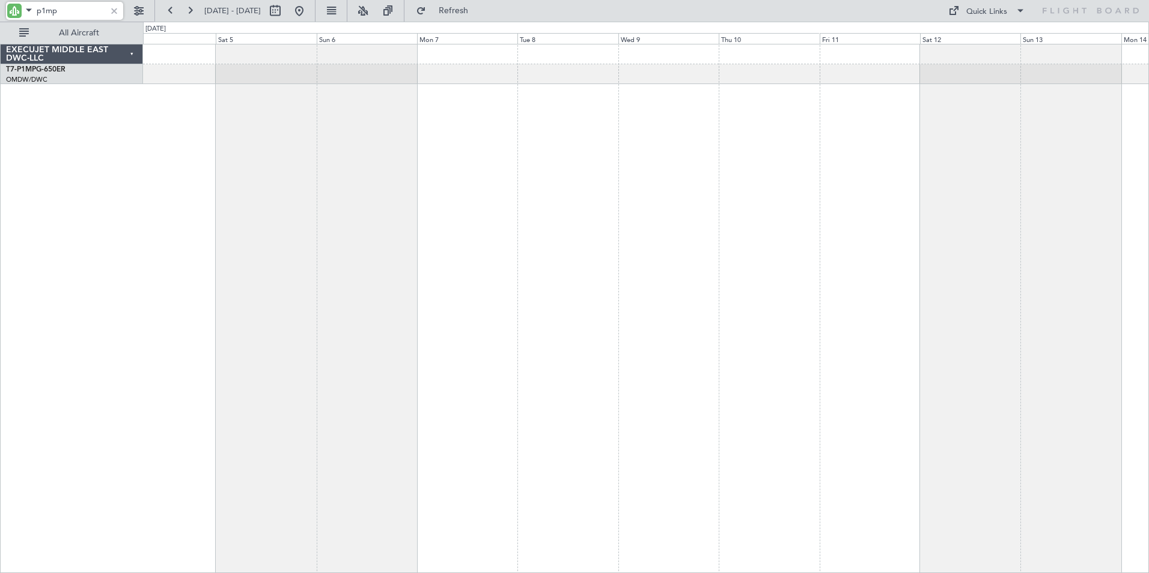
click at [385, 251] on div at bounding box center [646, 308] width 1006 height 529
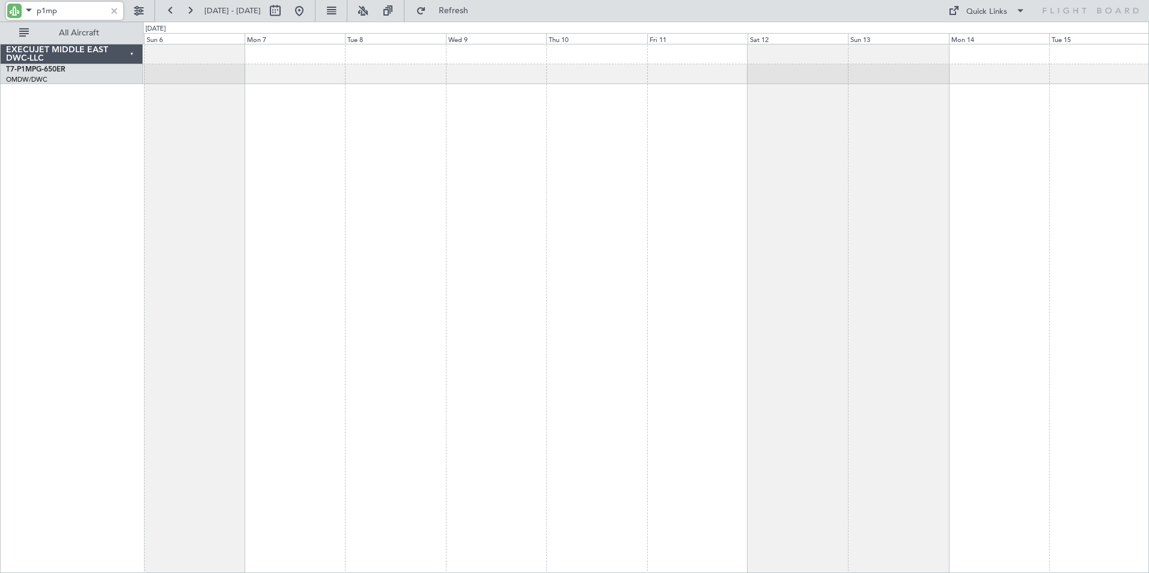
click at [472, 247] on div at bounding box center [646, 308] width 1006 height 529
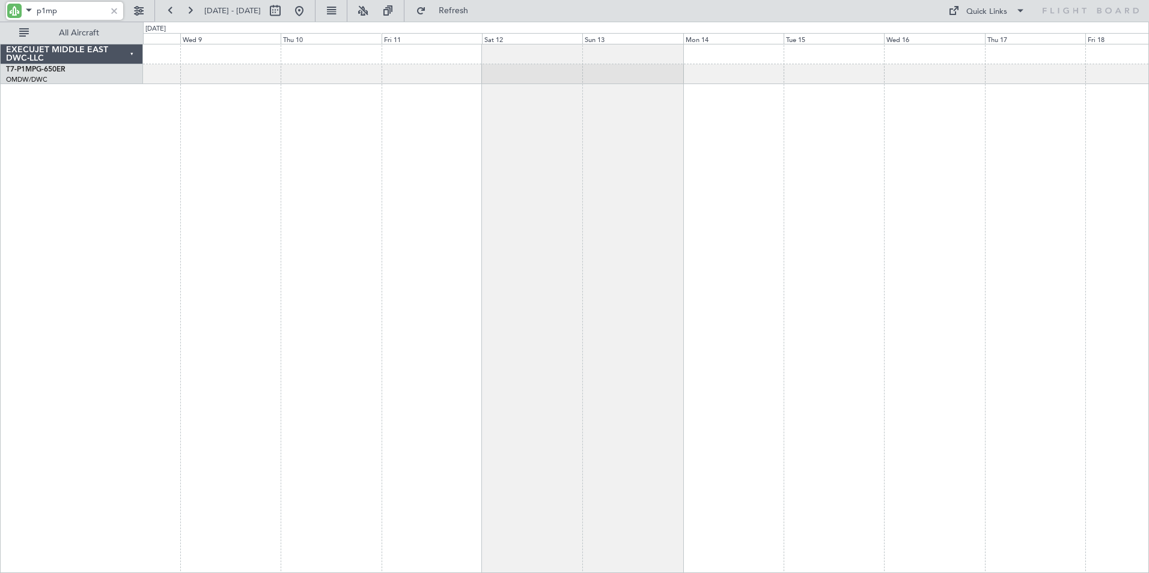
click at [367, 246] on div at bounding box center [646, 308] width 1006 height 529
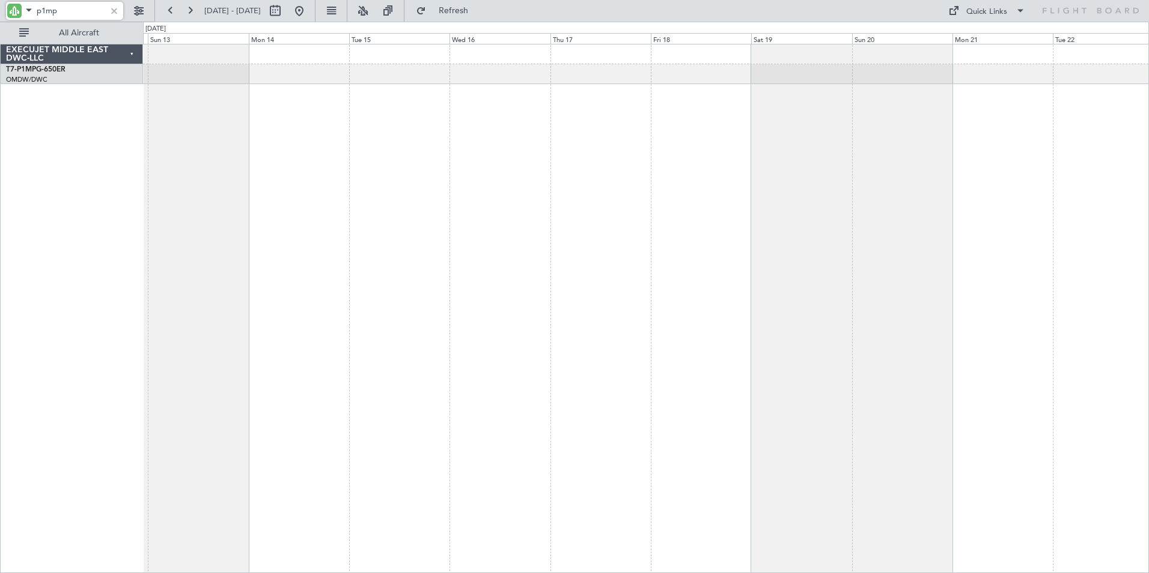
click at [320, 246] on div at bounding box center [646, 308] width 1006 height 529
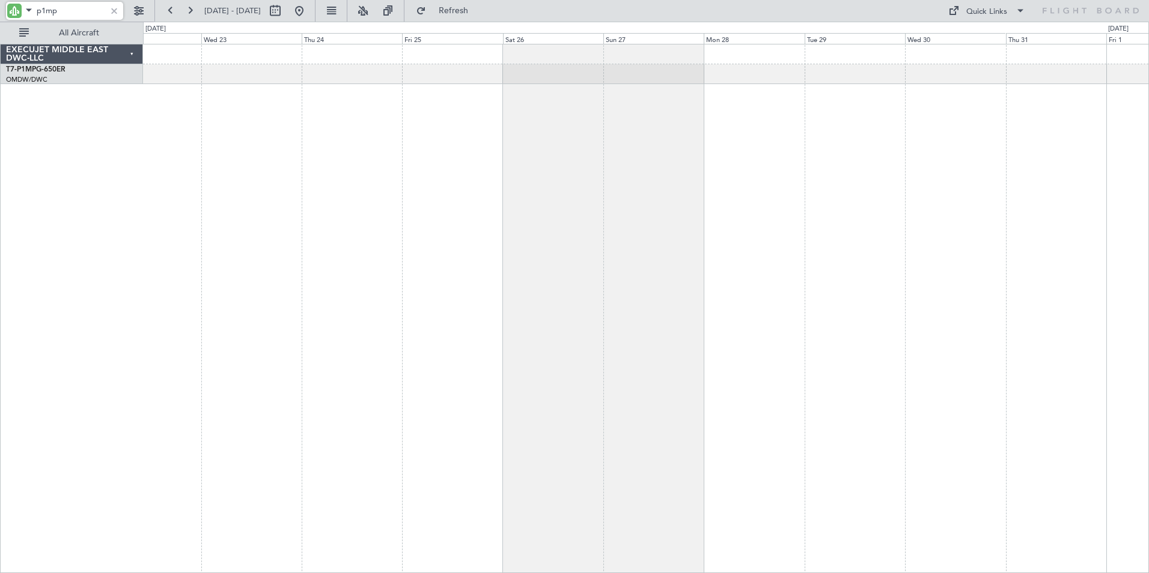
click at [329, 259] on div at bounding box center [646, 308] width 1006 height 529
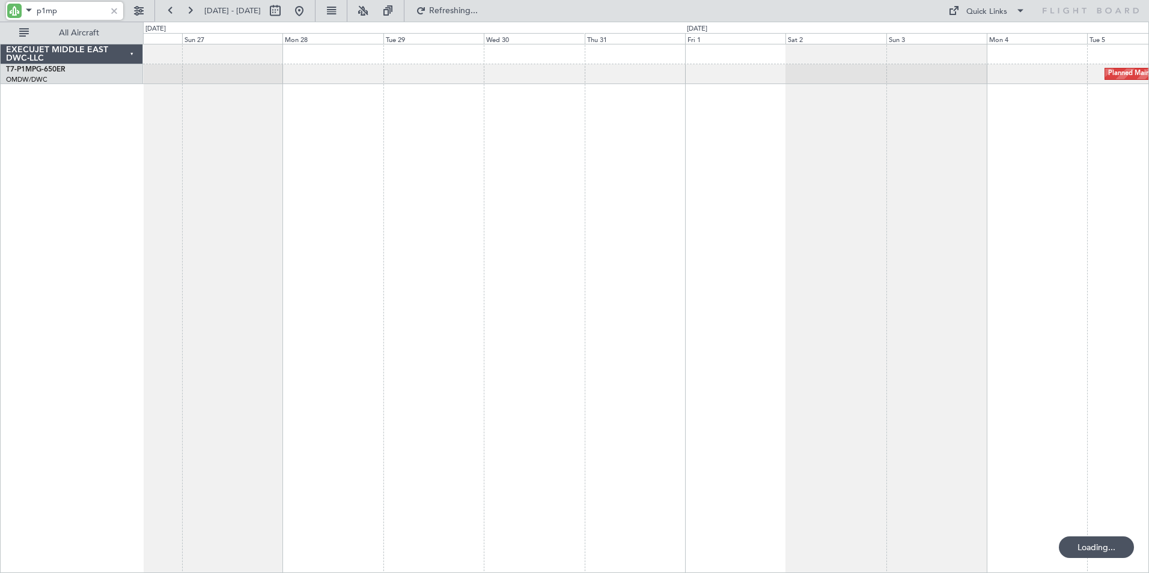
click at [249, 267] on div "Planned Maint Savannah (Savannah/hilton Head Intl)" at bounding box center [646, 308] width 1006 height 529
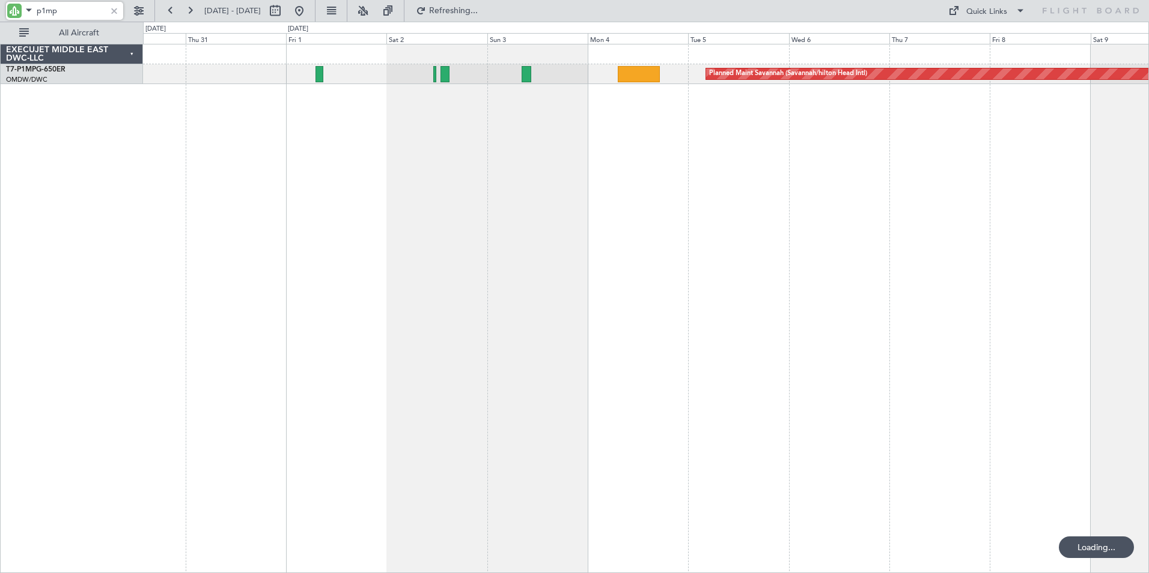
click at [245, 272] on div "Planned Maint Savannah (Savannah/hilton Head Intl)" at bounding box center [646, 308] width 1006 height 529
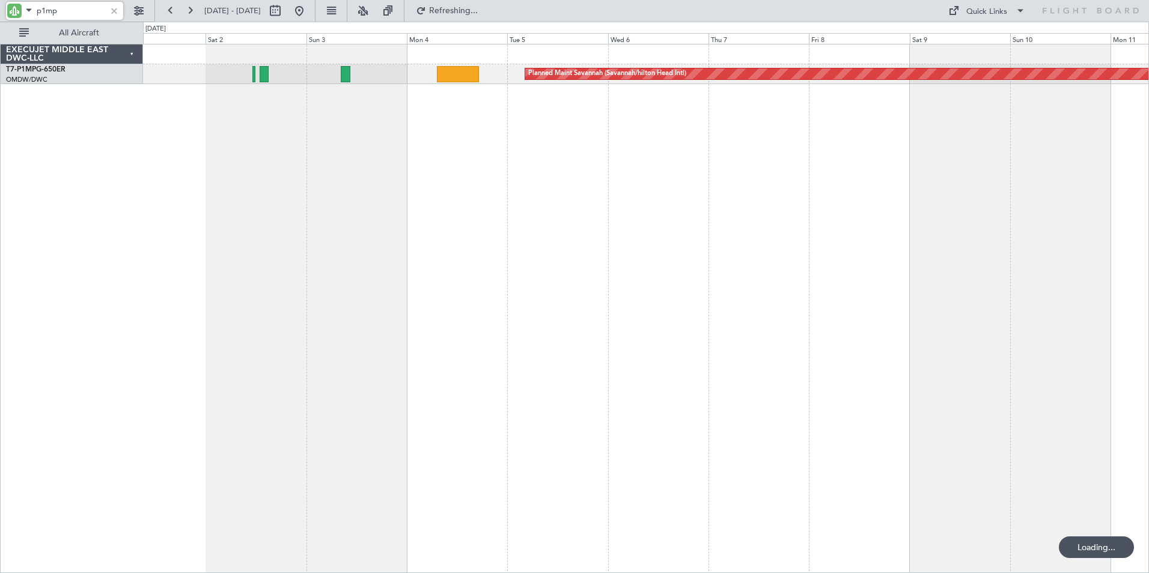
click at [364, 297] on div "Planned Maint Savannah (Savannah/hilton Head Intl)" at bounding box center [646, 308] width 1006 height 529
click at [114, 15] on div at bounding box center [114, 10] width 13 height 13
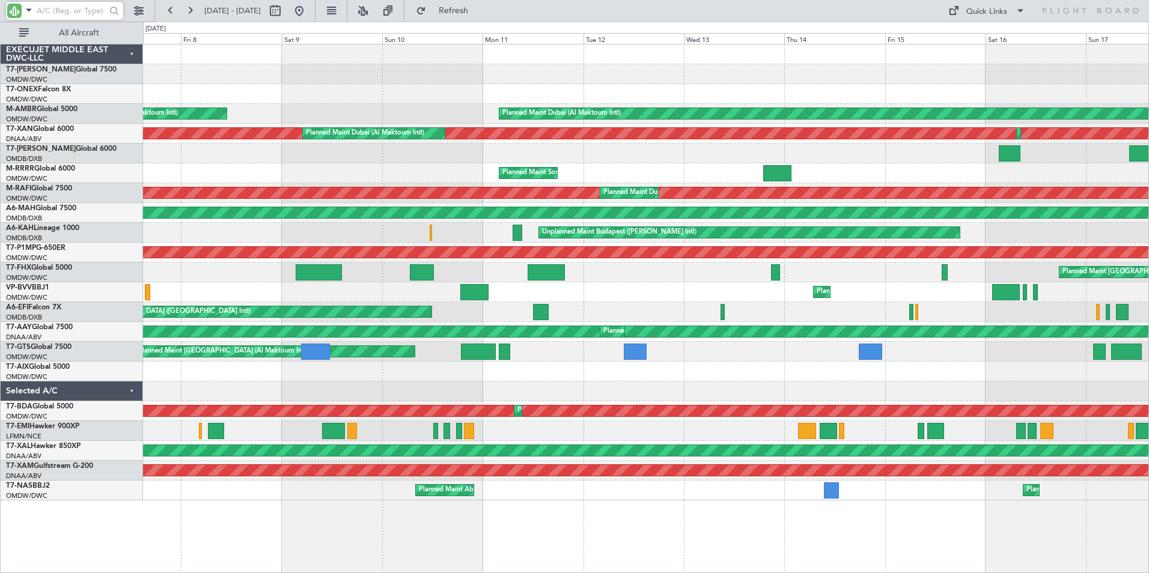
click at [251, 521] on div "Planned Maint Geneva (Cointrin) Planned Maint [GEOGRAPHIC_DATA] (Al Maktoum Int…" at bounding box center [646, 308] width 1006 height 529
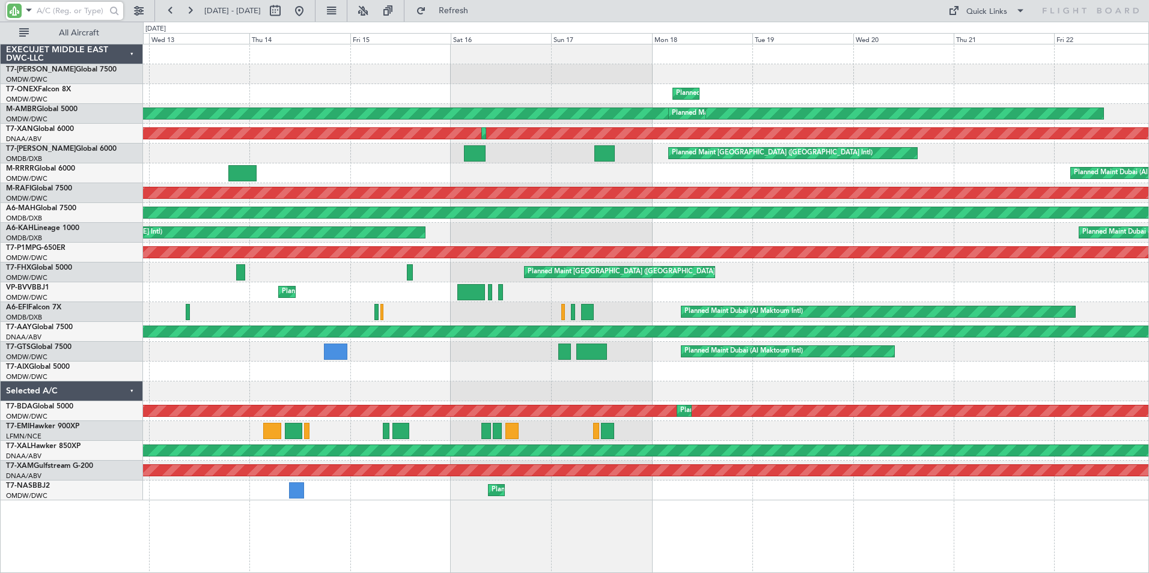
click at [350, 531] on div "Planned Maint Geneva (Cointrin) Planned Maint [GEOGRAPHIC_DATA] (Al Maktoum Int…" at bounding box center [646, 308] width 1006 height 529
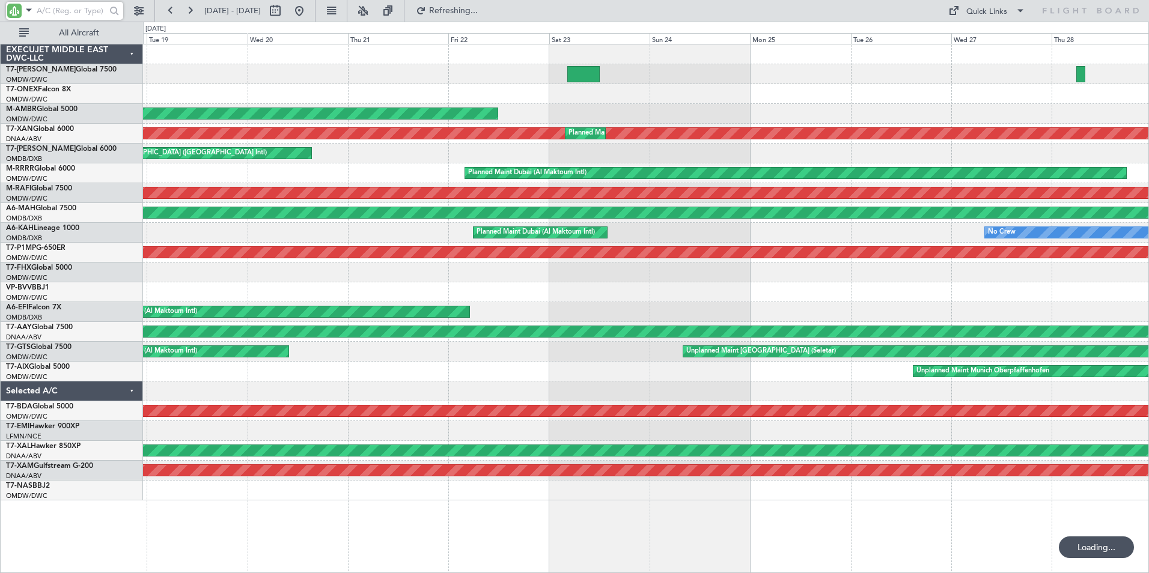
click at [265, 551] on div "Planned Maint Geneva (Cointrin) Planned Maint [GEOGRAPHIC_DATA] (Al Maktoum Int…" at bounding box center [646, 308] width 1006 height 529
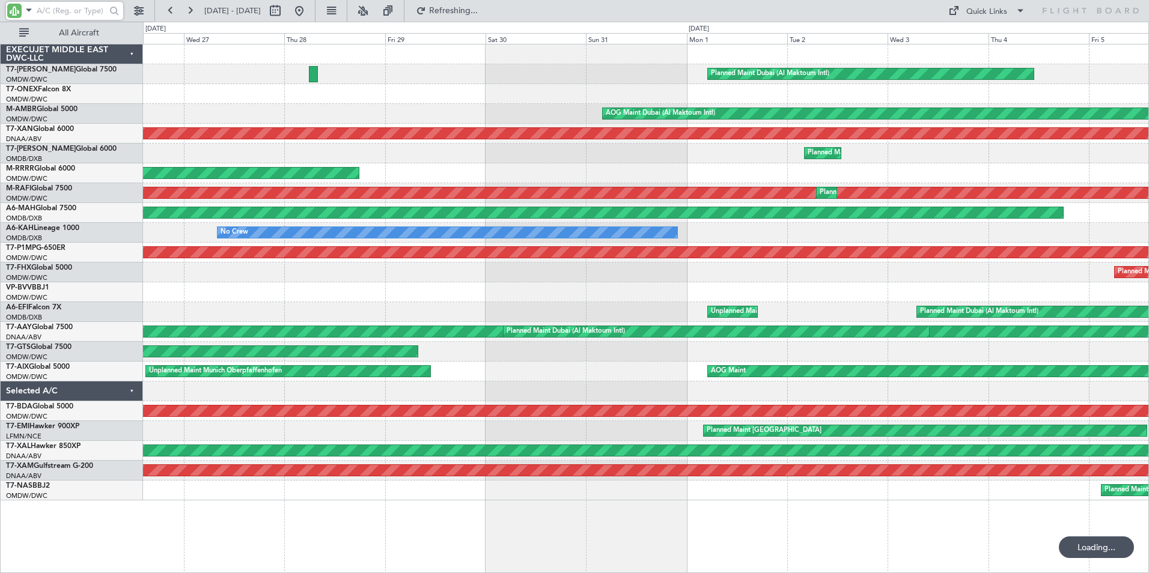
click at [275, 540] on div "Planned Maint Dubai (Al Maktoum Intl) AOG Maint [GEOGRAPHIC_DATA] (Al Maktoum I…" at bounding box center [646, 308] width 1006 height 529
click at [246, 559] on div "Planned Maint Dubai (Al Maktoum Intl) AOG Maint [GEOGRAPHIC_DATA] (Al Maktoum I…" at bounding box center [646, 308] width 1006 height 529
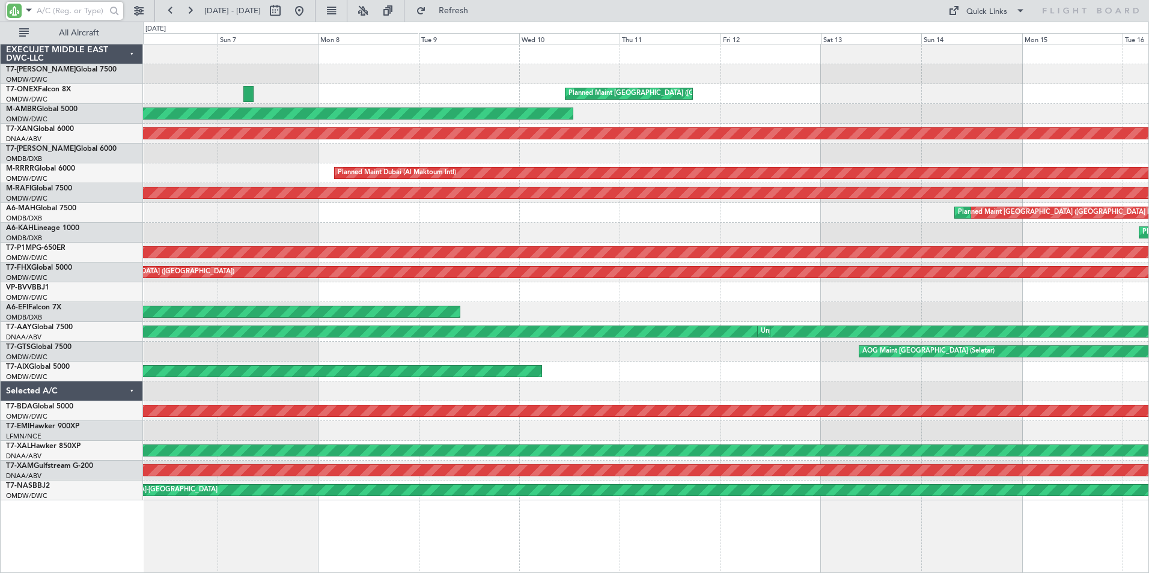
click at [276, 564] on div "Planned Maint Dubai (Al Maktoum Intl) Planned Maint [GEOGRAPHIC_DATA] ([GEOGRAP…" at bounding box center [646, 308] width 1006 height 529
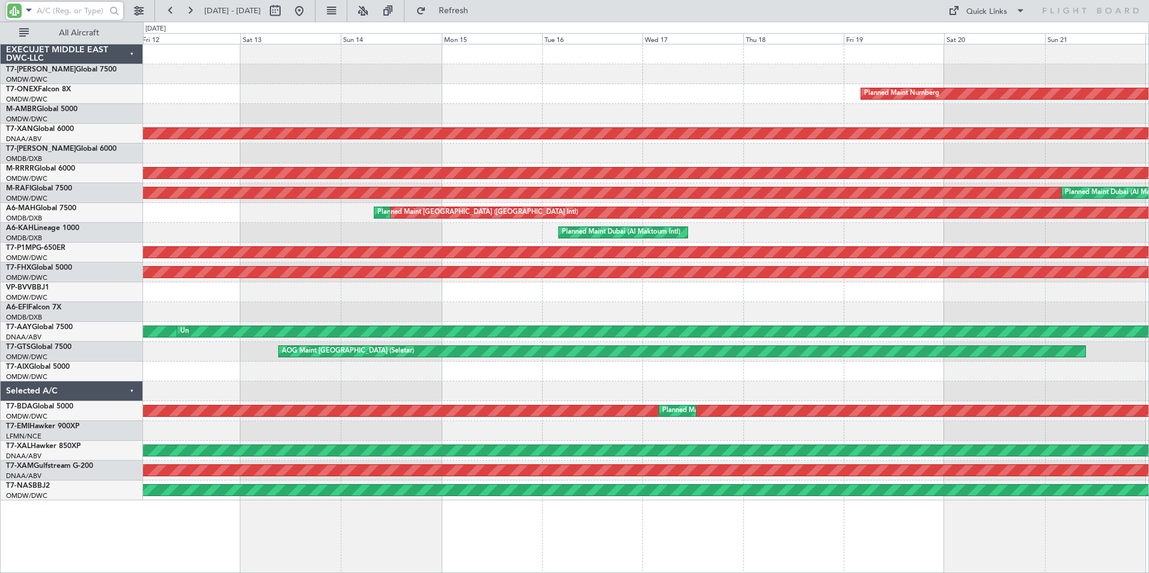
click at [294, 571] on div "Planned Maint Dubai (Al Maktoum Intl) Planned Maint Nurnberg Planned Maint [GEO…" at bounding box center [646, 308] width 1006 height 529
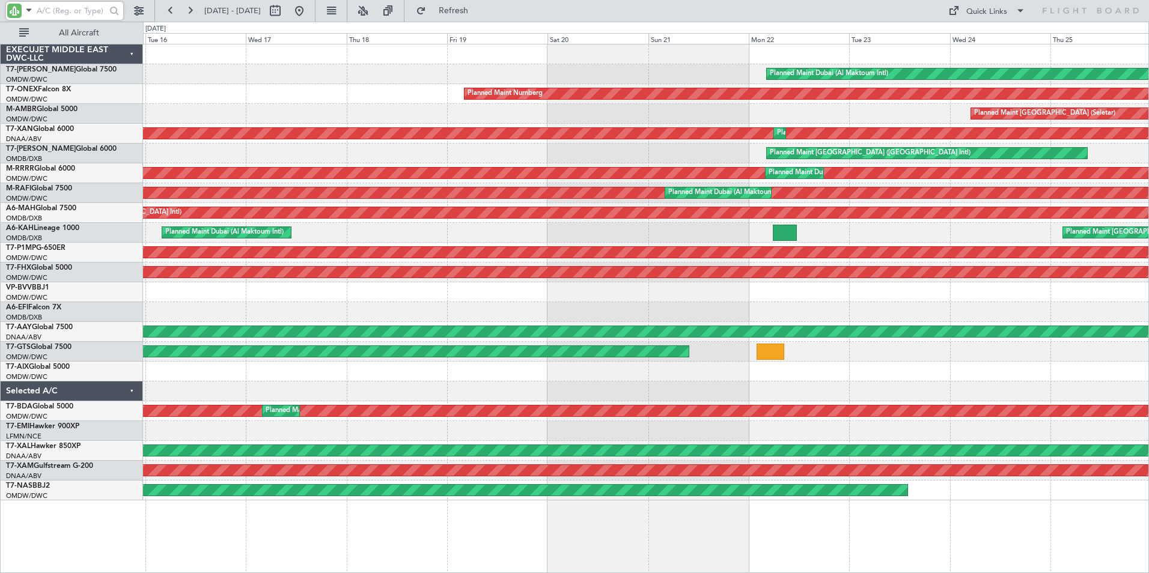
click at [361, 570] on div "Planned Maint Dubai (Al Maktoum Intl) Planned Maint Nurnberg Planned Maint [GEO…" at bounding box center [646, 308] width 1006 height 529
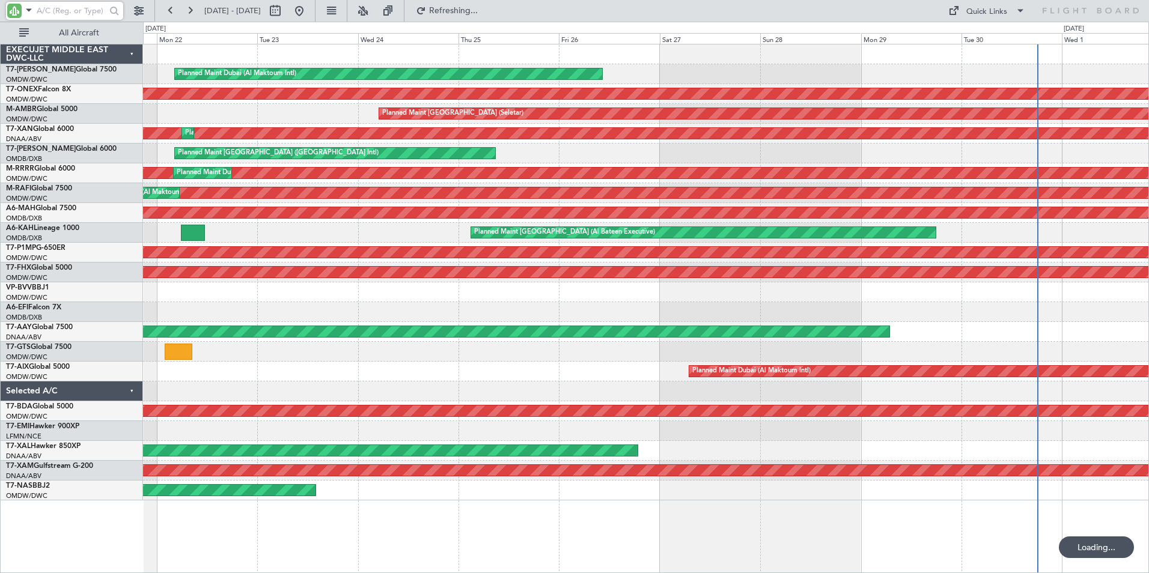
click at [254, 568] on div "Planned Maint Dubai (Al Maktoum Intl) Planned Maint Nurnberg Planned Maint [GEO…" at bounding box center [646, 308] width 1006 height 529
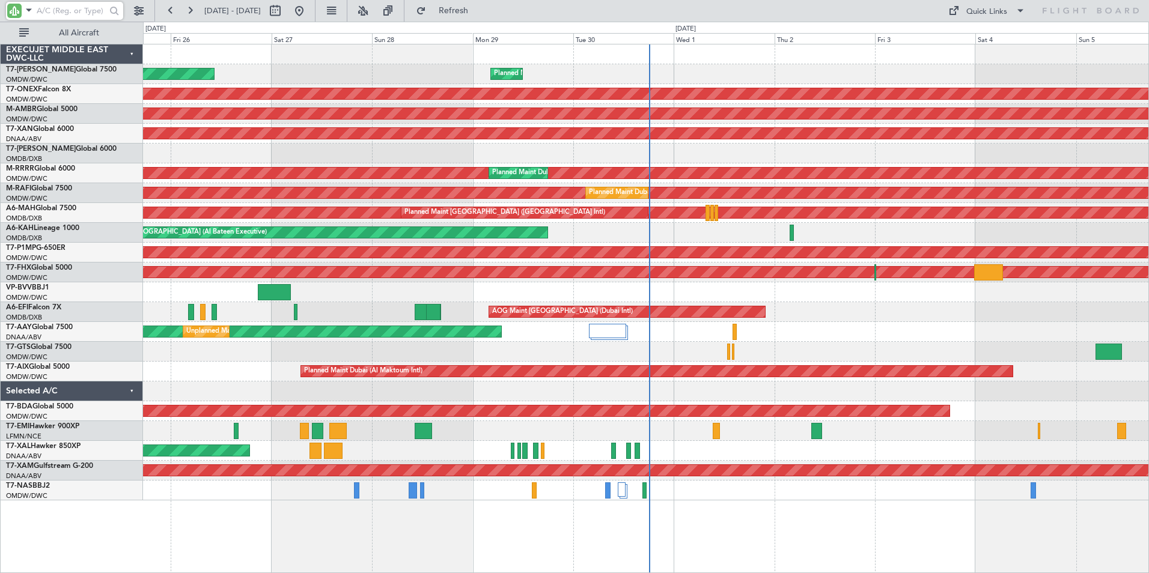
click at [408, 556] on div "Planned Maint Dubai (Al Maktoum Intl) Planned Maint [GEOGRAPHIC_DATA] (Al Makto…" at bounding box center [646, 308] width 1006 height 529
click at [52, 12] on input "text" at bounding box center [71, 11] width 69 height 18
type input "H"
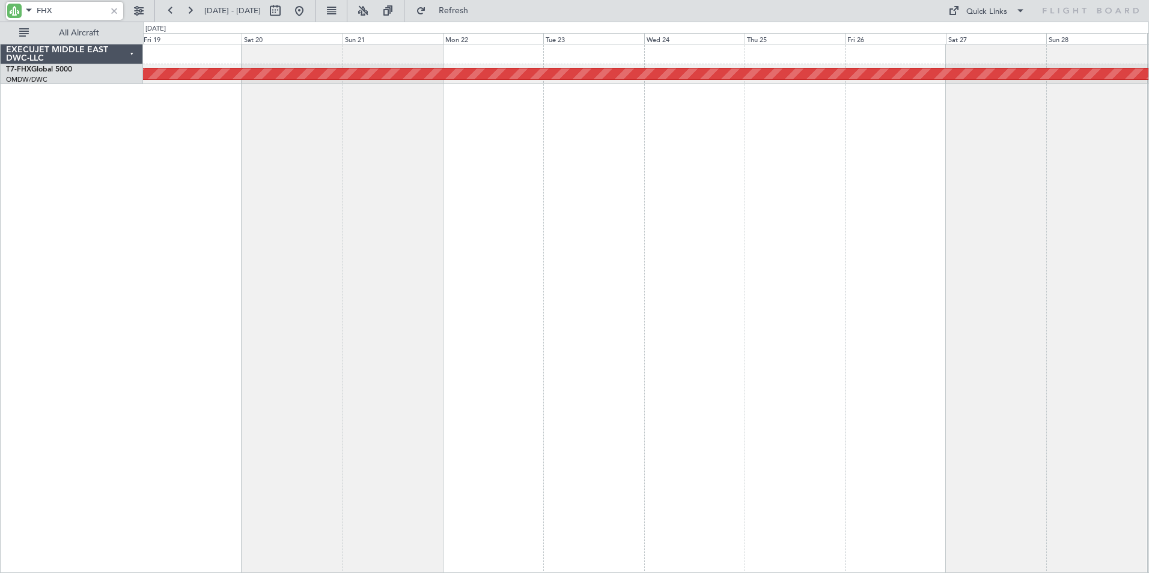
click at [951, 239] on div "Planned Maint [GEOGRAPHIC_DATA] ([GEOGRAPHIC_DATA])" at bounding box center [646, 308] width 1006 height 529
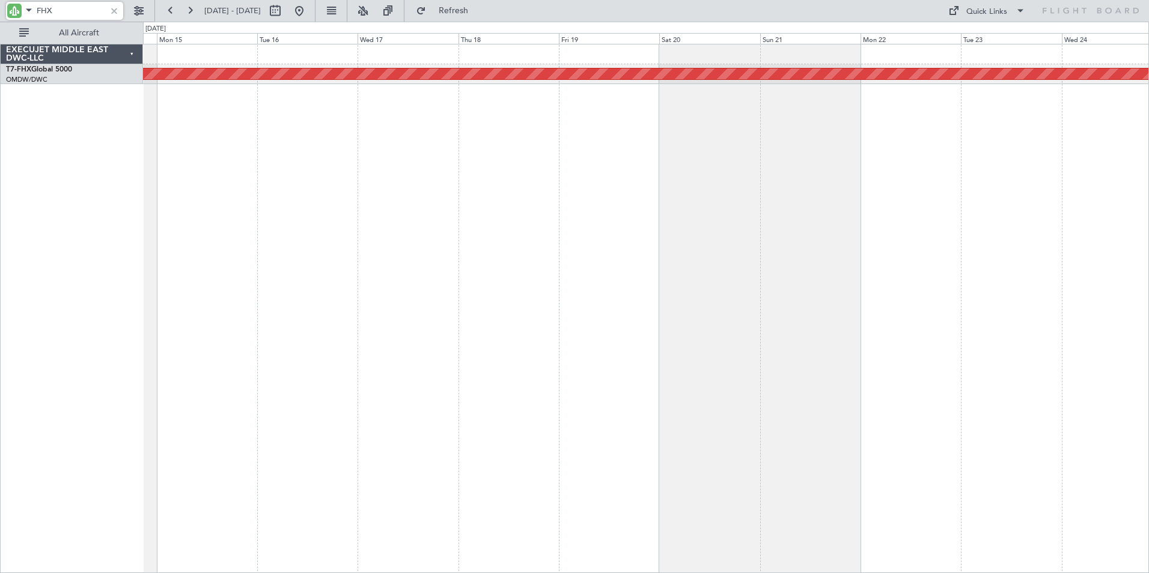
click at [705, 237] on div "Planned Maint [GEOGRAPHIC_DATA] ([GEOGRAPHIC_DATA])" at bounding box center [646, 308] width 1006 height 529
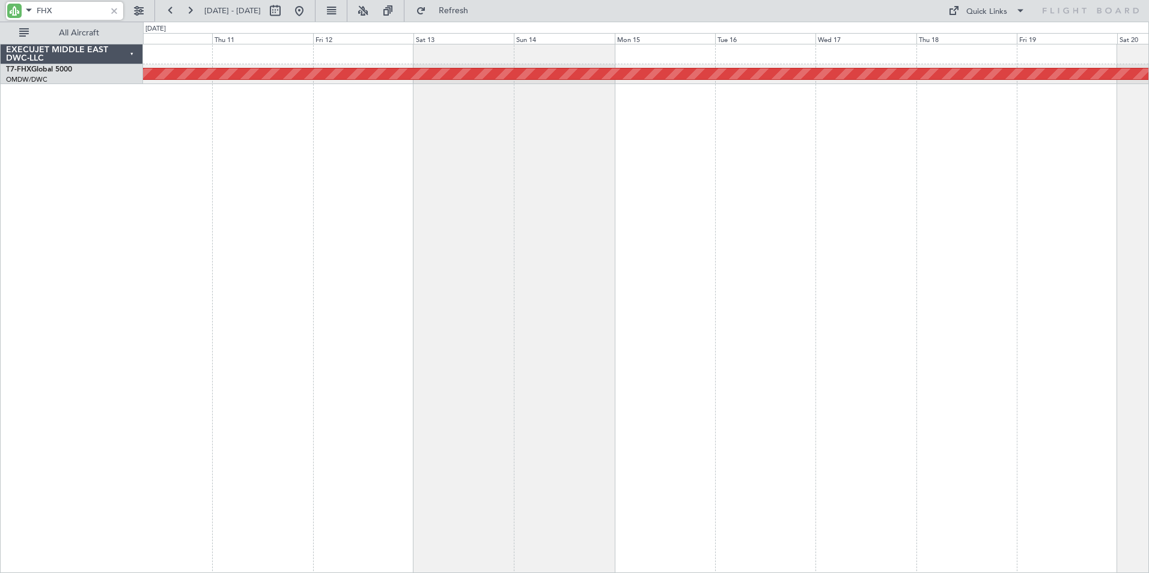
click at [702, 243] on div "Planned Maint [GEOGRAPHIC_DATA] ([GEOGRAPHIC_DATA])" at bounding box center [646, 308] width 1006 height 529
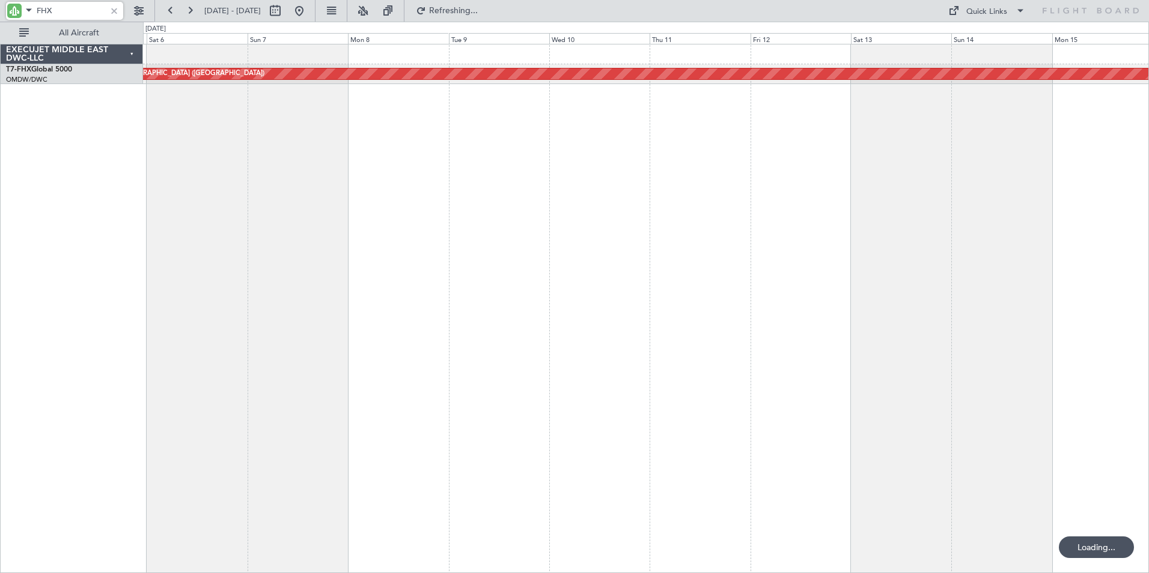
click at [678, 233] on div "Planned Maint [GEOGRAPHIC_DATA] ([GEOGRAPHIC_DATA])" at bounding box center [646, 308] width 1006 height 529
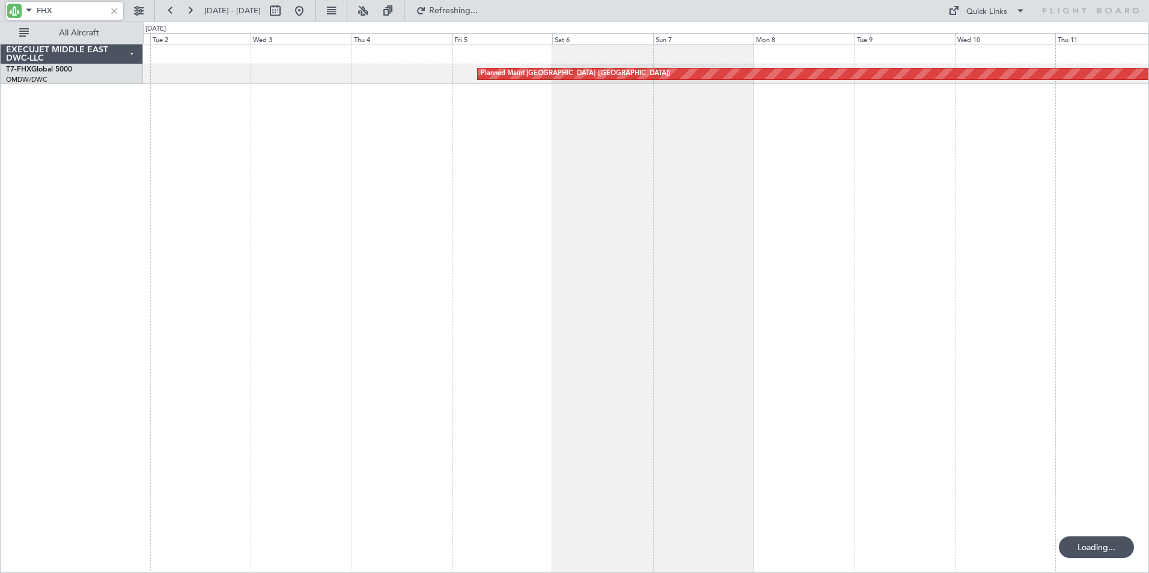
click at [623, 242] on div "Planned Maint [GEOGRAPHIC_DATA] ([GEOGRAPHIC_DATA])" at bounding box center [646, 308] width 1006 height 529
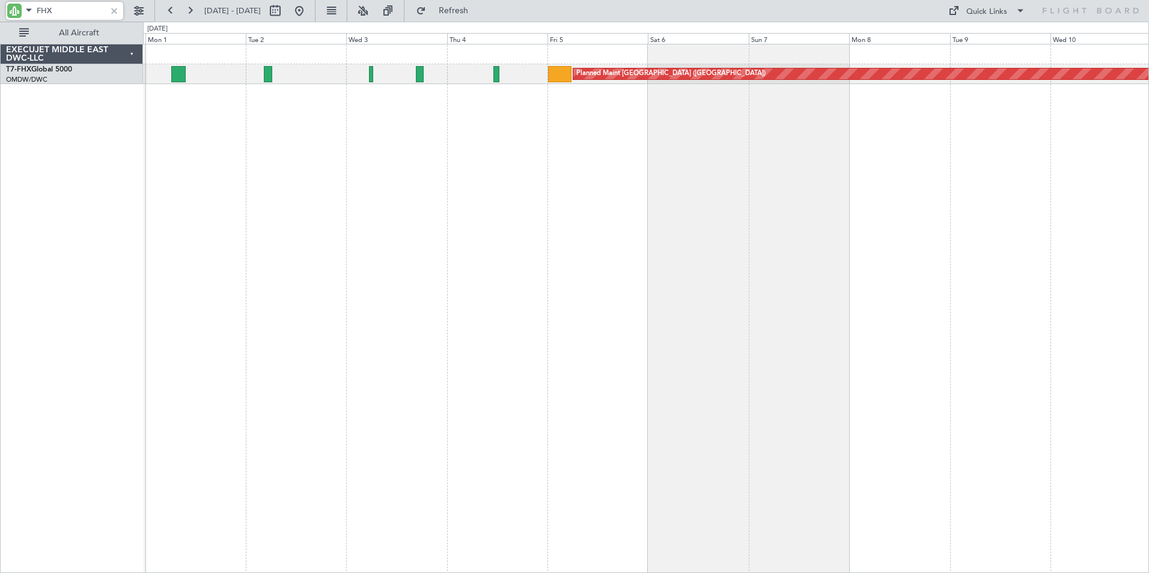
click at [438, 244] on div "Planned Maint [GEOGRAPHIC_DATA] ([GEOGRAPHIC_DATA])" at bounding box center [646, 308] width 1006 height 529
type input "FHX"
click at [118, 8] on div at bounding box center [114, 10] width 13 height 13
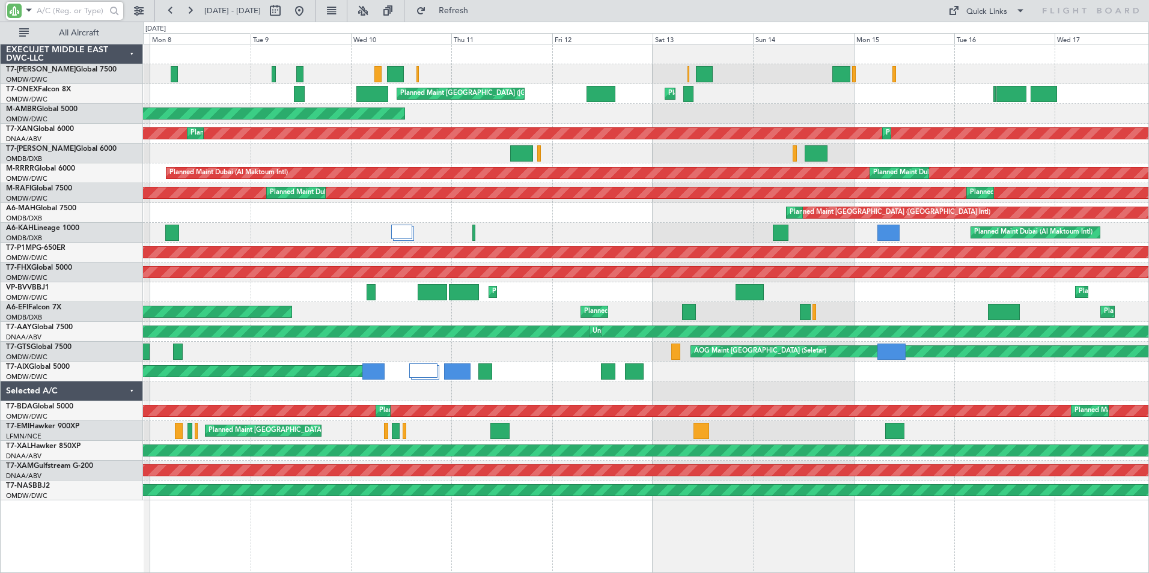
click at [237, 544] on div "Planned Maint [GEOGRAPHIC_DATA] ([GEOGRAPHIC_DATA]) Planned Maint [GEOGRAPHIC_D…" at bounding box center [646, 308] width 1006 height 529
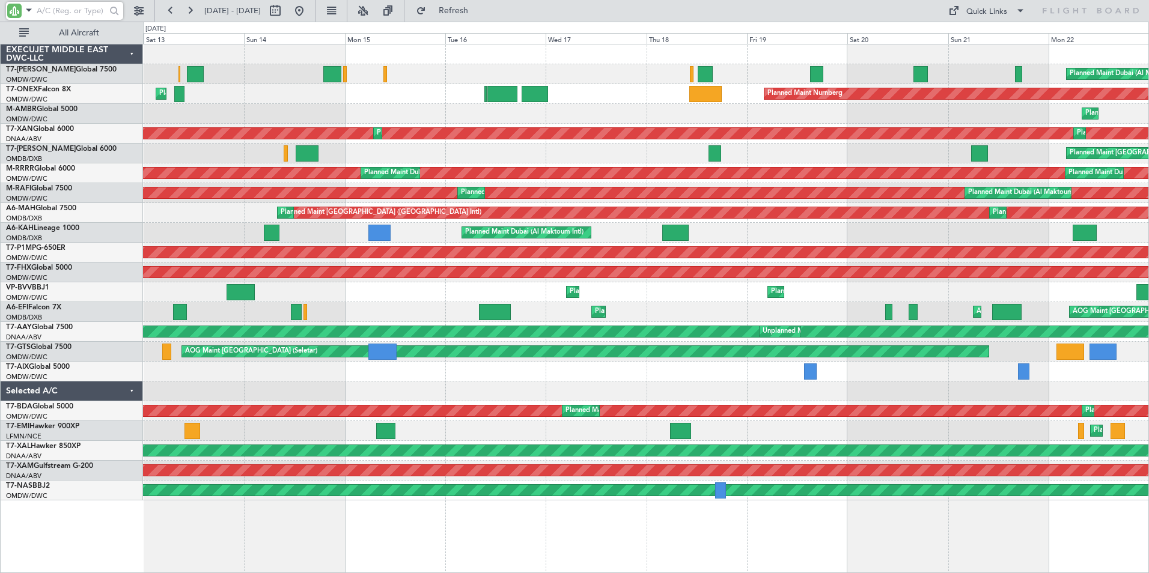
click at [337, 541] on div "Planned Maint Dubai (Al Maktoum Intl) Planned Maint [GEOGRAPHIC_DATA] (Al Makto…" at bounding box center [646, 308] width 1006 height 529
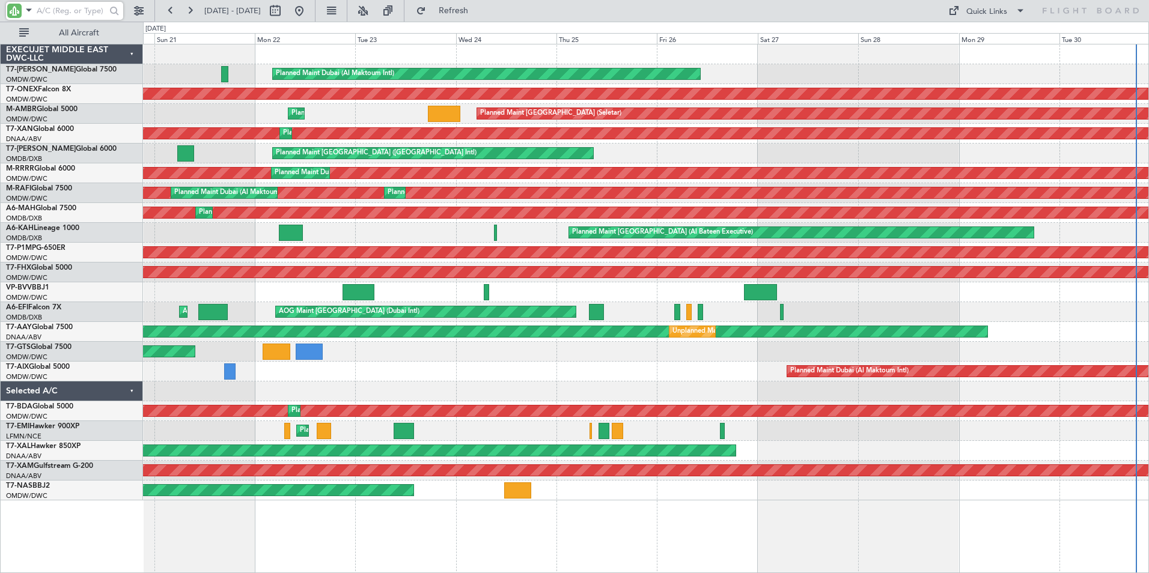
click at [192, 541] on div "Planned Maint Dubai (Al Maktoum Intl) Planned Maint Nurnberg Planned Maint [GEO…" at bounding box center [646, 308] width 1006 height 529
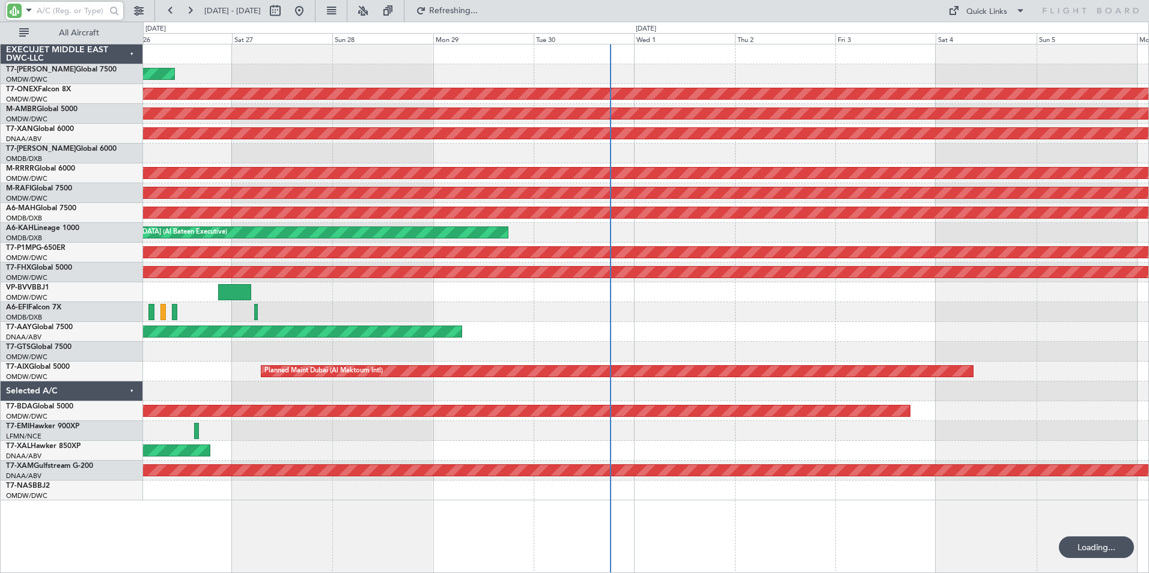
click at [295, 552] on div "Planned Maint Dubai (Al Maktoum Intl) Planned Maint Nurnberg Planned Maint [GEO…" at bounding box center [646, 308] width 1006 height 529
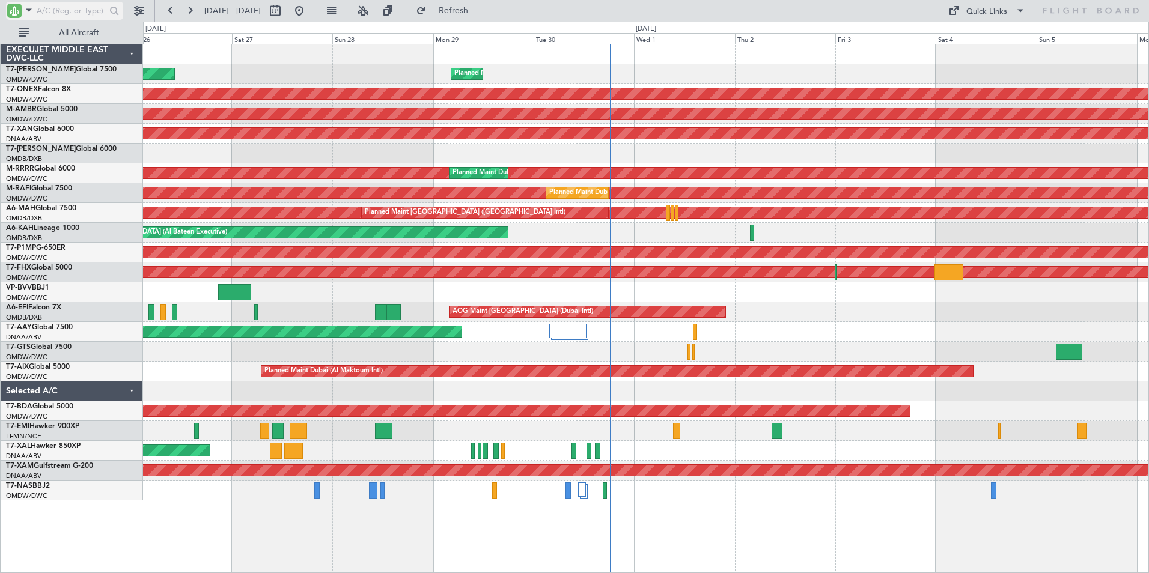
click at [56, 14] on input "text" at bounding box center [71, 11] width 69 height 18
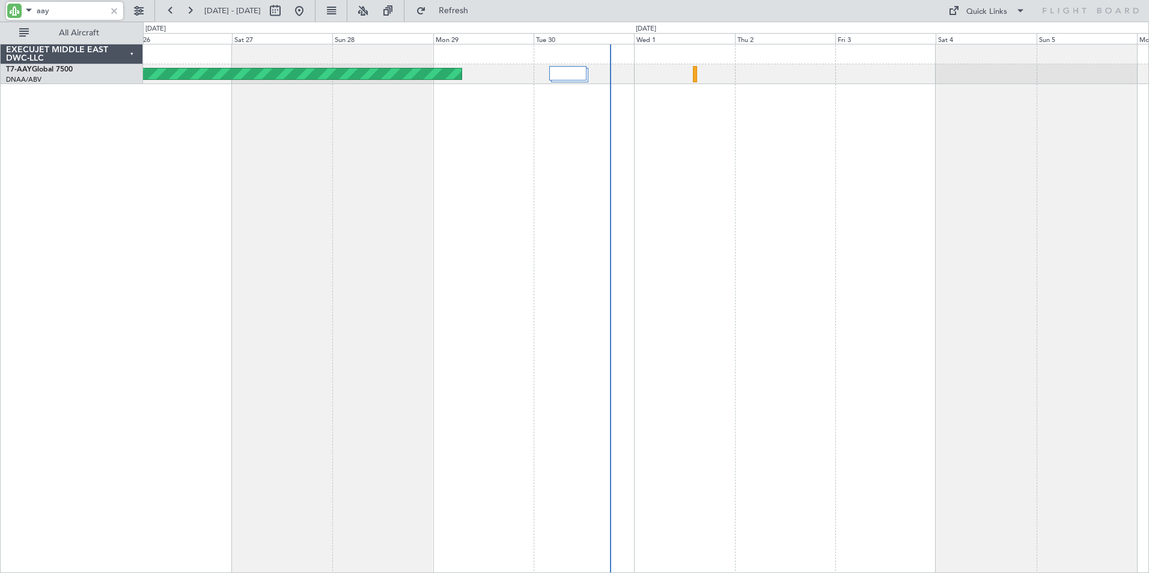
click at [299, 178] on div "Unplanned Maint [GEOGRAPHIC_DATA] (Al Maktoum Intl) Unplanned Maint [GEOGRAPHIC…" at bounding box center [646, 308] width 1006 height 529
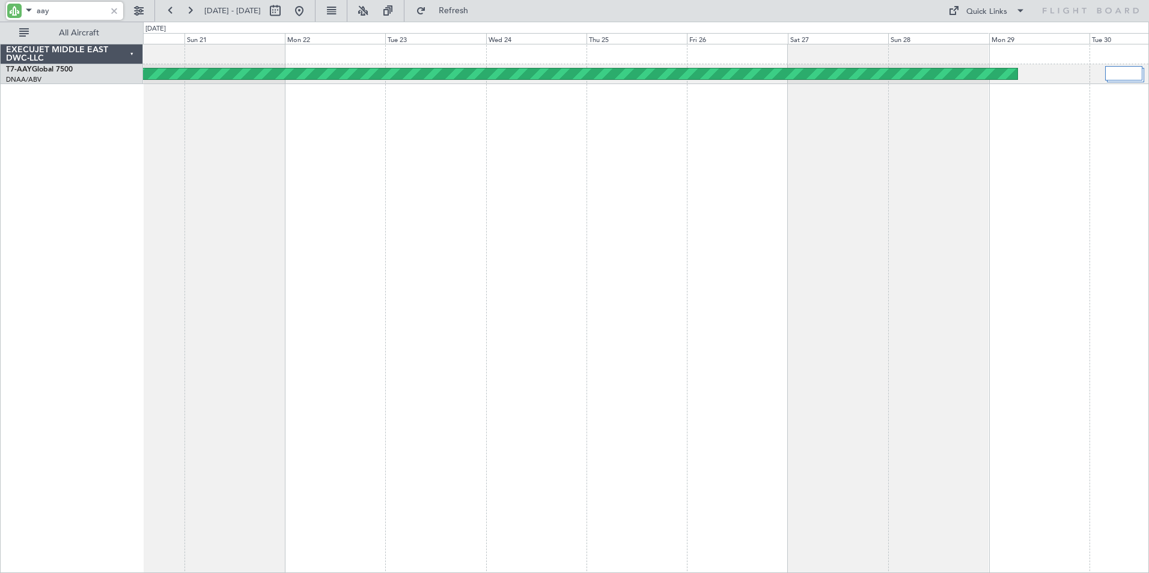
click at [881, 327] on div "Unplanned Maint [GEOGRAPHIC_DATA] (Al Maktoum Intl) Unplanned Maint [GEOGRAPHIC…" at bounding box center [646, 308] width 1006 height 529
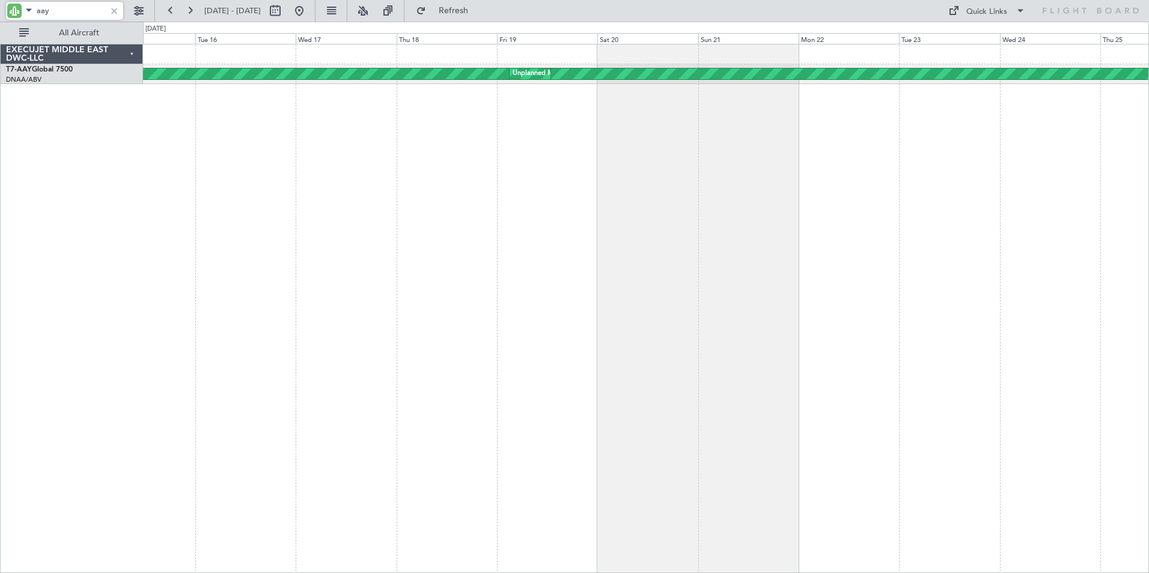
click at [916, 288] on div "Unplanned Maint [GEOGRAPHIC_DATA] (Al Maktoum Intl) Unplanned Maint [GEOGRAPHIC…" at bounding box center [646, 308] width 1006 height 529
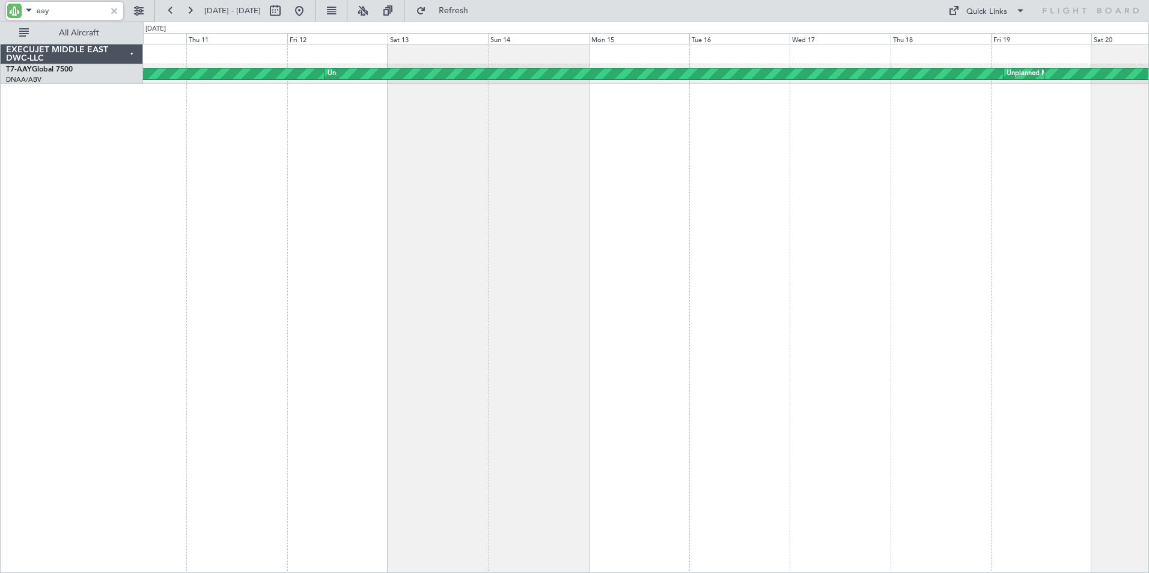
click at [893, 286] on div "Unplanned Maint [GEOGRAPHIC_DATA] (Al Maktoum Intl) Unplanned Maint [GEOGRAPHIC…" at bounding box center [646, 308] width 1006 height 529
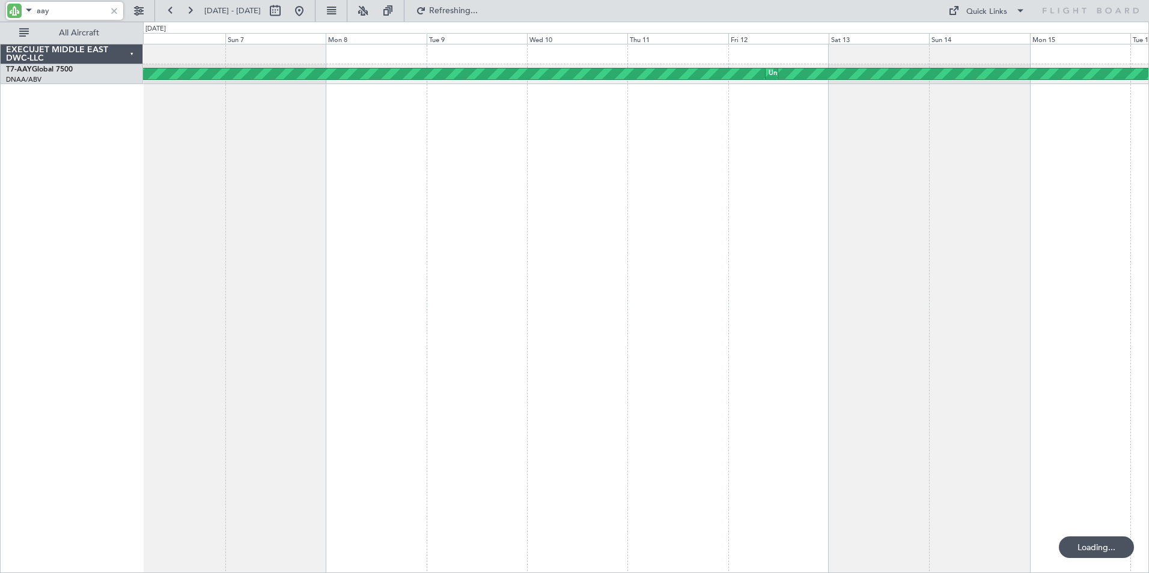
click at [699, 268] on div "Unplanned Maint [GEOGRAPHIC_DATA] (Al Maktoum Intl) Unplanned Maint [GEOGRAPHIC…" at bounding box center [646, 308] width 1006 height 529
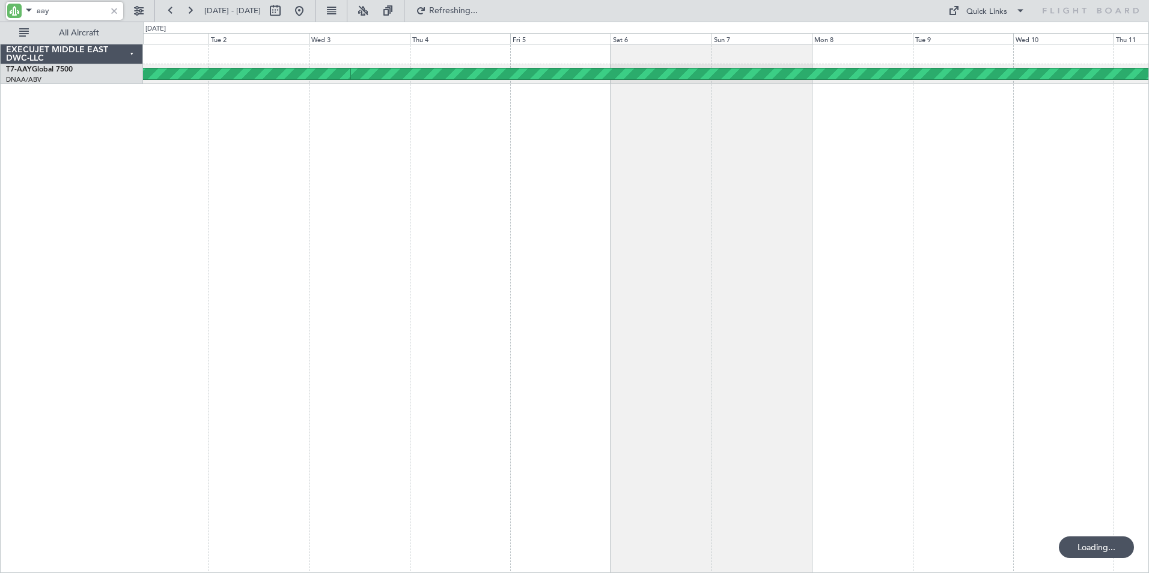
click at [733, 257] on div "Unplanned Maint [GEOGRAPHIC_DATA] (Al Maktoum Intl) Planned Maint [GEOGRAPHIC_D…" at bounding box center [646, 308] width 1006 height 529
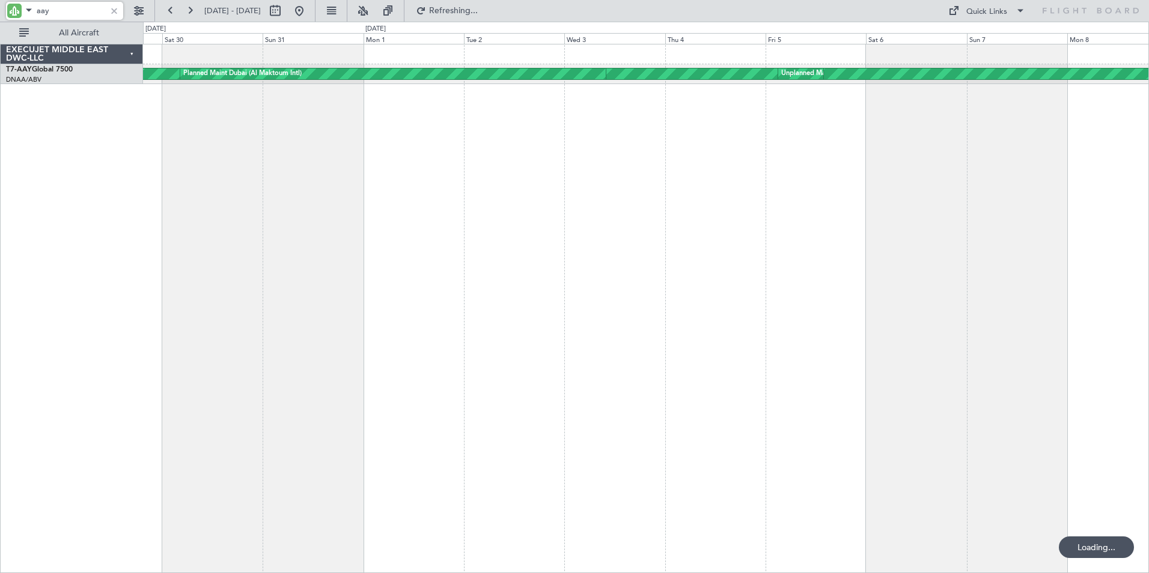
click at [559, 252] on div "Unplanned Maint [GEOGRAPHIC_DATA] (Al Maktoum Intl) Planned Maint [GEOGRAPHIC_D…" at bounding box center [646, 308] width 1006 height 529
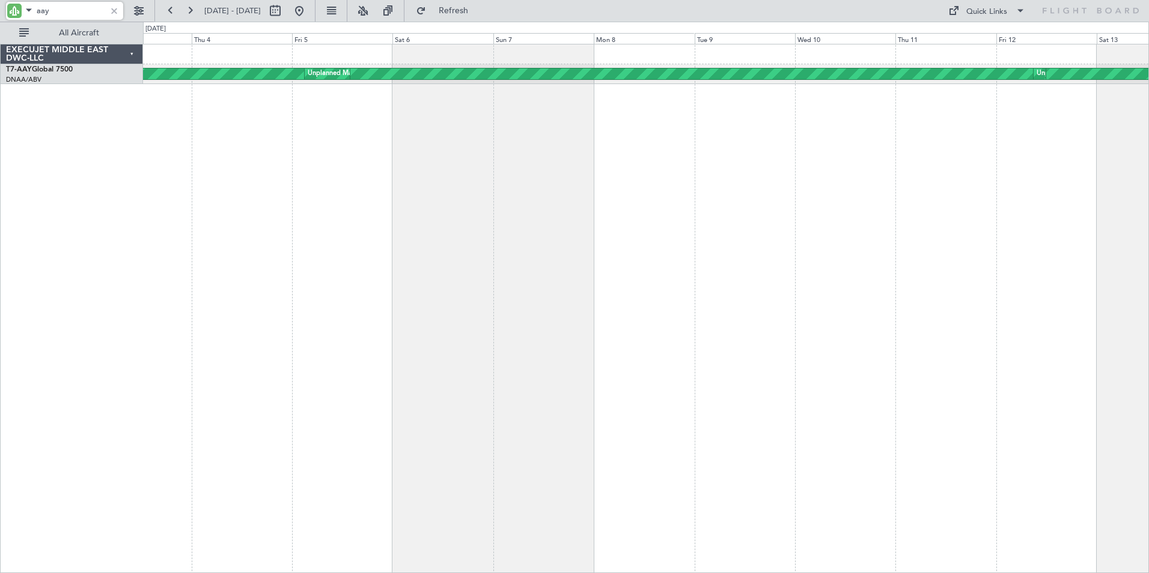
click at [342, 285] on div "Unplanned Maint [GEOGRAPHIC_DATA] (Al Maktoum Intl) Unplanned Maint [GEOGRAPHIC…" at bounding box center [646, 308] width 1006 height 529
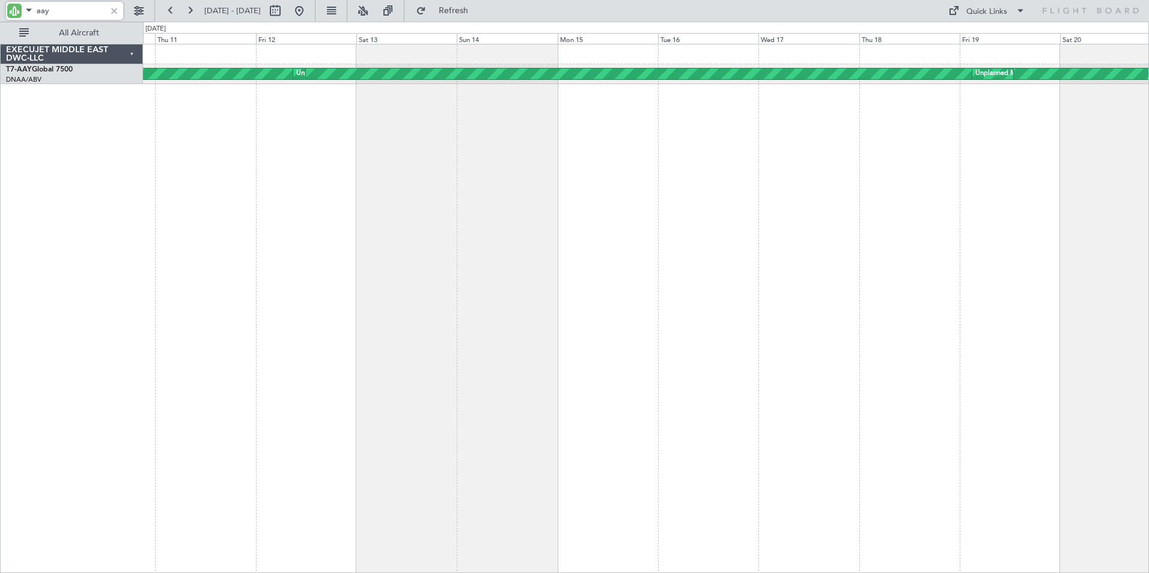
click at [190, 327] on div "Unplanned Maint [GEOGRAPHIC_DATA] (Al Maktoum Intl) Unplanned Maint [GEOGRAPHIC…" at bounding box center [646, 308] width 1006 height 529
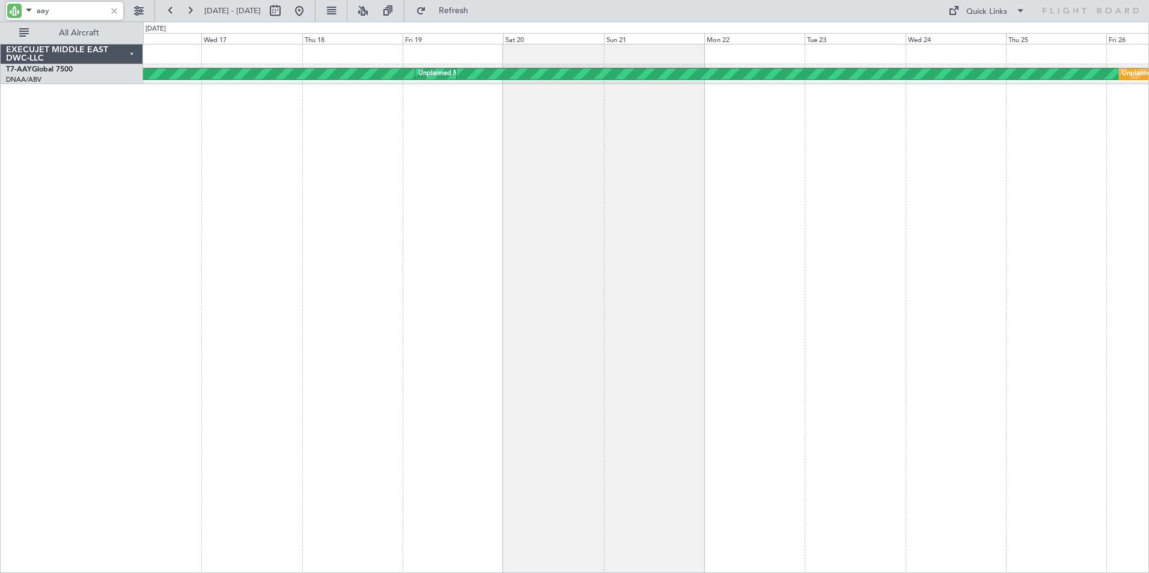
click at [244, 325] on div "Unplanned Maint [GEOGRAPHIC_DATA] (Al Maktoum Intl) Unplanned Maint [GEOGRAPHIC…" at bounding box center [646, 308] width 1006 height 529
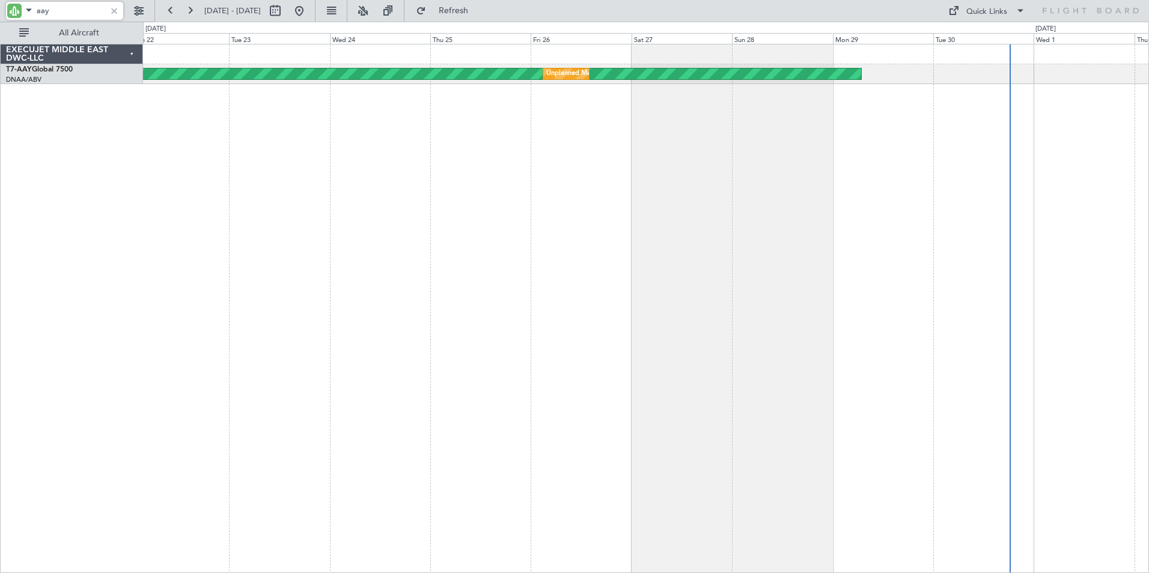
click at [352, 315] on div "Unplanned Maint [GEOGRAPHIC_DATA] (Al Maktoum Intl) Unplanned Maint [GEOGRAPHIC…" at bounding box center [646, 308] width 1006 height 529
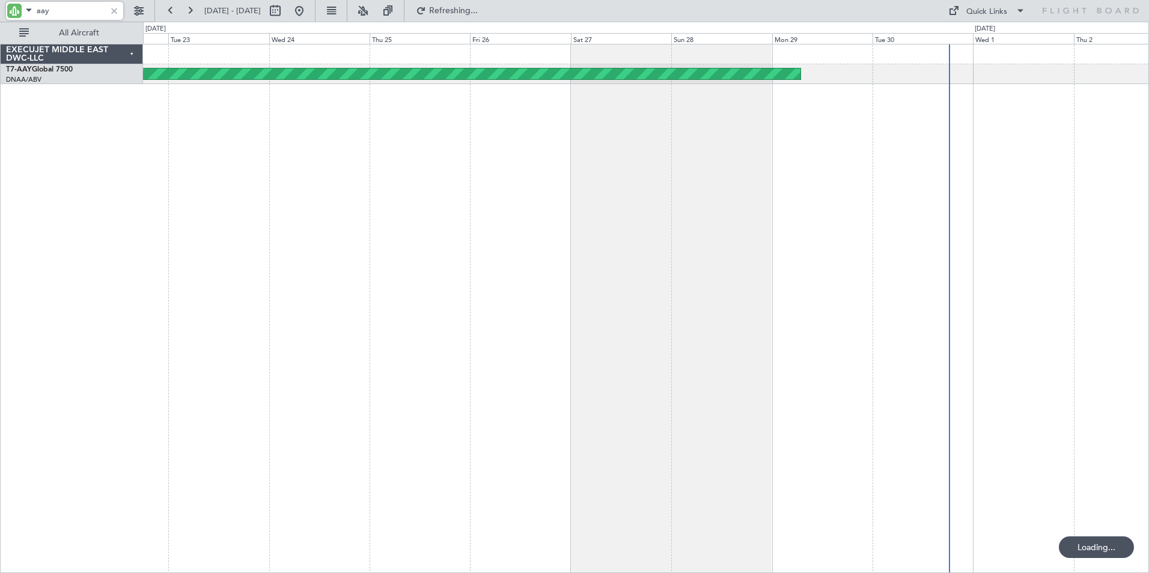
click at [623, 325] on div "Unplanned Maint [GEOGRAPHIC_DATA] (Al Maktoum Intl) Unplanned Maint [GEOGRAPHIC…" at bounding box center [646, 308] width 1006 height 529
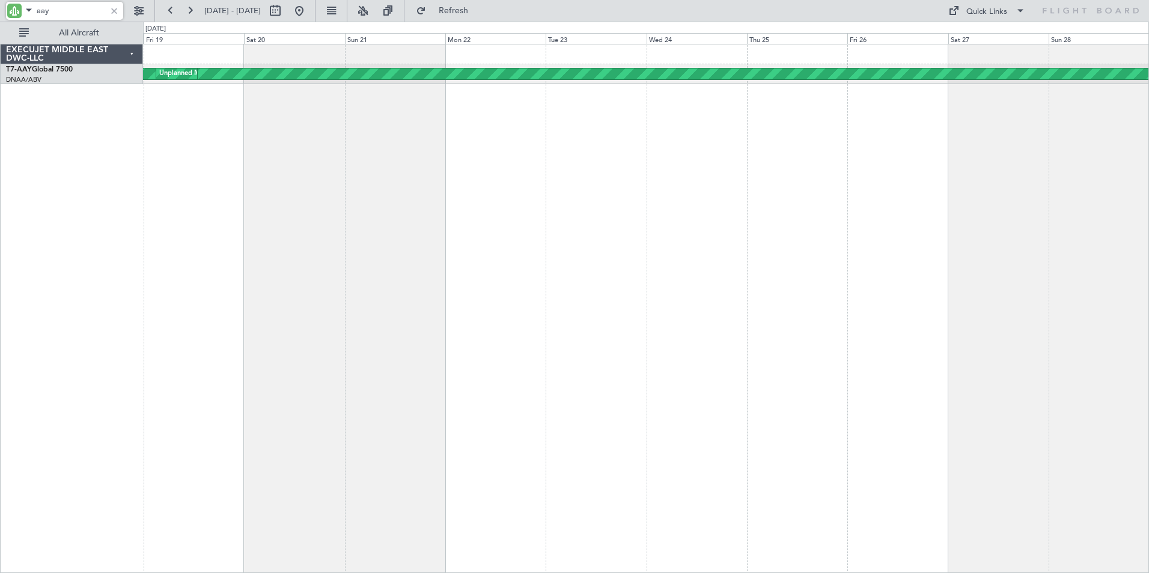
click at [916, 302] on div "Unplanned Maint [GEOGRAPHIC_DATA] (Al Maktoum Intl) Unplanned Maint [GEOGRAPHIC…" at bounding box center [646, 308] width 1006 height 529
type input "aay"
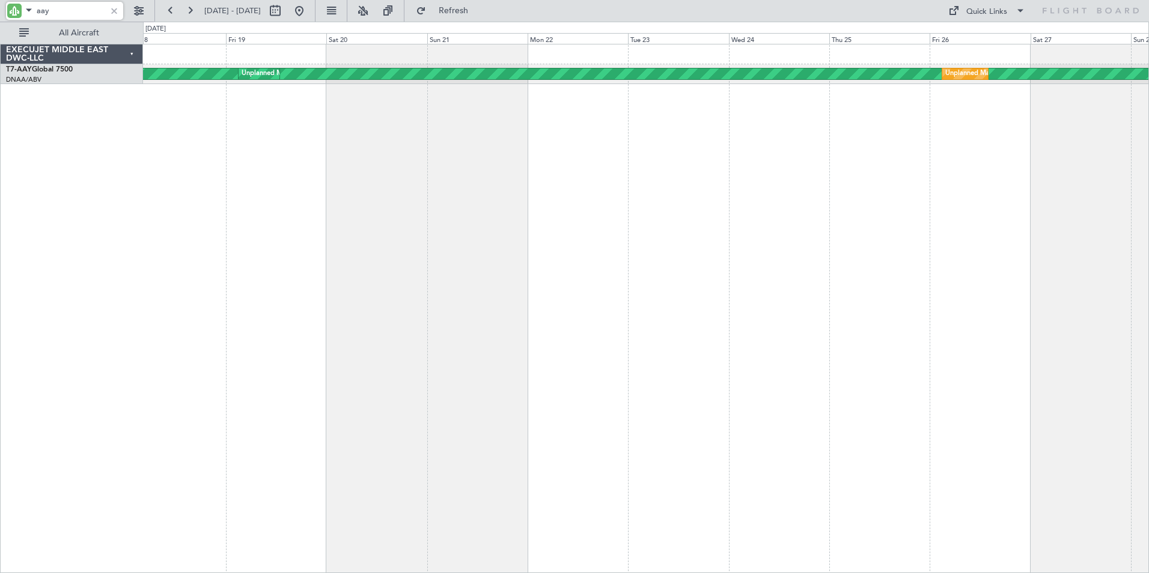
click at [1031, 205] on div "Unplanned Maint [GEOGRAPHIC_DATA] (Al Maktoum Intl) Unplanned Maint [GEOGRAPHIC…" at bounding box center [646, 308] width 1006 height 529
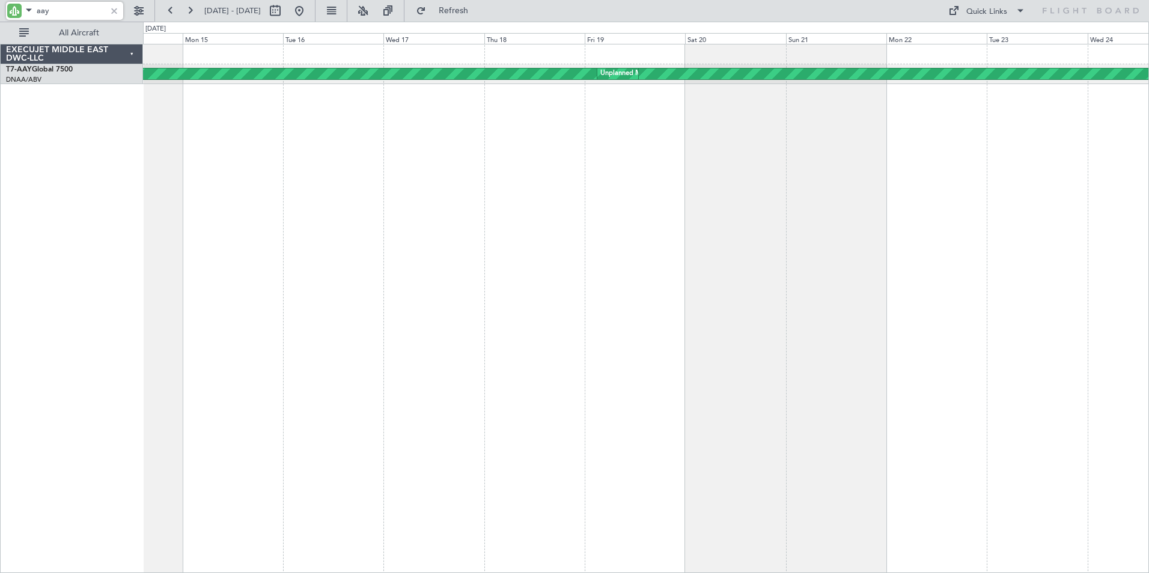
click at [627, 200] on div "Unplanned Maint [GEOGRAPHIC_DATA] (Al Maktoum Intl) Unplanned Maint [GEOGRAPHIC…" at bounding box center [646, 308] width 1006 height 529
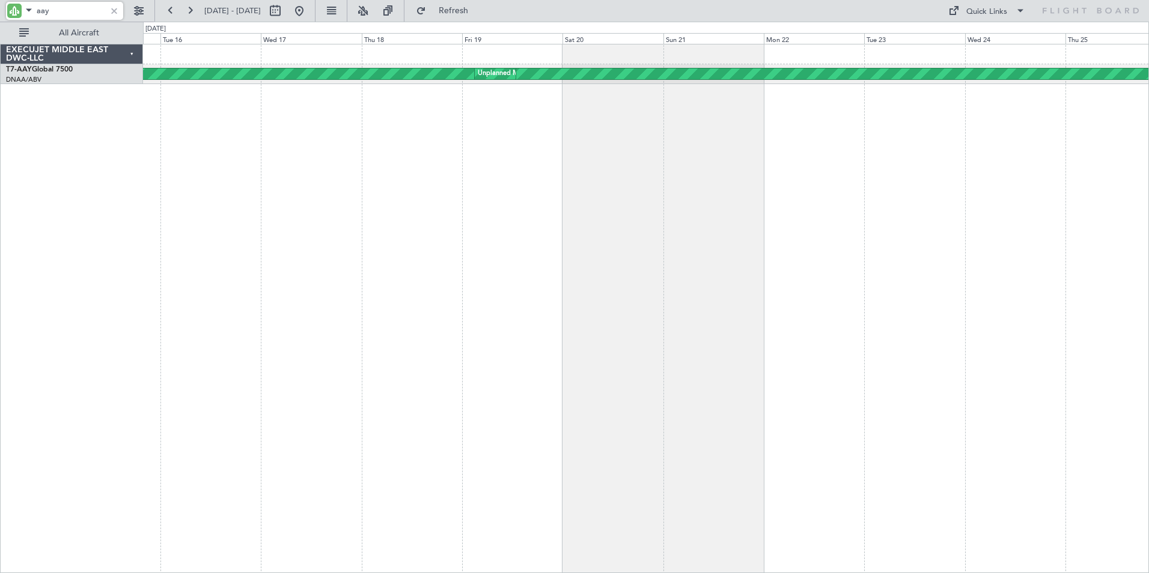
click at [840, 183] on div "Unplanned Maint [GEOGRAPHIC_DATA] (Al Maktoum Intl) Unplanned Maint [GEOGRAPHIC…" at bounding box center [646, 308] width 1006 height 529
